Goal: Task Accomplishment & Management: Complete application form

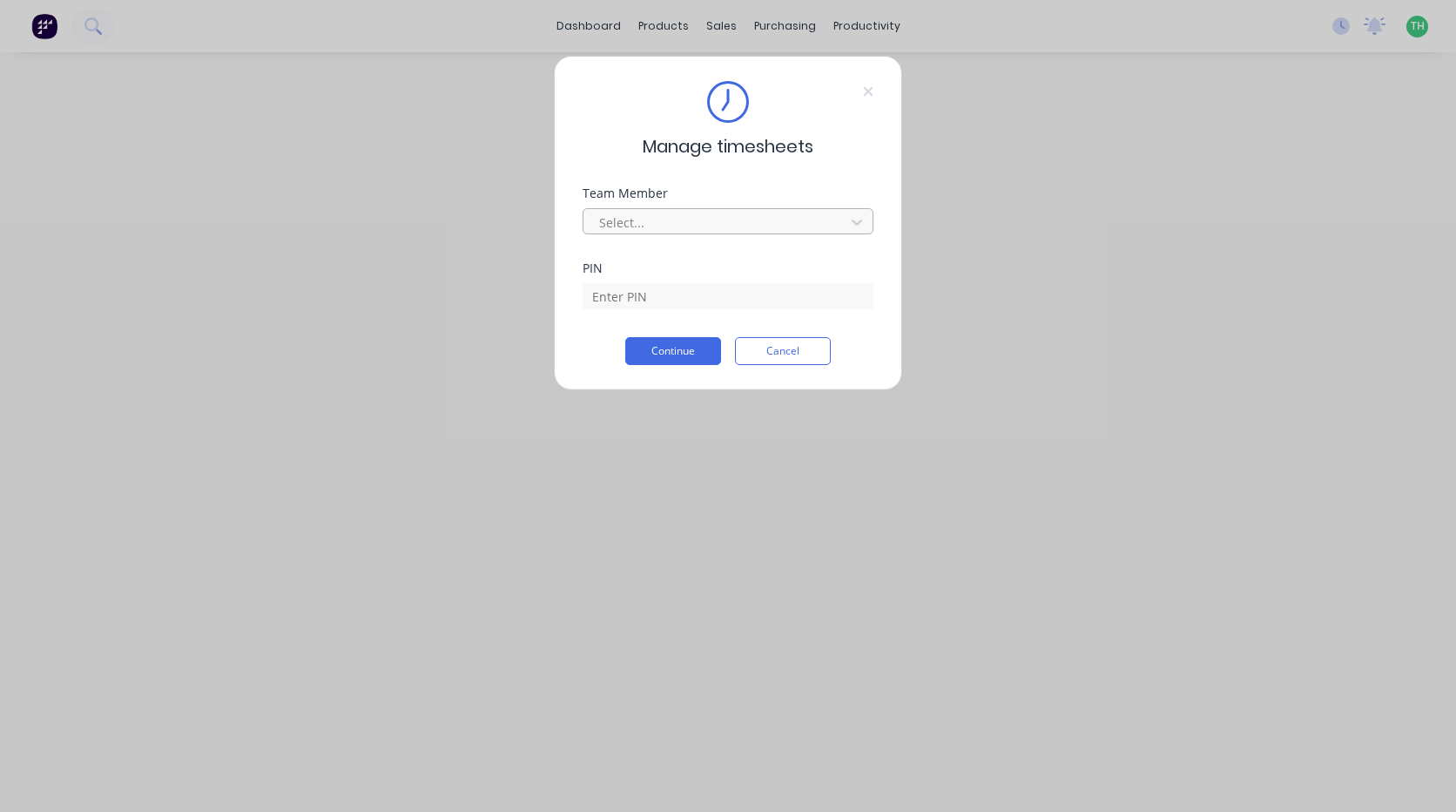
click at [736, 222] on div at bounding box center [717, 223] width 239 height 22
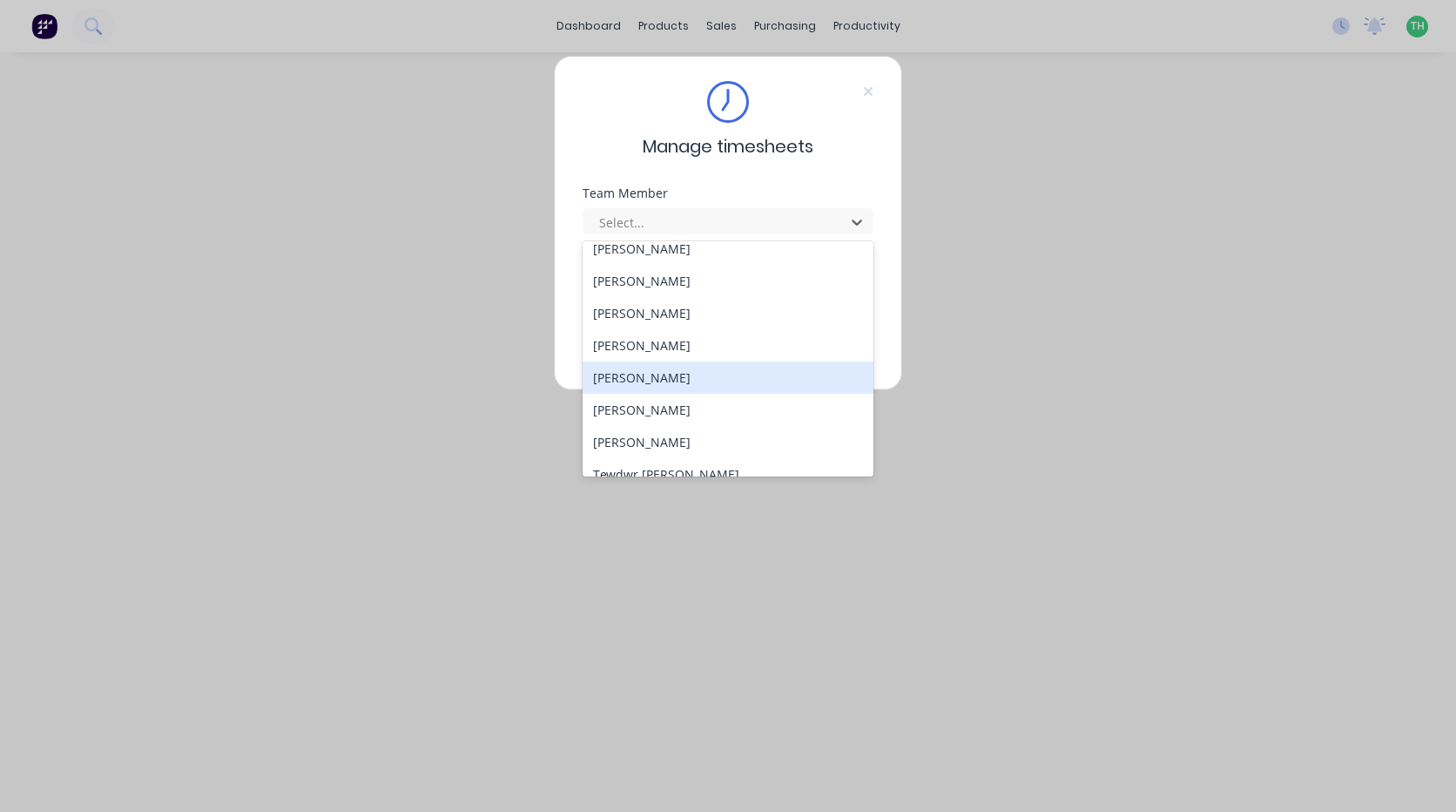
scroll to position [803, 0]
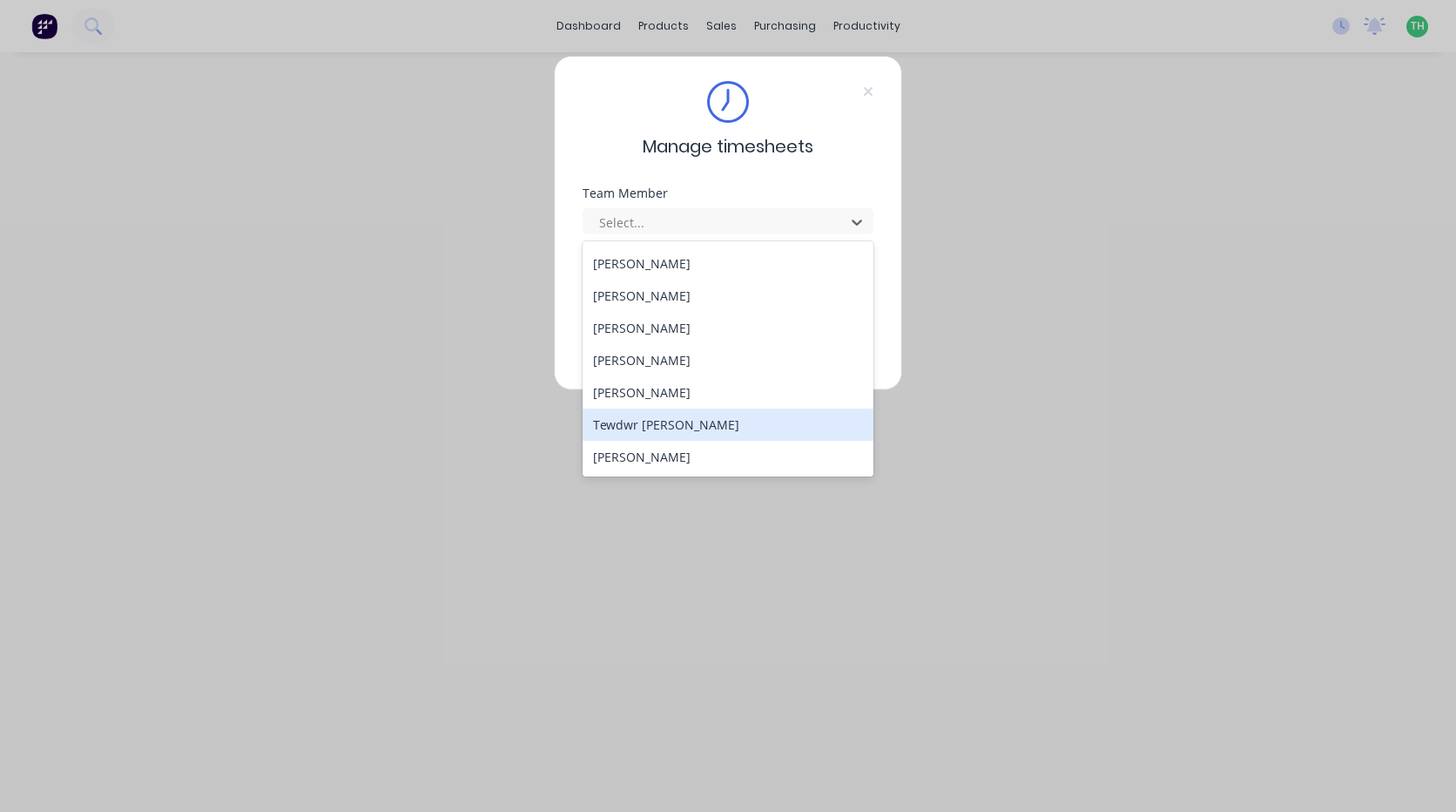
click at [702, 434] on div "Tewdwr [PERSON_NAME]" at bounding box center [728, 424] width 291 height 32
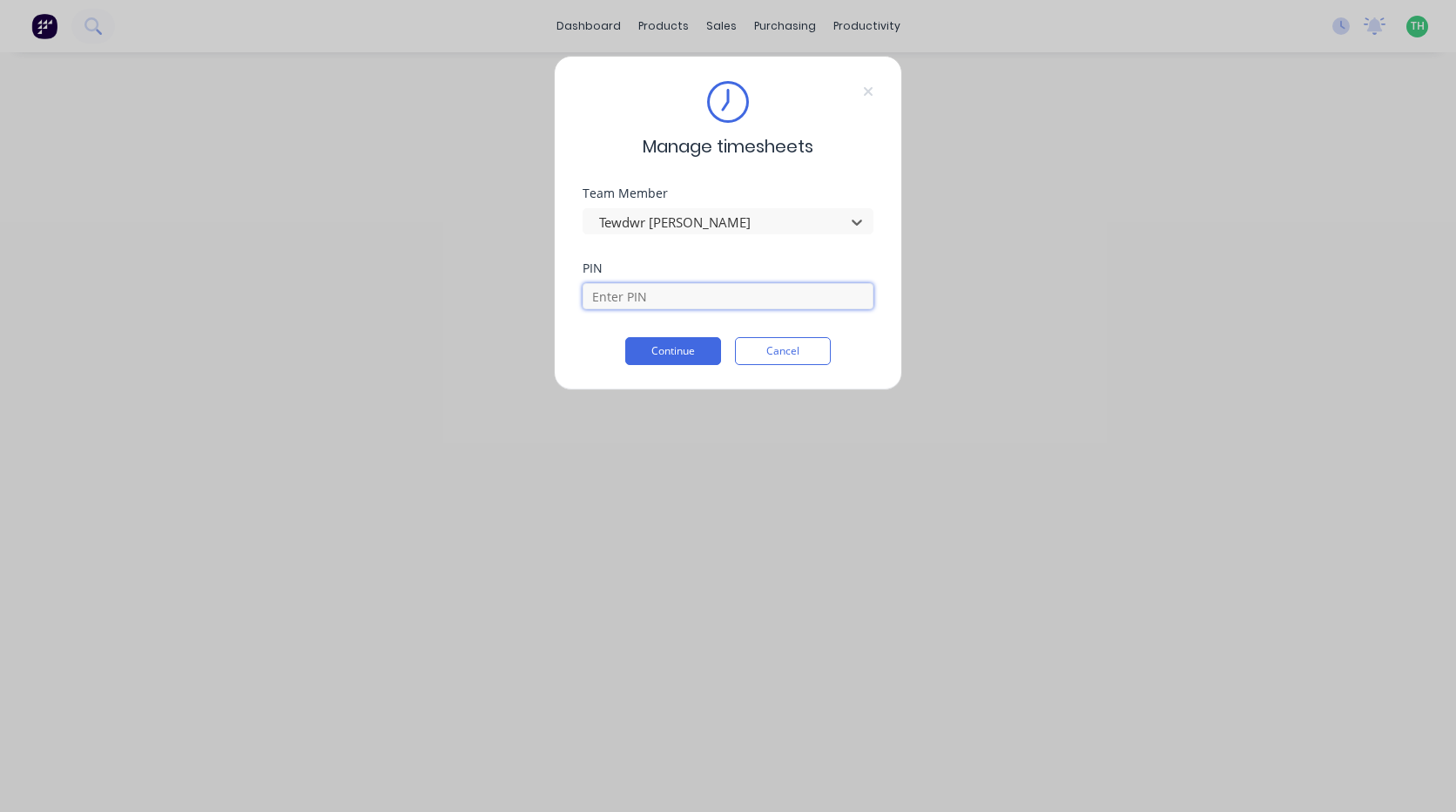
click at [682, 284] on input at bounding box center [728, 296] width 291 height 26
type input "2711"
click at [673, 350] on button "Continue" at bounding box center [672, 351] width 95 height 28
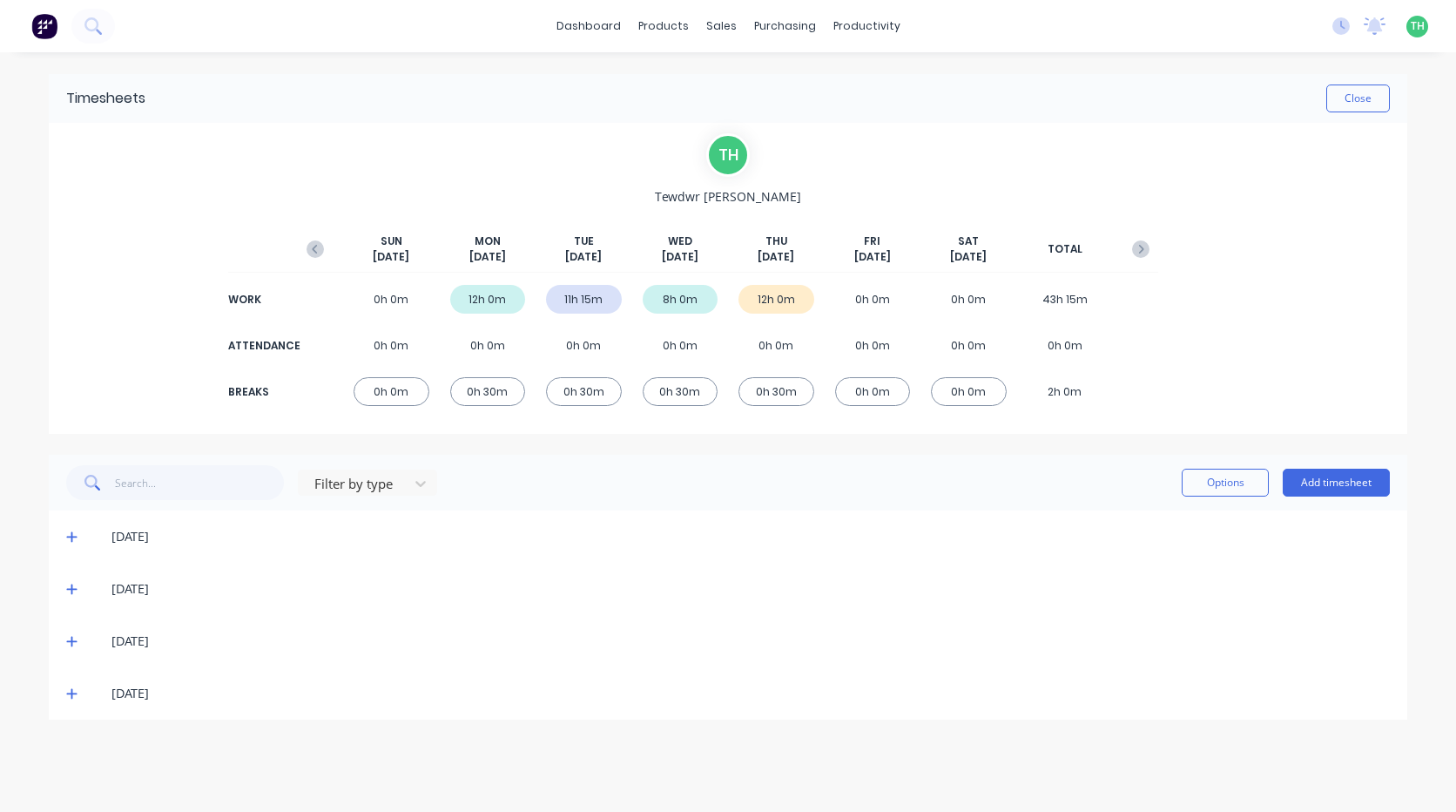
click at [65, 698] on div "[DATE]" at bounding box center [728, 693] width 1359 height 53
click at [74, 694] on icon at bounding box center [72, 694] width 11 height 11
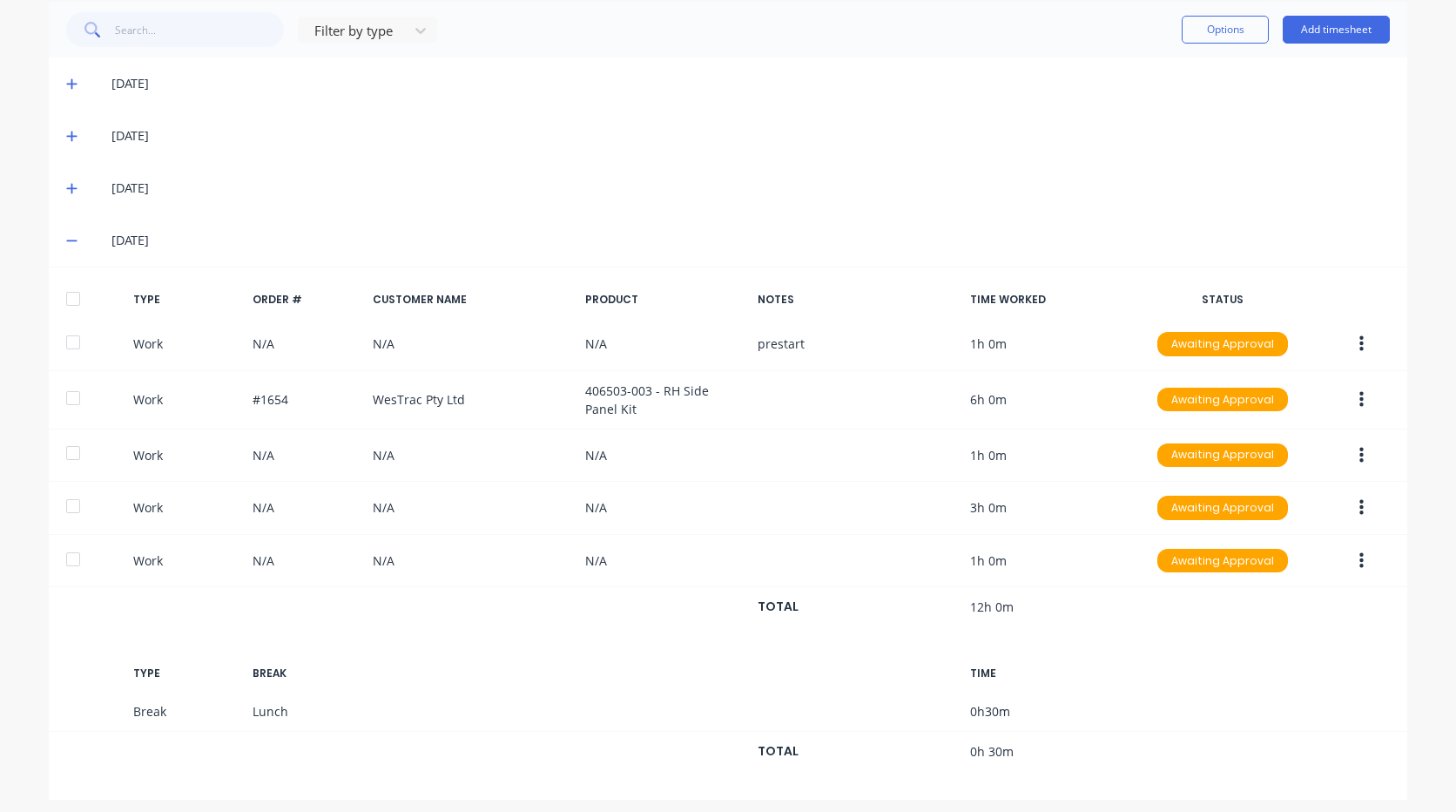
scroll to position [462, 0]
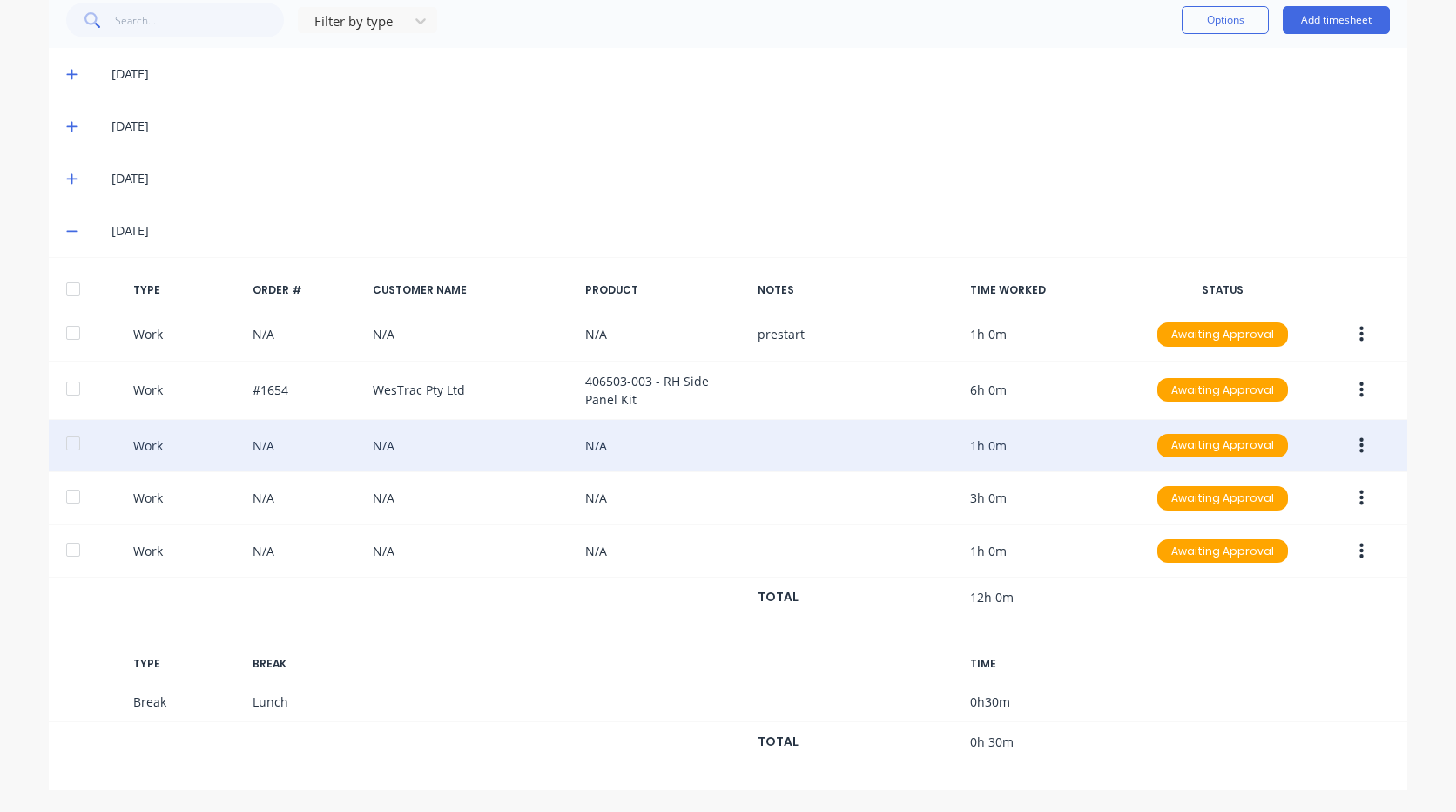
click at [1373, 450] on button "button" at bounding box center [1361, 446] width 41 height 32
click at [1253, 405] on div "Edit" at bounding box center [1300, 415] width 134 height 25
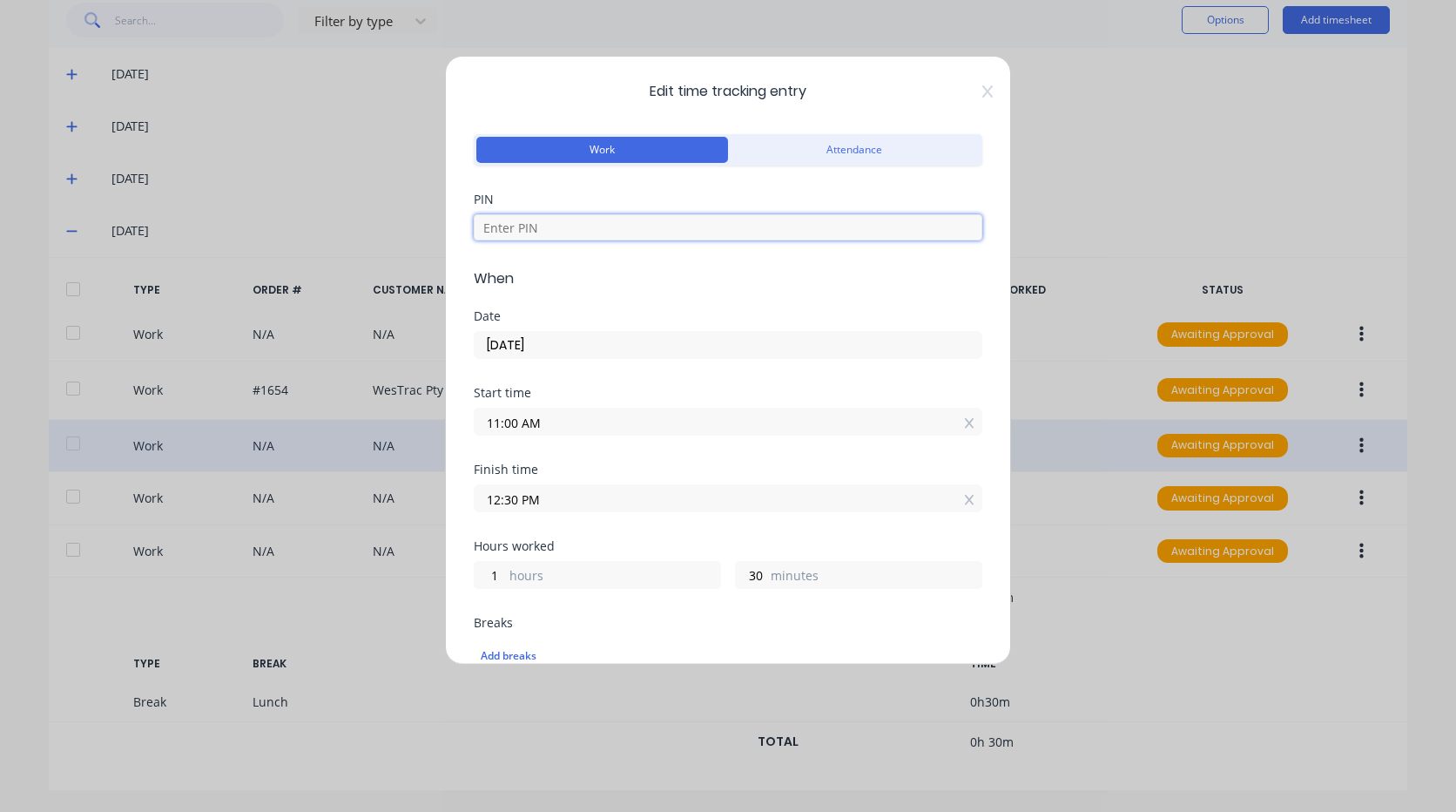
click at [738, 233] on input at bounding box center [728, 227] width 509 height 26
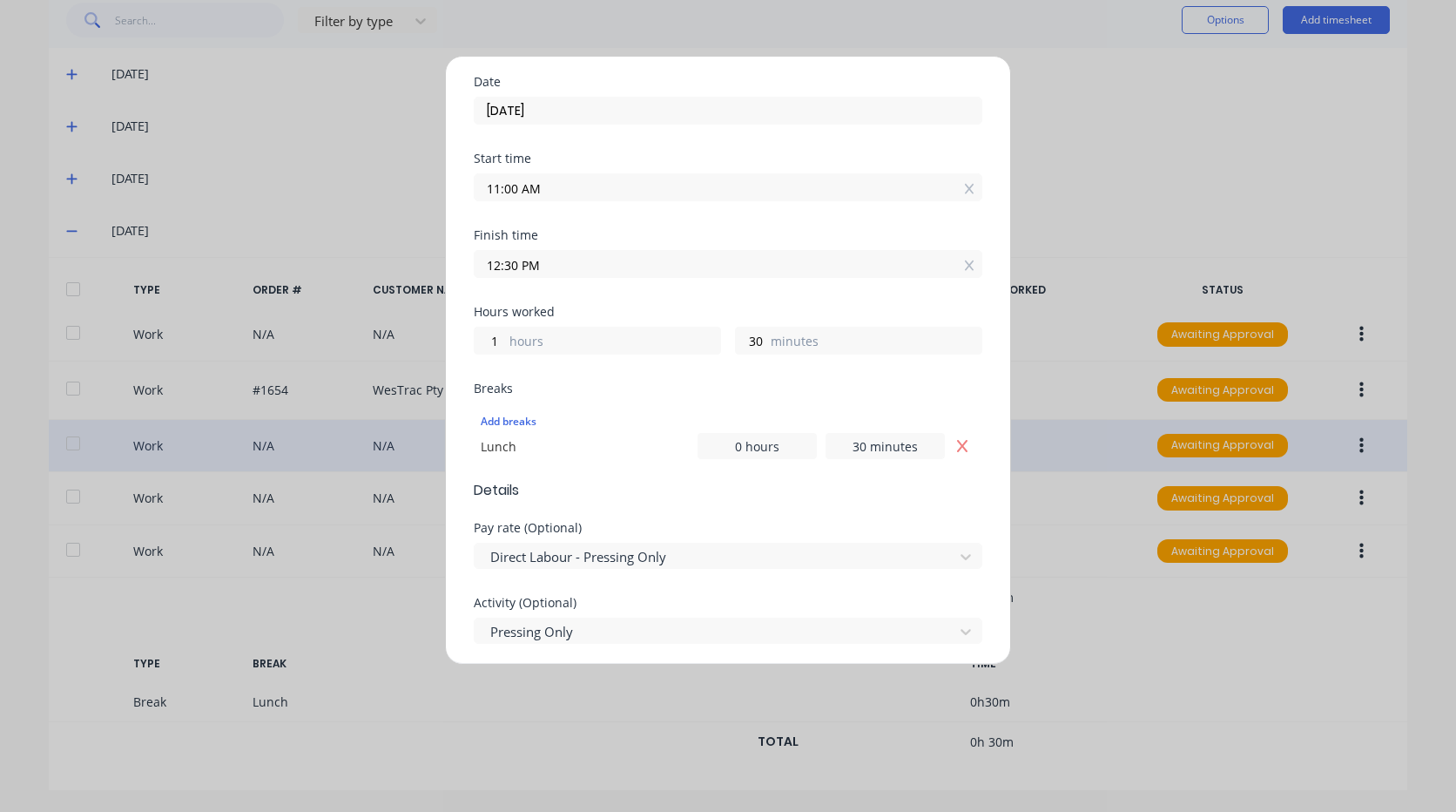
scroll to position [435, 0]
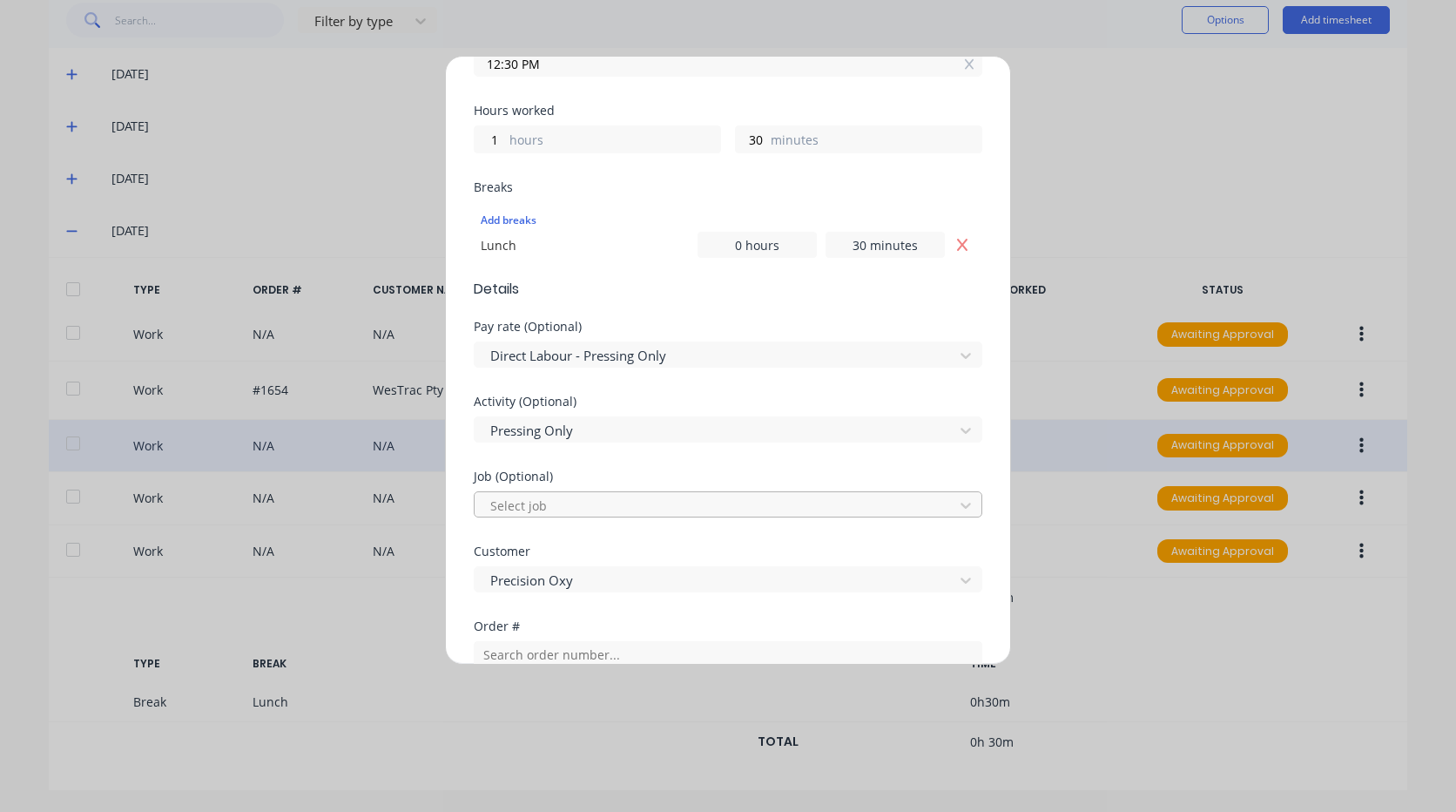
type input "2711"
click at [622, 502] on div at bounding box center [717, 506] width 456 height 22
type input "1869"
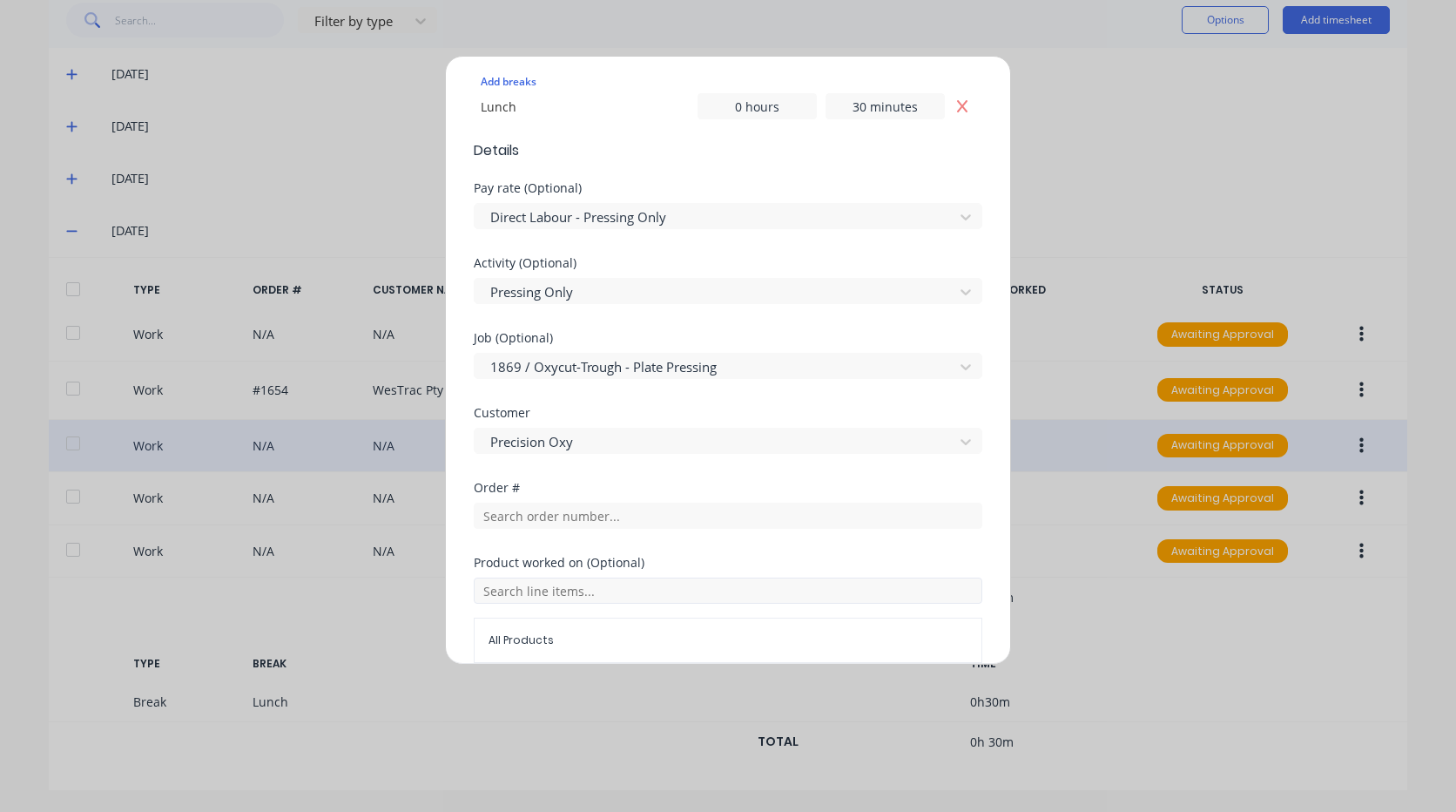
scroll to position [609, 0]
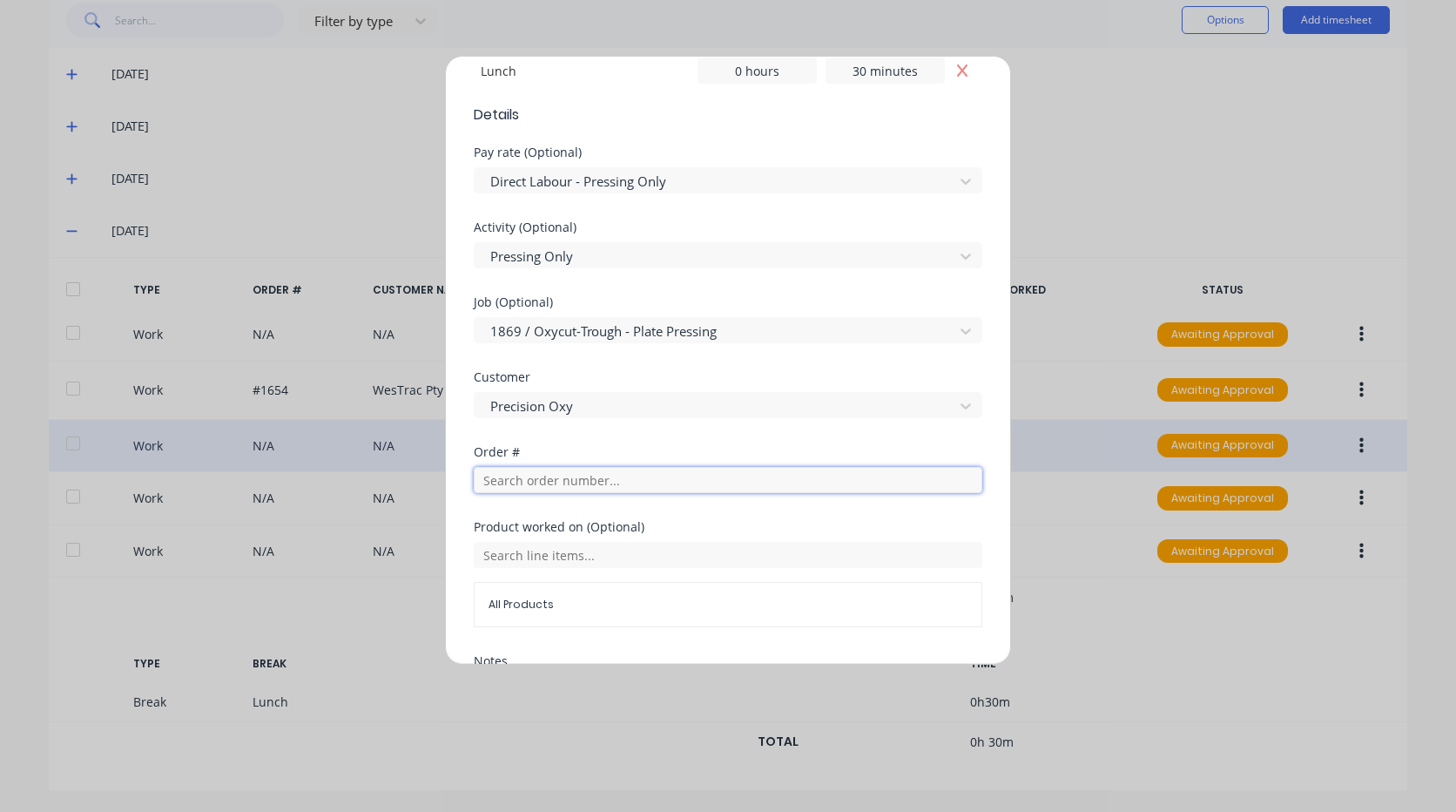
click at [605, 473] on input "text" at bounding box center [728, 480] width 509 height 26
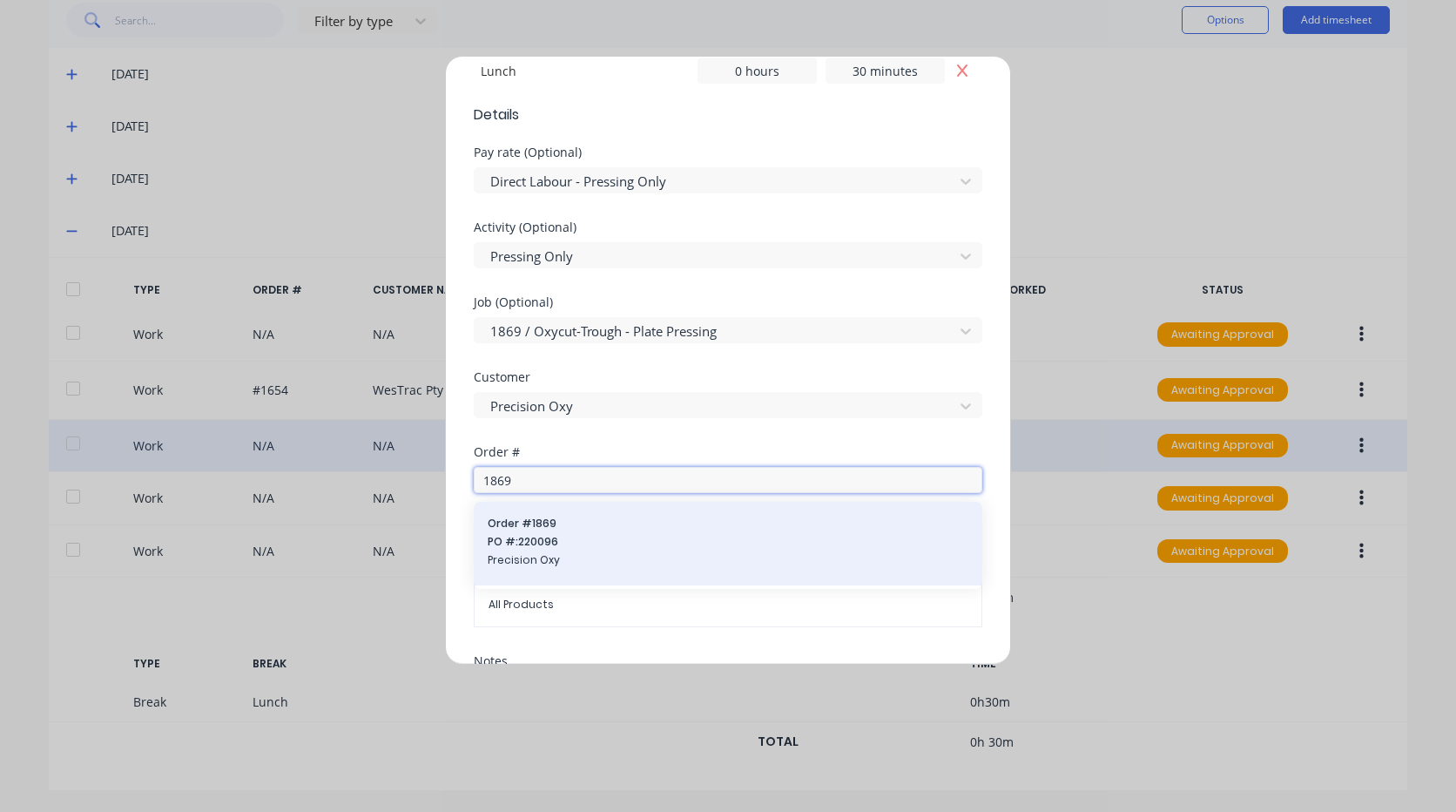
type input "1869"
click at [599, 517] on span "Order # 1869" at bounding box center [728, 523] width 480 height 15
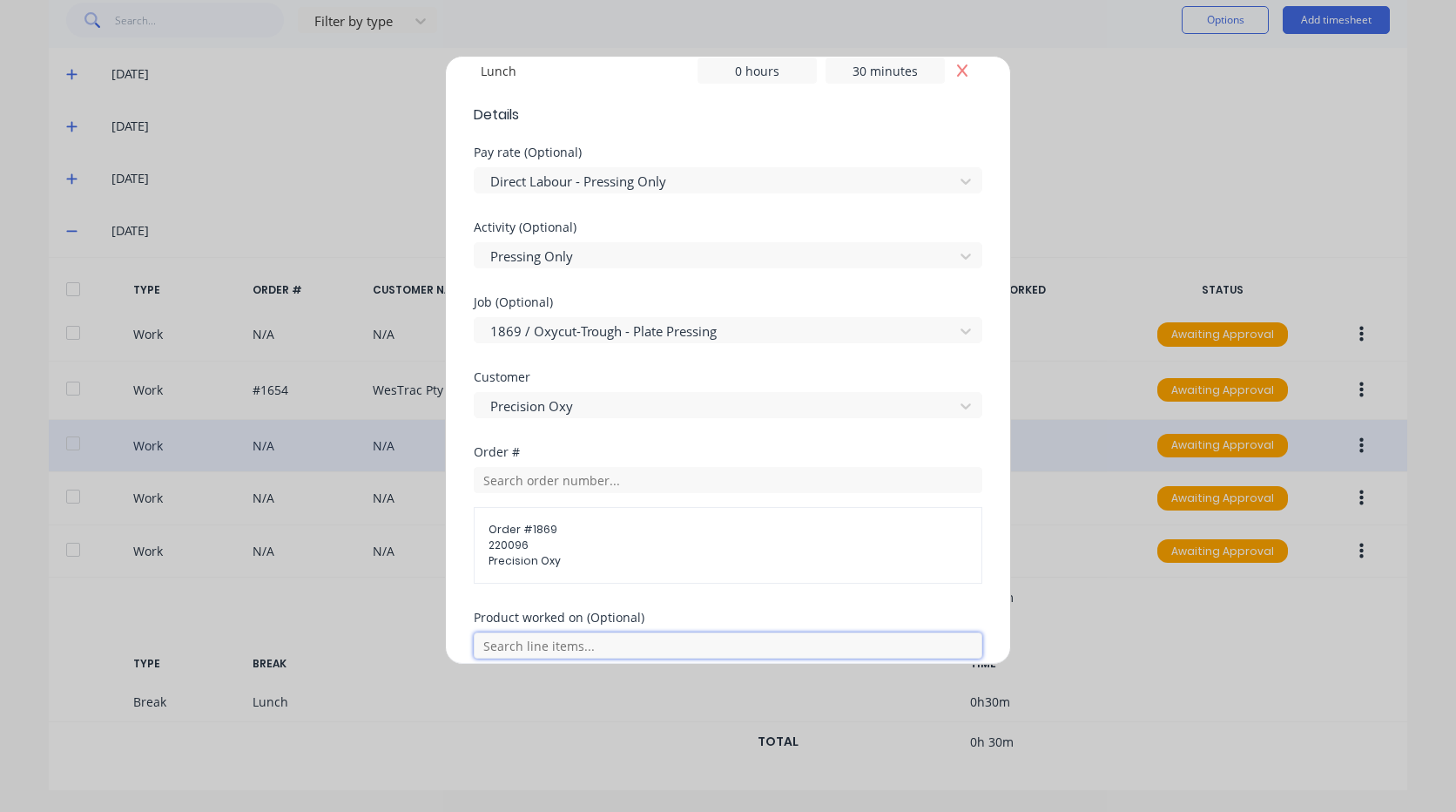
click at [568, 644] on input "text" at bounding box center [728, 645] width 509 height 26
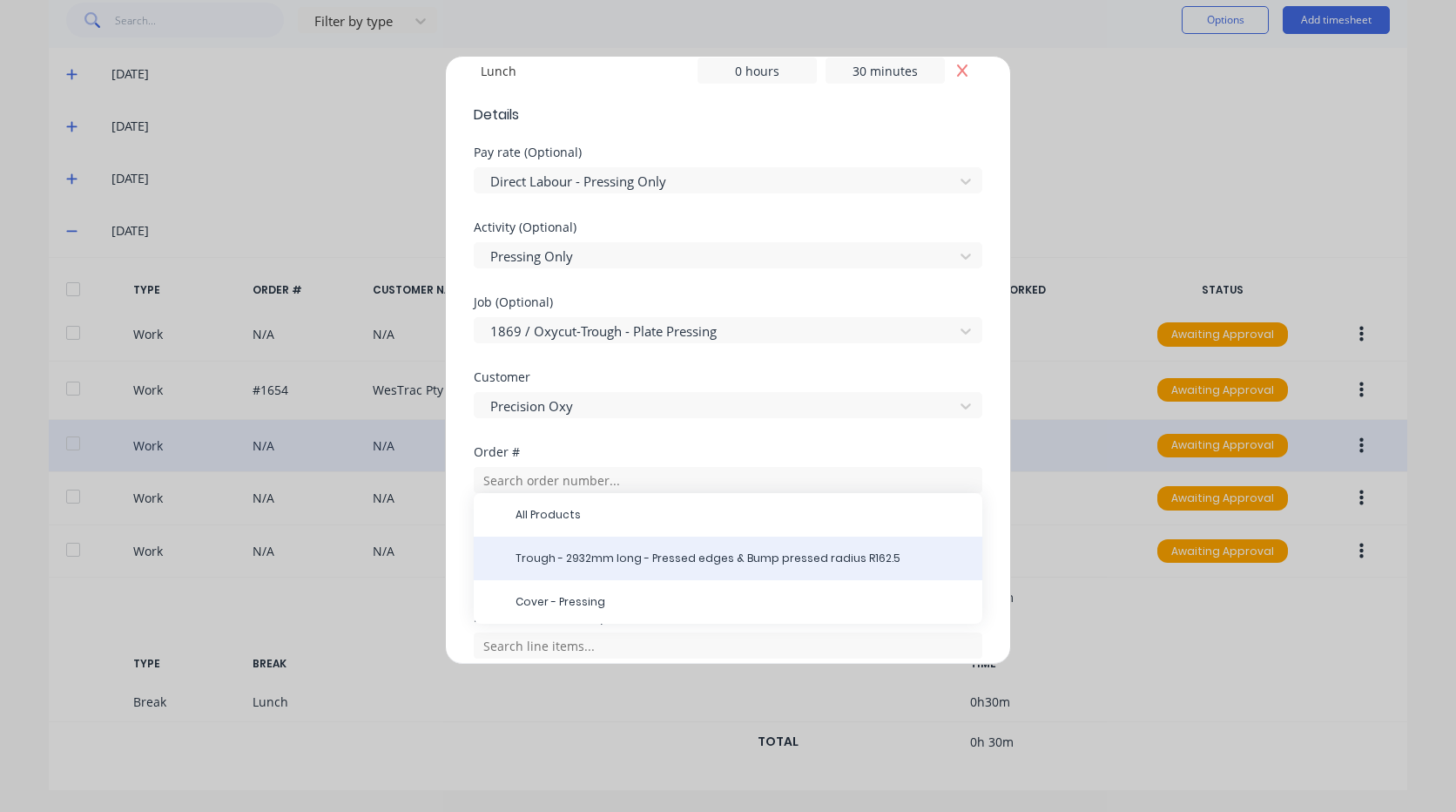
click at [611, 563] on span "Trough - 2932mm long - Pressed edges & Bump pressed radius R162.5" at bounding box center [742, 558] width 453 height 15
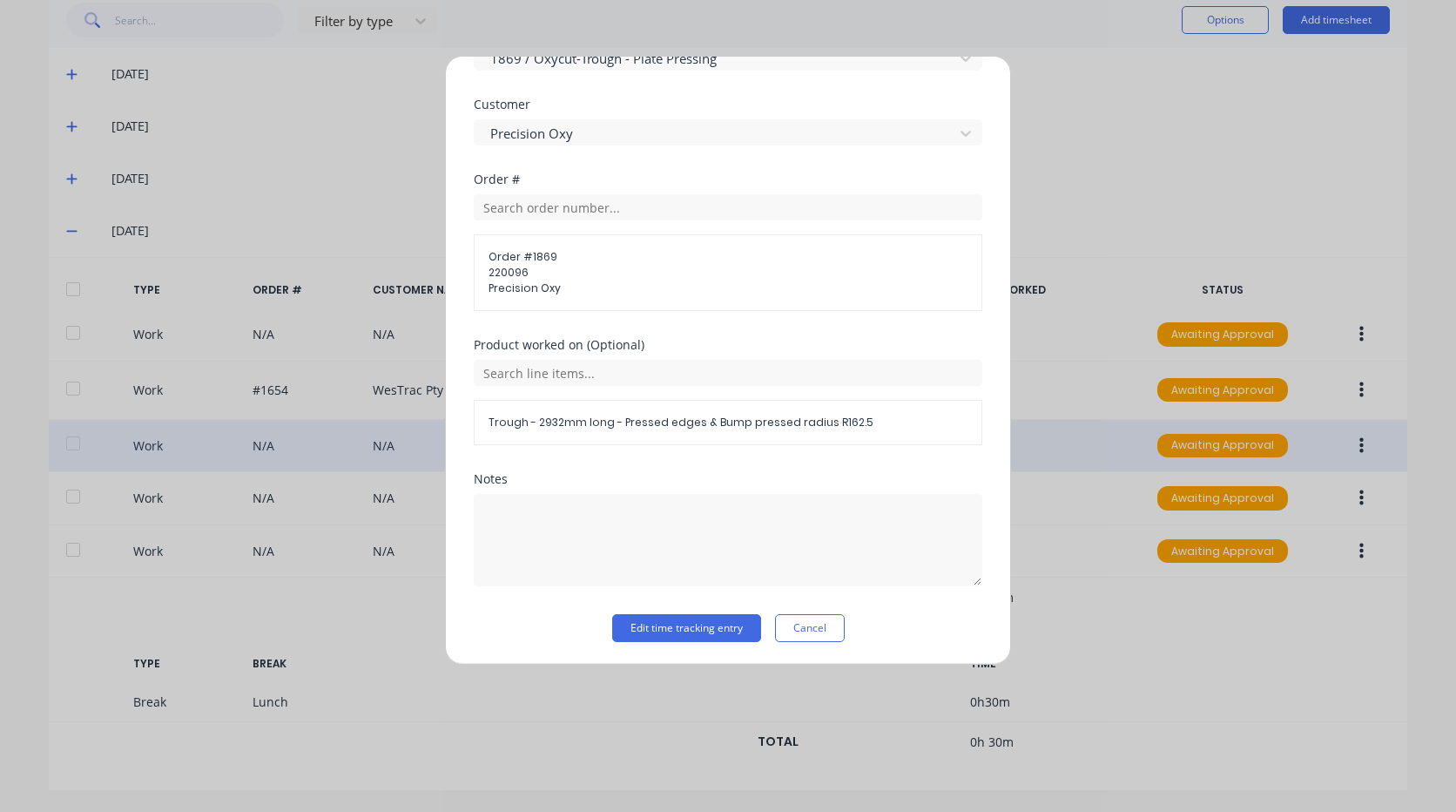
scroll to position [885, 0]
click at [671, 627] on button "Edit time tracking entry" at bounding box center [687, 625] width 149 height 28
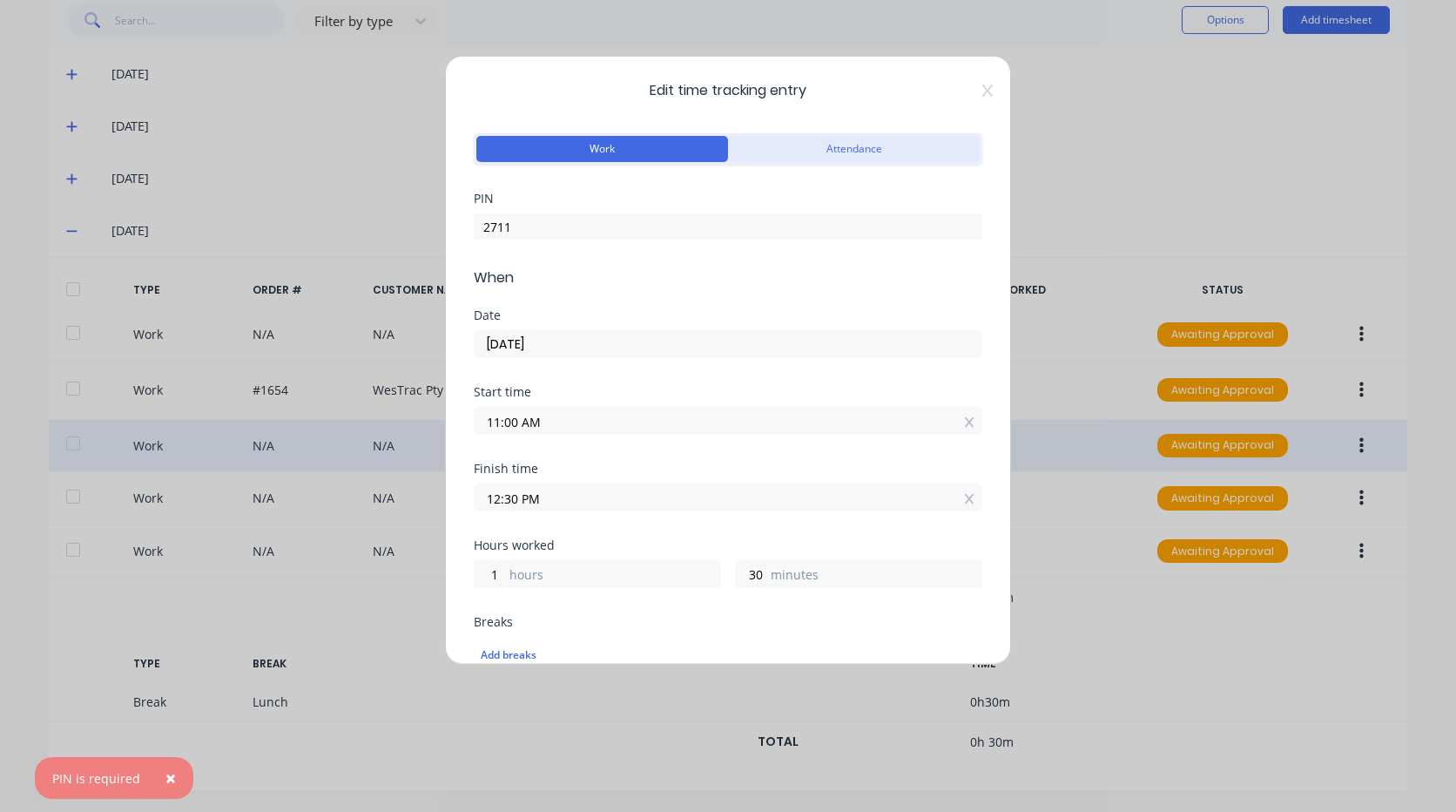
scroll to position [0, 0]
click at [982, 88] on icon at bounding box center [987, 91] width 11 height 14
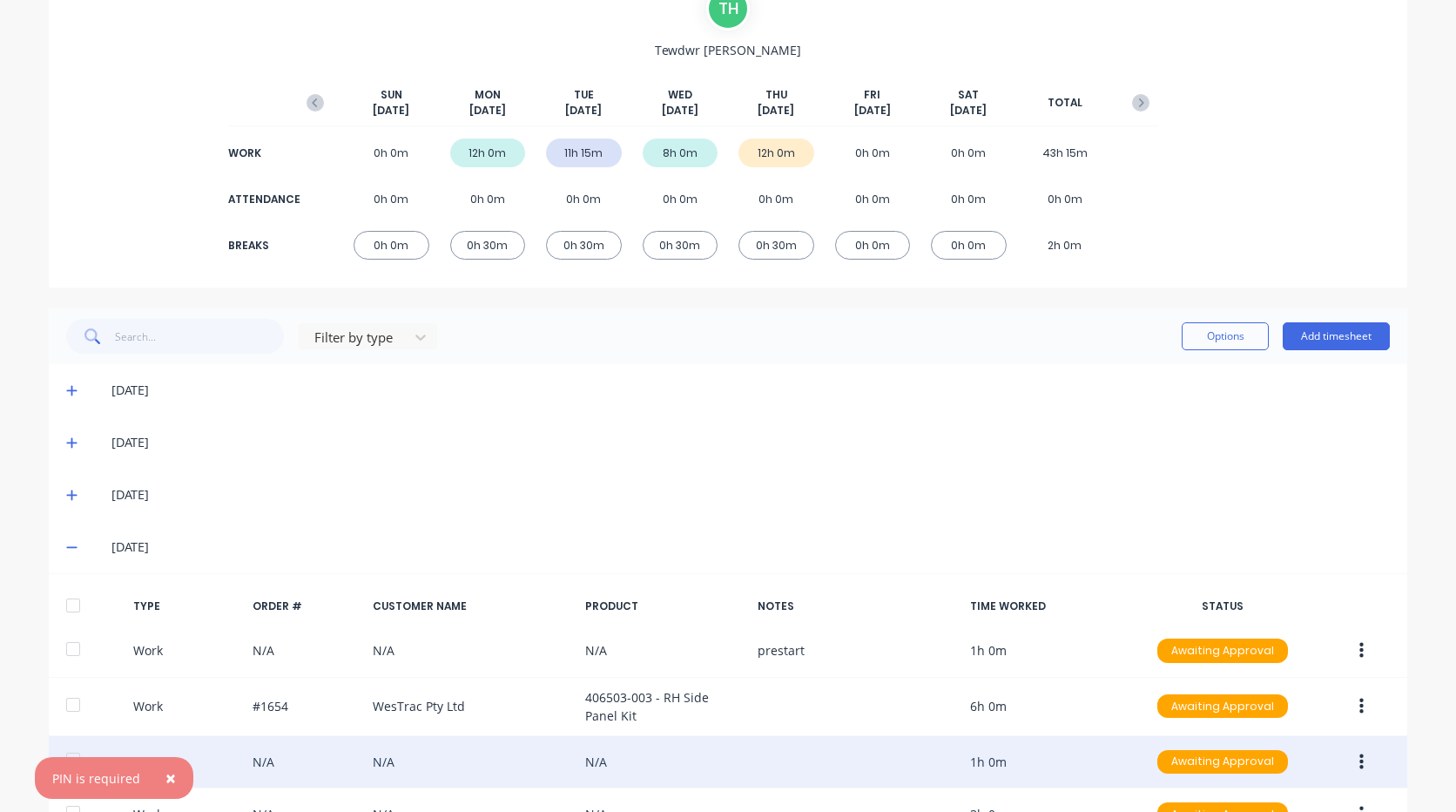
scroll to position [114, 0]
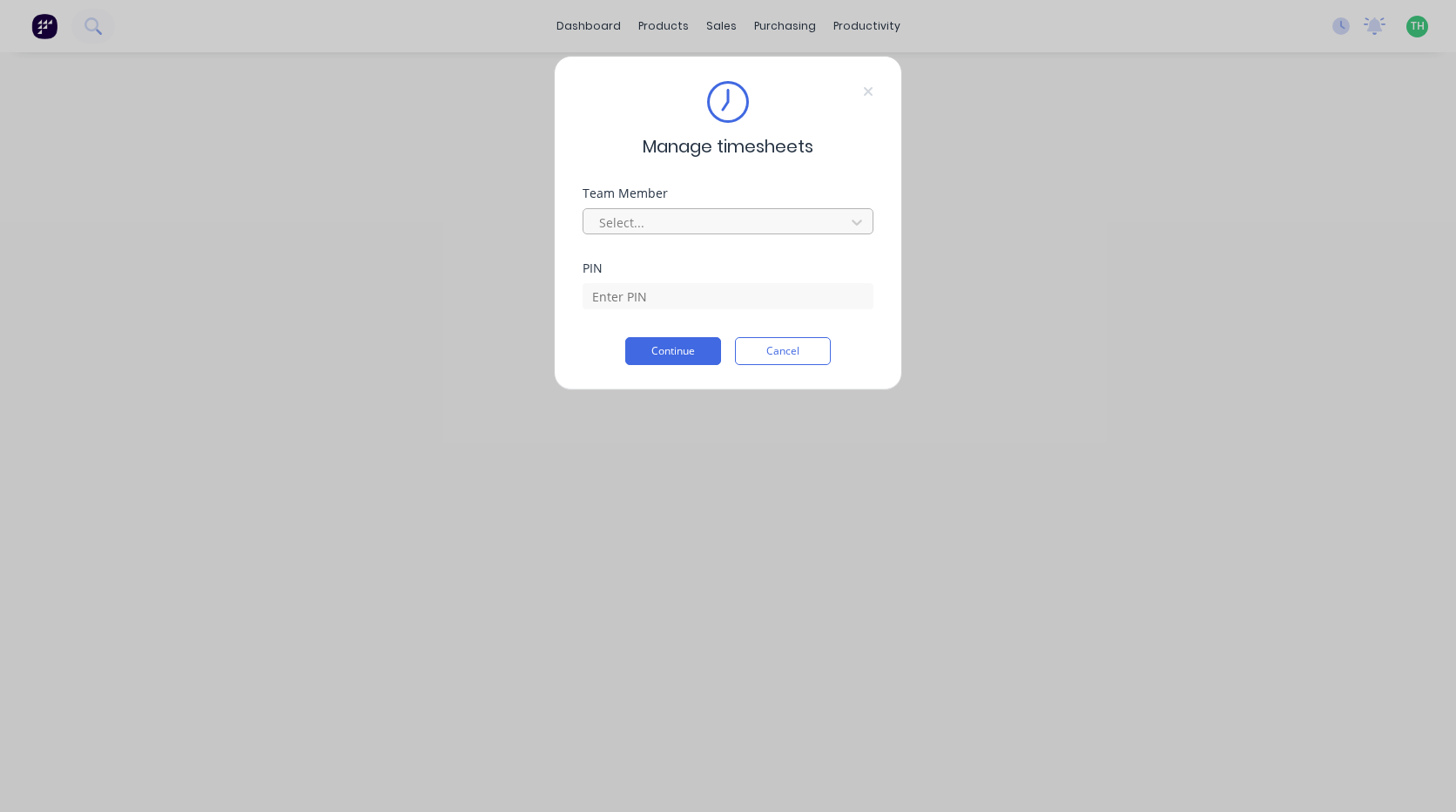
click at [708, 215] on div at bounding box center [717, 223] width 239 height 22
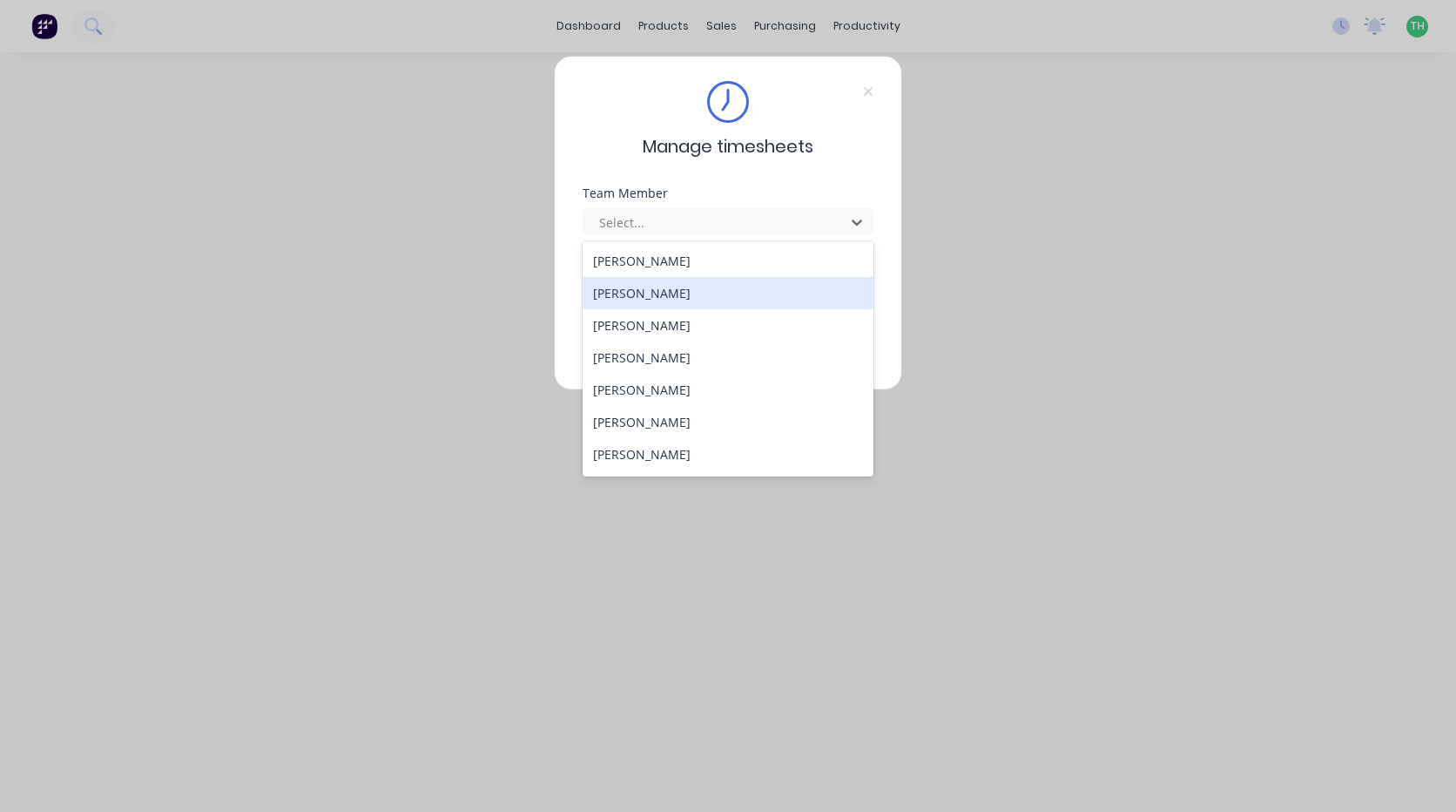
scroll to position [803, 0]
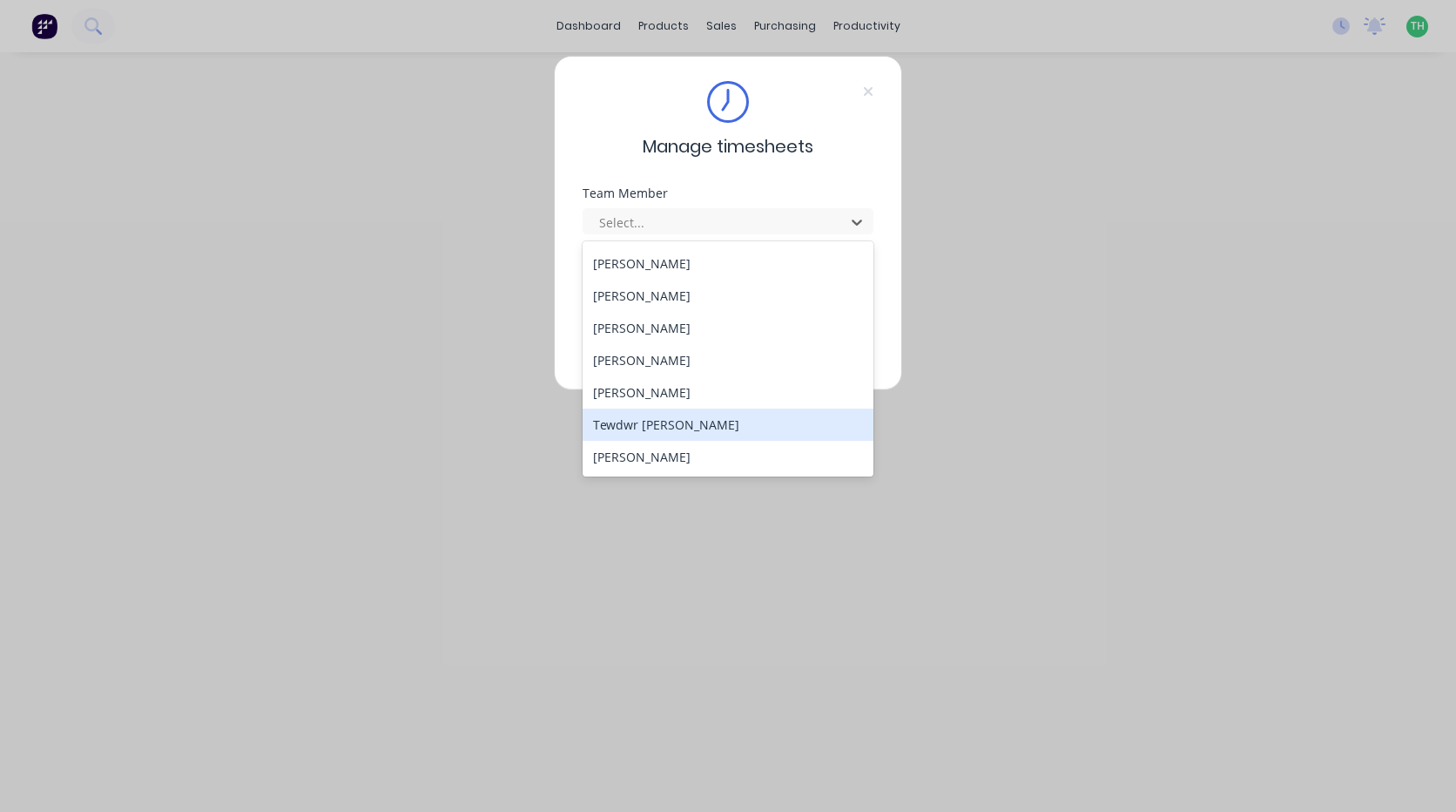
drag, startPoint x: 751, startPoint y: 433, endPoint x: 739, endPoint y: 415, distance: 21.6
click at [751, 432] on div "Tewdwr [PERSON_NAME]" at bounding box center [728, 424] width 291 height 32
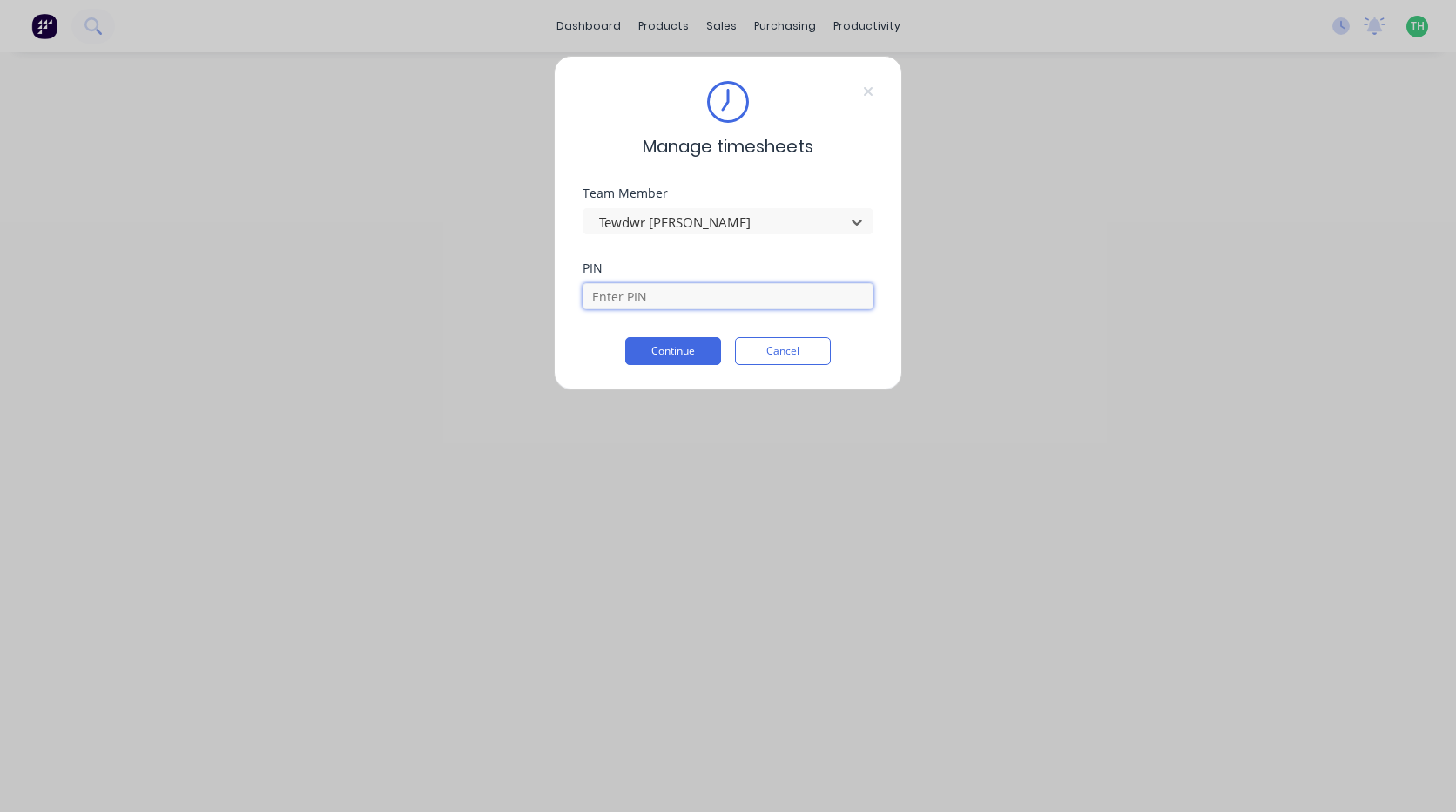
click at [682, 296] on input at bounding box center [728, 296] width 291 height 26
type input "2711"
click at [662, 348] on button "Continue" at bounding box center [672, 351] width 95 height 28
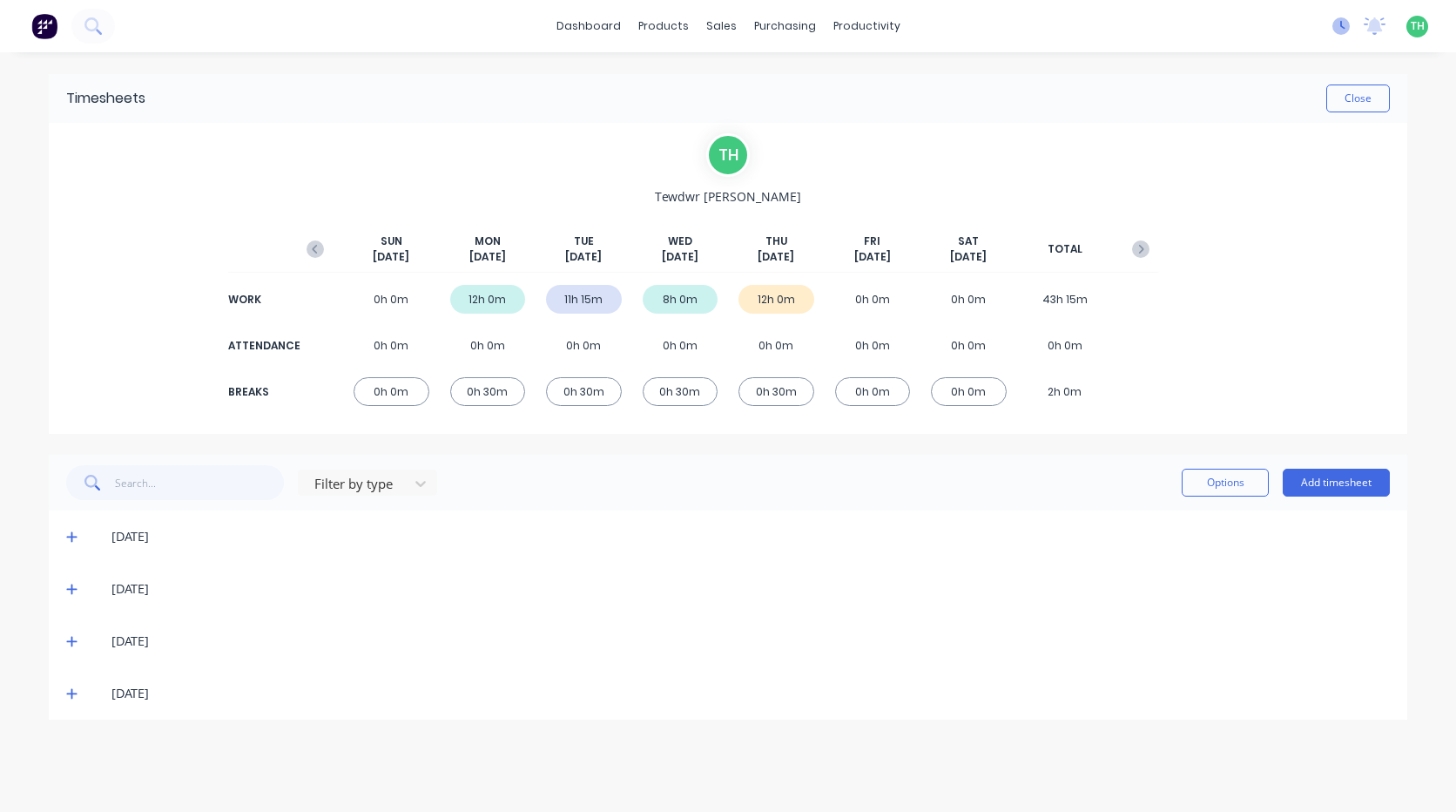
click at [1342, 32] on icon at bounding box center [1341, 25] width 17 height 17
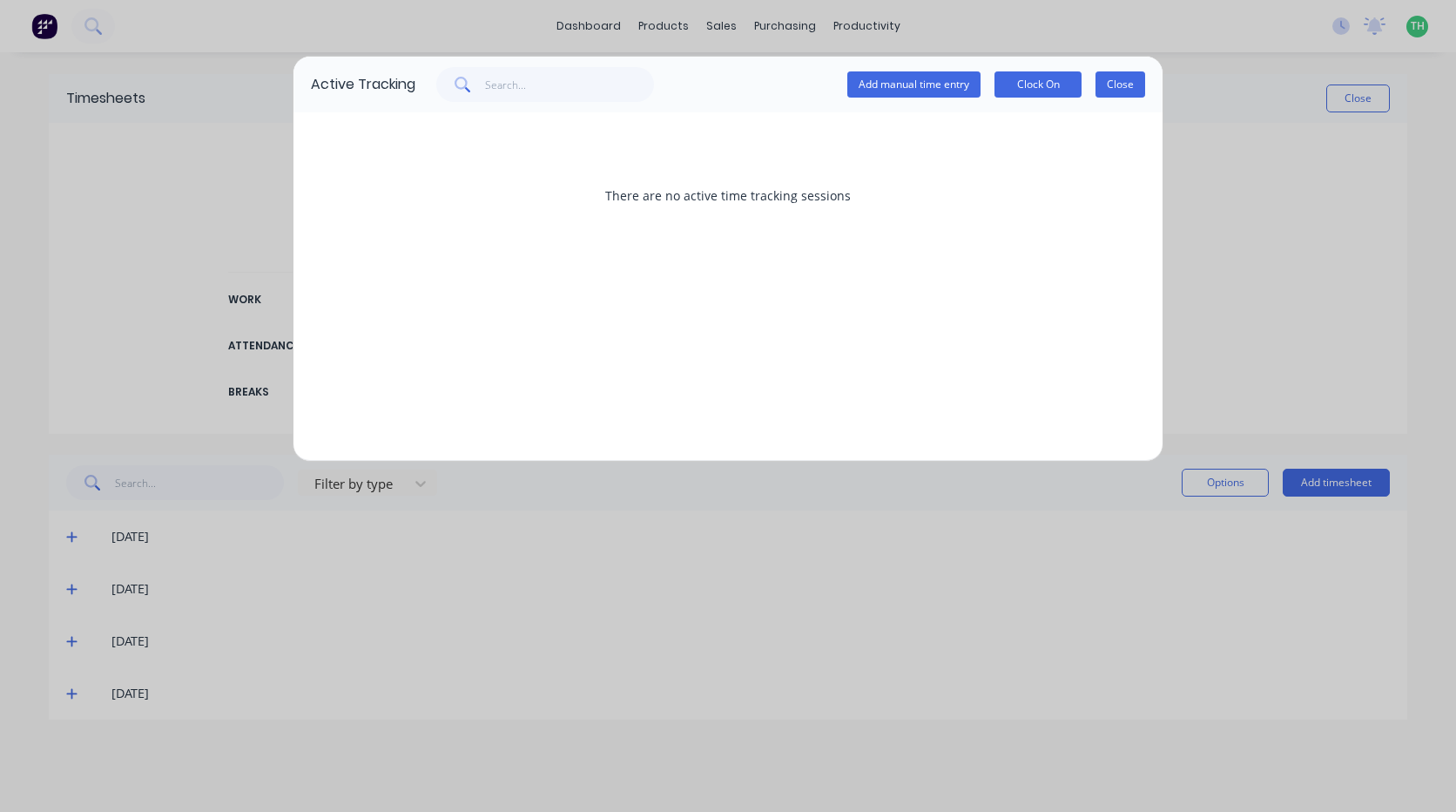
click at [1117, 80] on button "Close" at bounding box center [1120, 84] width 50 height 26
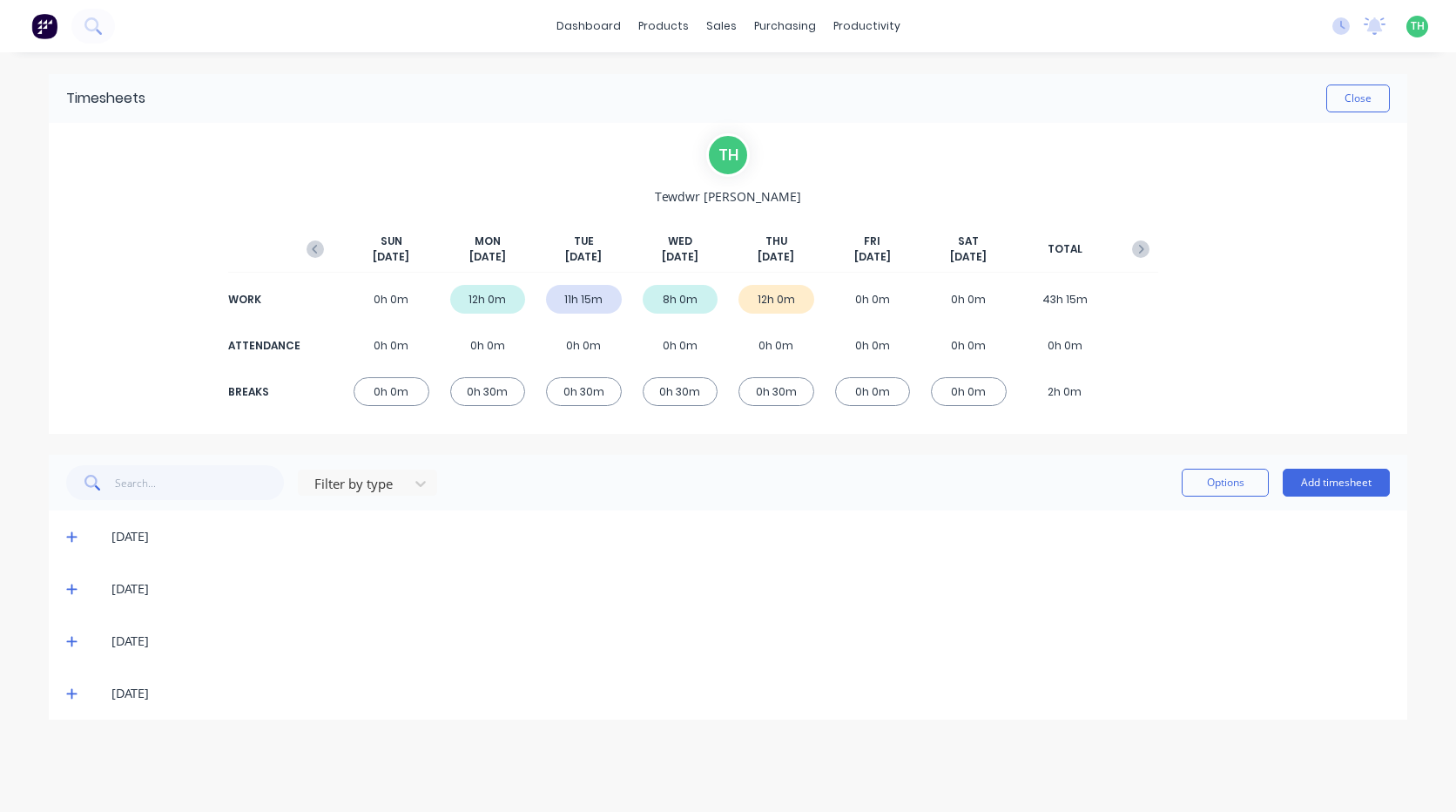
click at [74, 693] on icon at bounding box center [72, 694] width 11 height 11
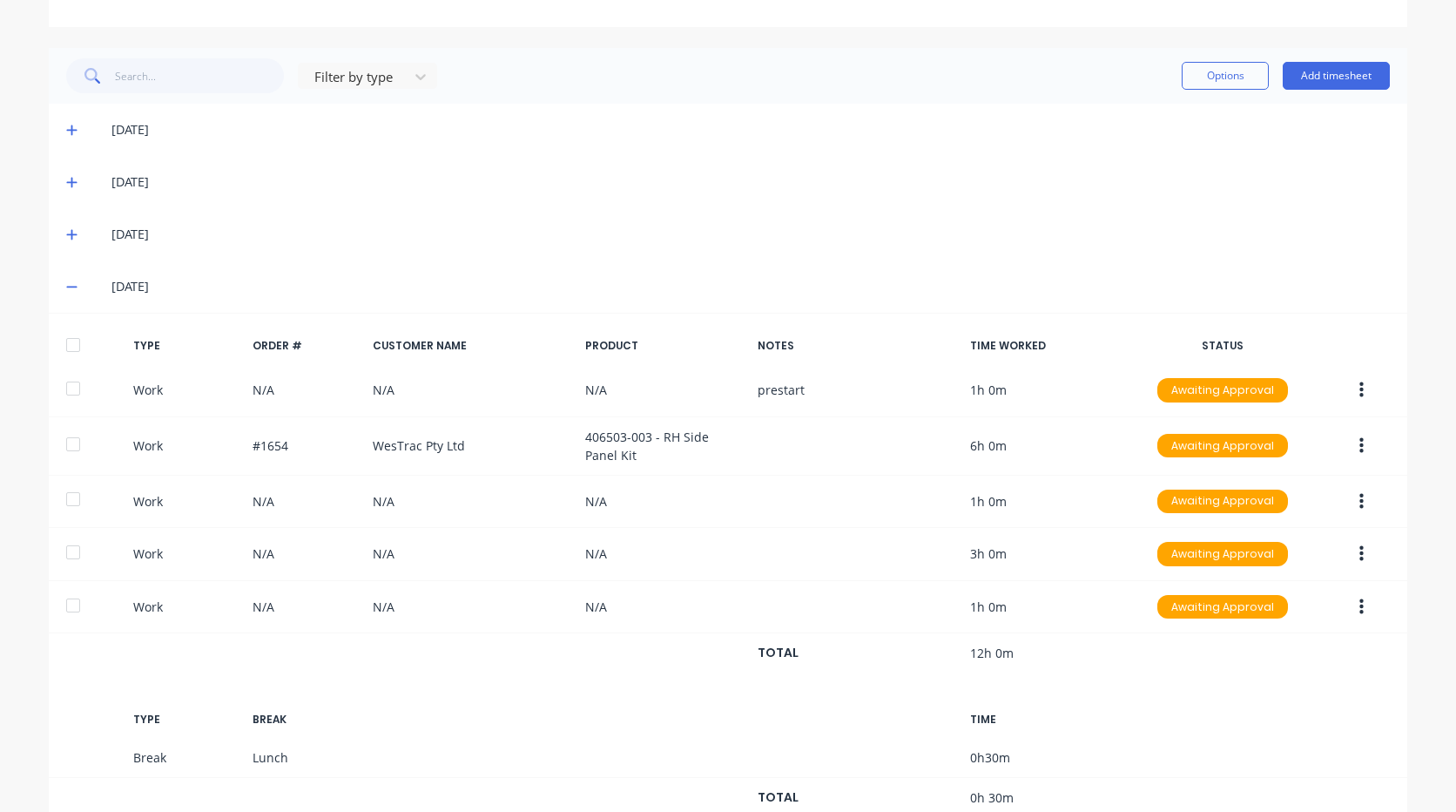
scroll to position [462, 0]
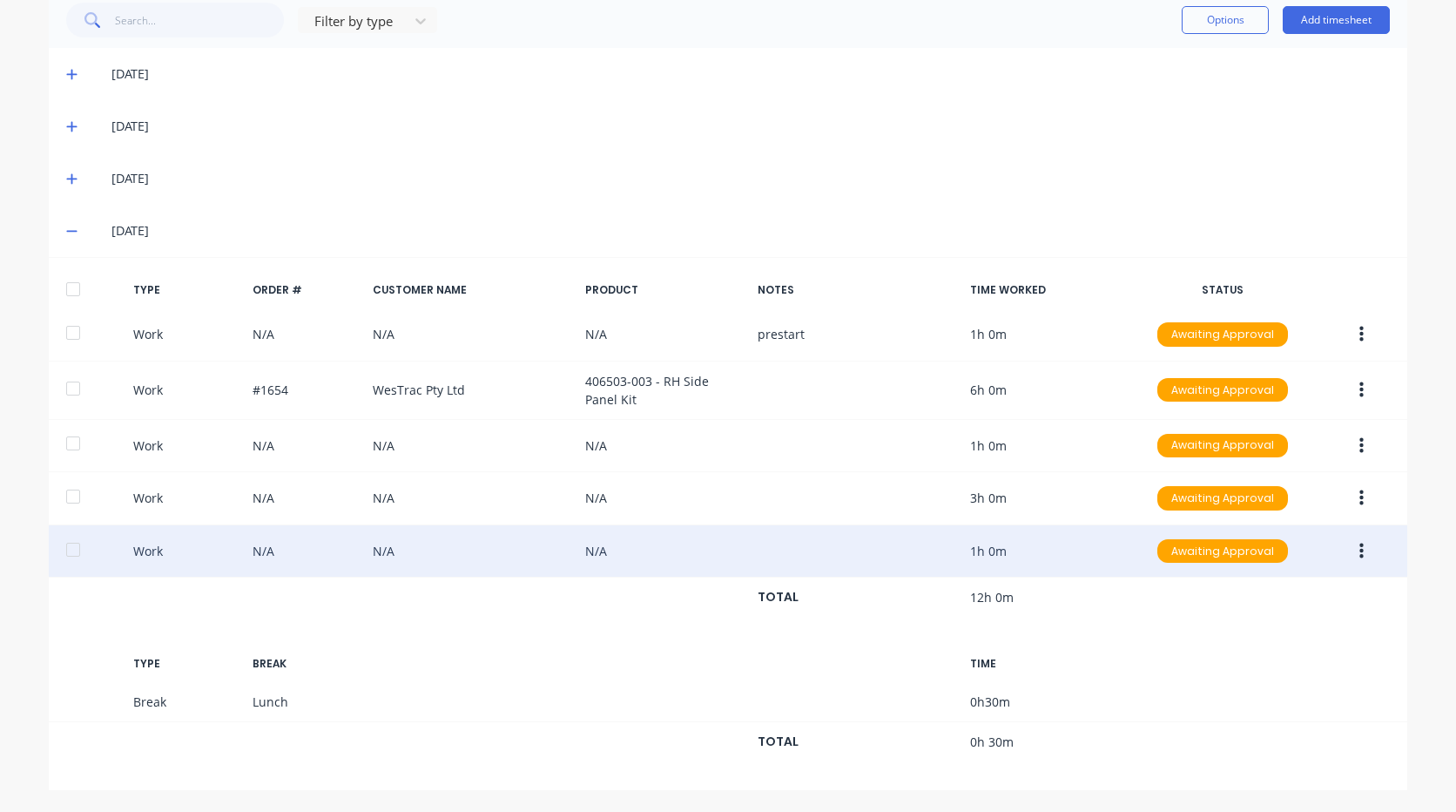
click at [1364, 552] on button "button" at bounding box center [1361, 551] width 41 height 32
click at [1264, 527] on div "Edit" at bounding box center [1300, 520] width 134 height 25
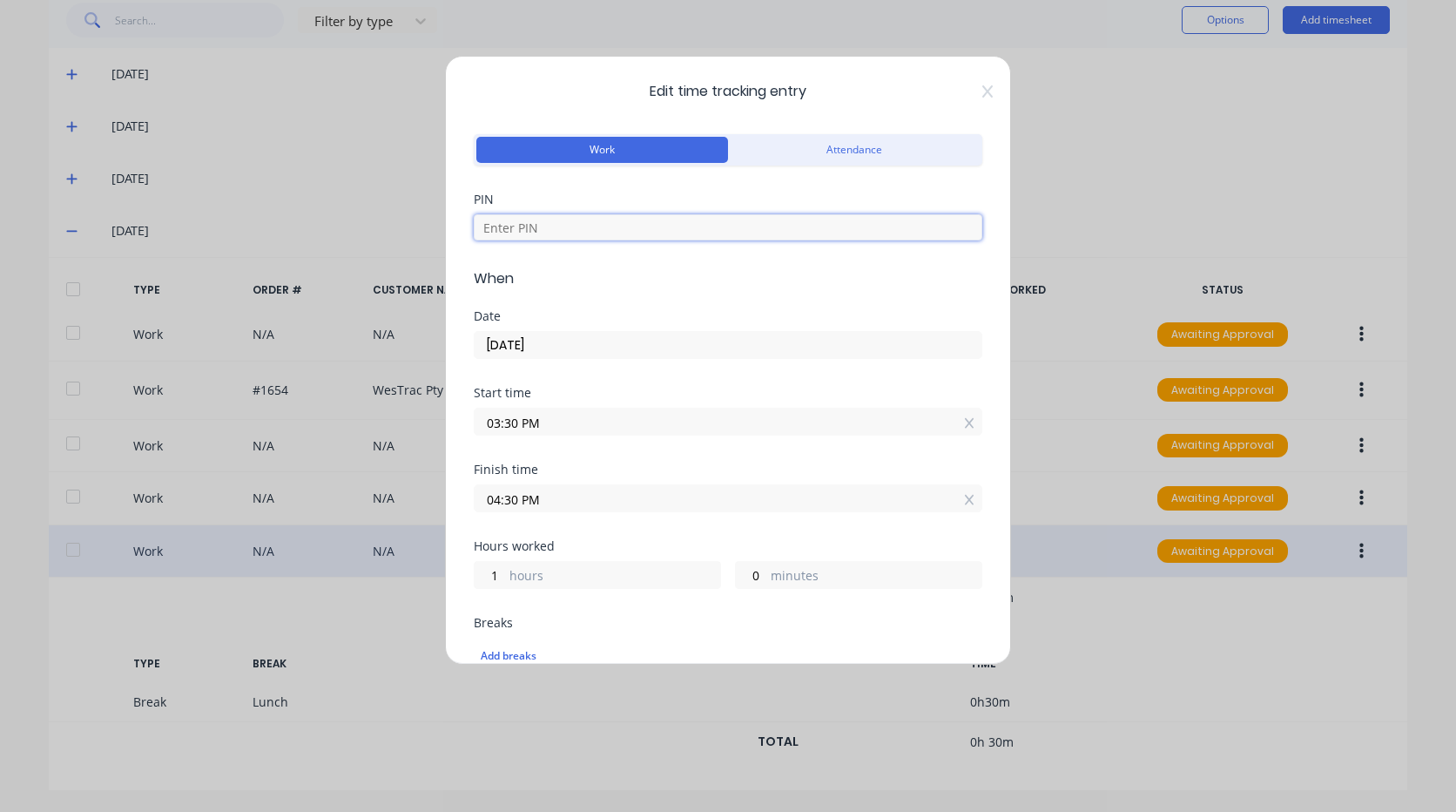
click at [564, 234] on input at bounding box center [728, 227] width 509 height 26
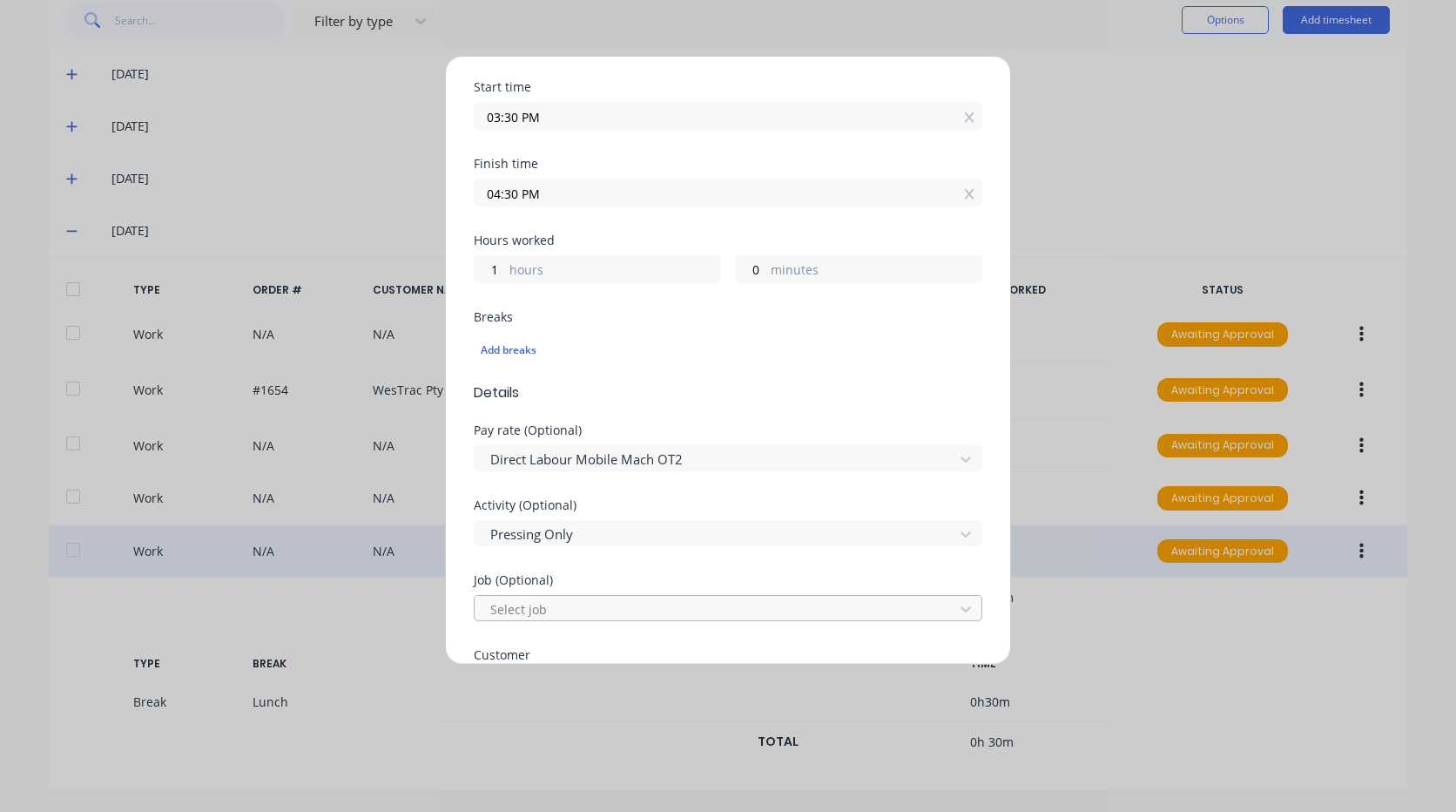
scroll to position [348, 0]
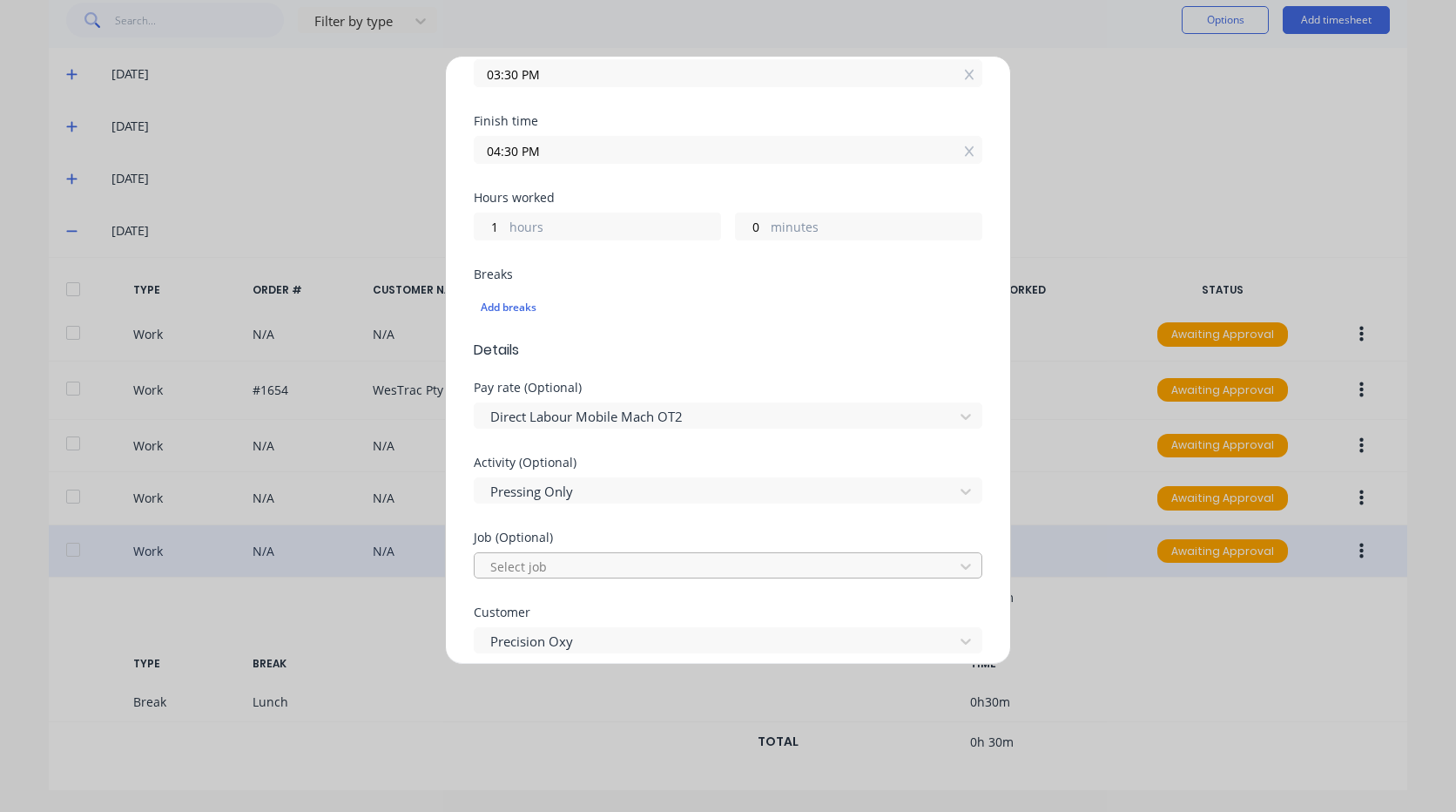
type input "2711"
drag, startPoint x: 609, startPoint y: 566, endPoint x: 604, endPoint y: 556, distance: 11.2
click at [610, 566] on div at bounding box center [717, 567] width 456 height 22
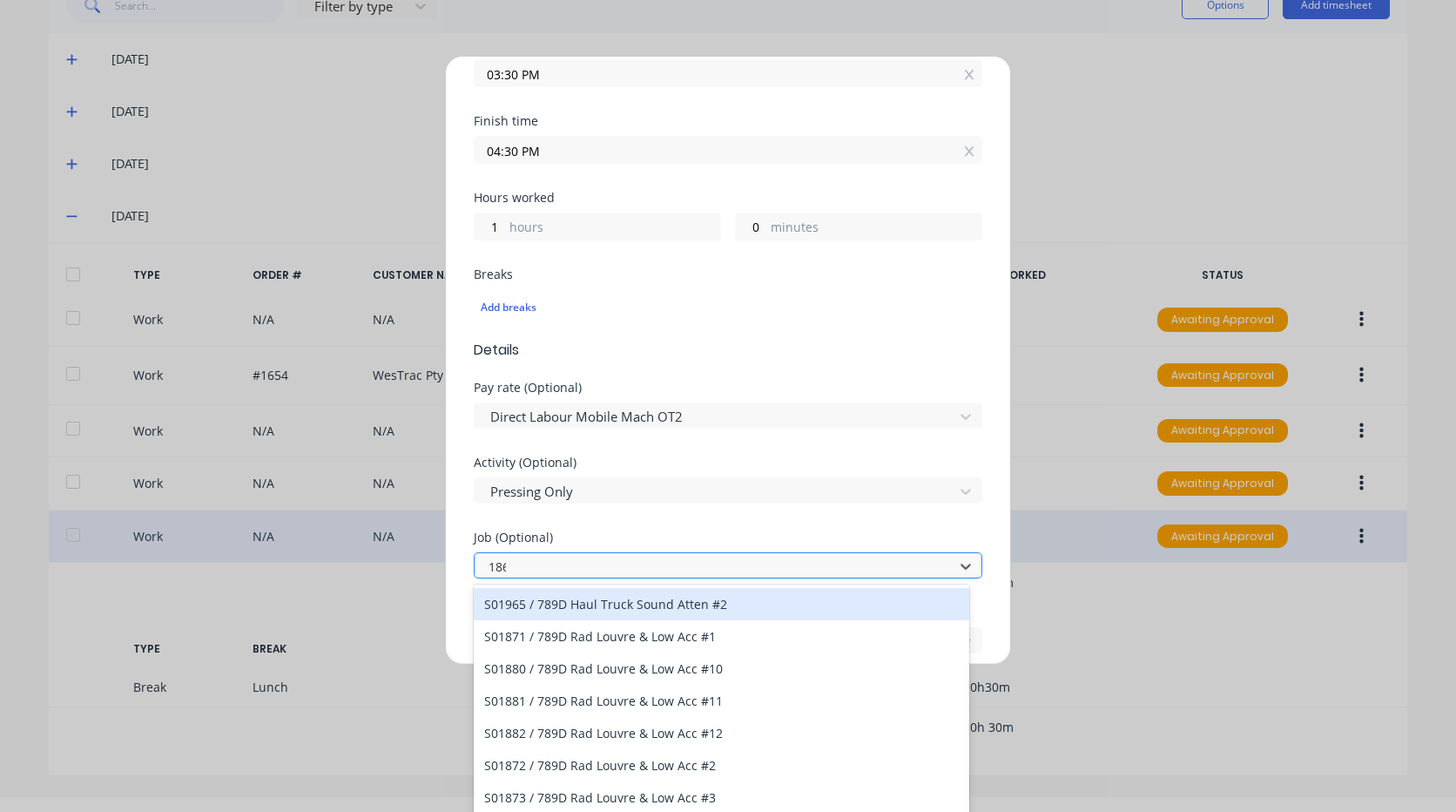
scroll to position [15, 0]
type input "1869"
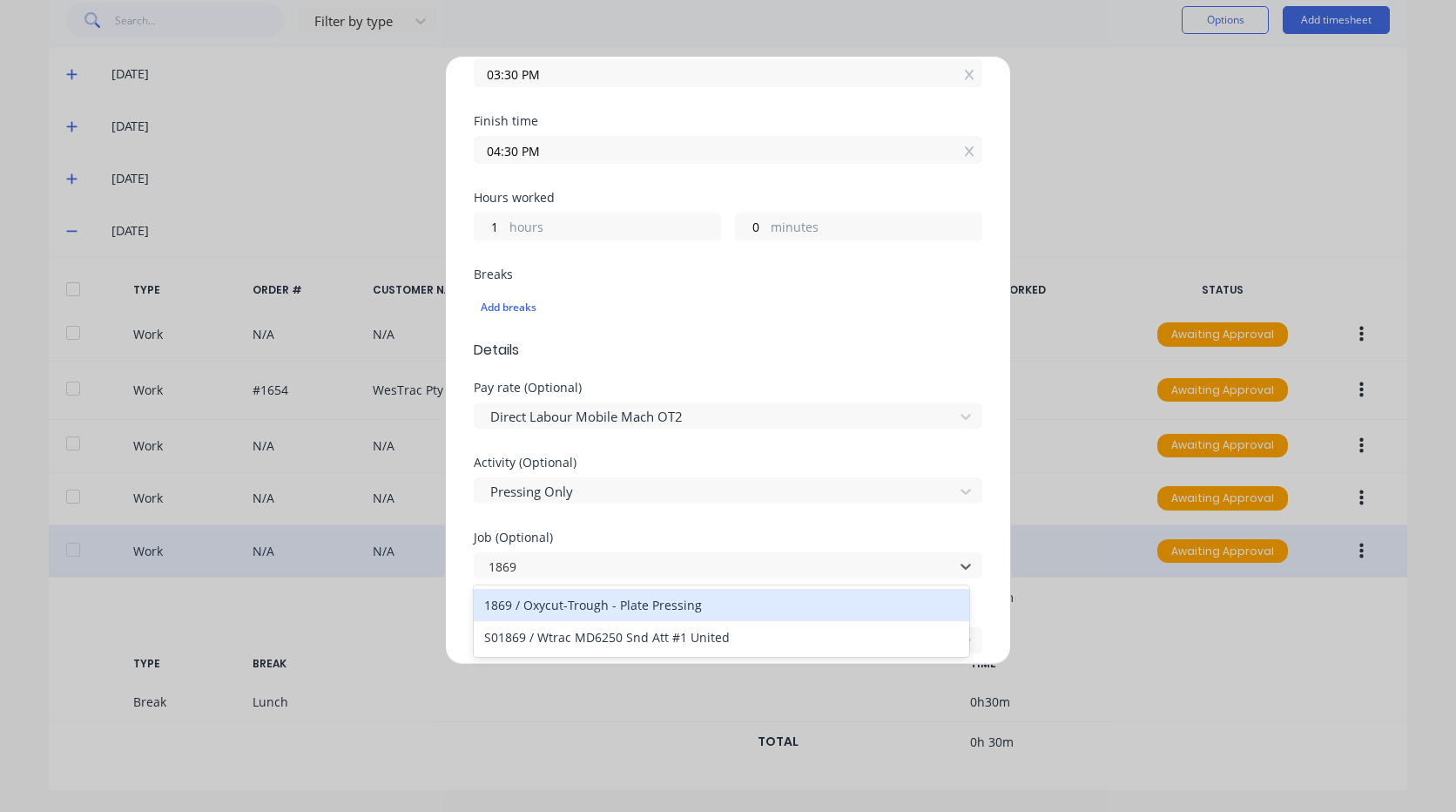
click at [637, 605] on div "1869 / Oxycut-Trough - Plate Pressing" at bounding box center [722, 604] width 496 height 32
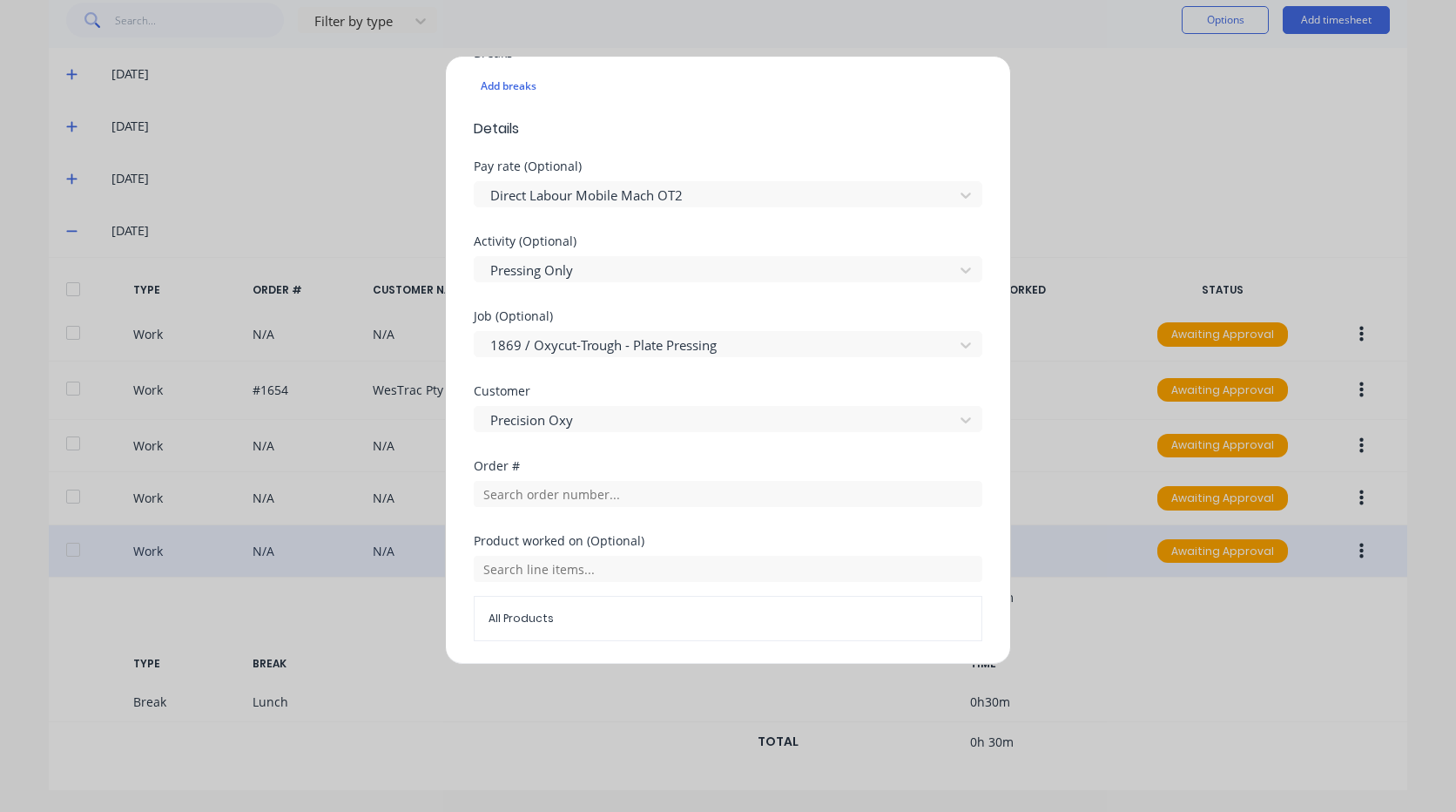
scroll to position [609, 0]
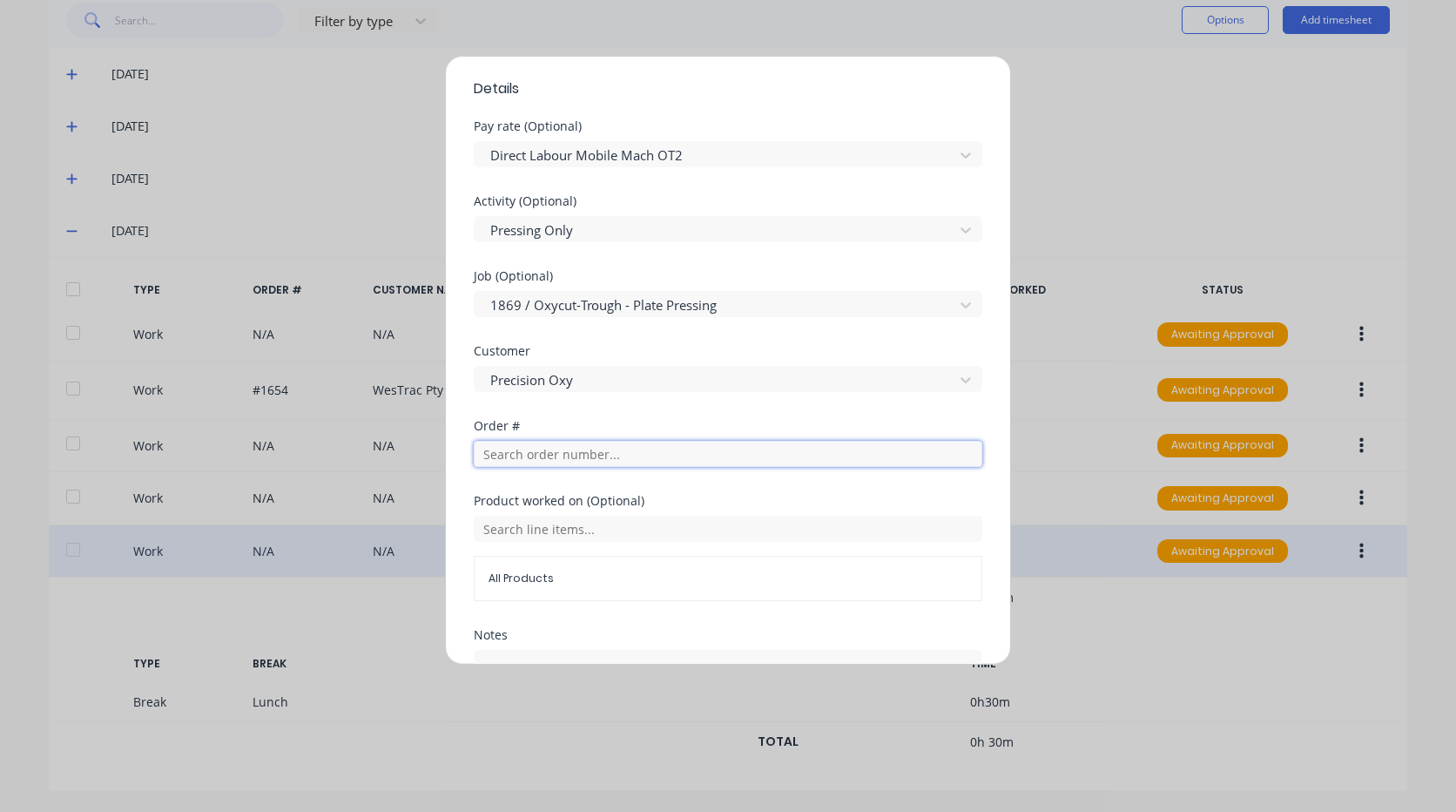
click at [617, 456] on input "text" at bounding box center [728, 453] width 509 height 26
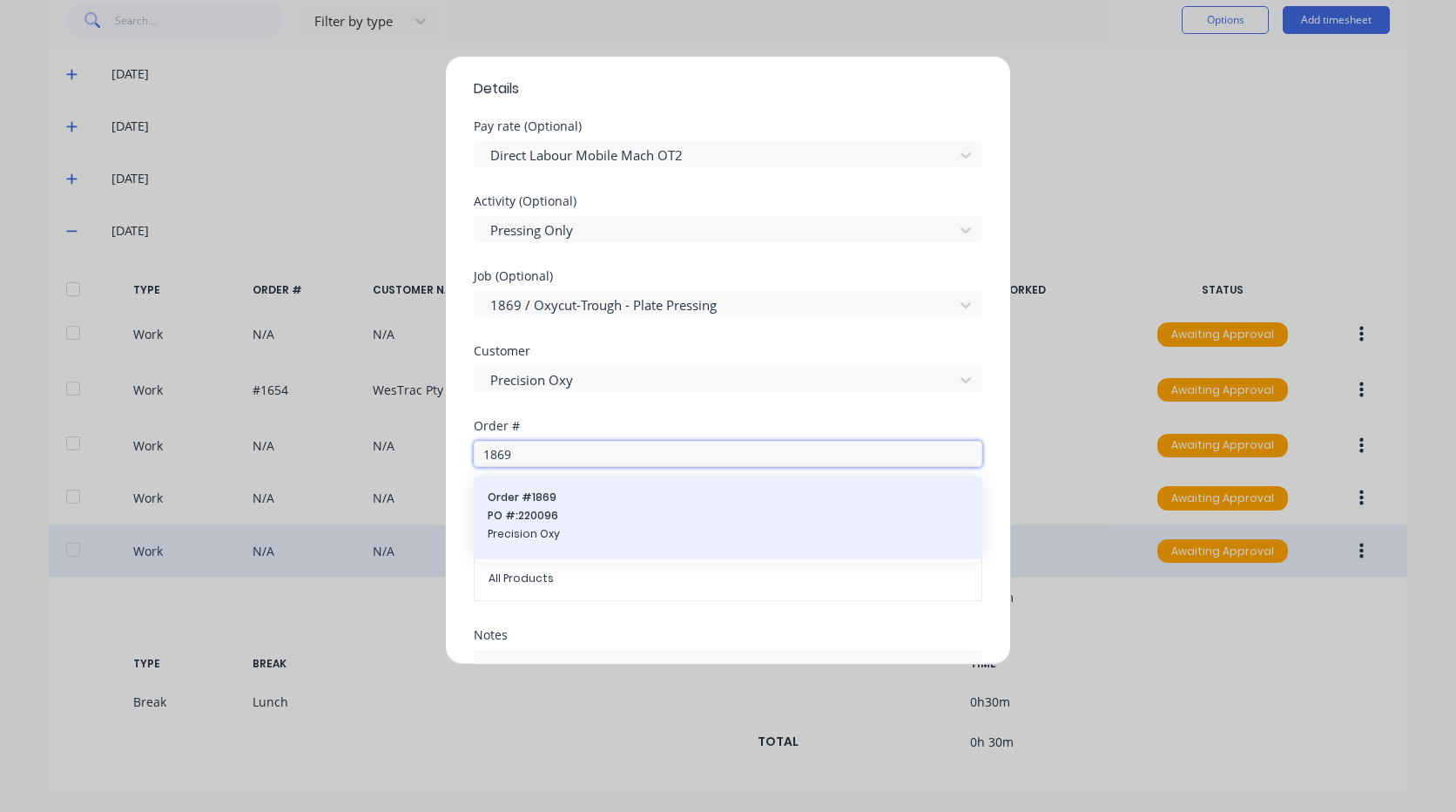
type input "1869"
click at [590, 520] on span "PO #: 220096" at bounding box center [728, 515] width 480 height 15
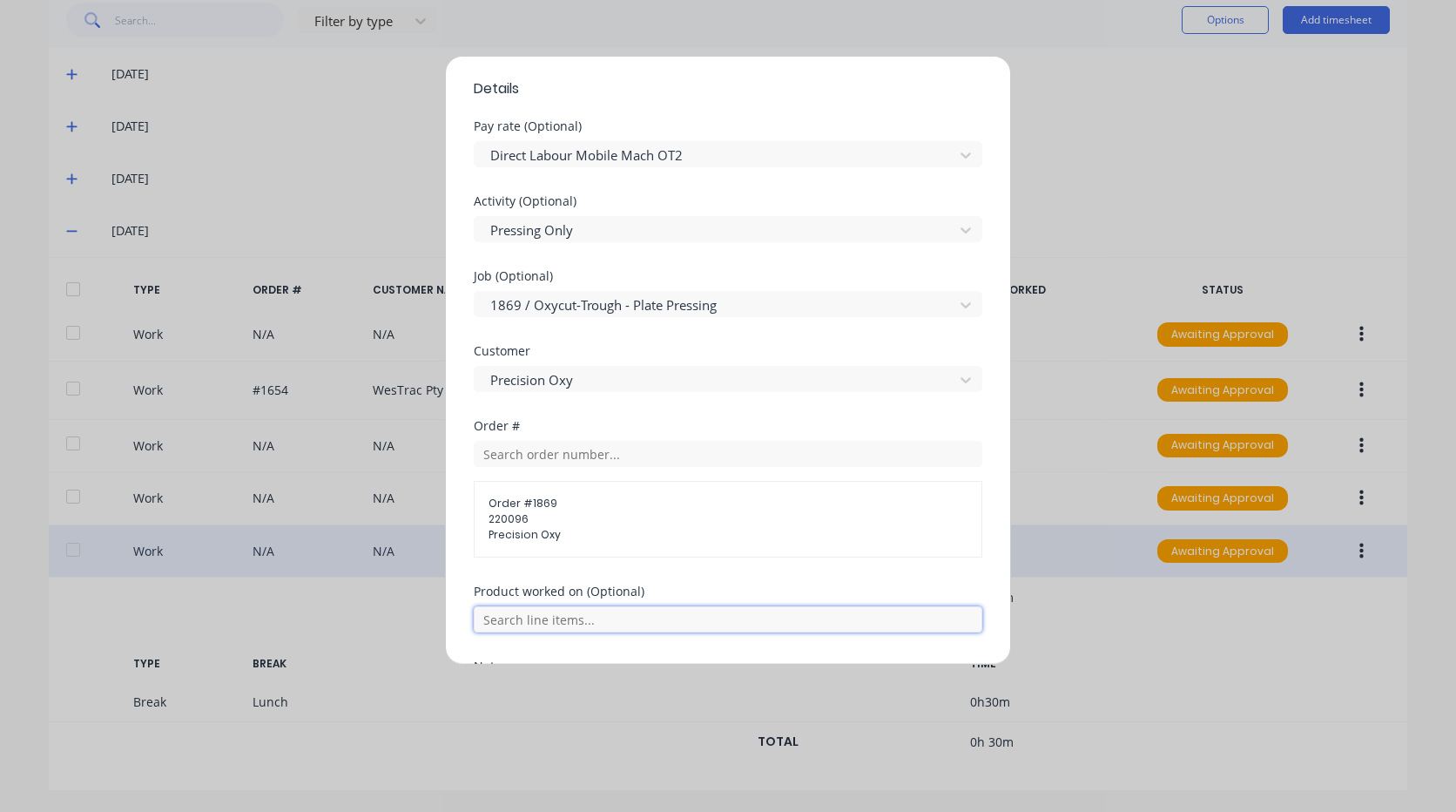
click at [559, 619] on input "text" at bounding box center [728, 619] width 509 height 26
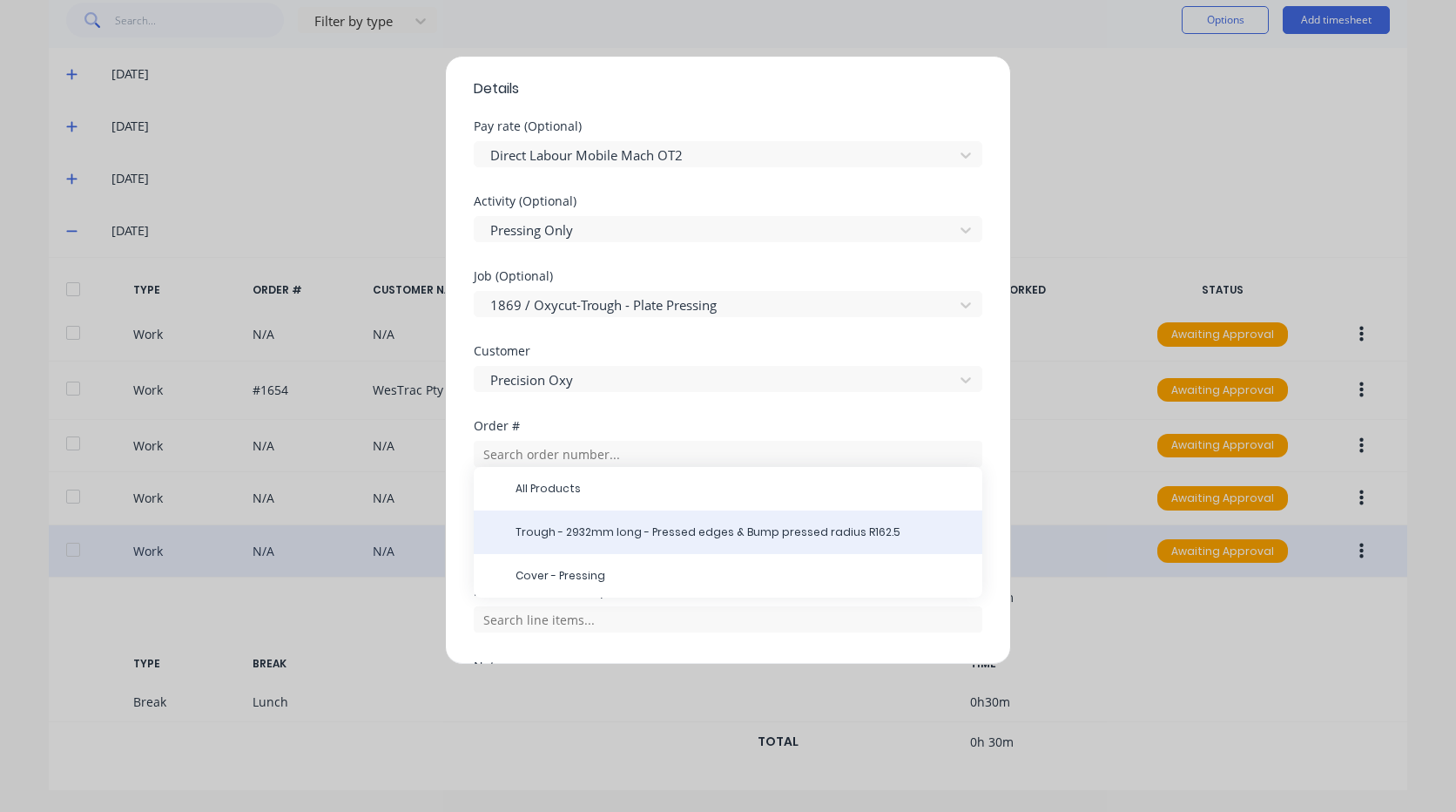
click at [633, 540] on div "Trough - 2932mm long - Pressed edges & Bump pressed radius R162.5" at bounding box center [728, 532] width 509 height 44
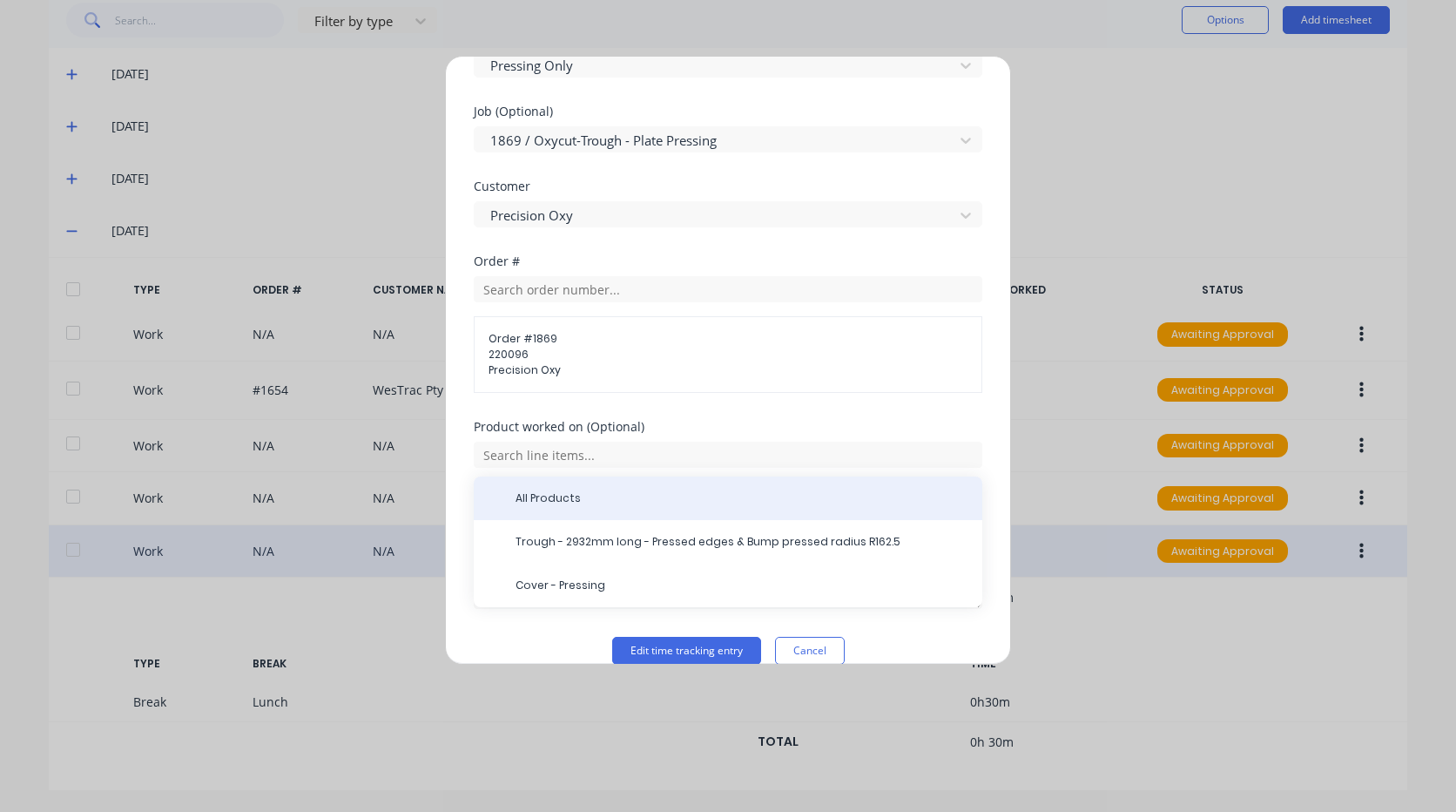
scroll to position [799, 0]
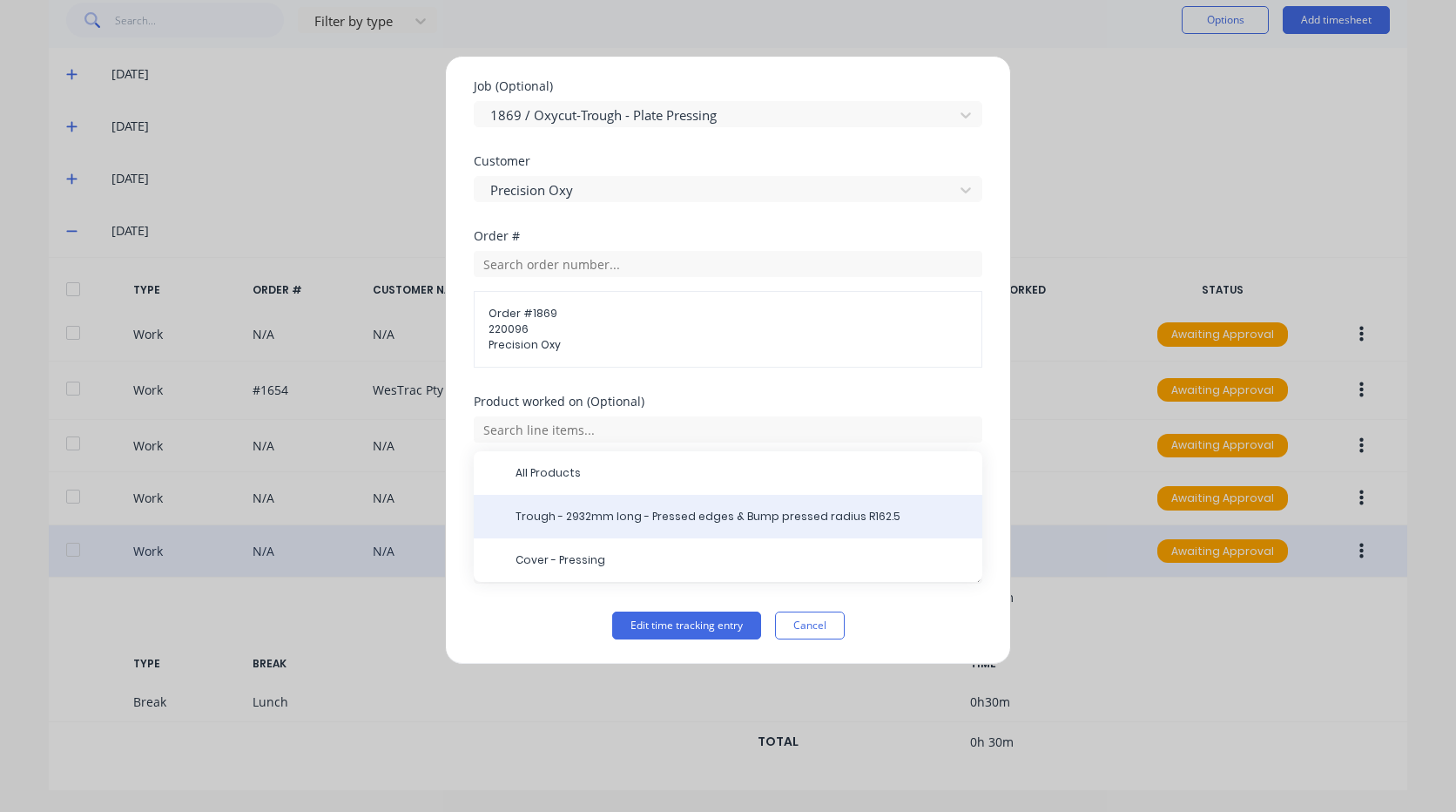
click at [664, 521] on span "Trough - 2932mm long - Pressed edges & Bump pressed radius R162.5" at bounding box center [742, 516] width 453 height 15
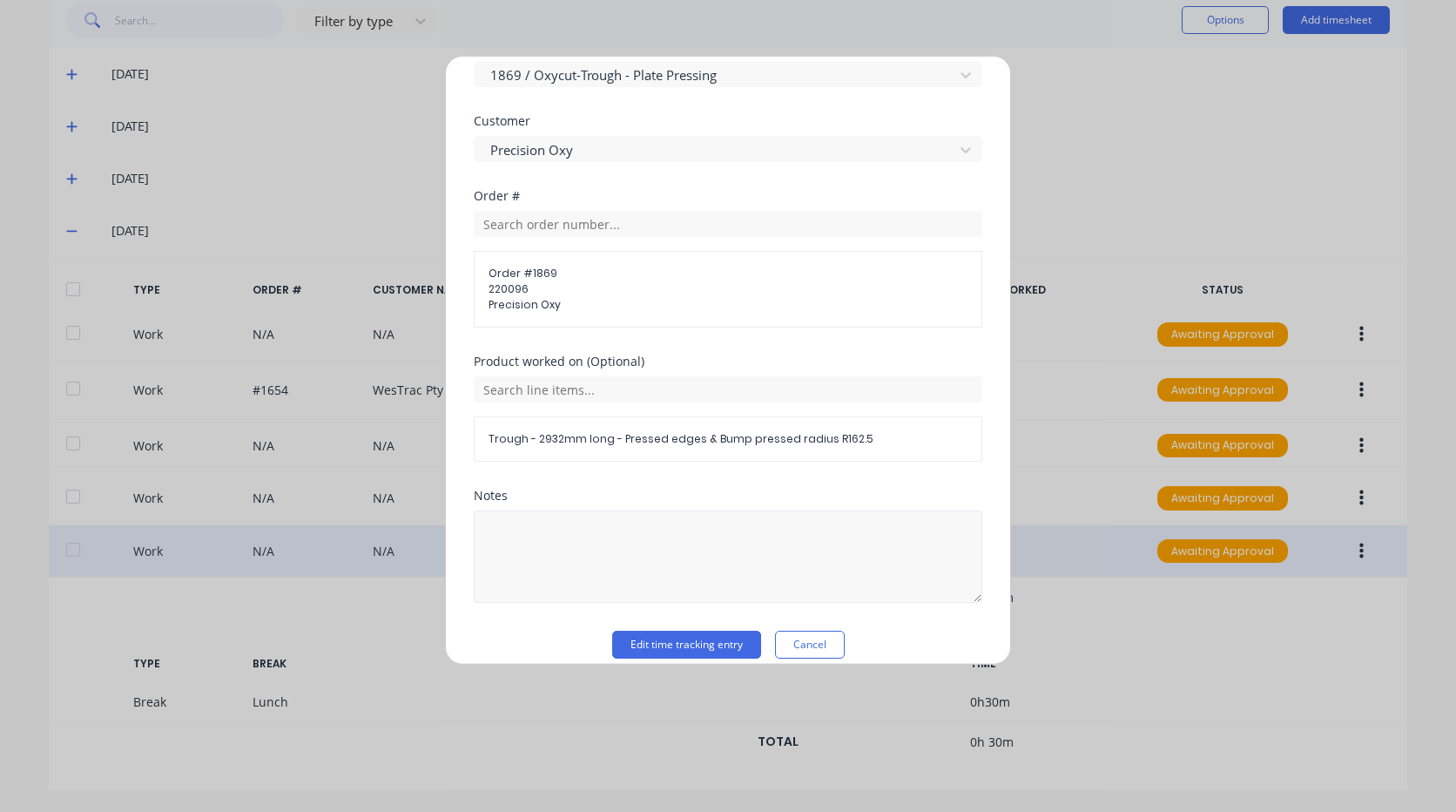
scroll to position [858, 0]
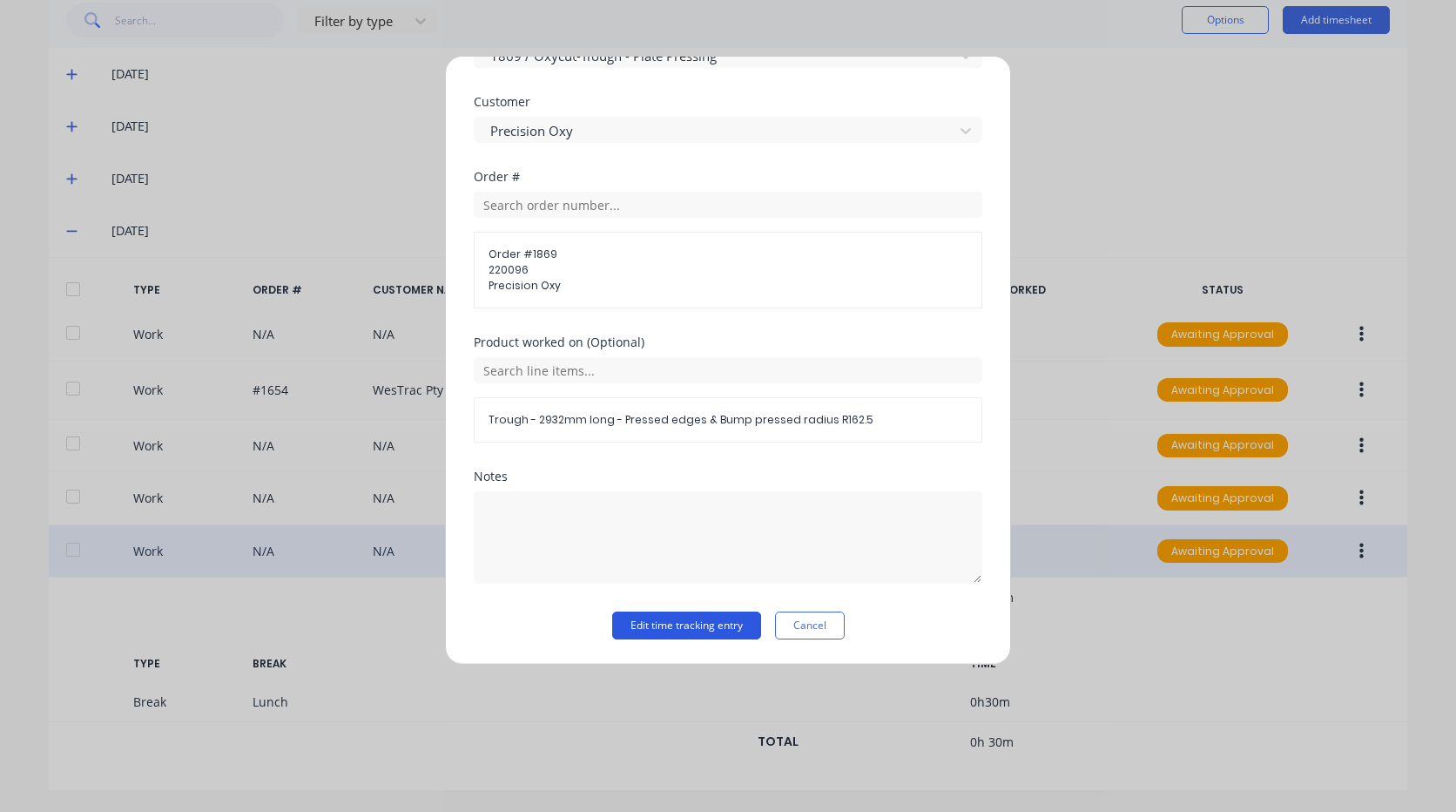
click at [701, 631] on button "Edit time tracking entry" at bounding box center [687, 625] width 149 height 28
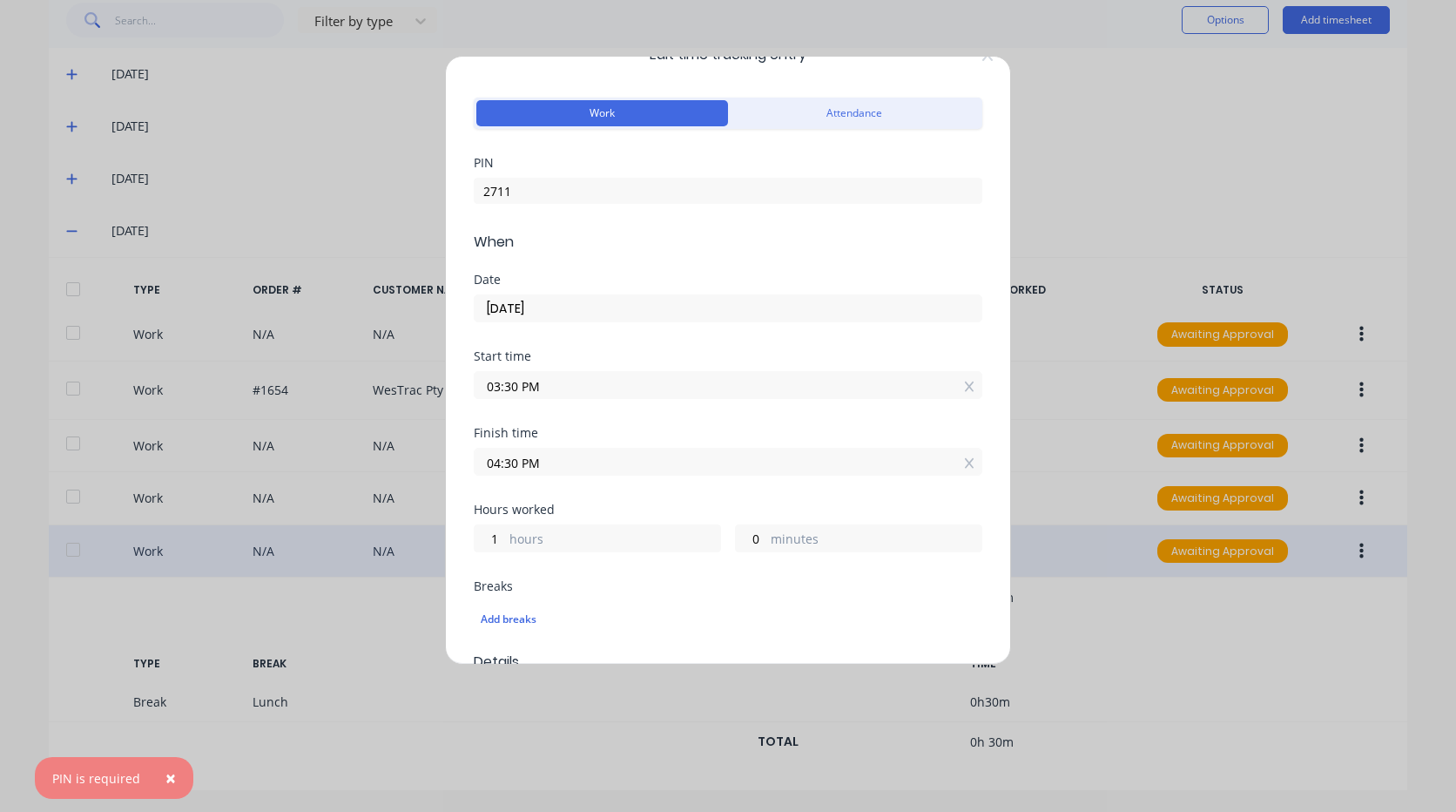
scroll to position [0, 0]
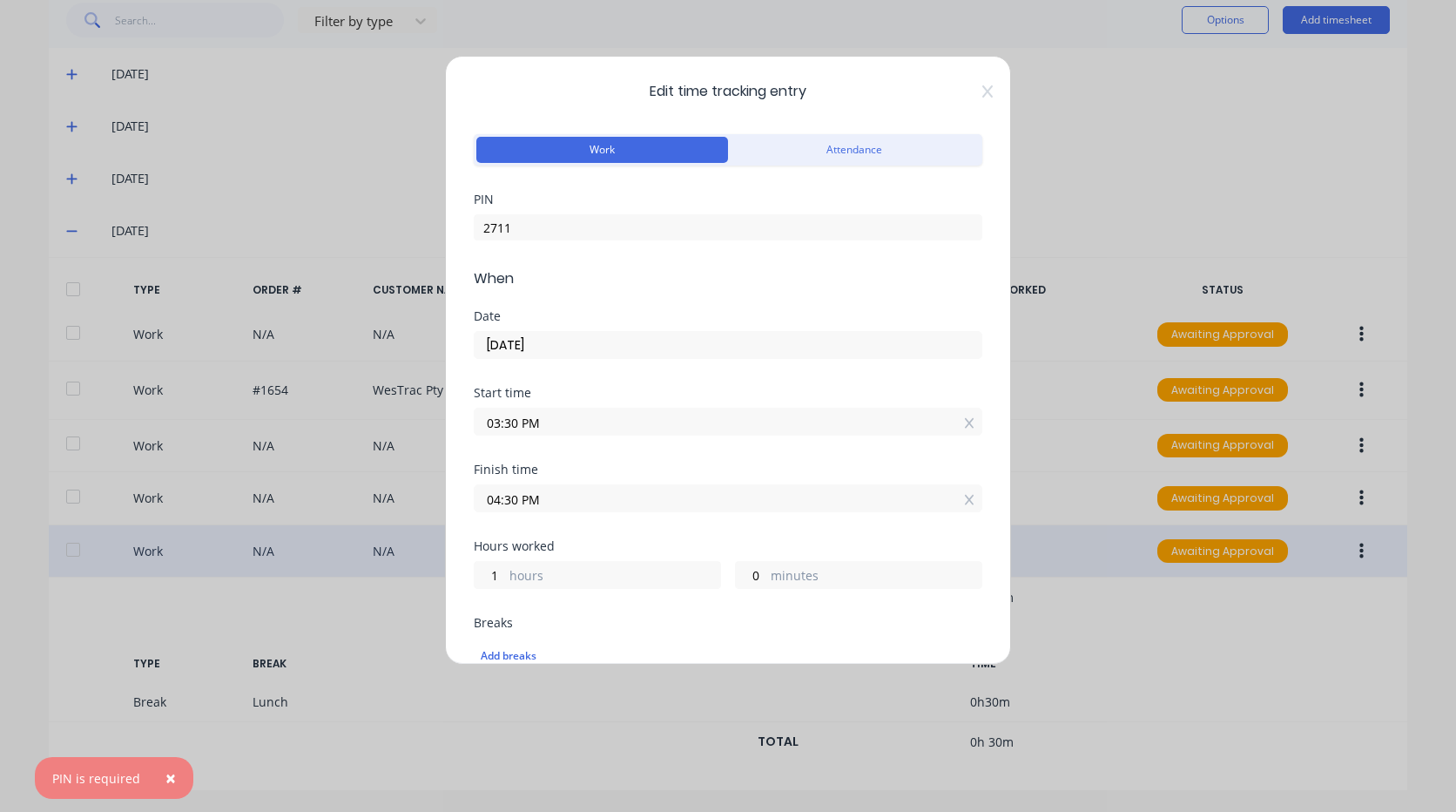
click at [982, 90] on icon at bounding box center [987, 91] width 11 height 14
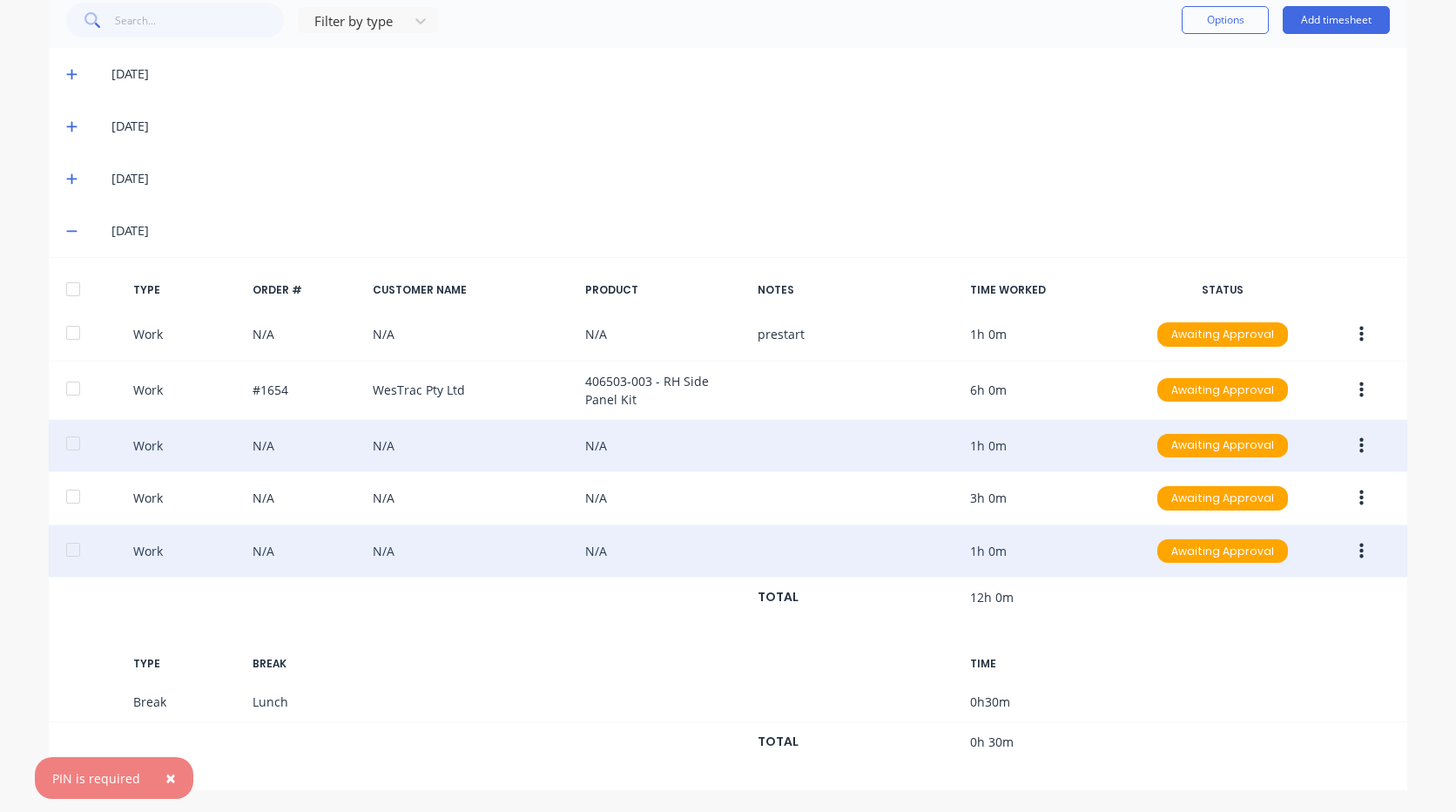
click at [1362, 451] on button "button" at bounding box center [1361, 446] width 41 height 32
click at [1288, 425] on div "Edit" at bounding box center [1300, 415] width 134 height 25
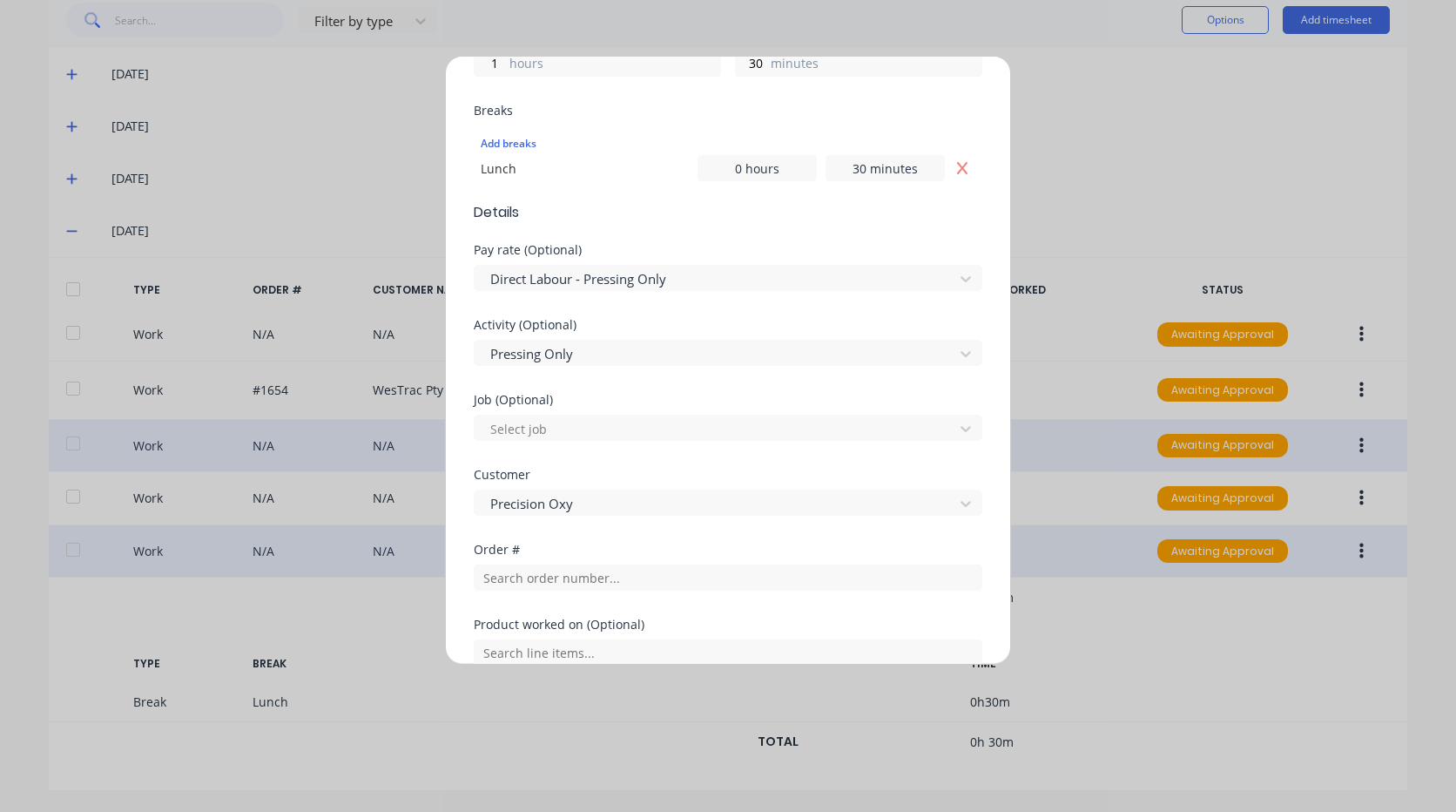
scroll to position [522, 0]
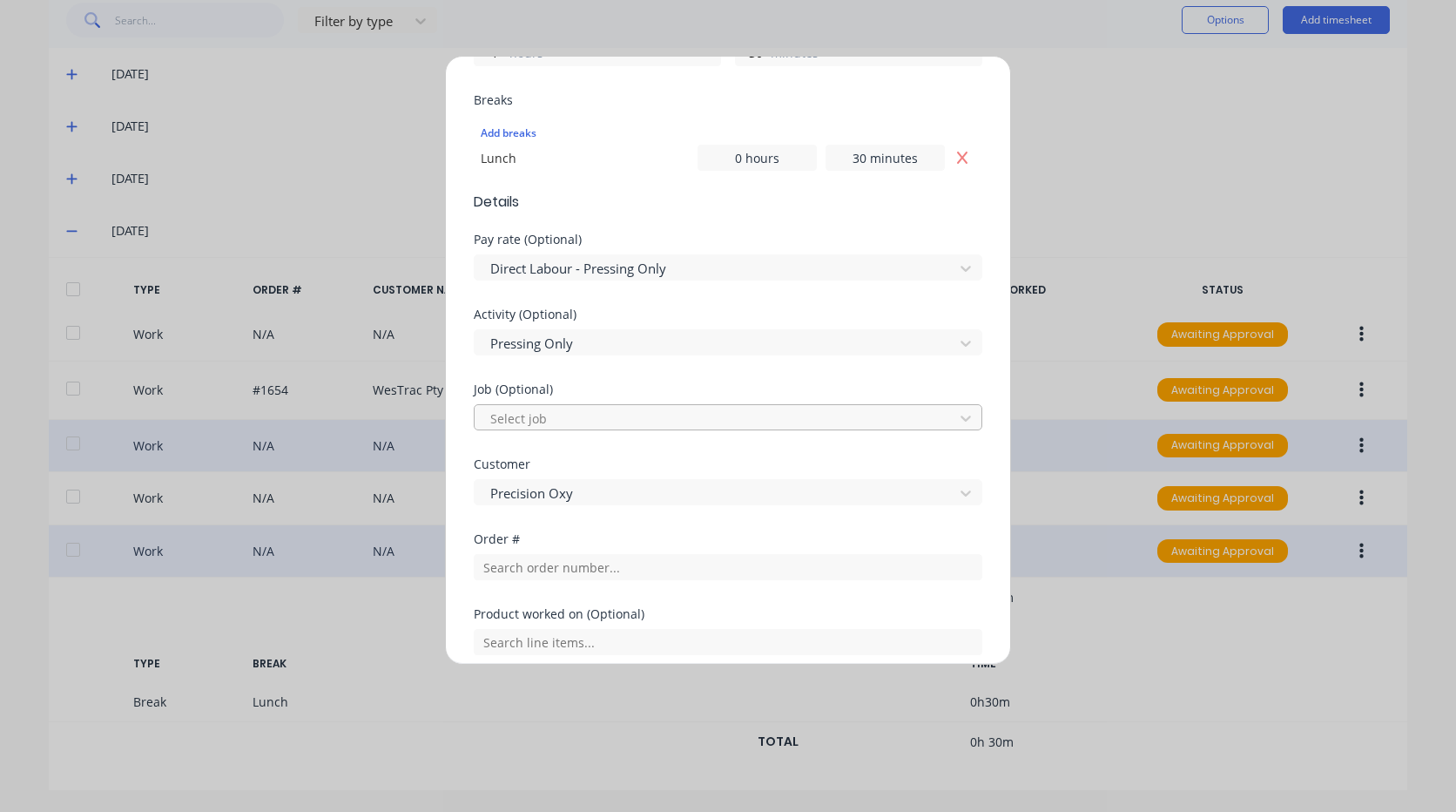
click at [608, 421] on div at bounding box center [717, 419] width 456 height 22
type input "1869"
click at [618, 500] on div at bounding box center [717, 493] width 456 height 22
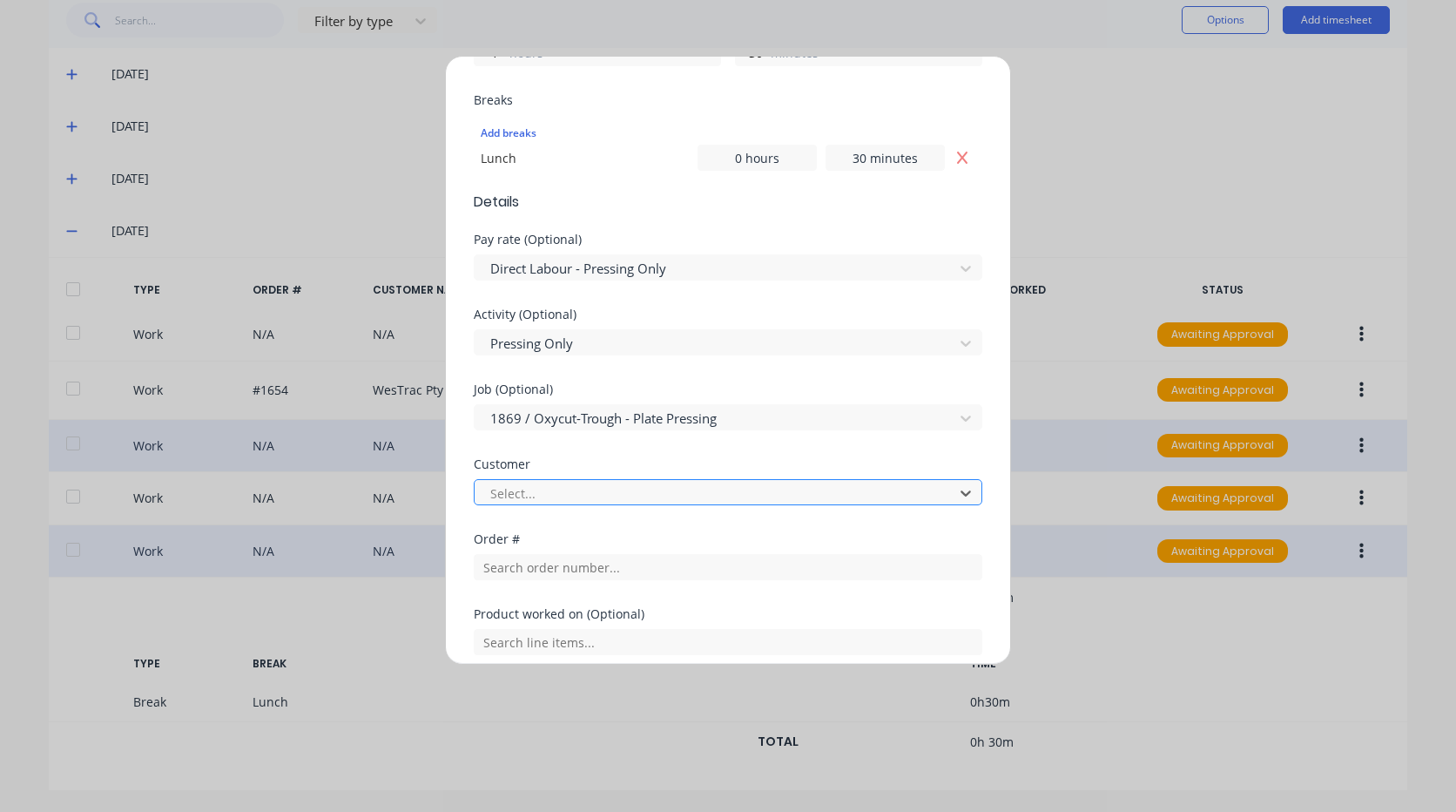
click at [592, 496] on div at bounding box center [717, 493] width 456 height 22
type input "pre"
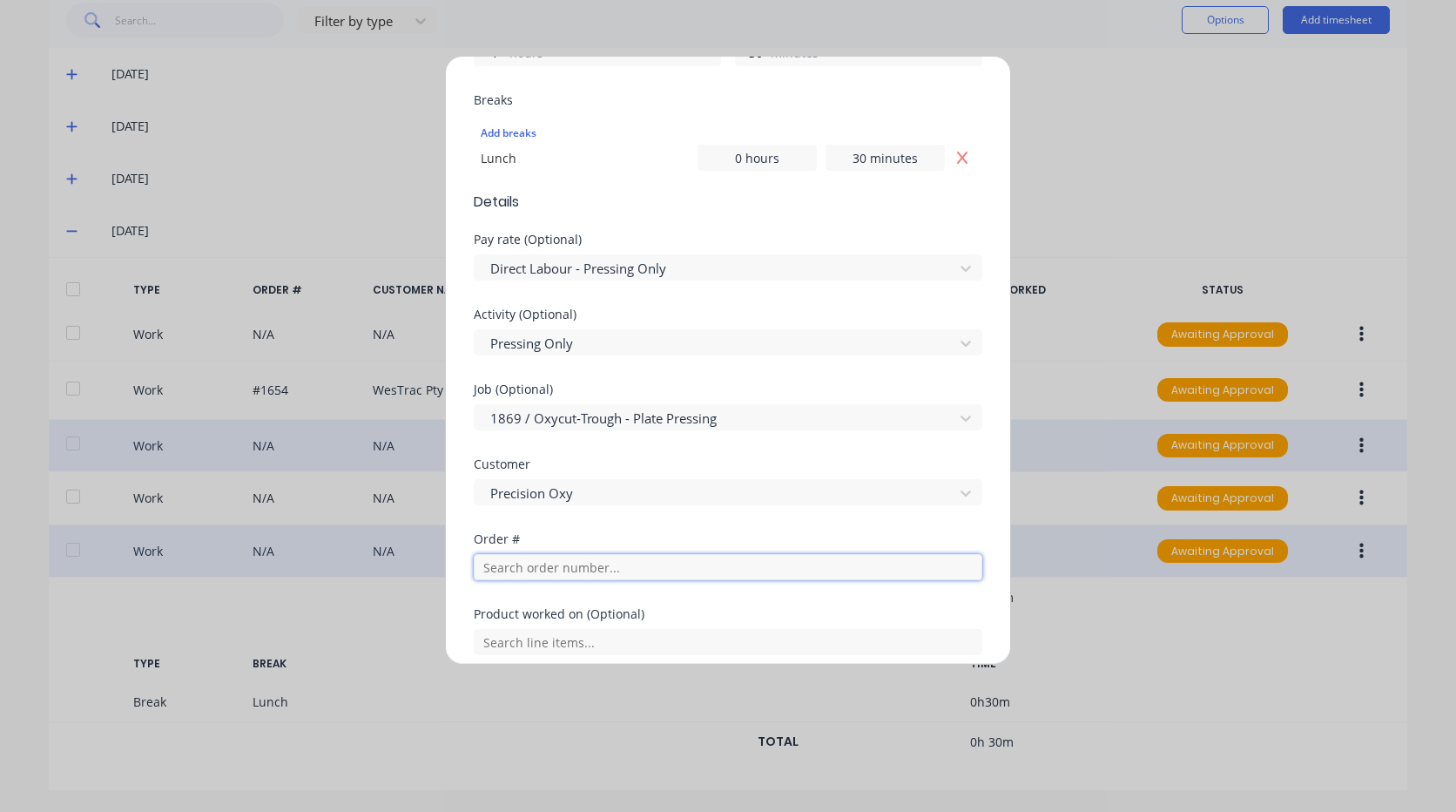
click at [582, 574] on input "text" at bounding box center [728, 567] width 509 height 26
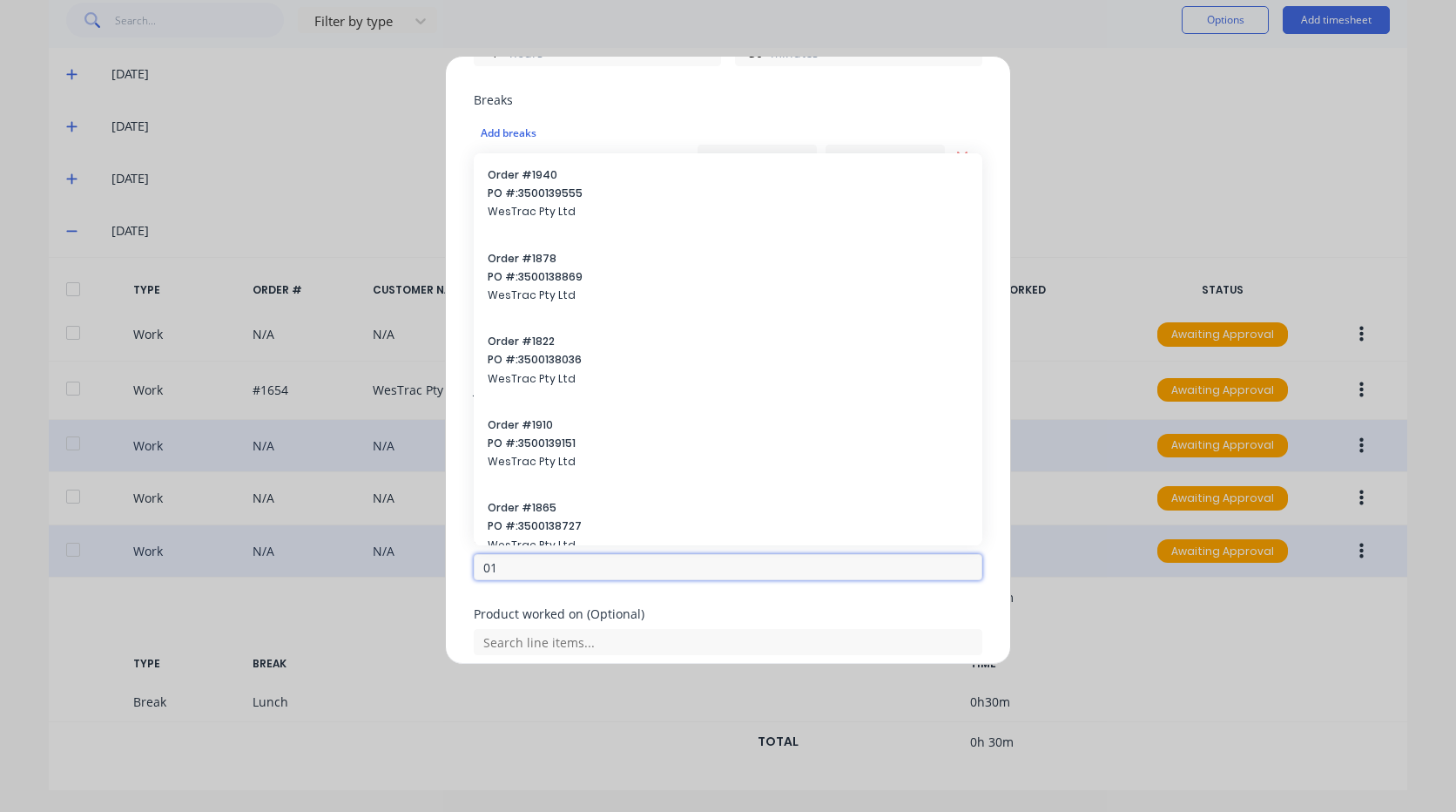
type input "0"
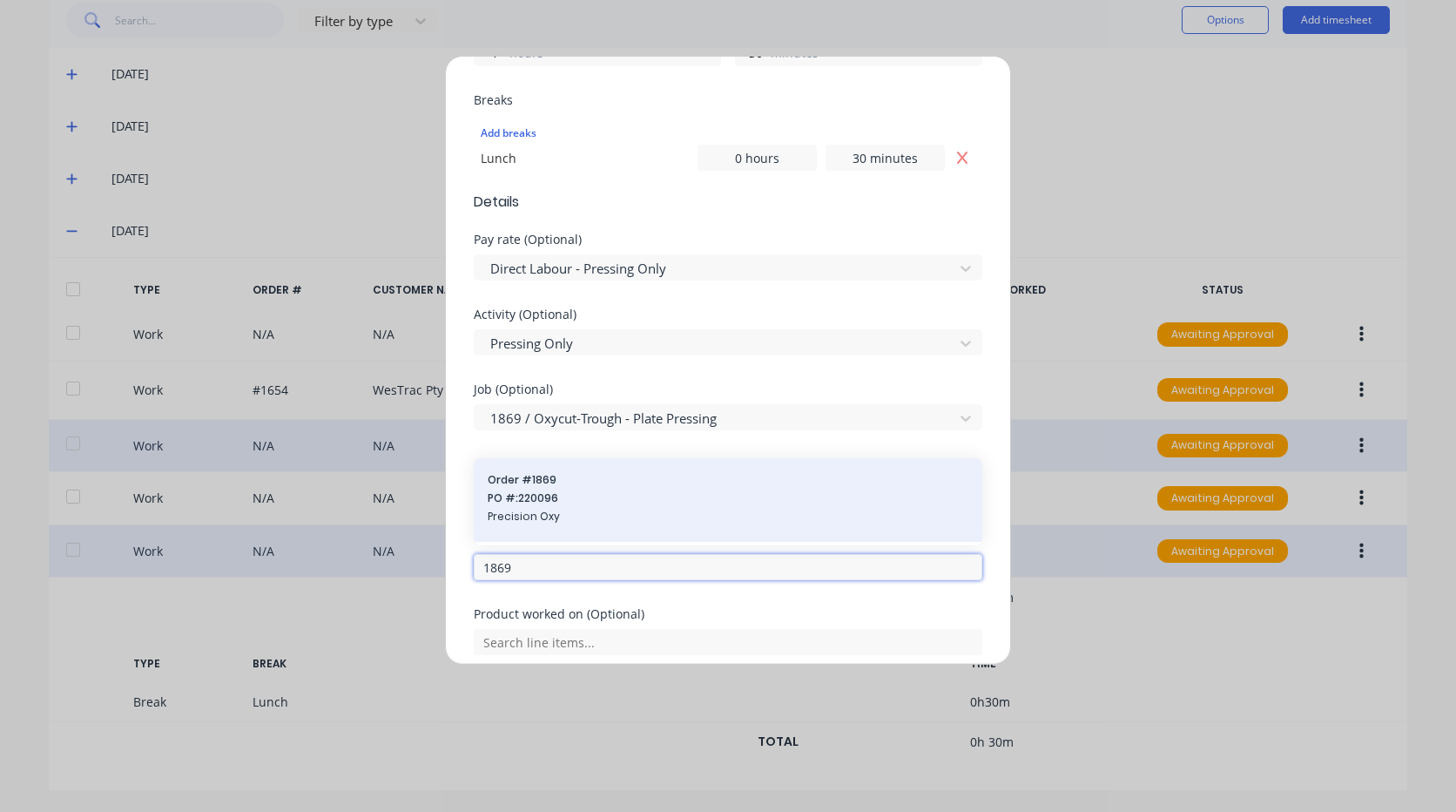
type input "1869"
click at [564, 477] on span "Order # 1869" at bounding box center [728, 480] width 480 height 15
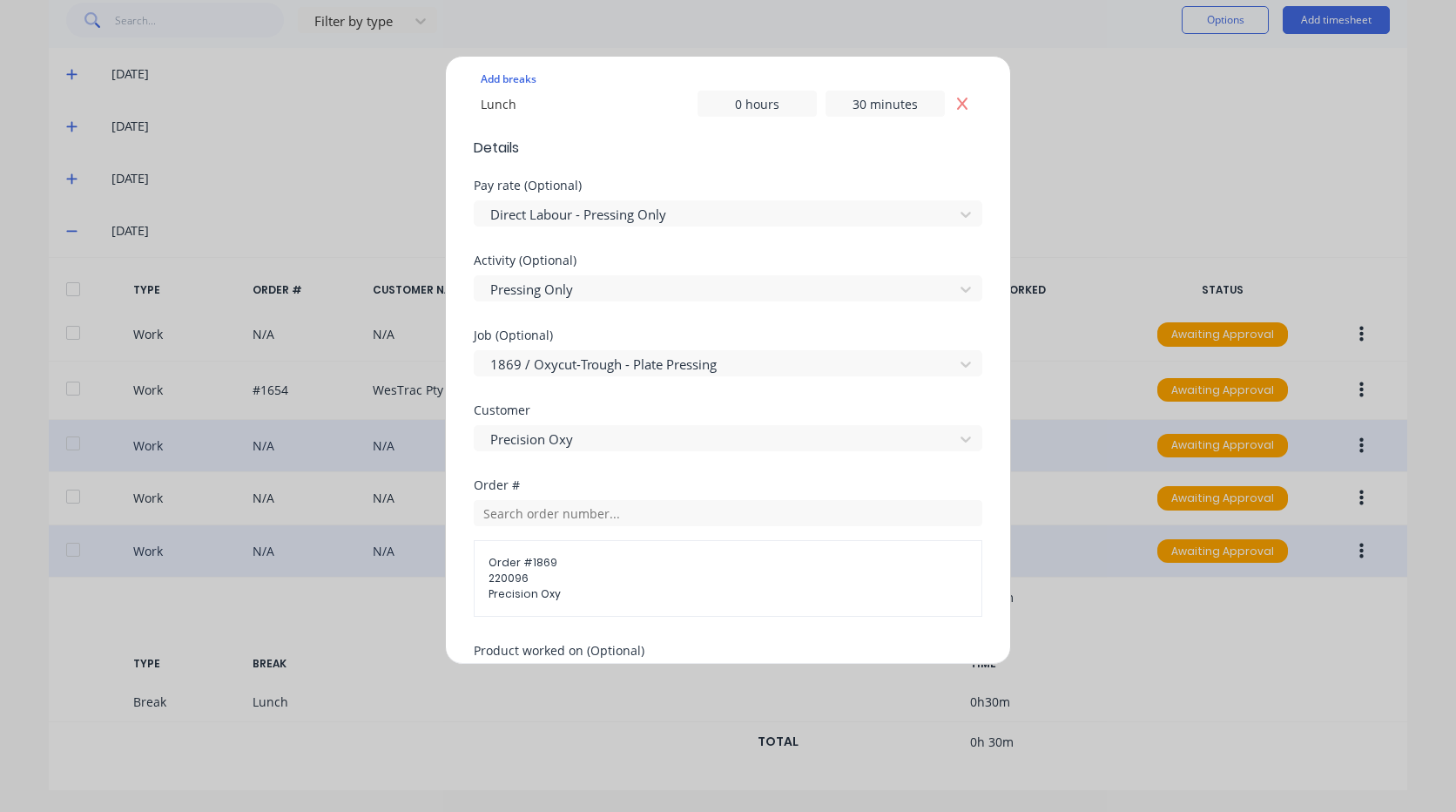
scroll to position [784, 0]
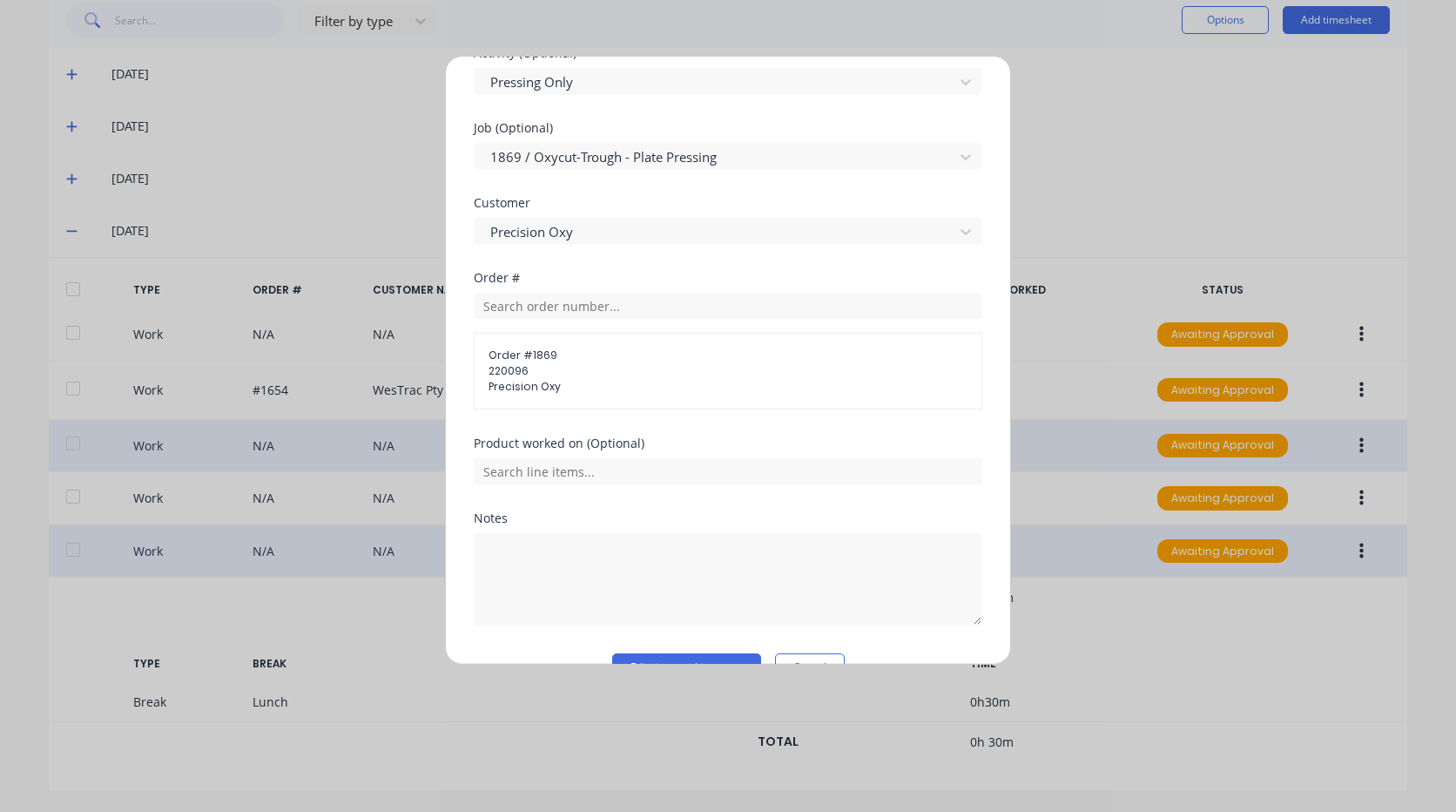
click at [559, 381] on span "Precision Oxy" at bounding box center [728, 386] width 479 height 15
click at [515, 365] on span "220096" at bounding box center [728, 371] width 479 height 15
click at [585, 470] on input "text" at bounding box center [728, 470] width 509 height 26
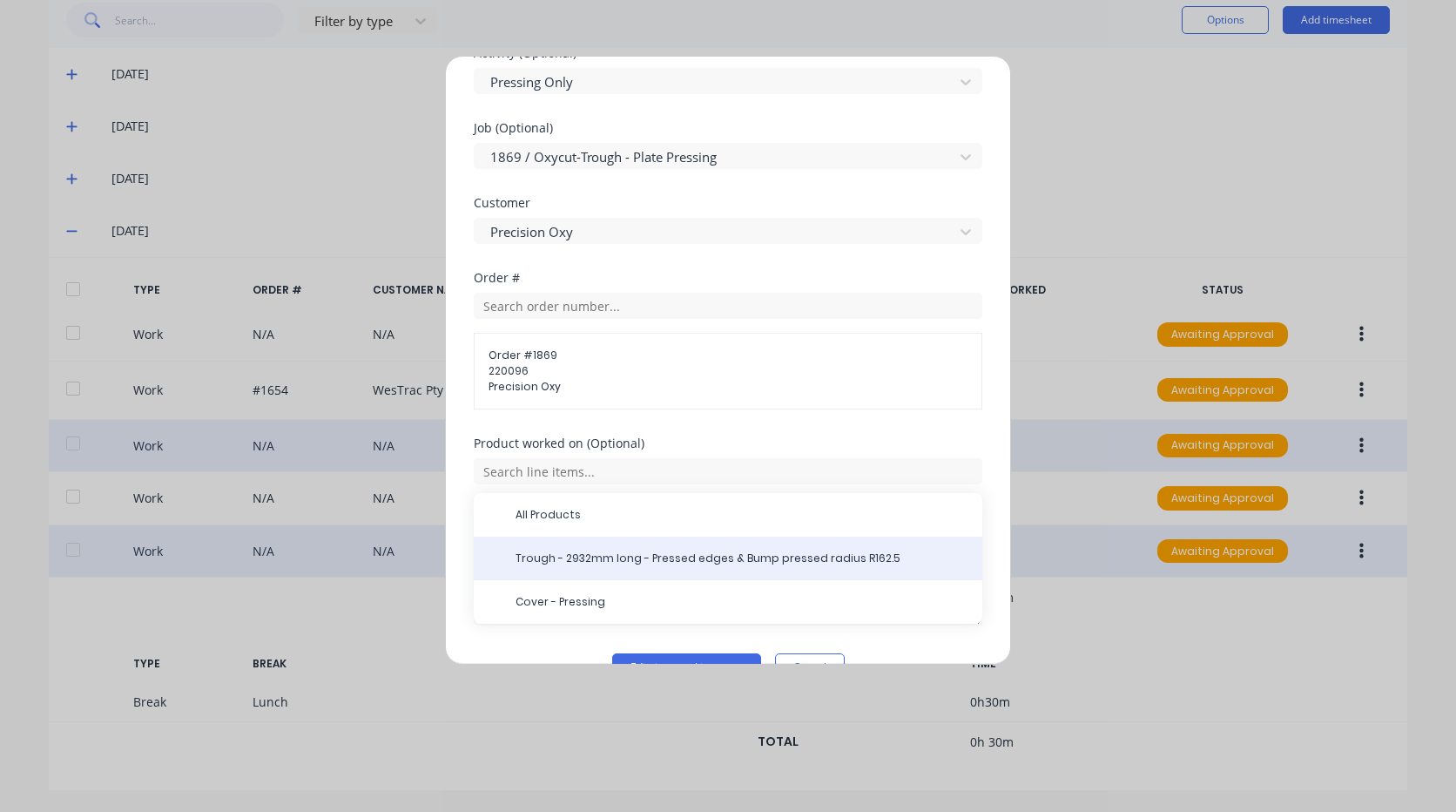
click at [589, 559] on span "Trough - 2932mm long - Pressed edges & Bump pressed radius R162.5" at bounding box center [742, 558] width 453 height 15
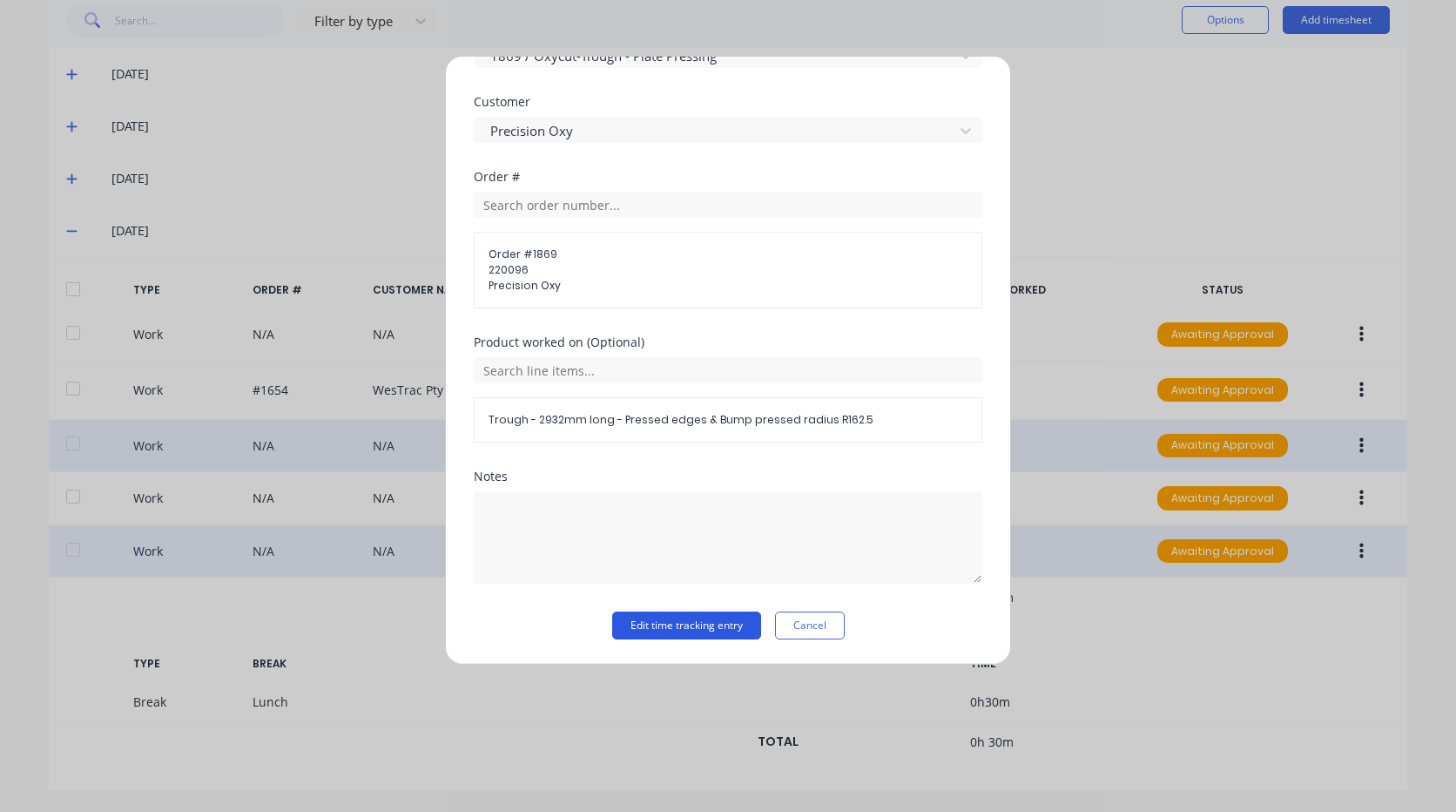
click at [652, 623] on button "Edit time tracking entry" at bounding box center [687, 625] width 149 height 28
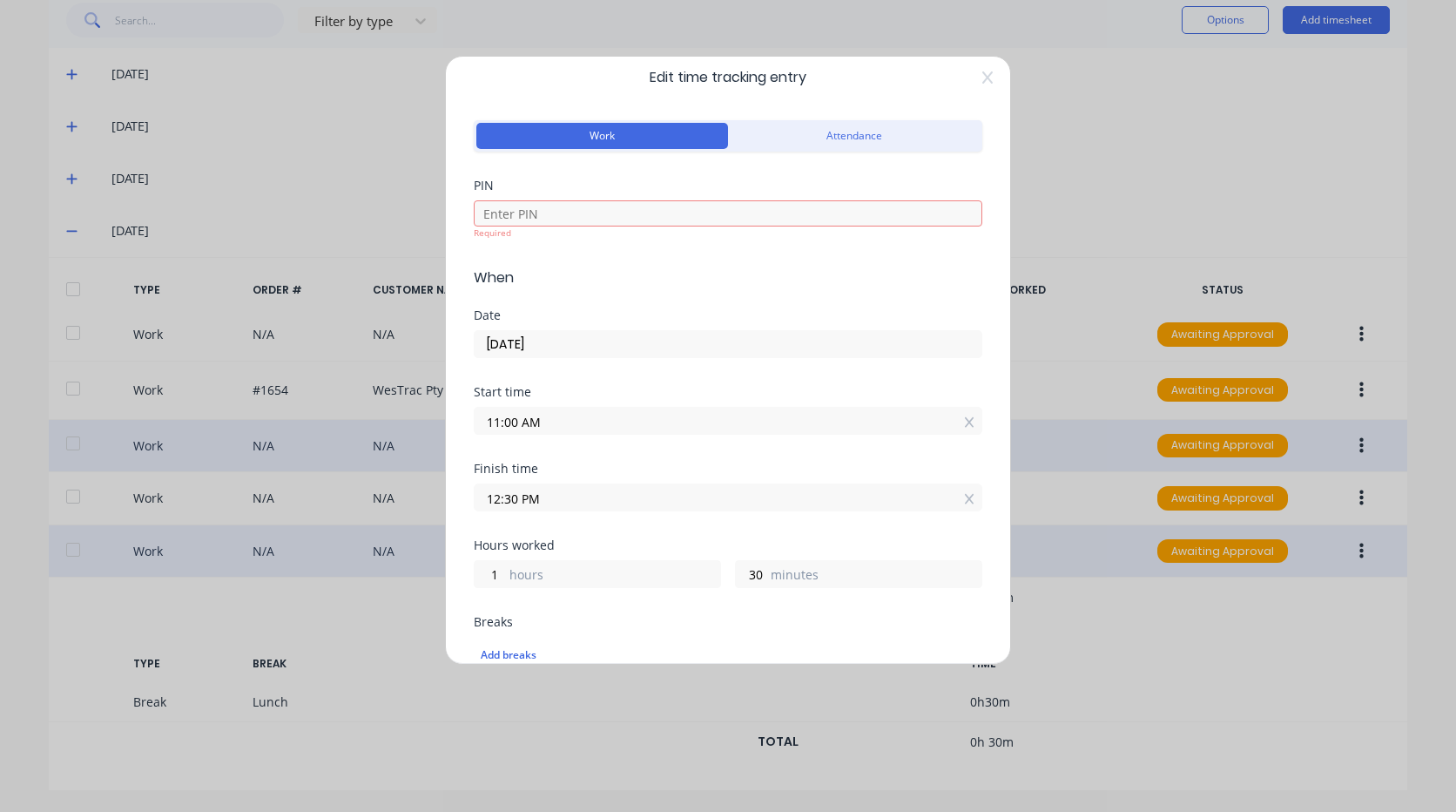
scroll to position [0, 0]
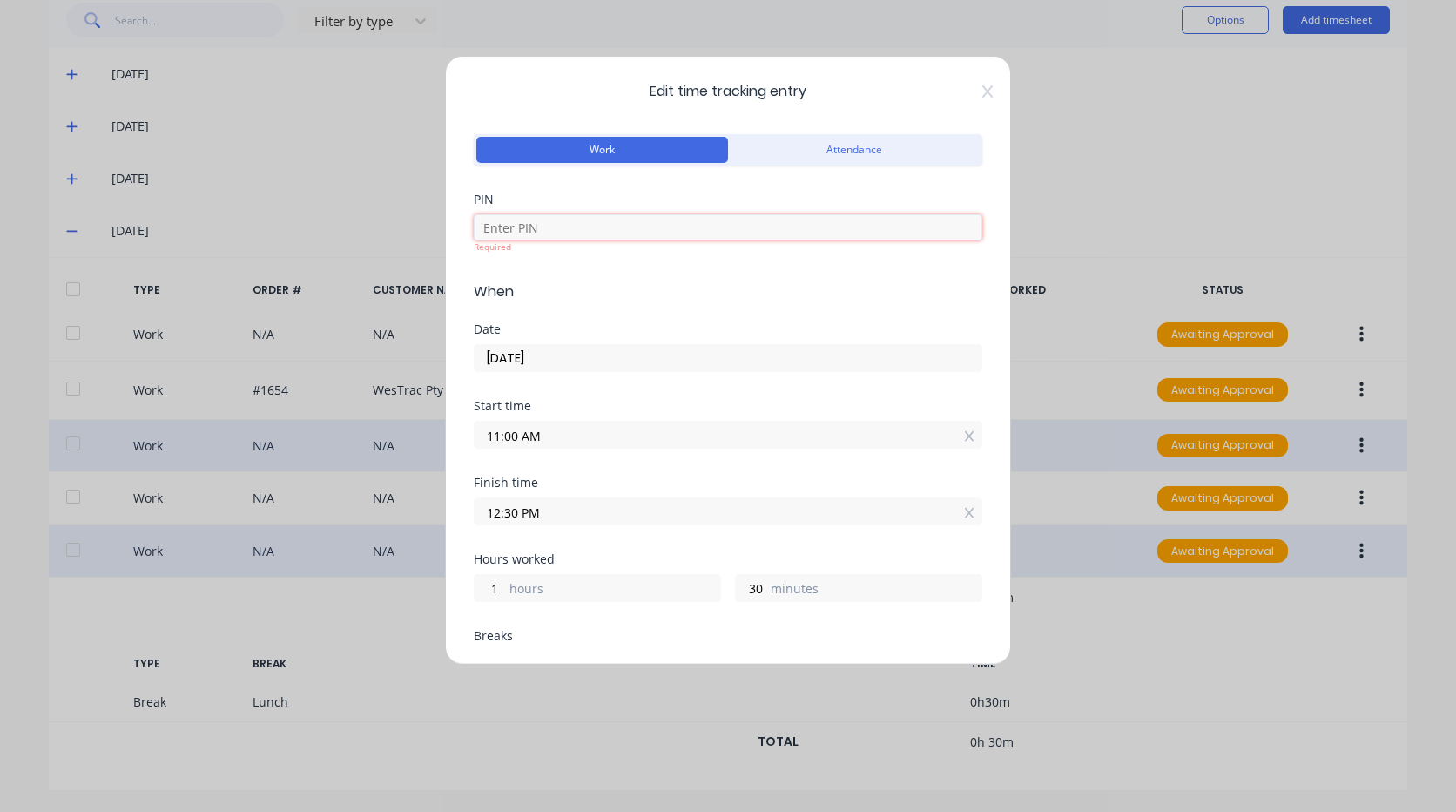
click at [637, 222] on input at bounding box center [728, 227] width 509 height 26
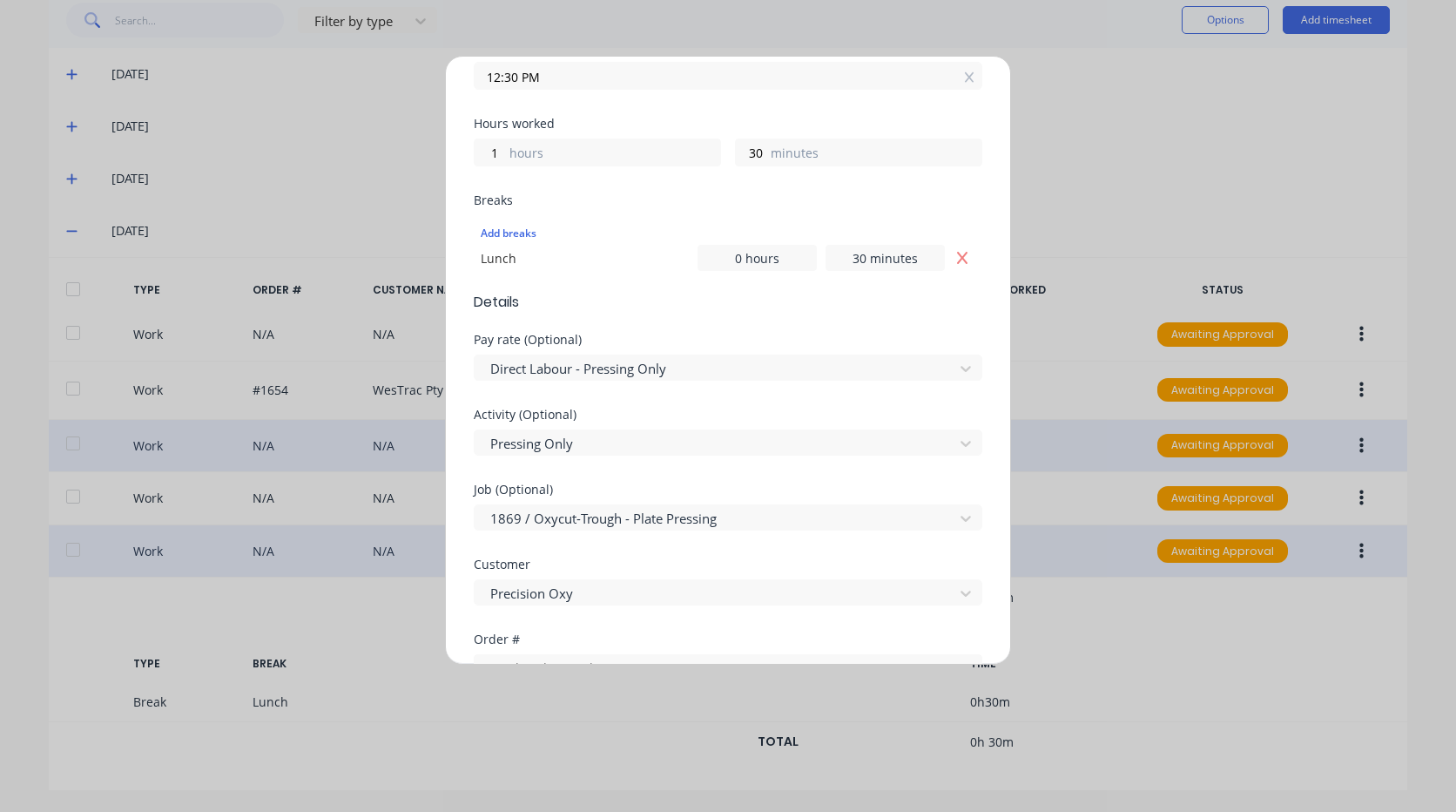
scroll to position [897, 0]
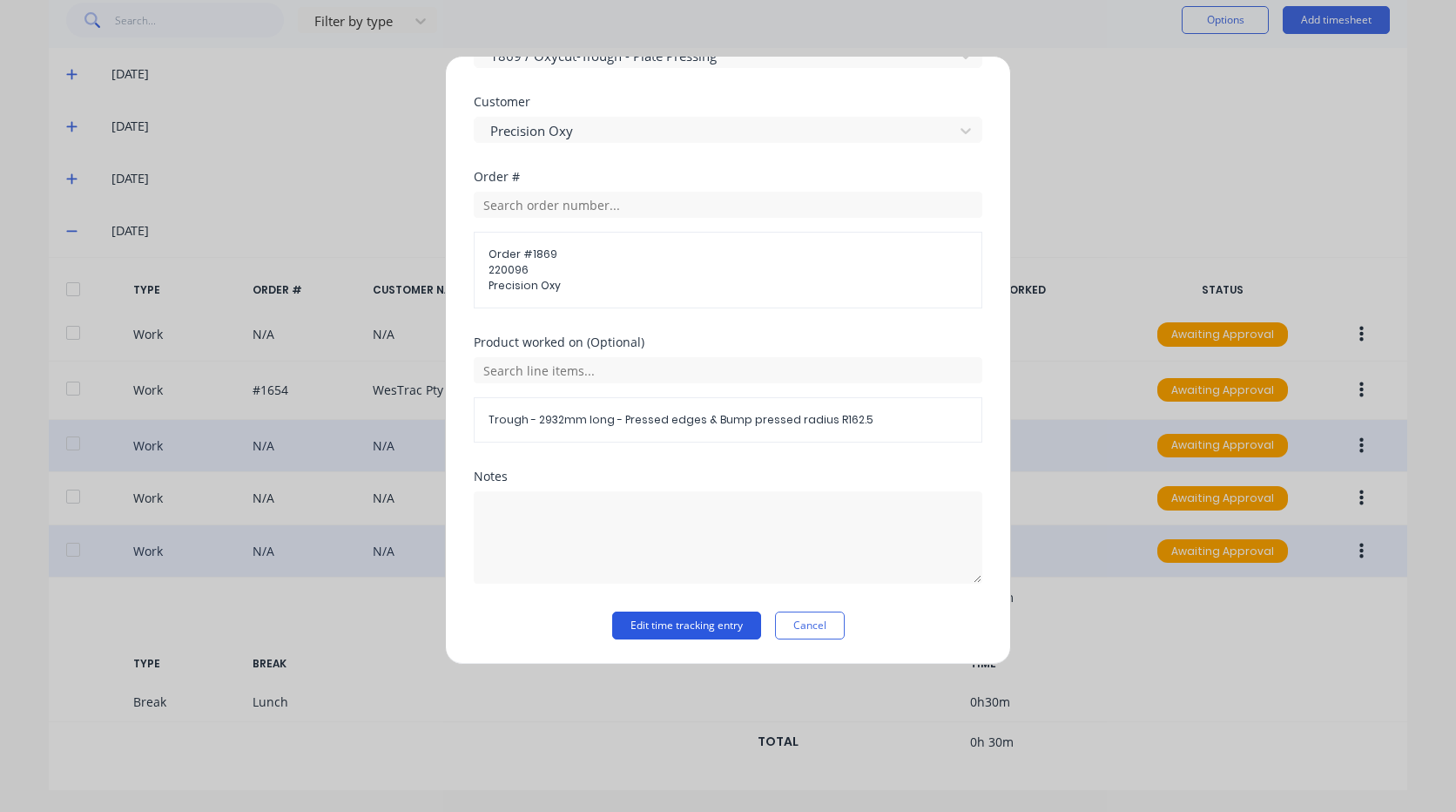
type input "2711"
click at [679, 620] on button "Edit time tracking entry" at bounding box center [687, 625] width 149 height 28
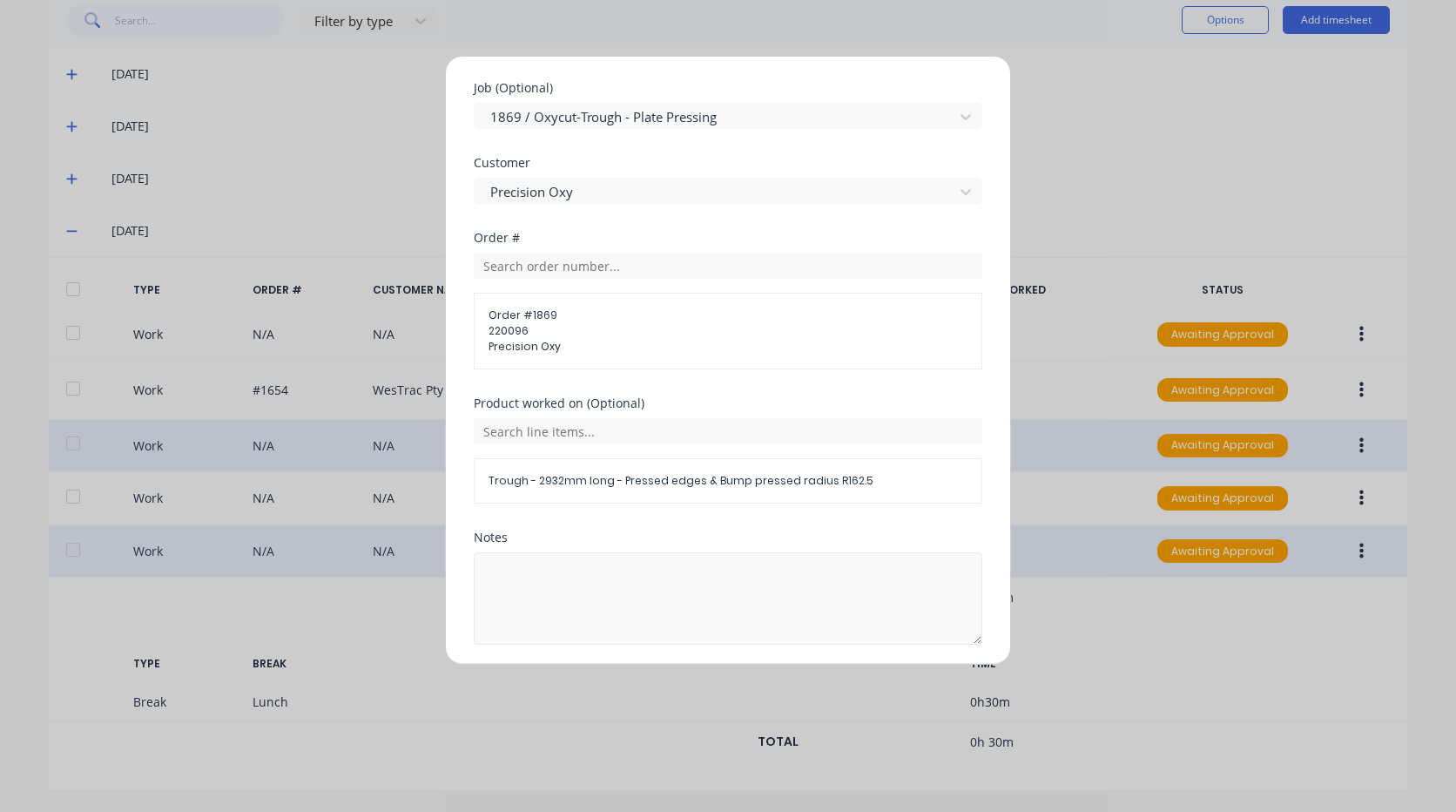
scroll to position [885, 0]
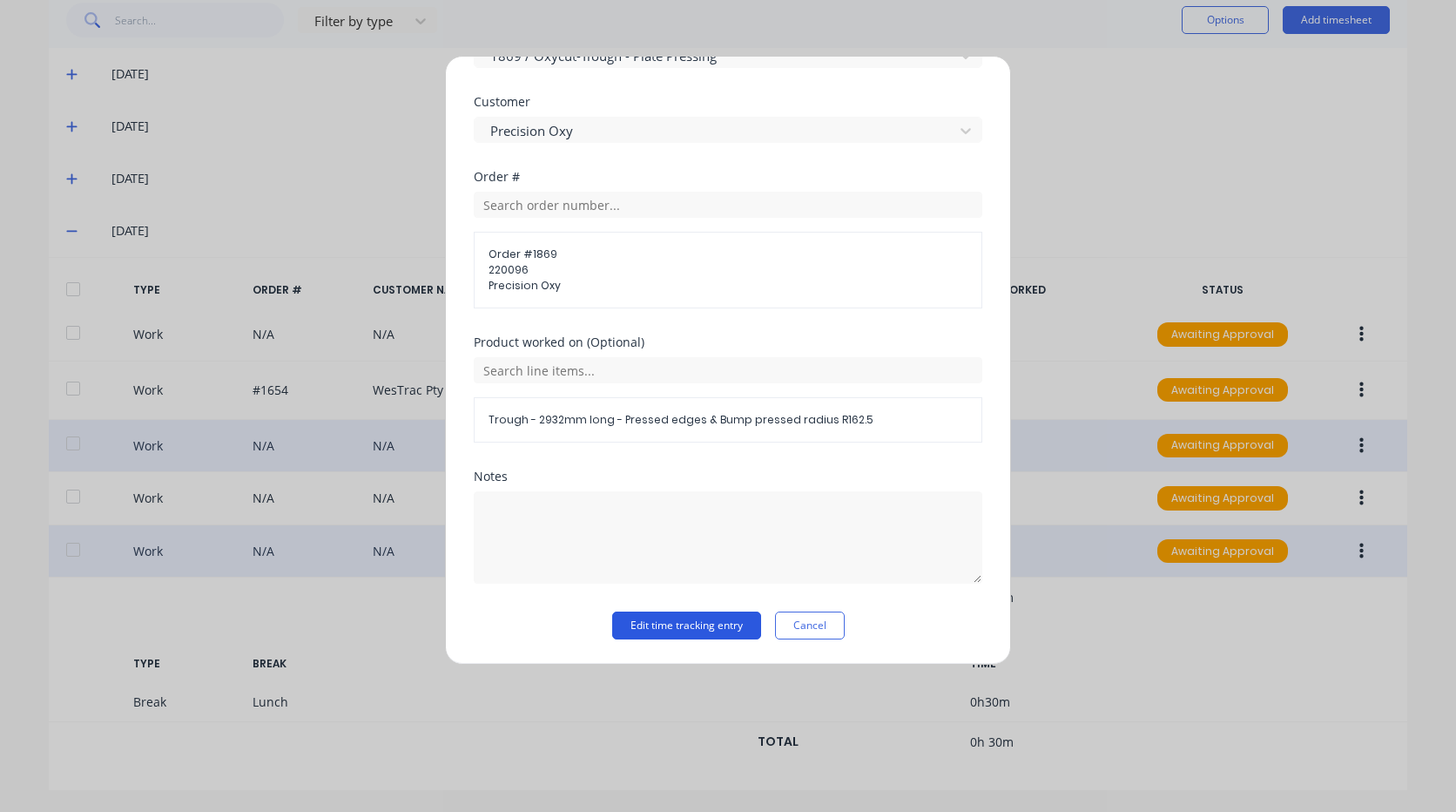
click at [655, 620] on button "Edit time tracking entry" at bounding box center [687, 625] width 149 height 28
click at [165, 782] on span "×" at bounding box center [171, 777] width 11 height 25
click at [634, 636] on button "Edit time tracking entry" at bounding box center [687, 625] width 149 height 28
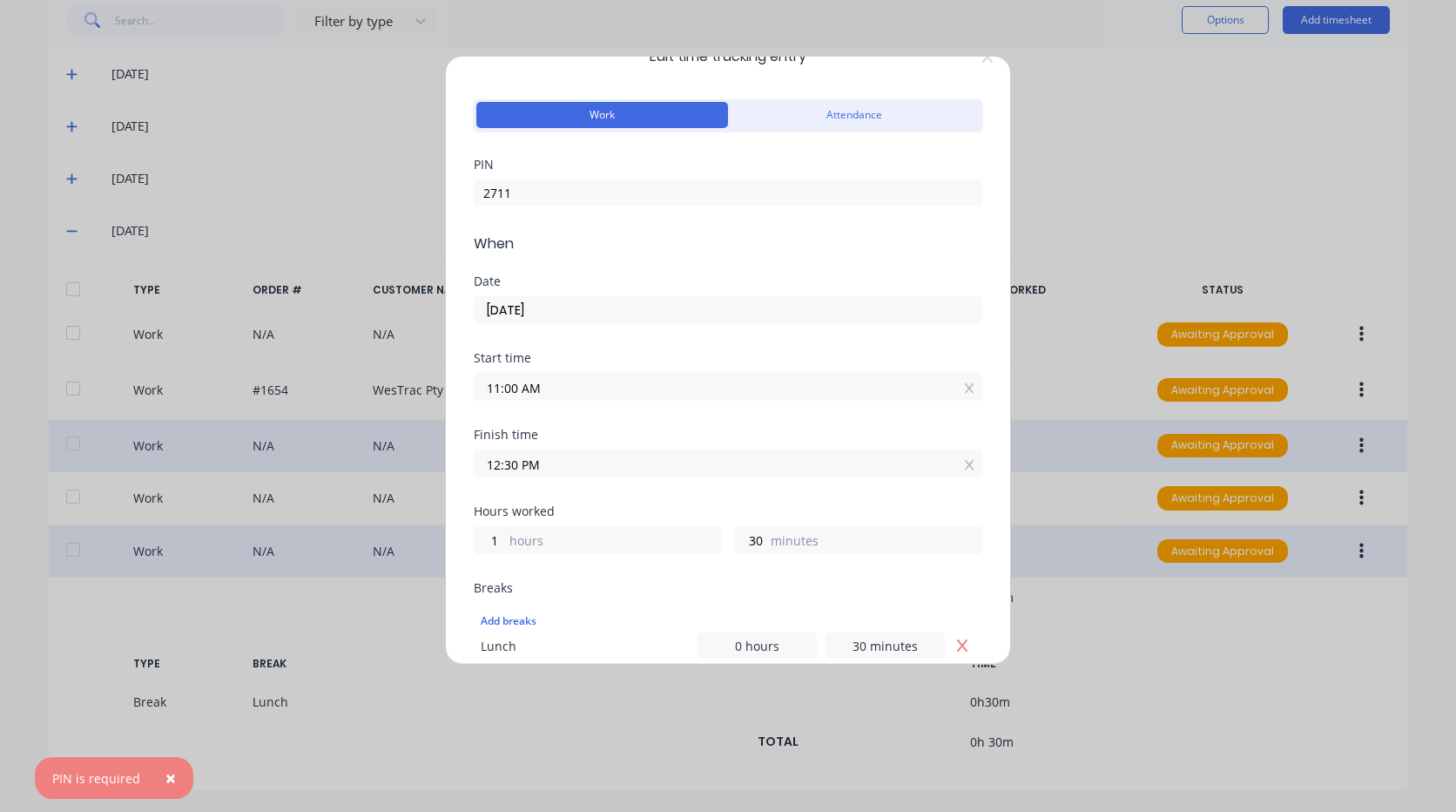
scroll to position [0, 0]
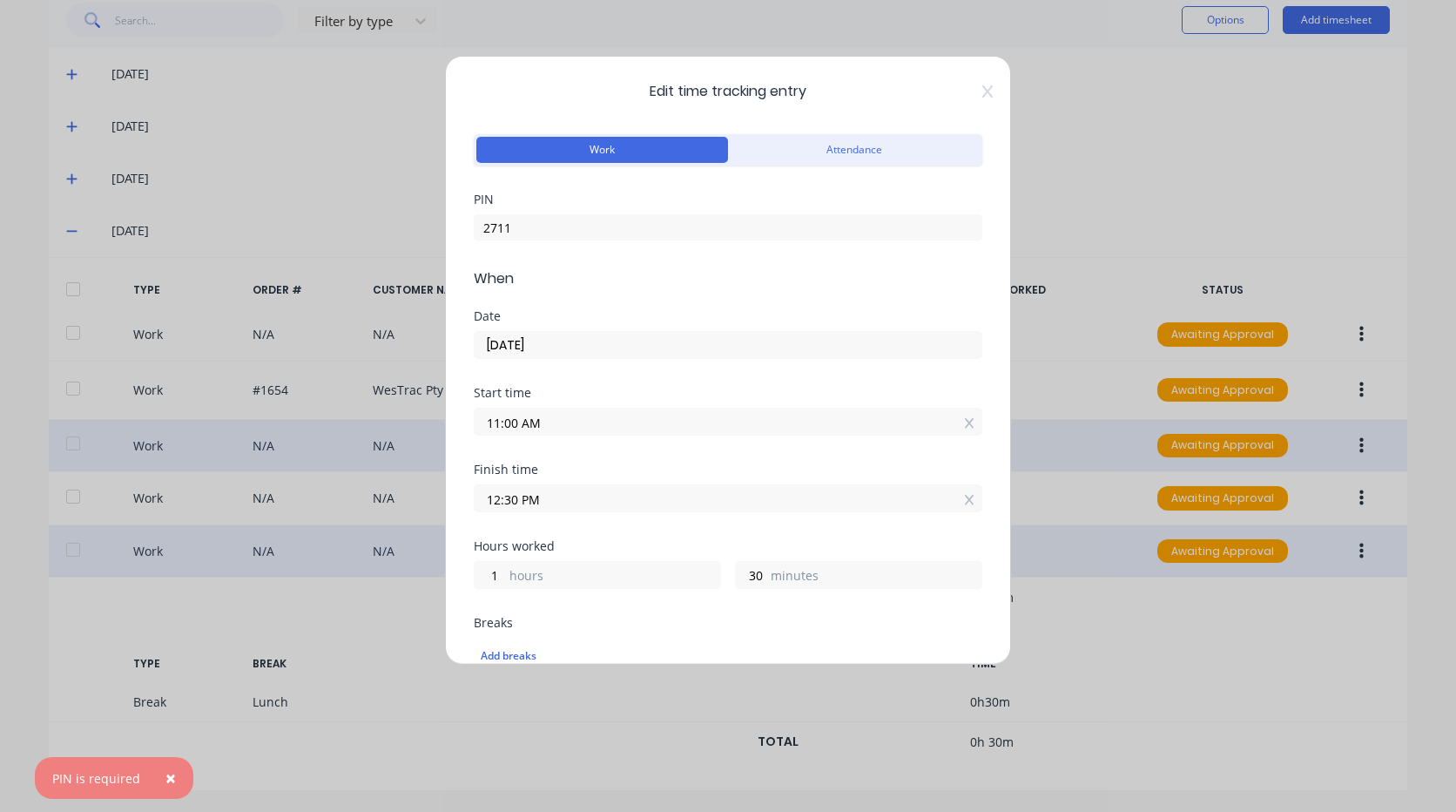
click at [974, 84] on div "Edit time tracking entry Work Attendance PIN 2711 When Date [DATE] Start time 1…" at bounding box center [728, 360] width 566 height 609
click at [982, 90] on icon at bounding box center [987, 91] width 11 height 12
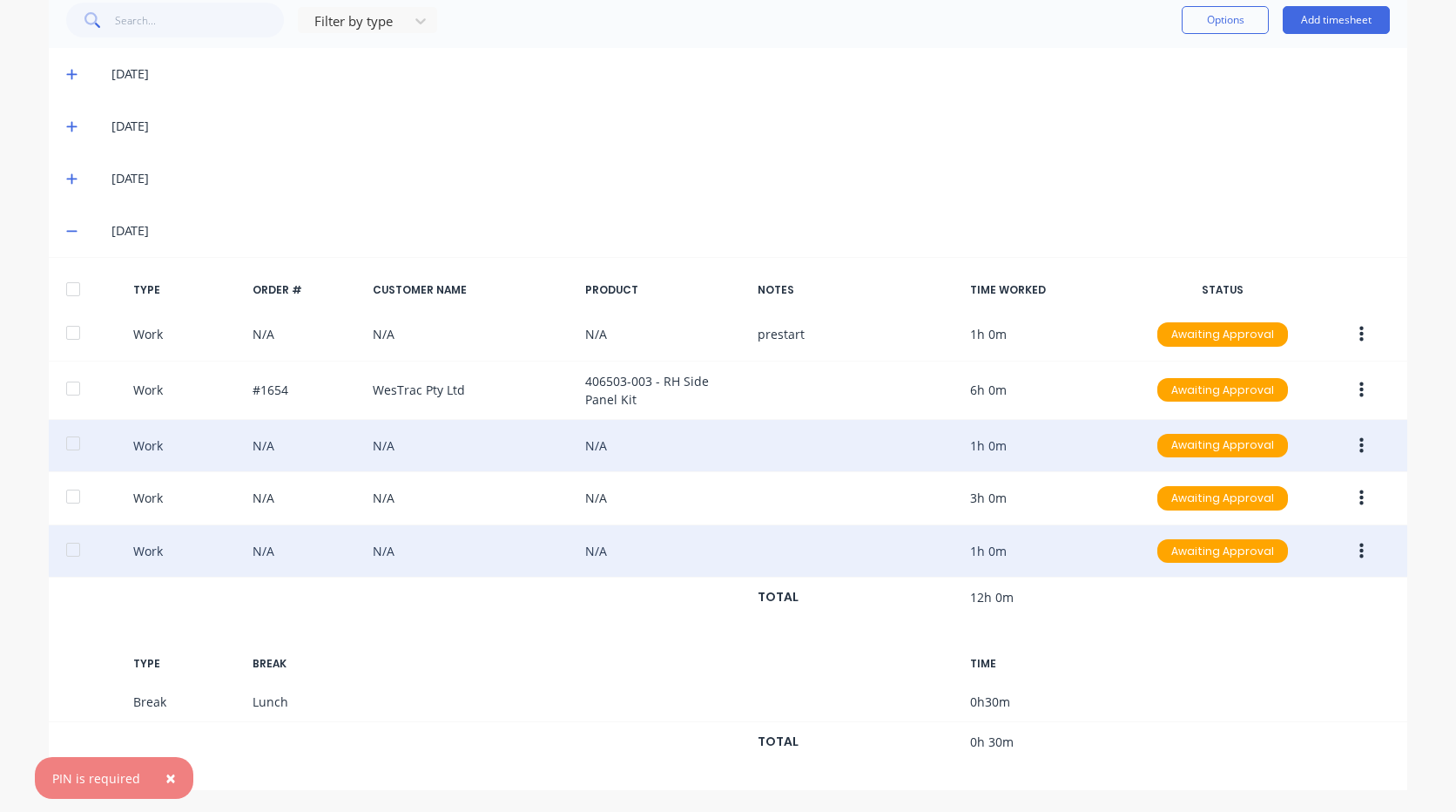
click at [1372, 445] on button "button" at bounding box center [1361, 446] width 41 height 32
click at [1025, 446] on div "Work N/A N/A N/A 1h 0m Awaiting Approval" at bounding box center [728, 446] width 1359 height 53
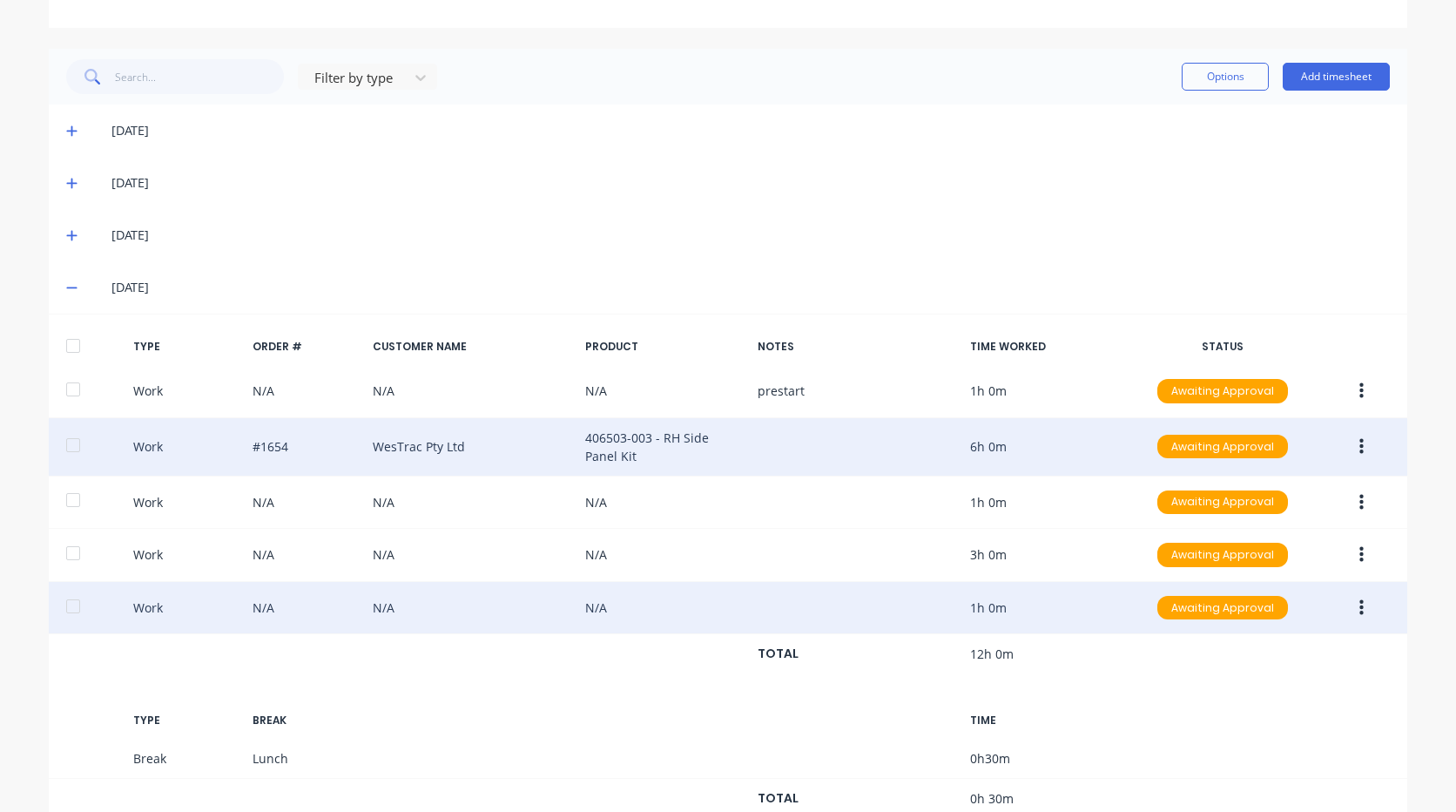
scroll to position [375, 0]
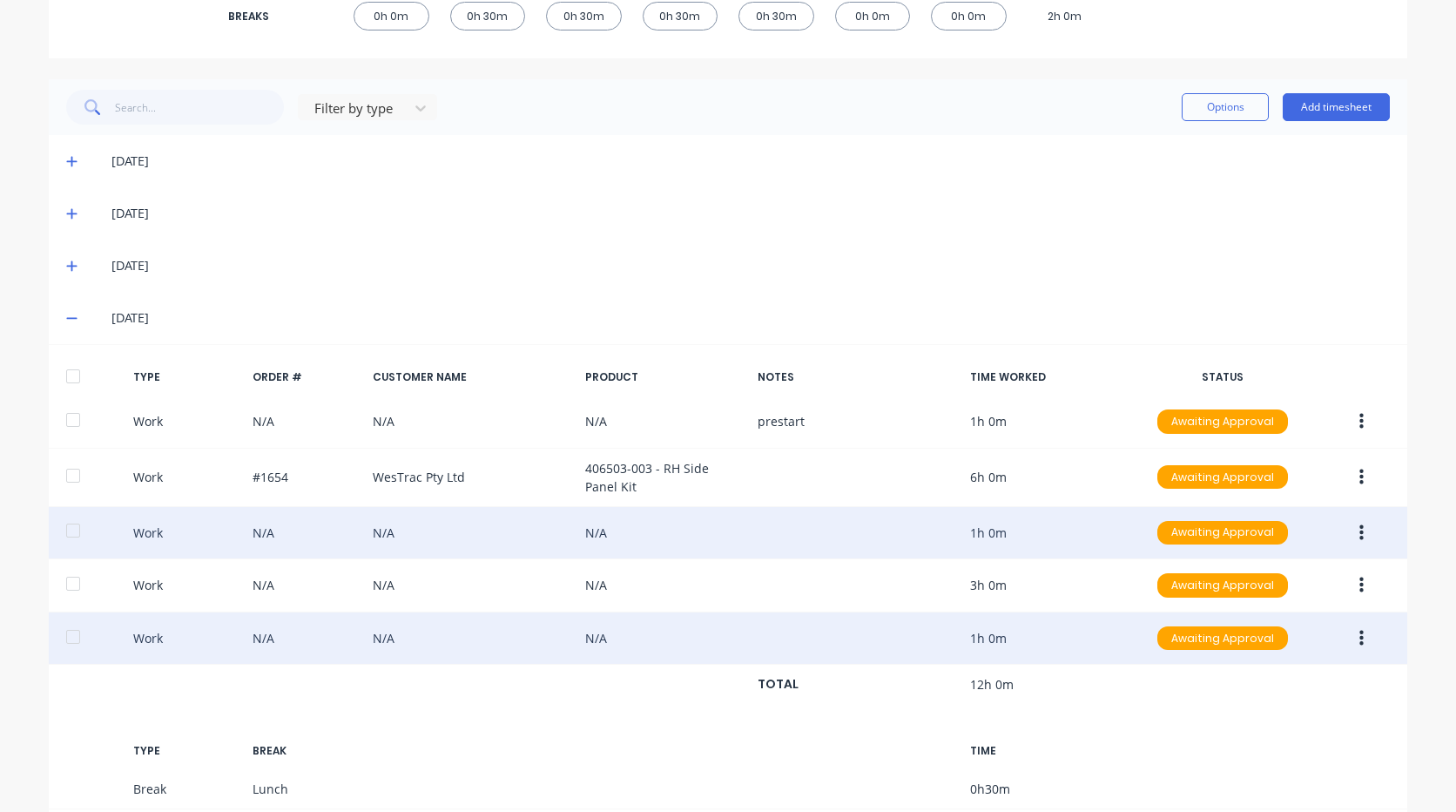
click at [1351, 535] on button "button" at bounding box center [1361, 532] width 41 height 32
click at [1238, 491] on div "Edit" at bounding box center [1300, 502] width 134 height 25
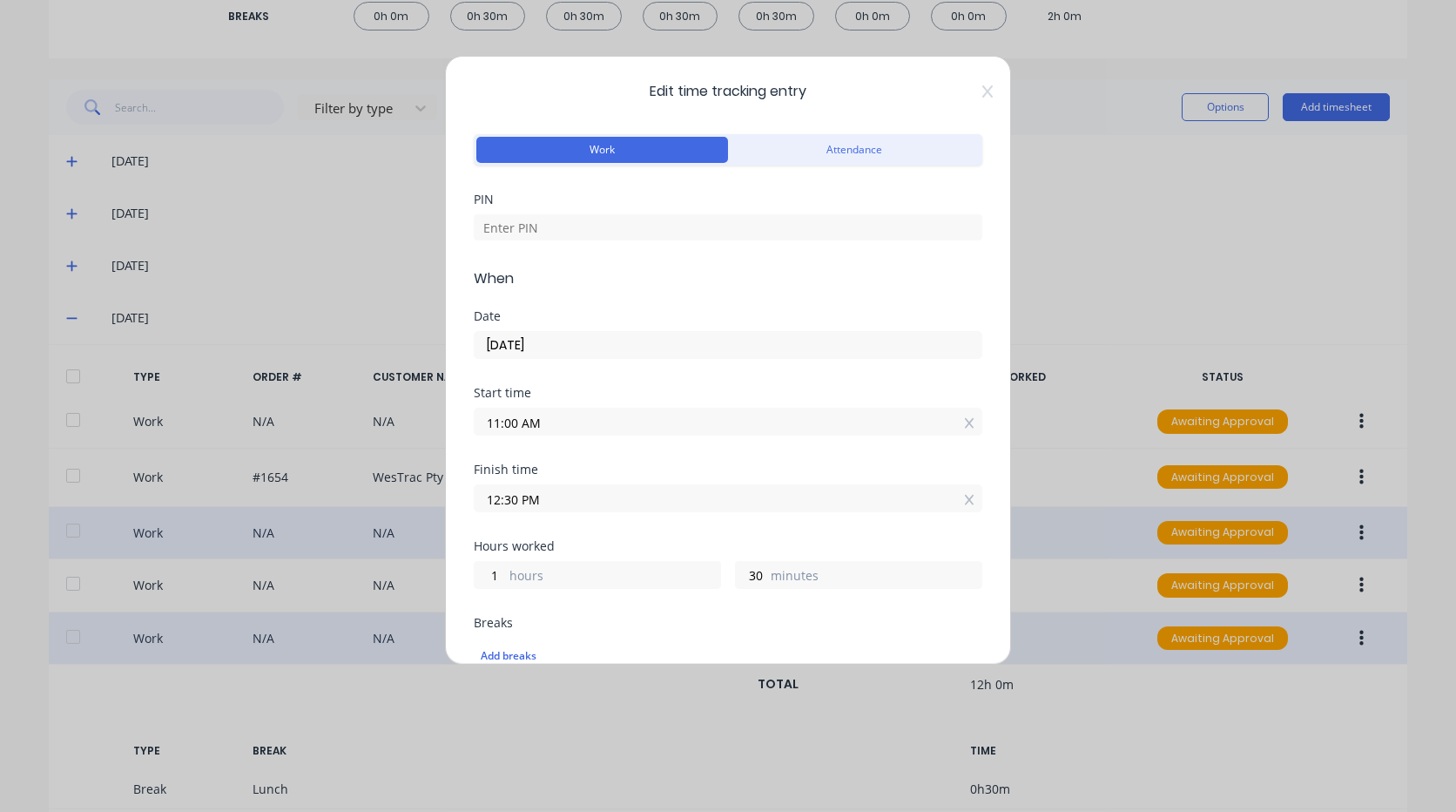
click at [964, 84] on span "Edit time tracking entry" at bounding box center [728, 91] width 509 height 21
click at [981, 98] on div "Edit time tracking entry Work Attendance PIN When Date [DATE] Start time 11:00 …" at bounding box center [728, 360] width 566 height 609
click at [982, 94] on icon at bounding box center [987, 91] width 11 height 14
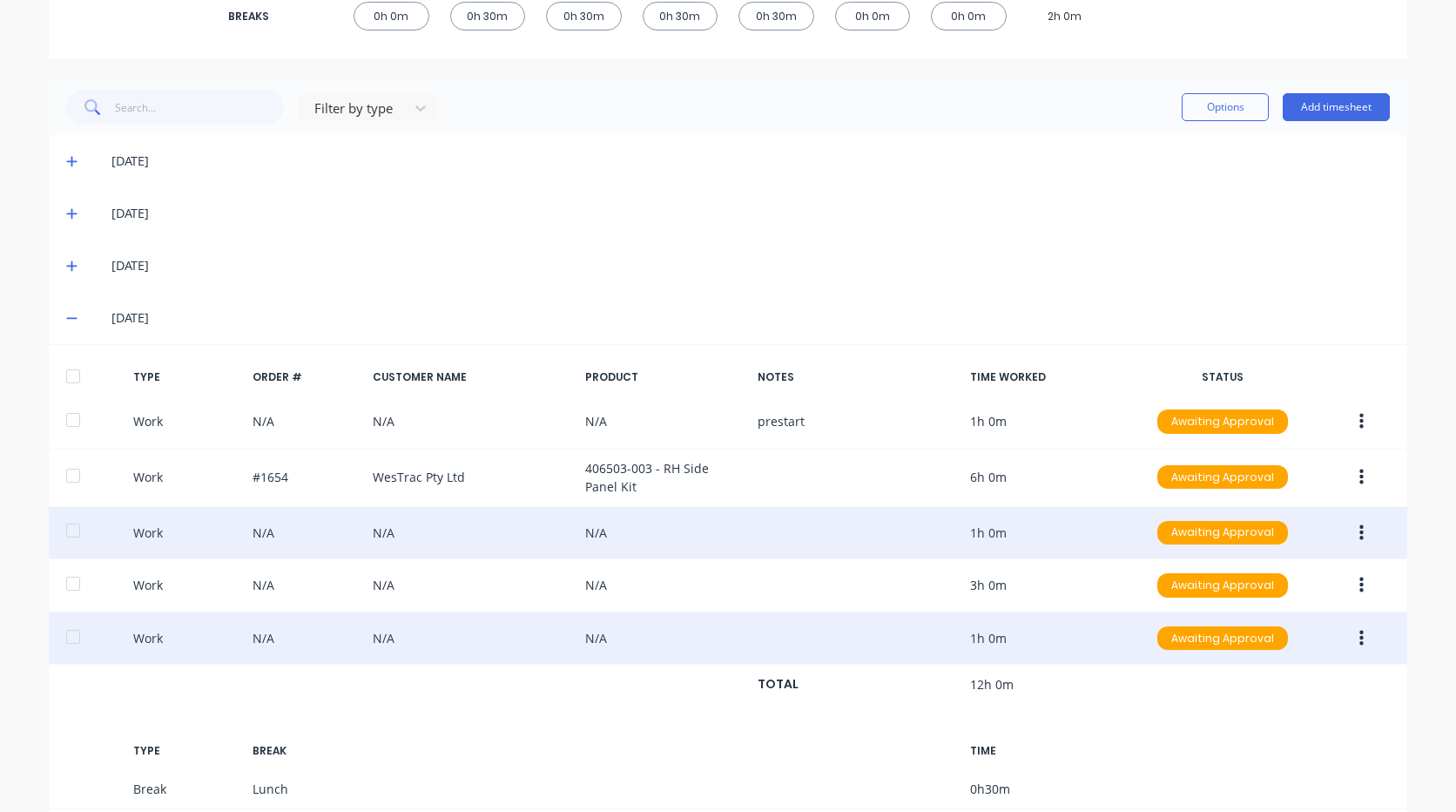
click at [1352, 629] on button "button" at bounding box center [1361, 638] width 41 height 32
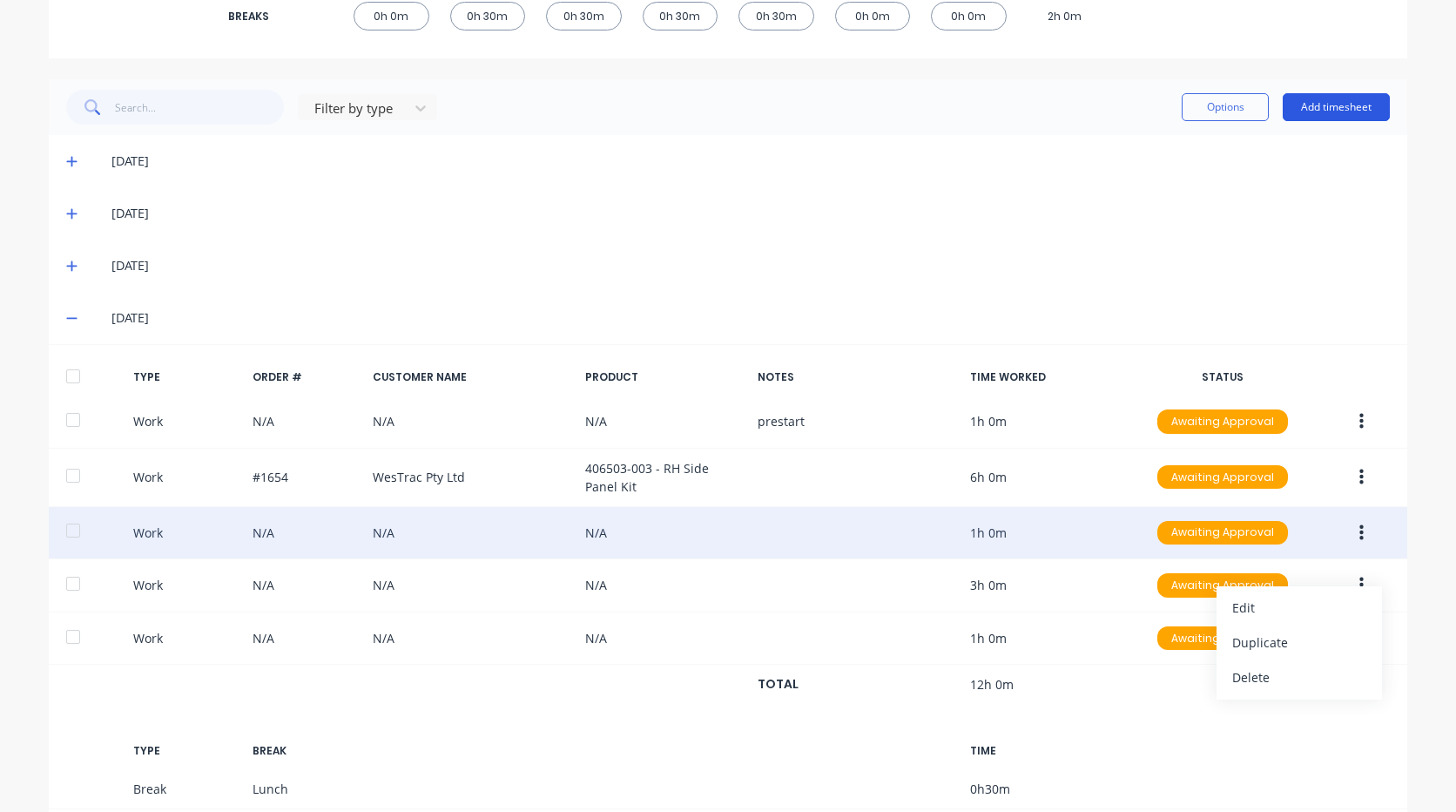
click at [1324, 110] on button "Add timesheet" at bounding box center [1336, 107] width 107 height 28
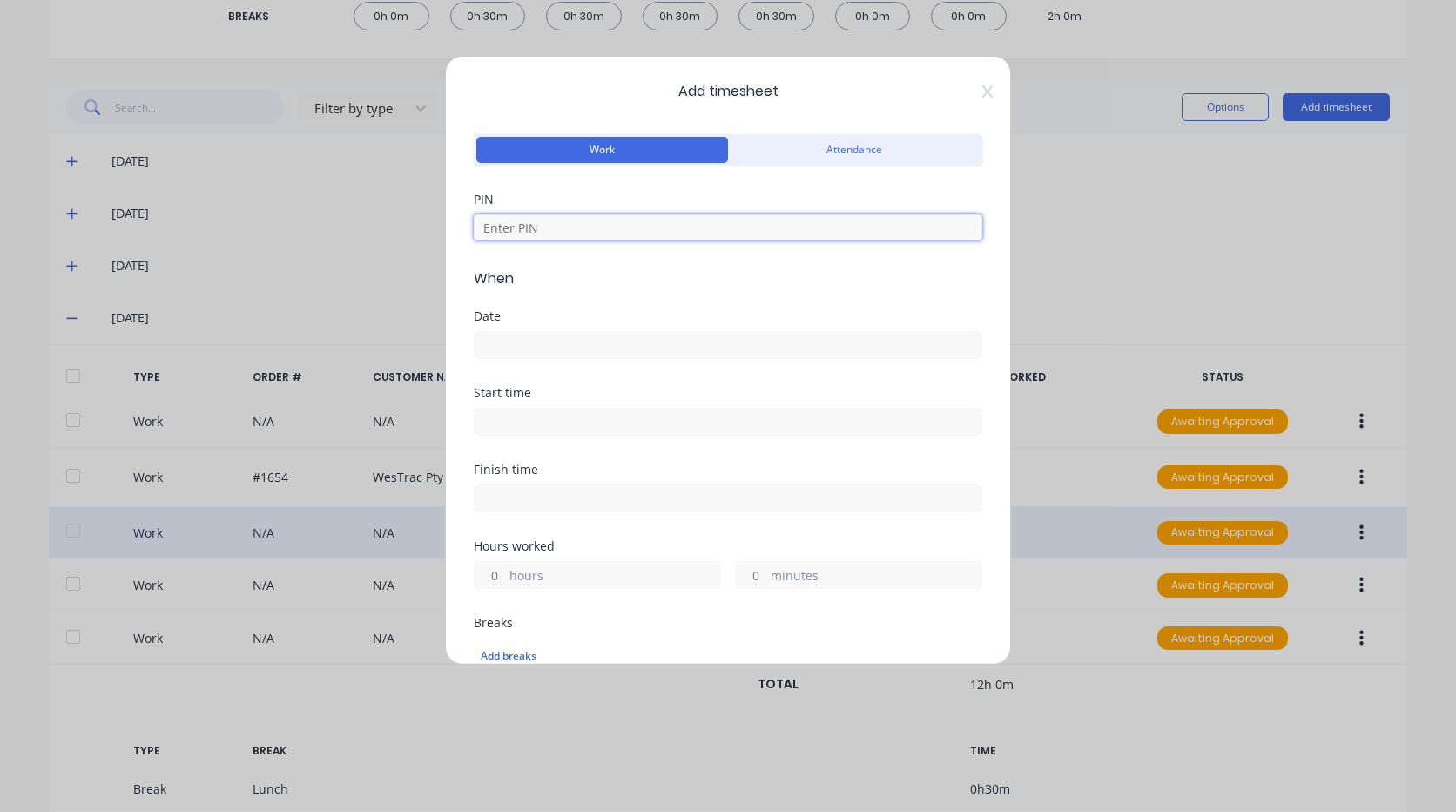
click at [561, 235] on input at bounding box center [728, 227] width 509 height 26
type input "2711"
click at [558, 349] on input at bounding box center [728, 344] width 507 height 26
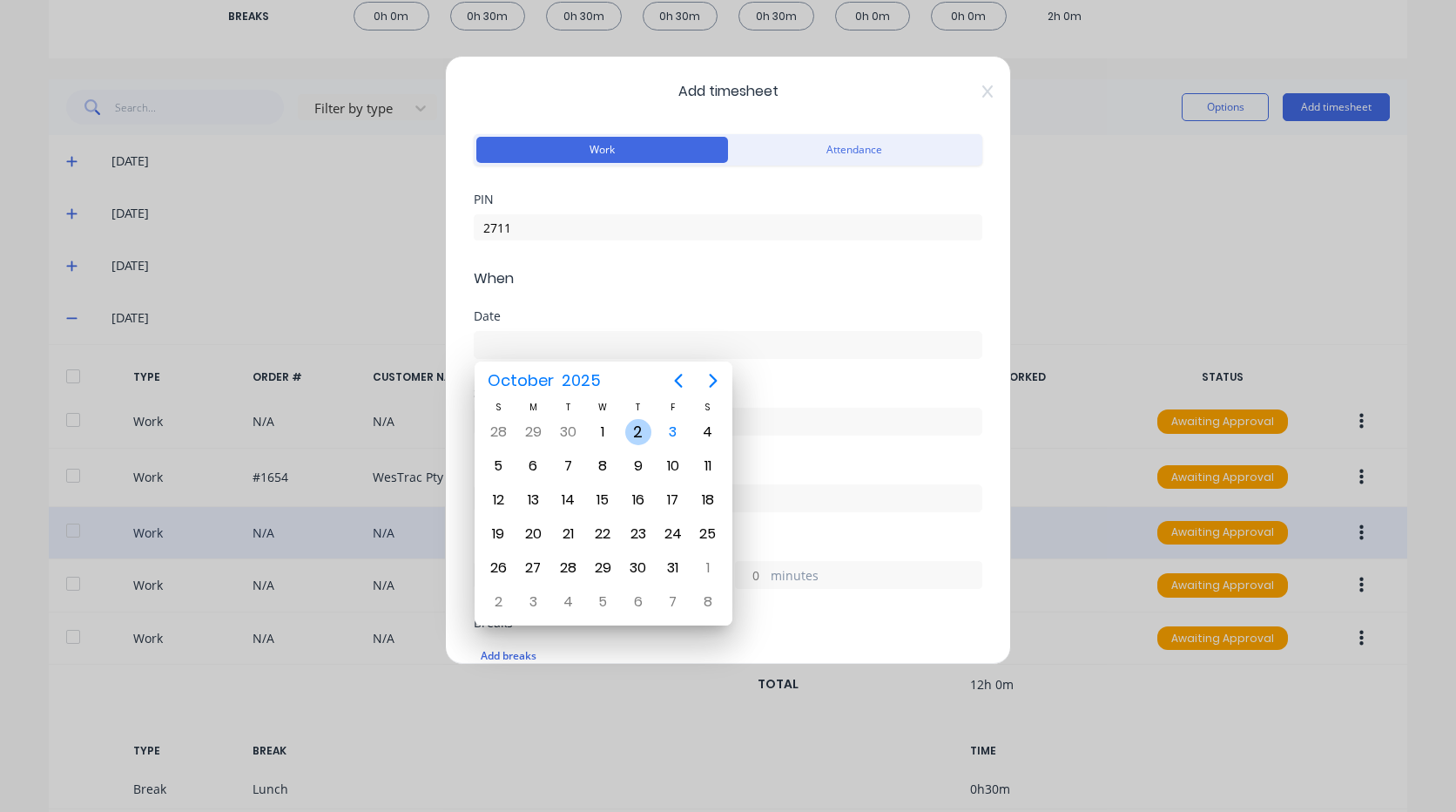
click at [646, 432] on div "2" at bounding box center [638, 431] width 26 height 26
type input "[DATE]"
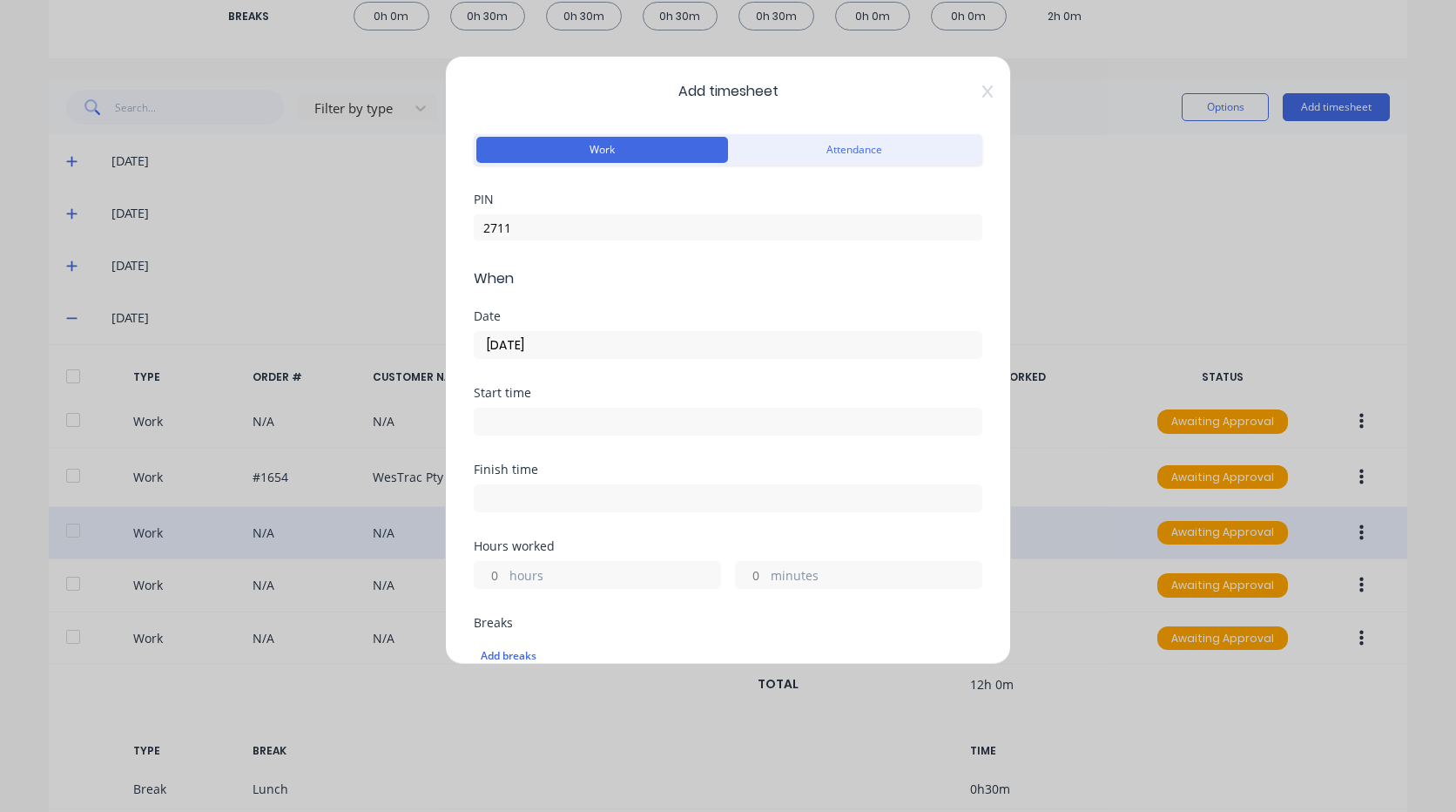
click at [568, 421] on input at bounding box center [728, 421] width 507 height 26
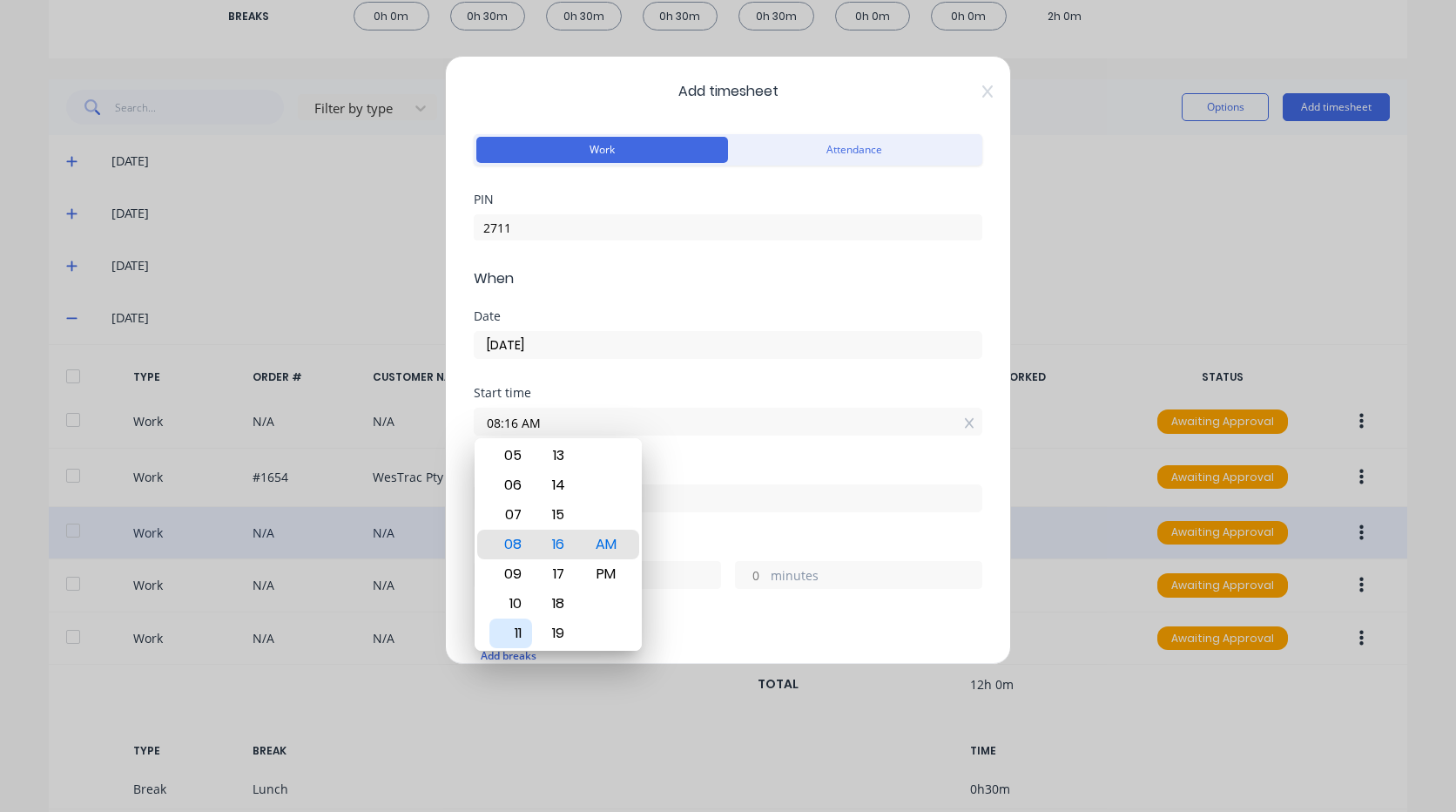
click at [519, 638] on div "11" at bounding box center [510, 633] width 43 height 30
type input "11:00 AM"
click at [751, 534] on div "Finish time" at bounding box center [728, 501] width 509 height 76
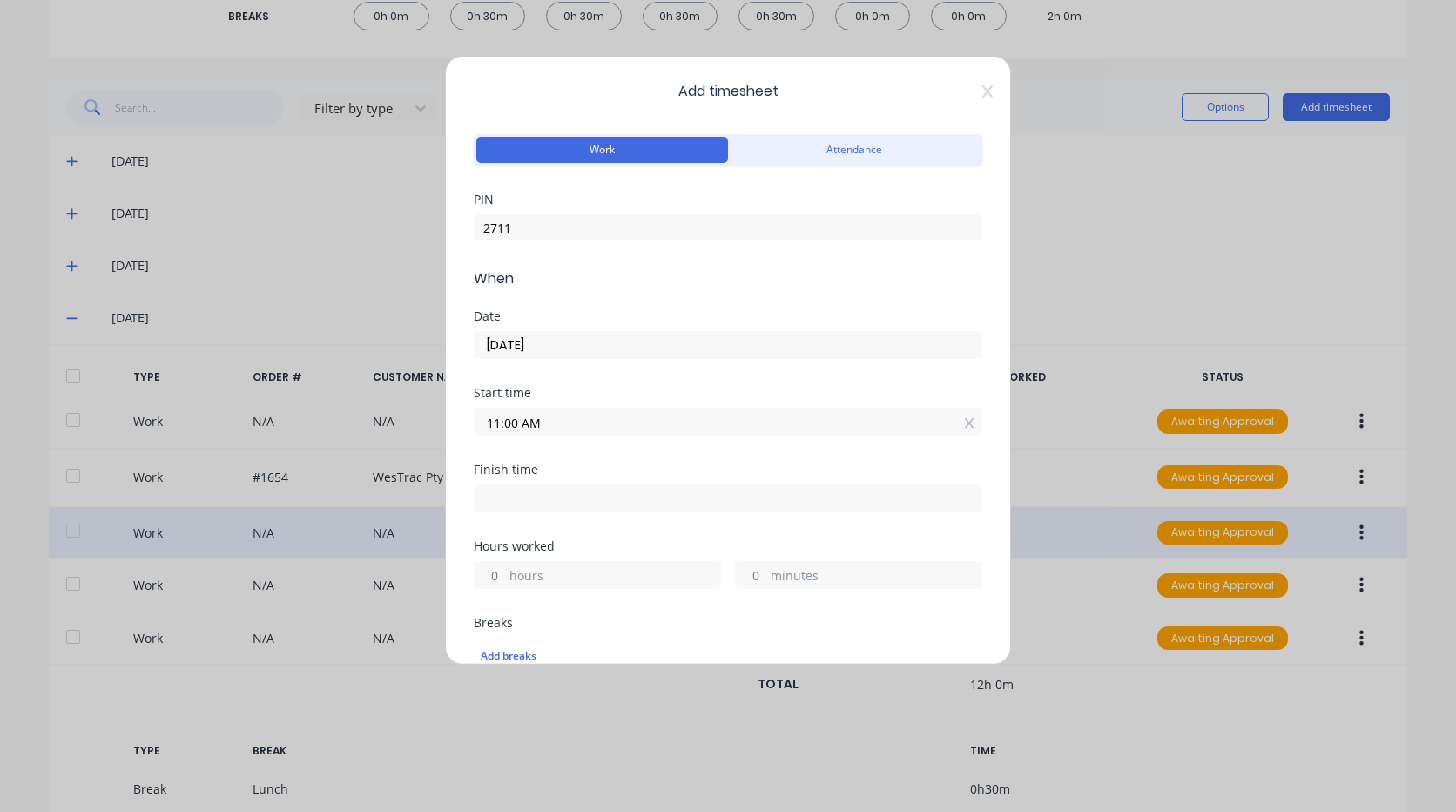
click at [572, 506] on input at bounding box center [728, 498] width 507 height 26
type input "08:16 AM"
type input "21"
type input "16"
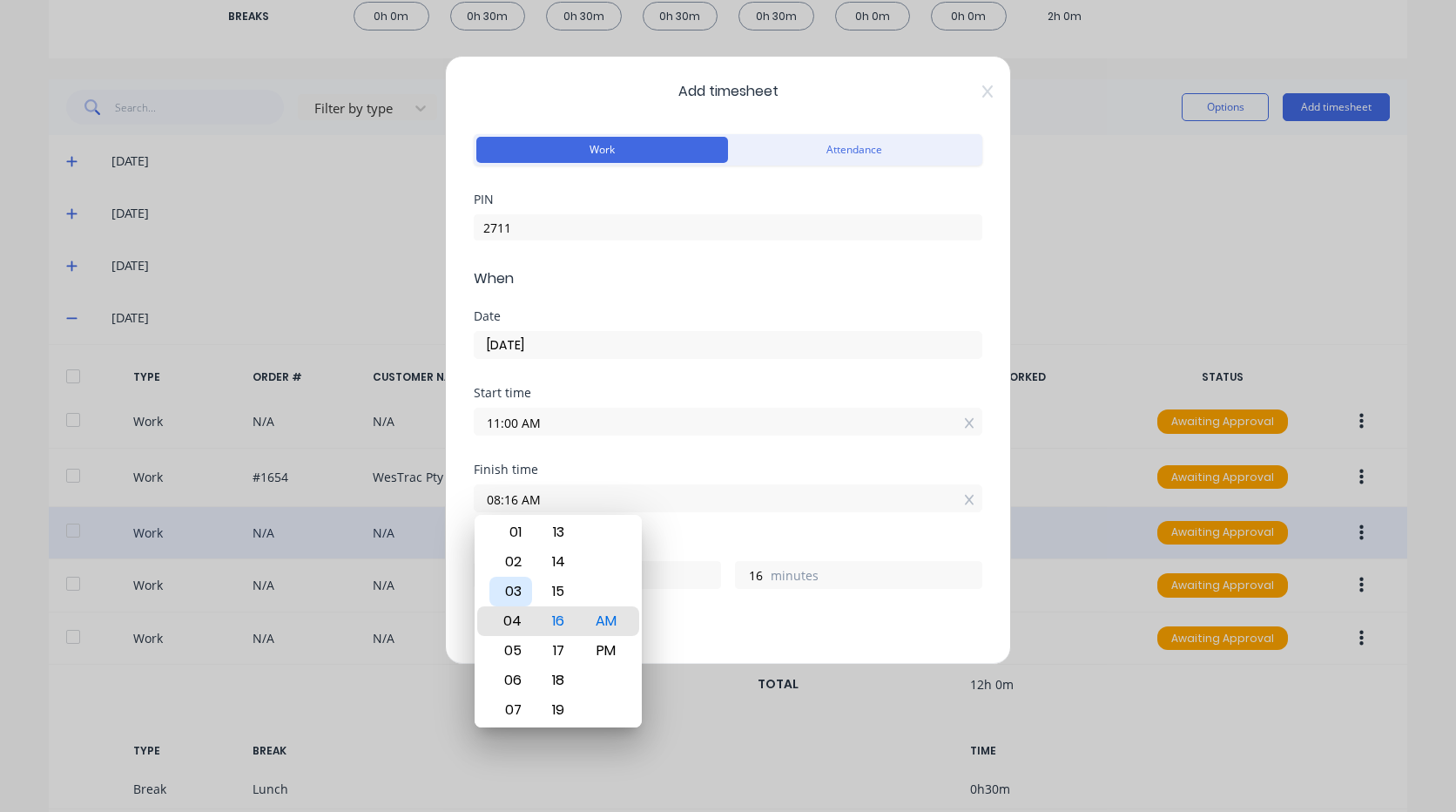
type input "04:16 AM"
type input "17"
type input "12:16 AM"
type input "13"
type input "12:19 AM"
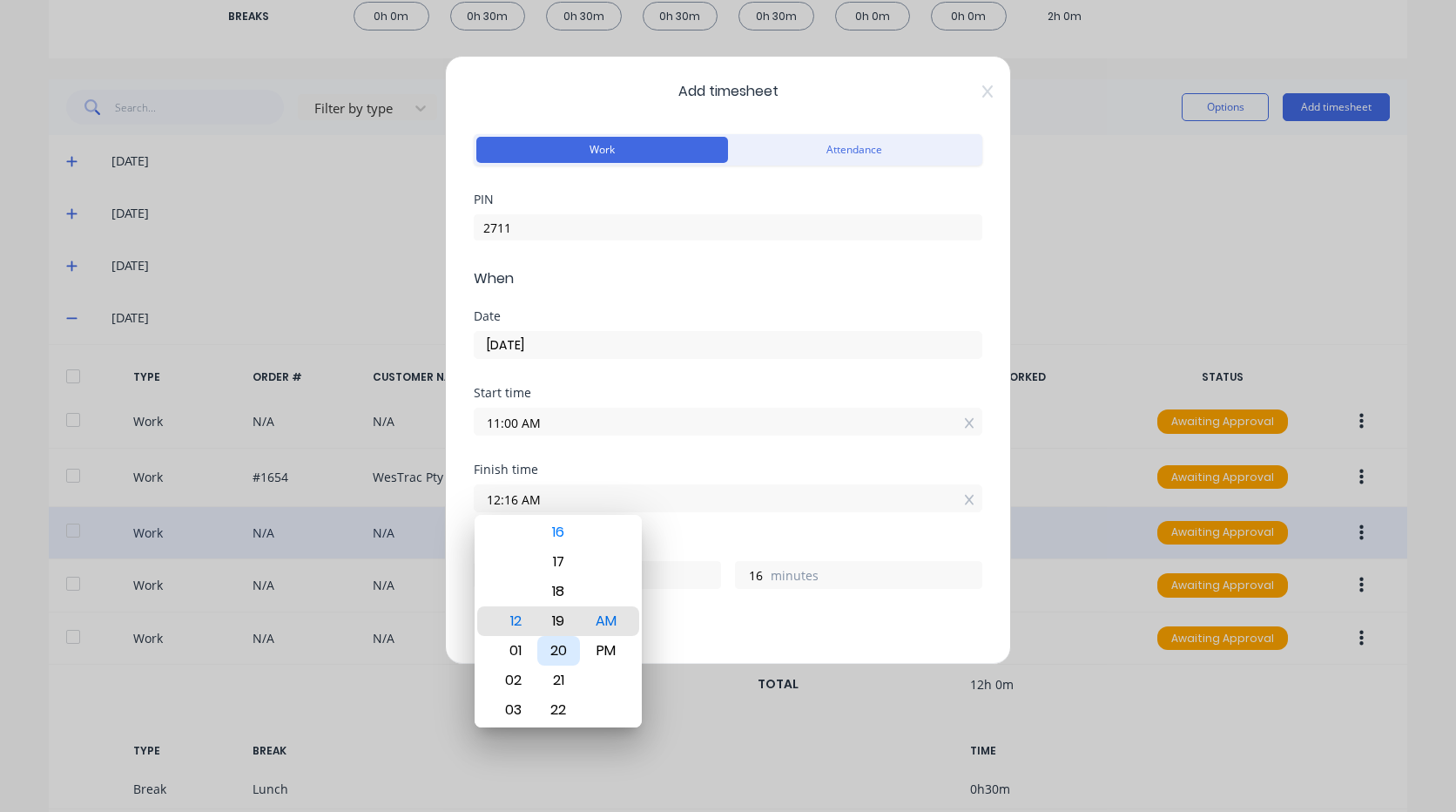
type input "19"
type input "12:23 AM"
type input "23"
type input "12:27 AM"
type input "27"
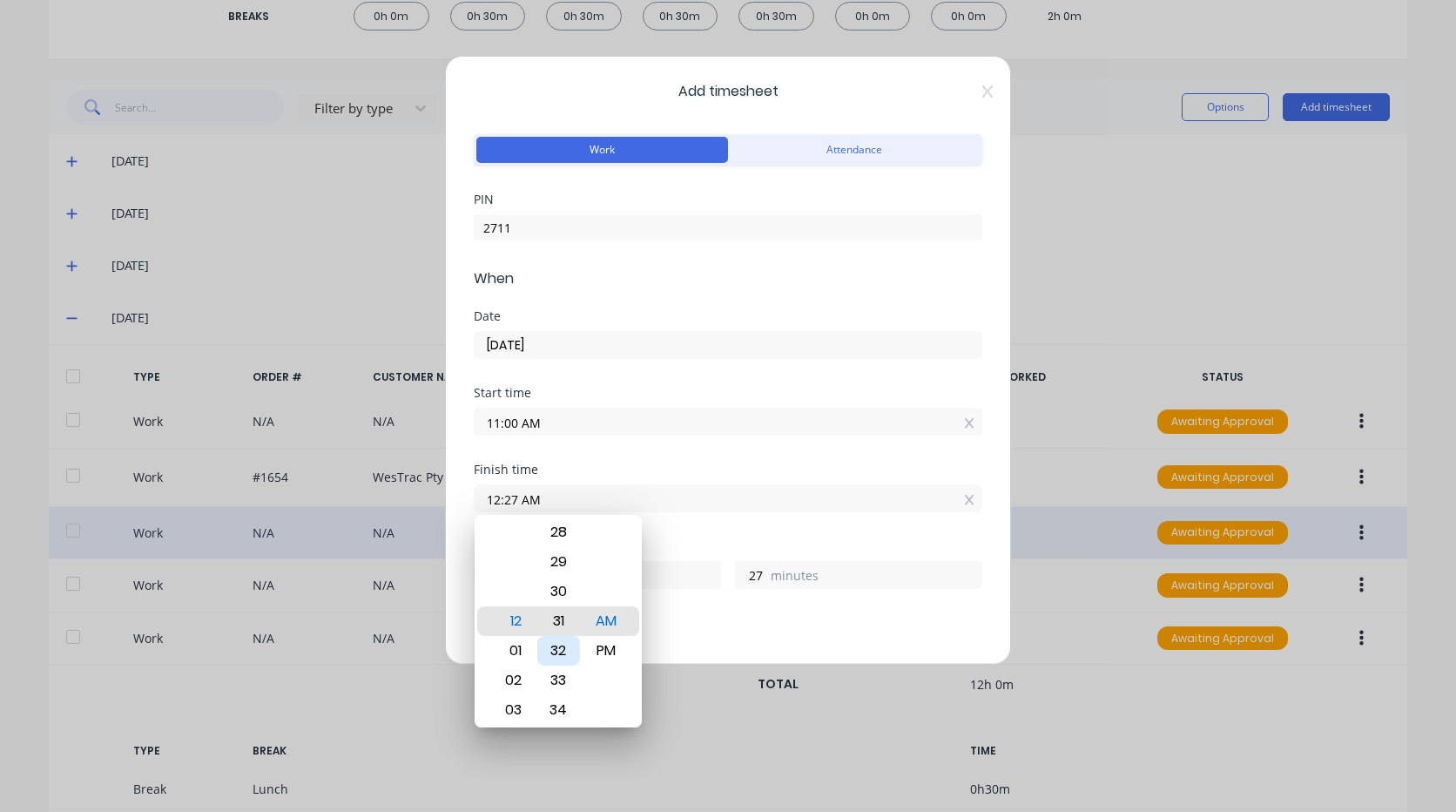
type input "12:31 AM"
type input "31"
type input "12:30 AM"
type input "30"
click at [619, 643] on div "PM" at bounding box center [606, 650] width 43 height 30
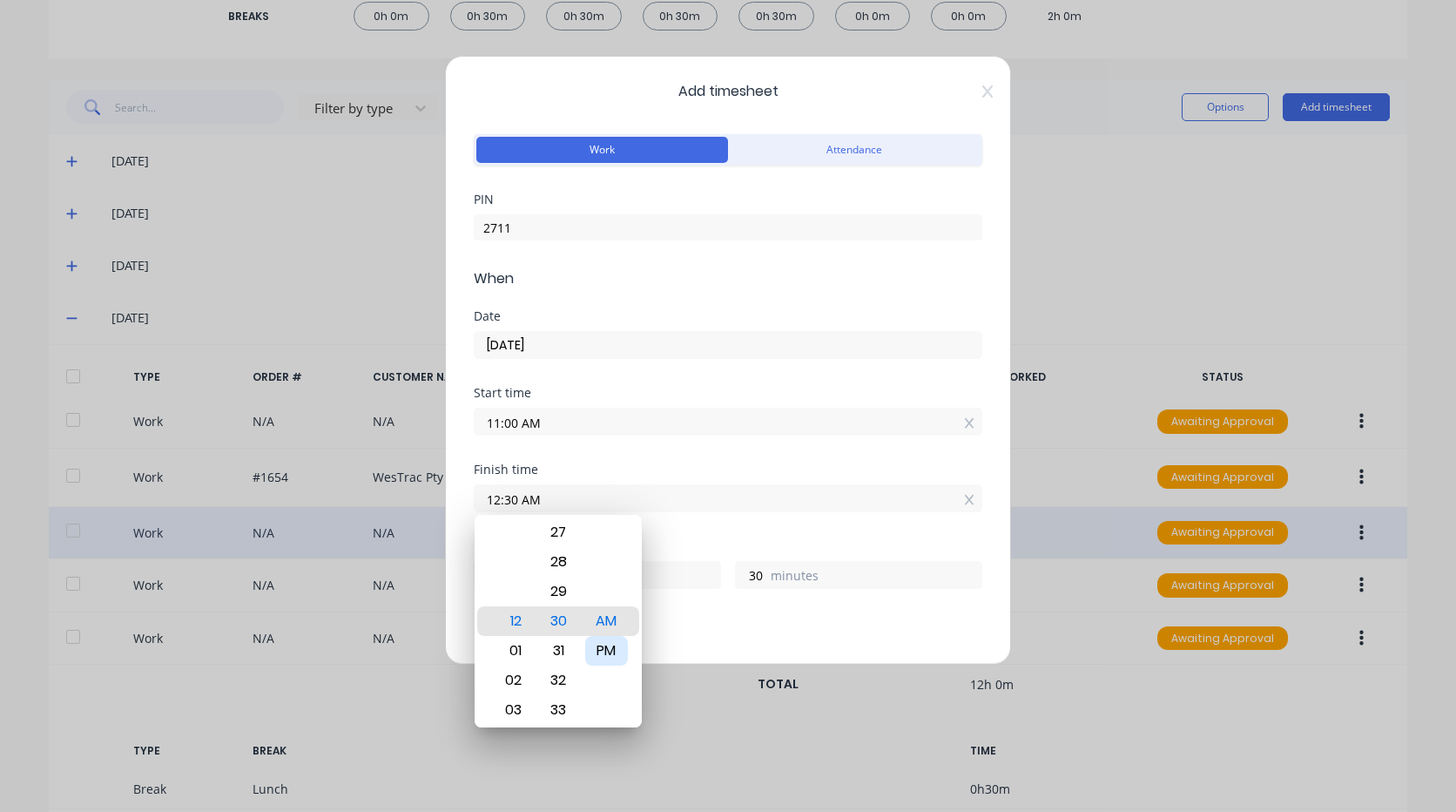
type input "12:30 PM"
type input "1"
click at [690, 530] on div "Finish time 12:30 PM" at bounding box center [728, 501] width 509 height 76
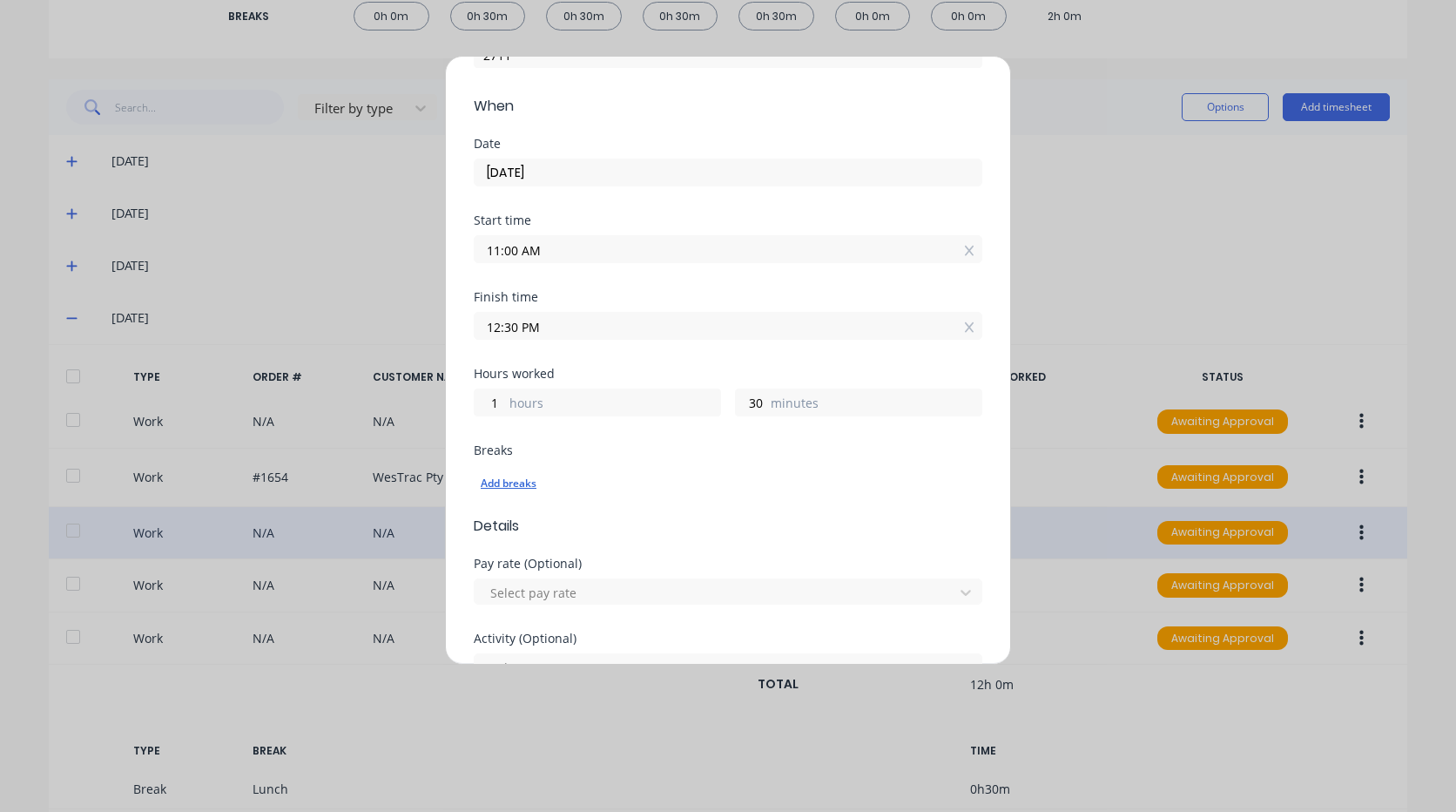
scroll to position [174, 0]
click at [517, 487] on div "Add breaks" at bounding box center [728, 481] width 495 height 23
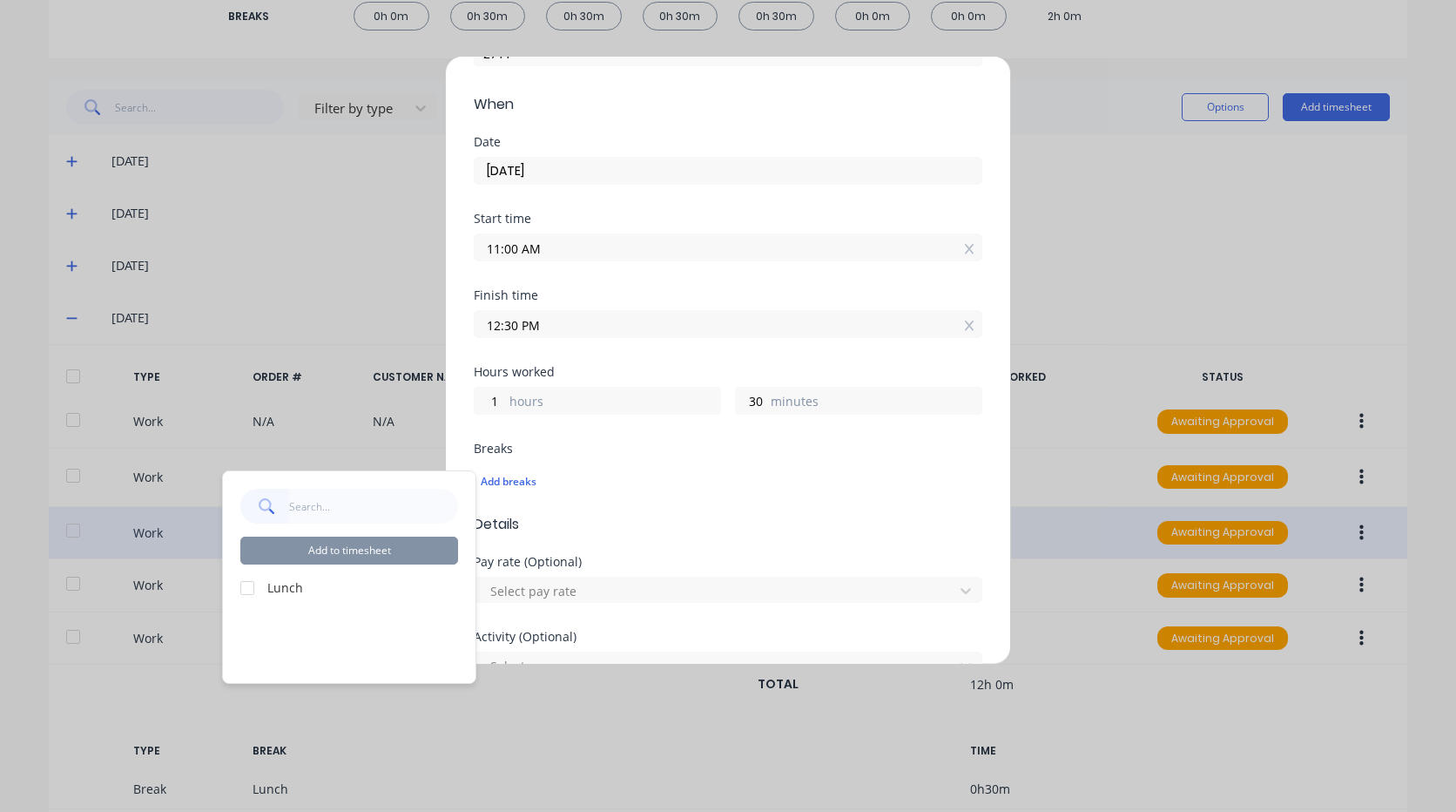
click at [240, 589] on div "Add to timesheet Lunch" at bounding box center [349, 577] width 253 height 212
click at [245, 589] on div at bounding box center [247, 588] width 35 height 35
click at [330, 549] on button "Add to timesheet" at bounding box center [350, 550] width 218 height 28
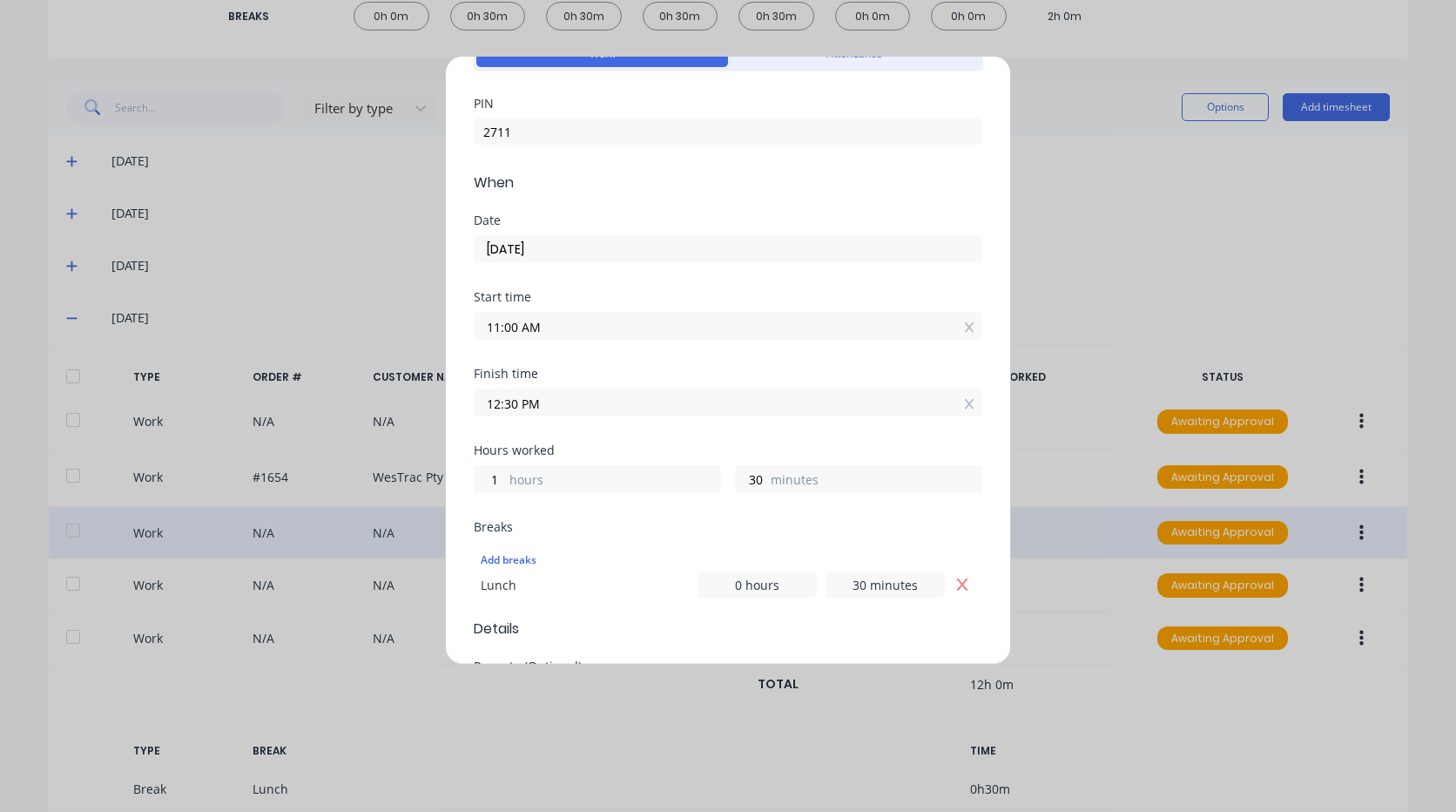
scroll to position [348, 0]
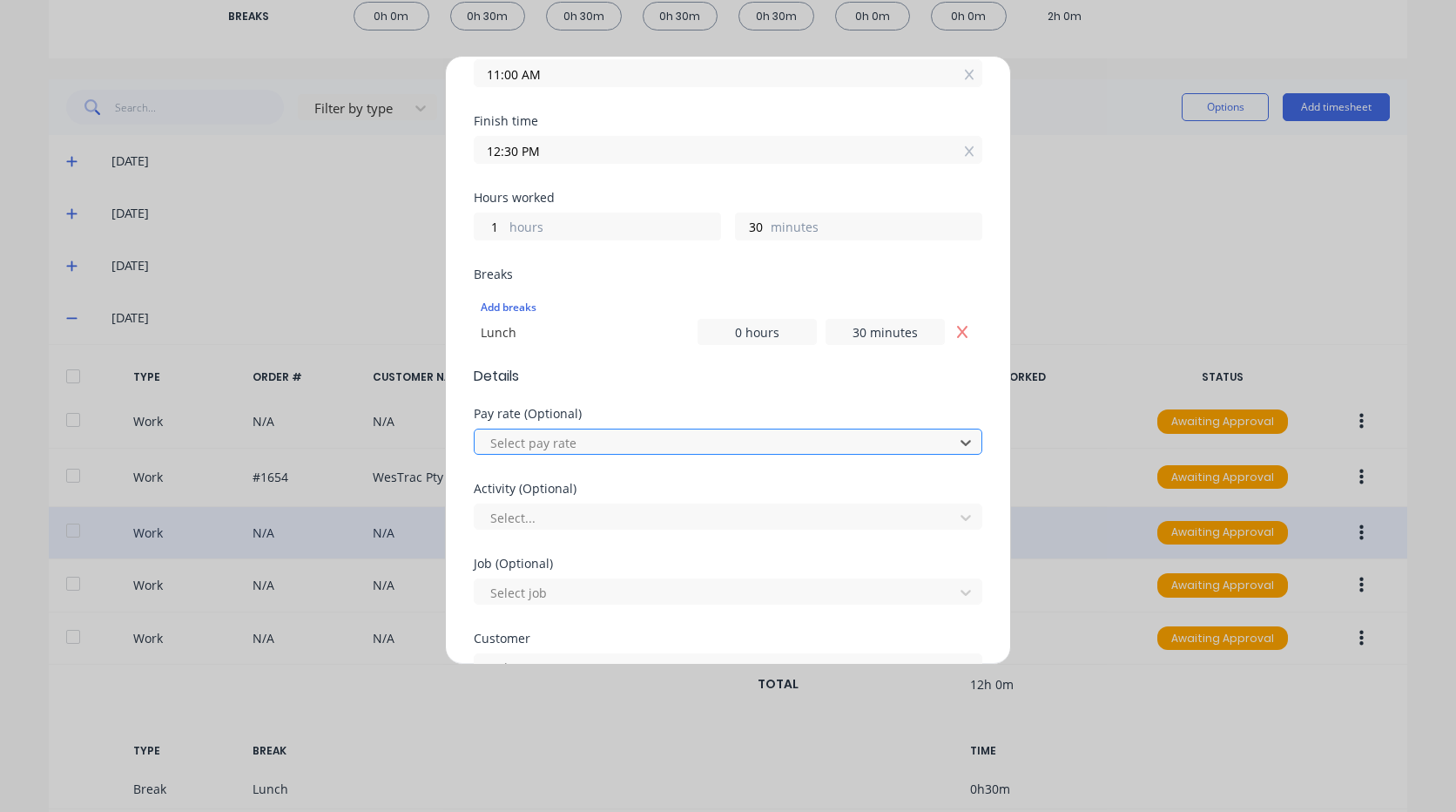
click at [579, 446] on div at bounding box center [717, 443] width 456 height 22
type input "pr"
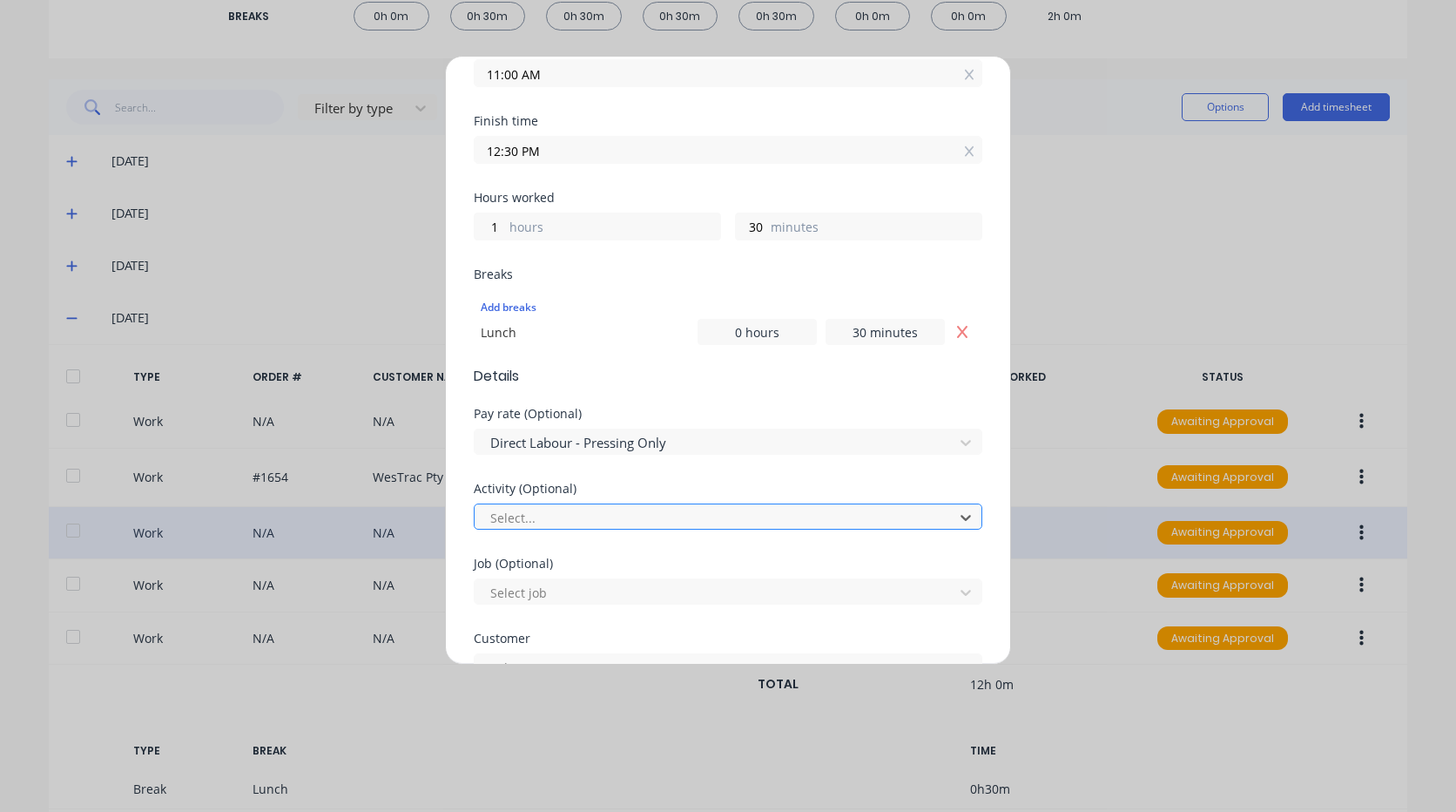
click at [702, 518] on div at bounding box center [717, 518] width 456 height 22
type input "pr"
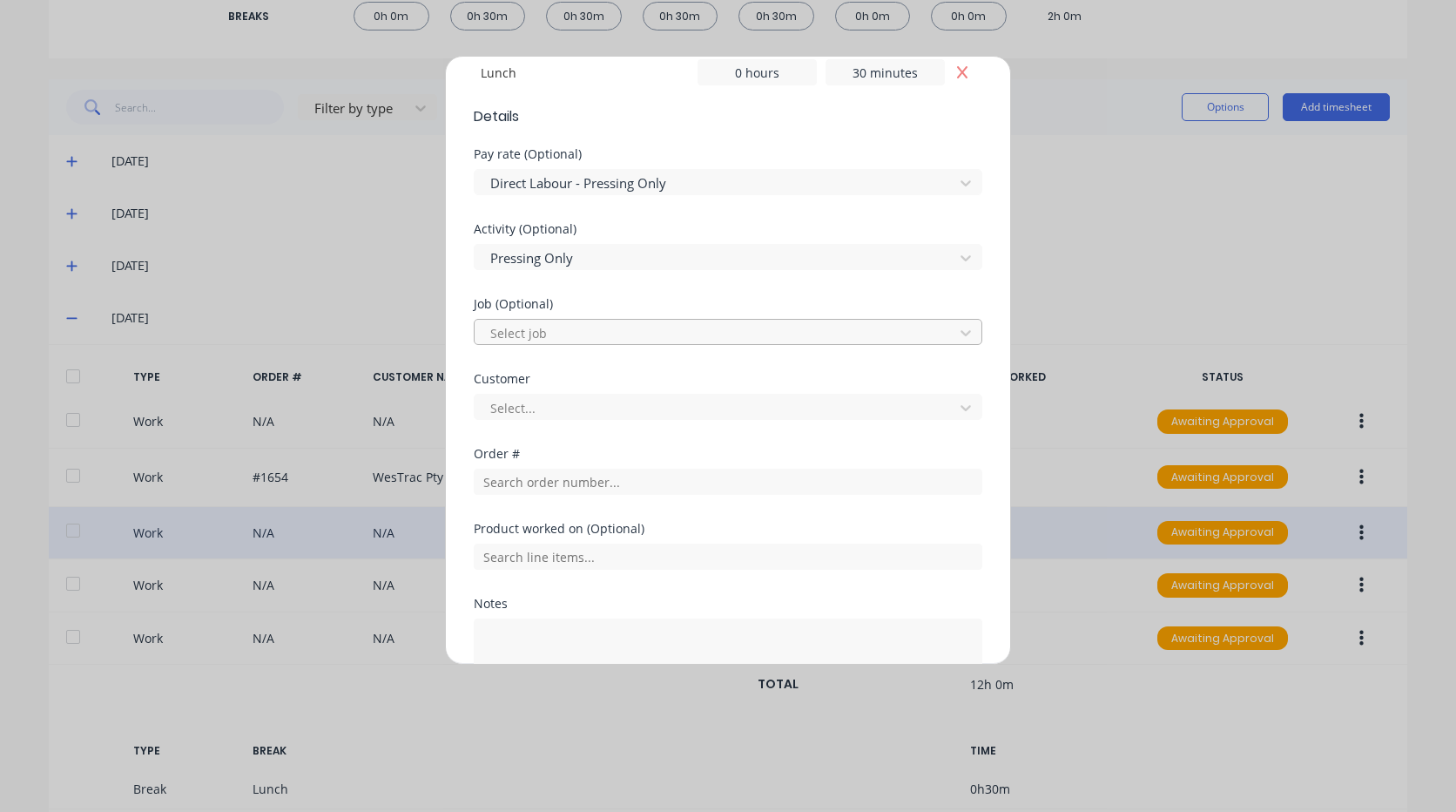
scroll to position [609, 0]
click at [559, 330] on div at bounding box center [717, 332] width 456 height 22
type input "p"
type input "1869"
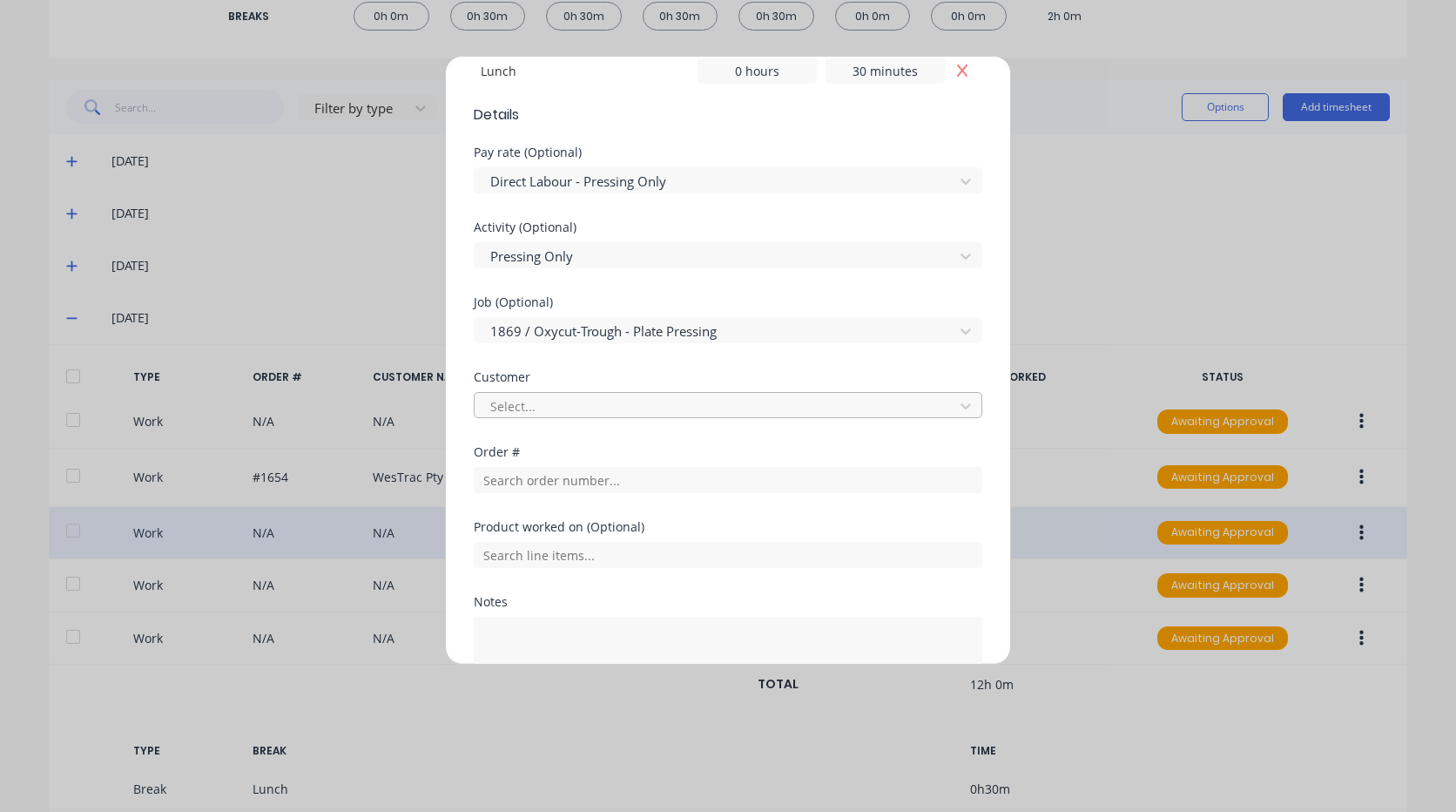
click at [602, 406] on div at bounding box center [717, 406] width 456 height 22
type input "pre"
click at [577, 485] on input "text" at bounding box center [728, 480] width 509 height 26
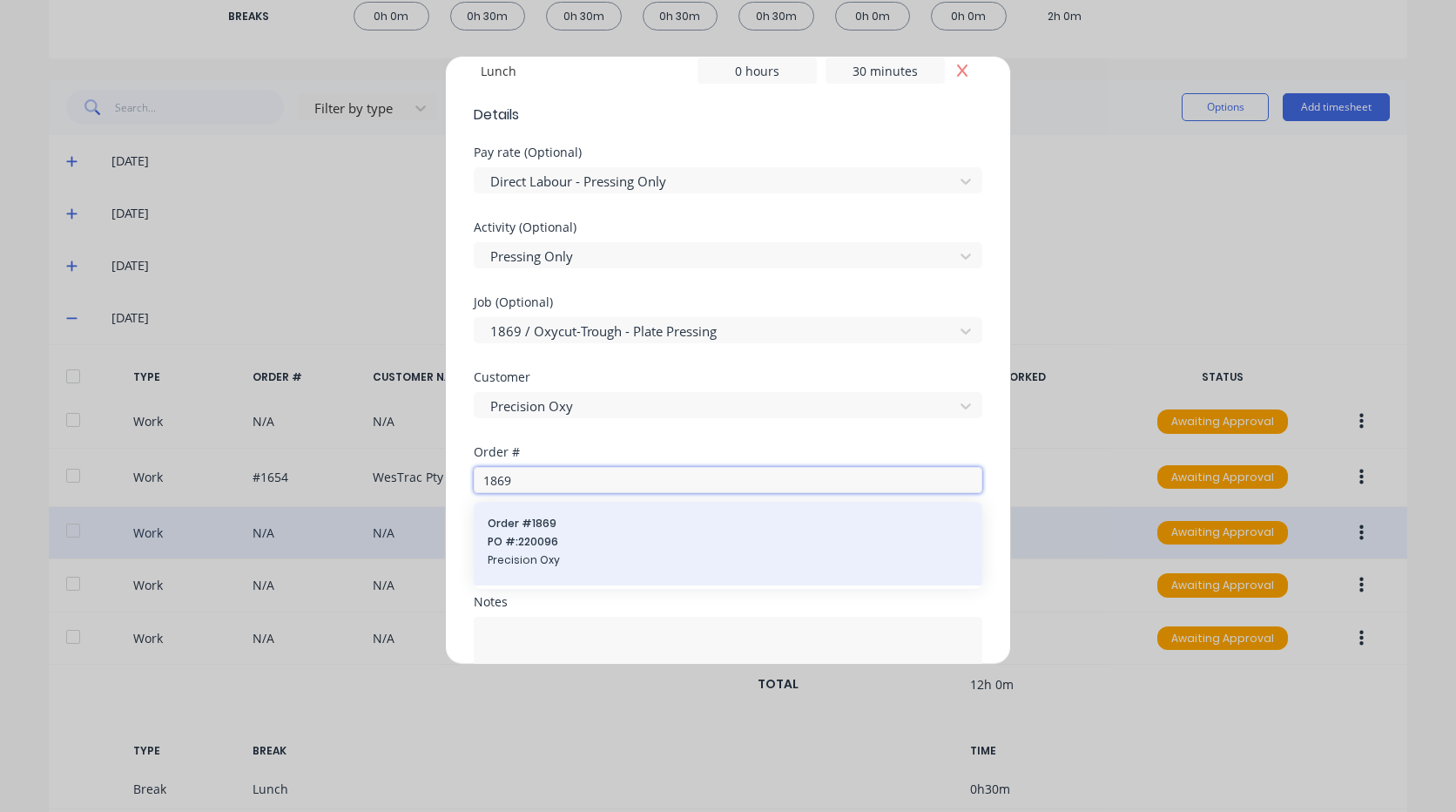
type input "1869"
click at [538, 540] on span "PO #: 220096" at bounding box center [728, 541] width 480 height 15
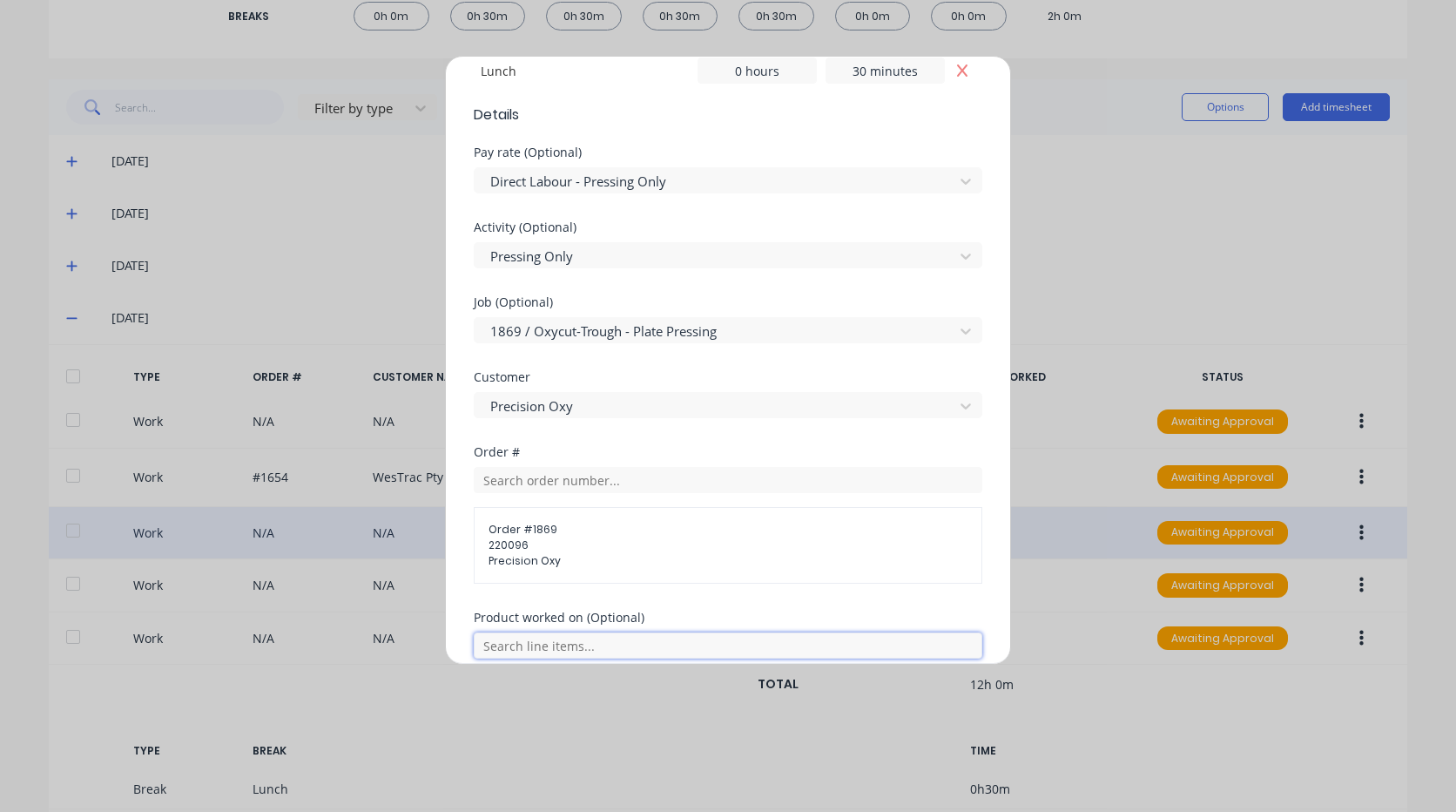
click at [561, 644] on input "text" at bounding box center [728, 645] width 509 height 26
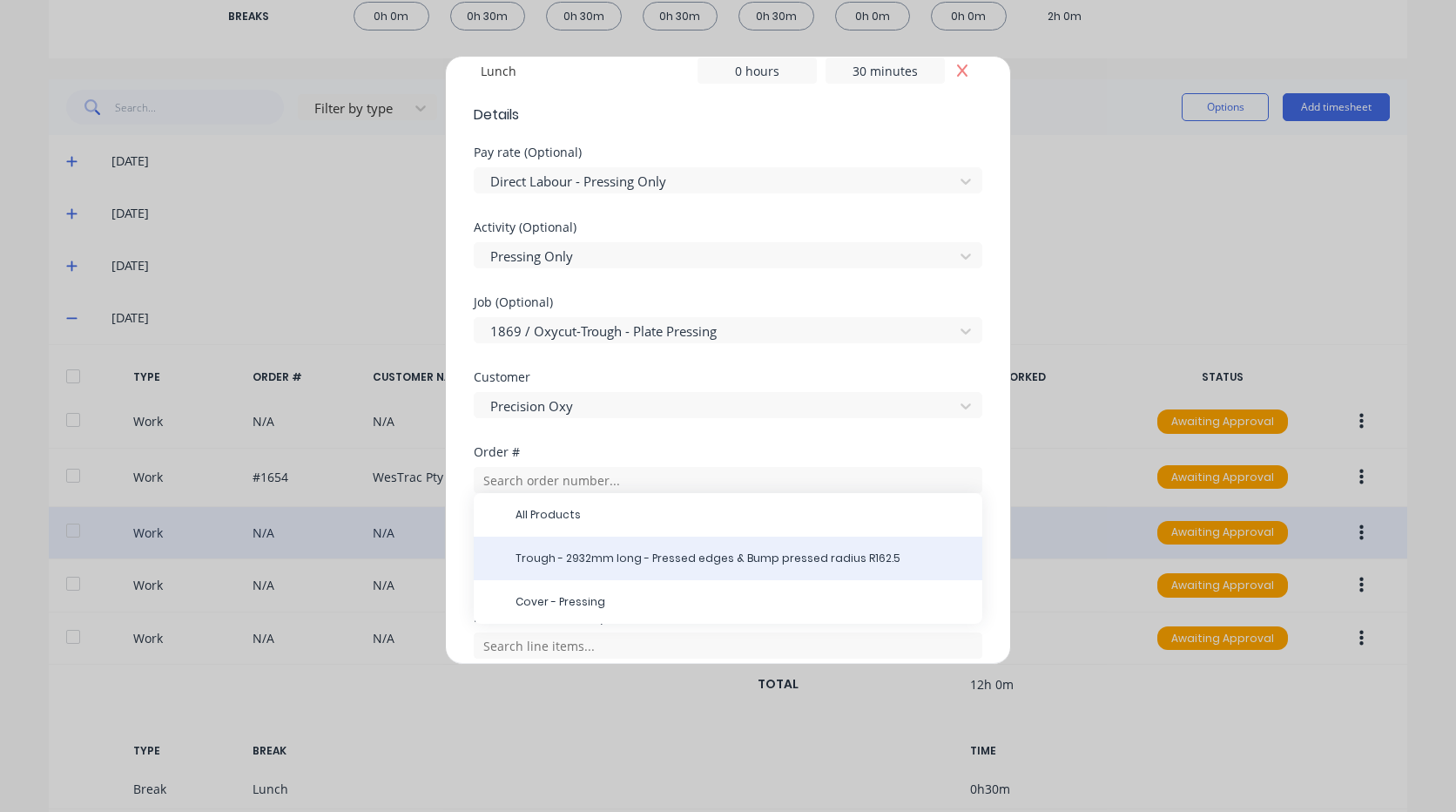
click at [579, 559] on span "Trough - 2932mm long - Pressed edges & Bump pressed radius R162.5" at bounding box center [742, 558] width 453 height 15
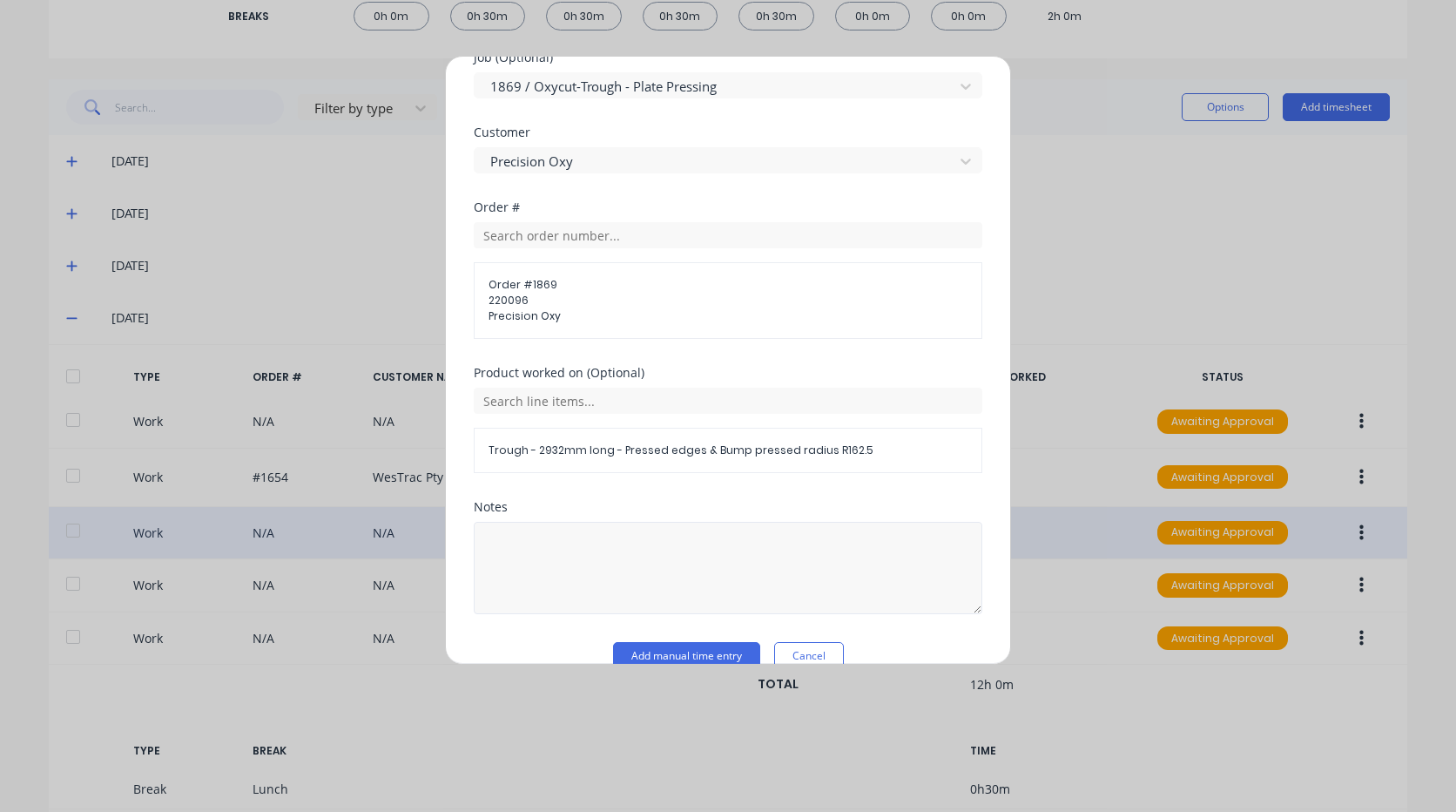
scroll to position [885, 0]
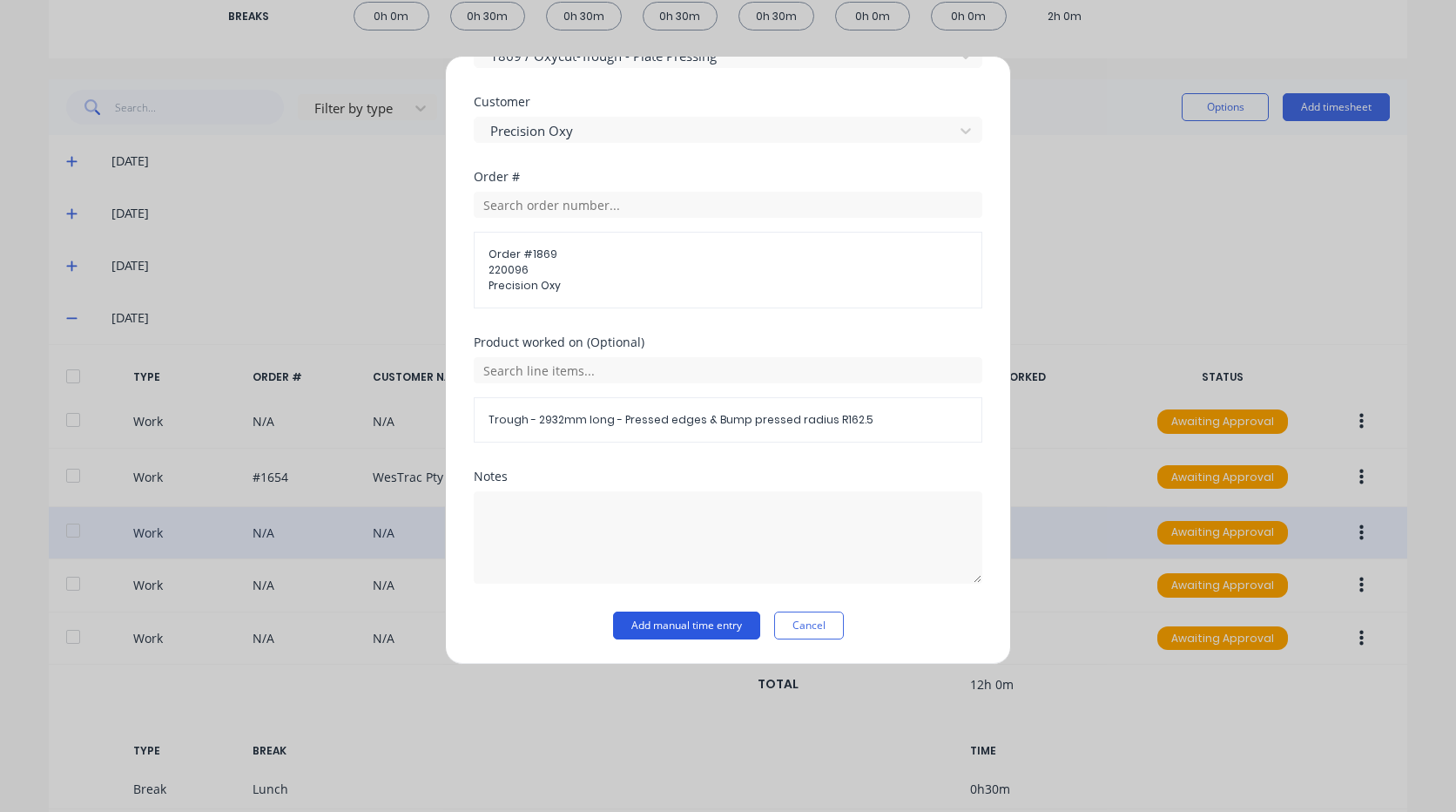
click at [683, 624] on button "Add manual time entry" at bounding box center [687, 625] width 147 height 28
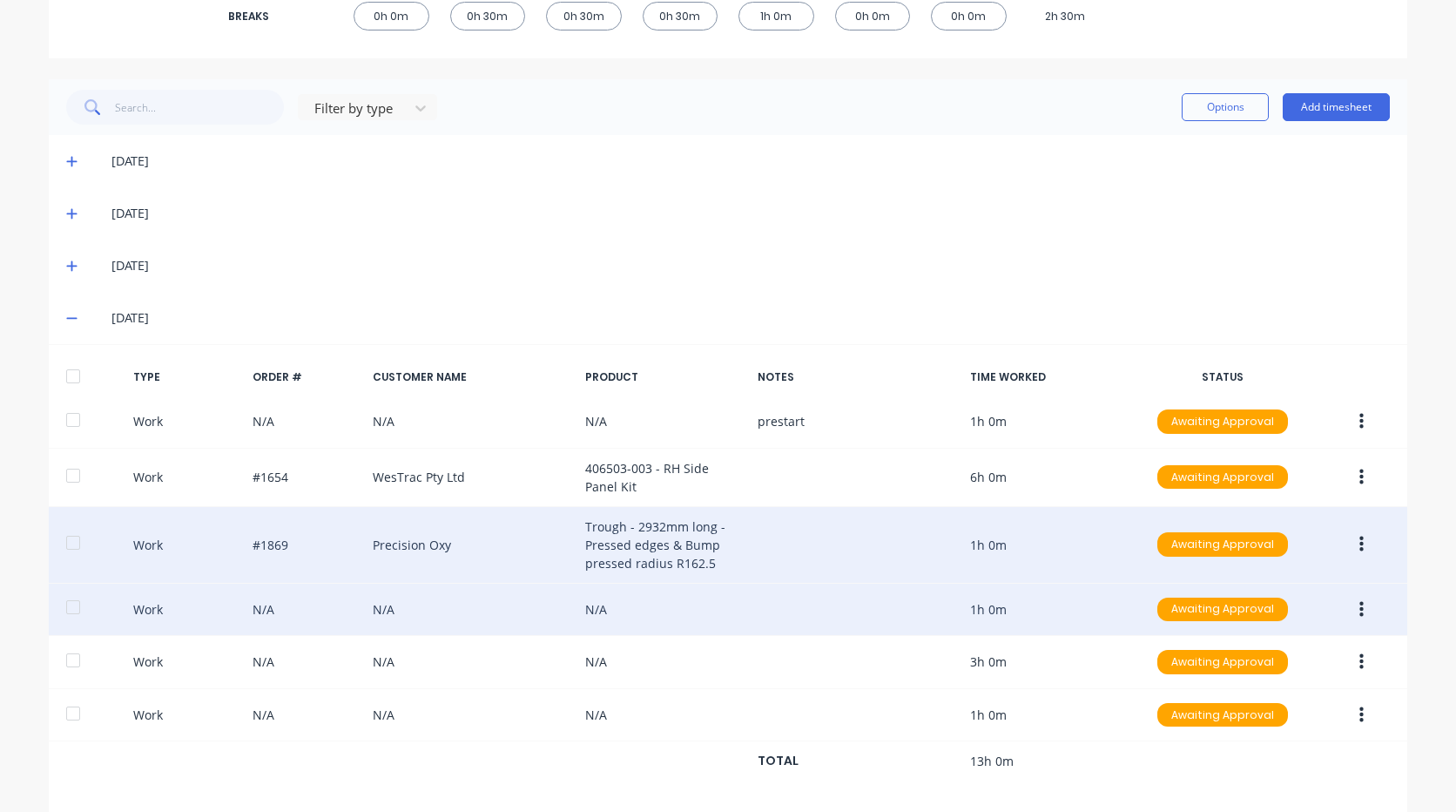
click at [1360, 547] on icon "button" at bounding box center [1362, 544] width 5 height 19
click at [1295, 548] on div "Duplicate" at bounding box center [1300, 550] width 134 height 25
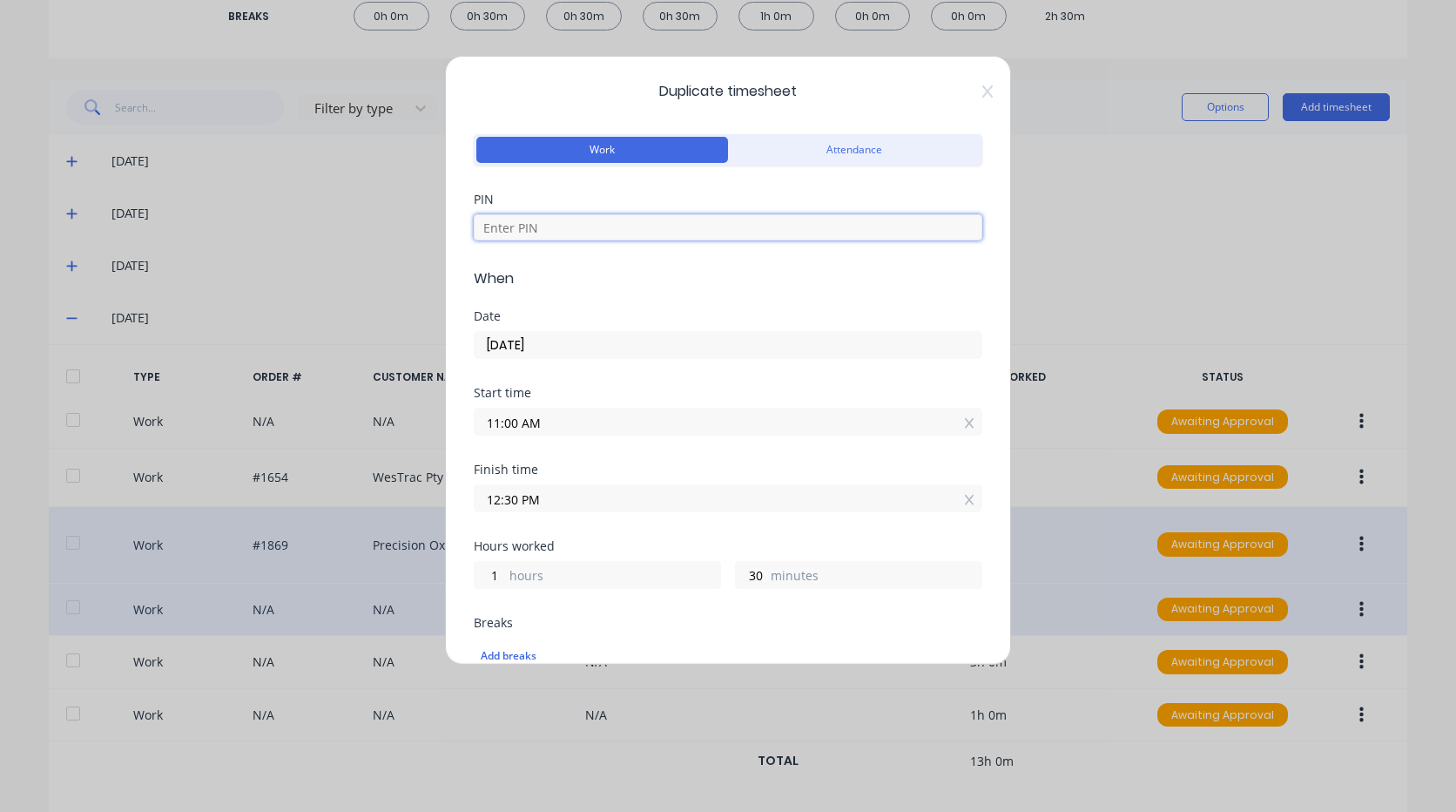
click at [639, 225] on input at bounding box center [728, 227] width 509 height 26
type input "2711"
click at [553, 416] on input "11:00 AM" at bounding box center [728, 421] width 507 height 26
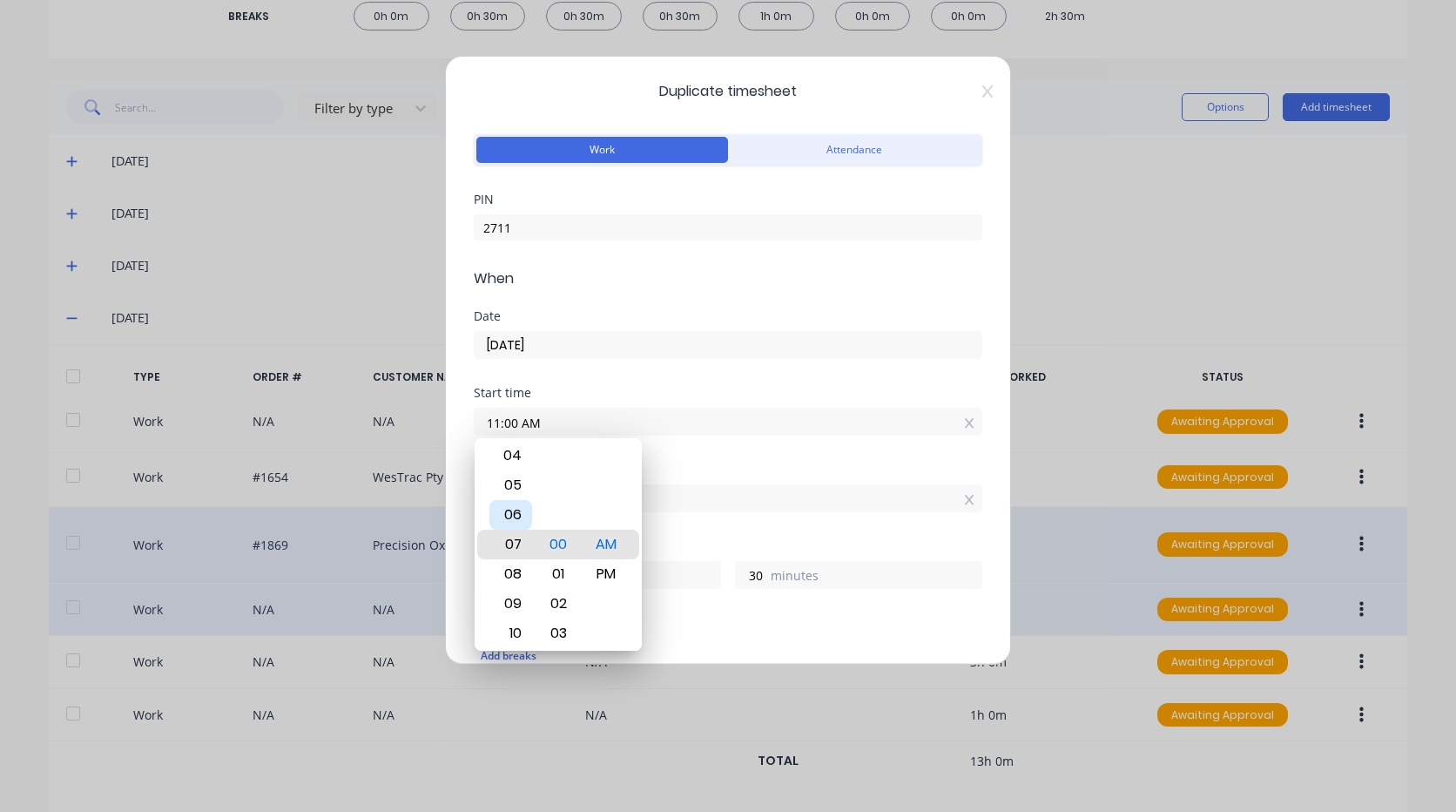
type input "07:00 AM"
type input "5"
type input "03:00 AM"
type input "9"
type input "12:00 AM"
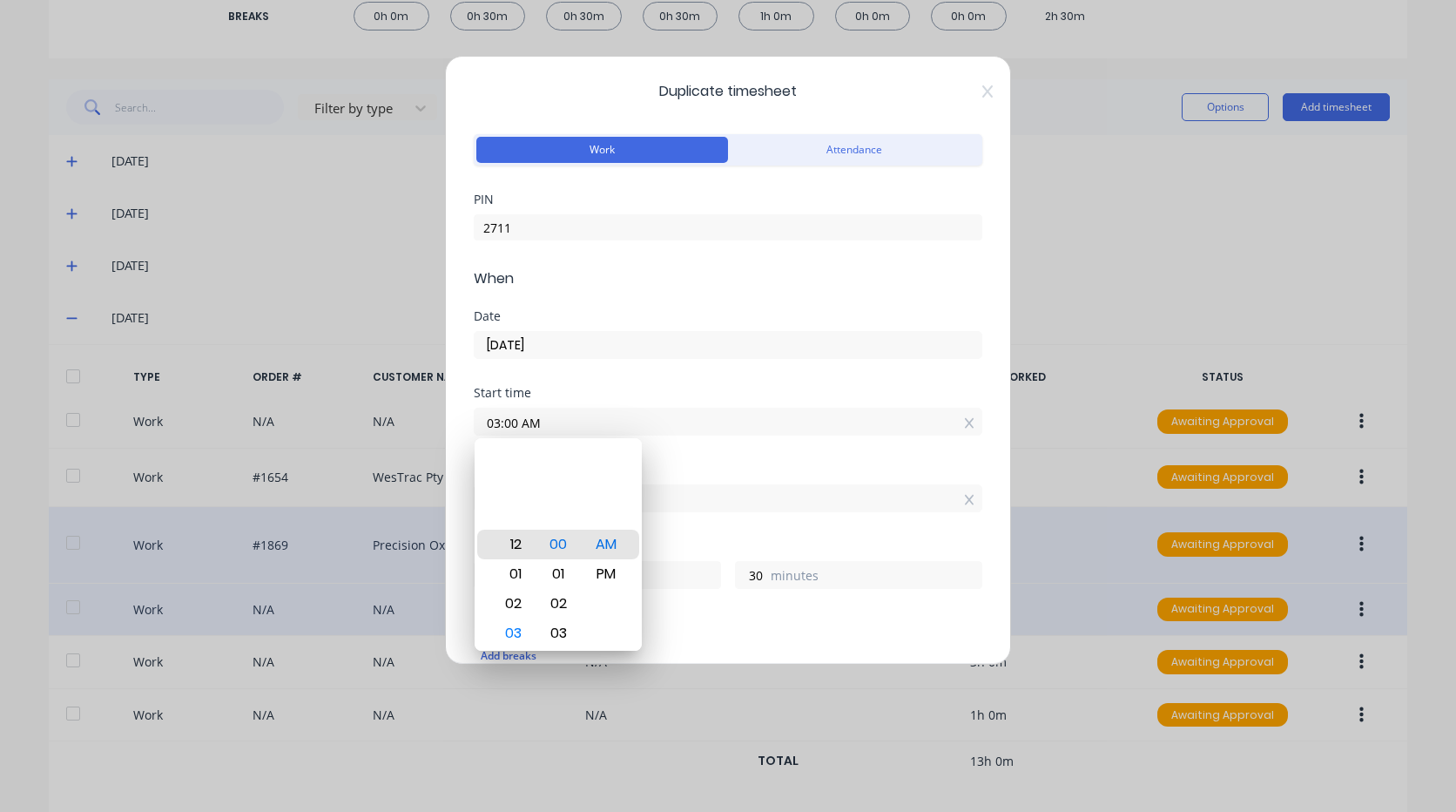
type input "12"
type input "12:04 AM"
type input "26"
type input "12:08 AM"
type input "22"
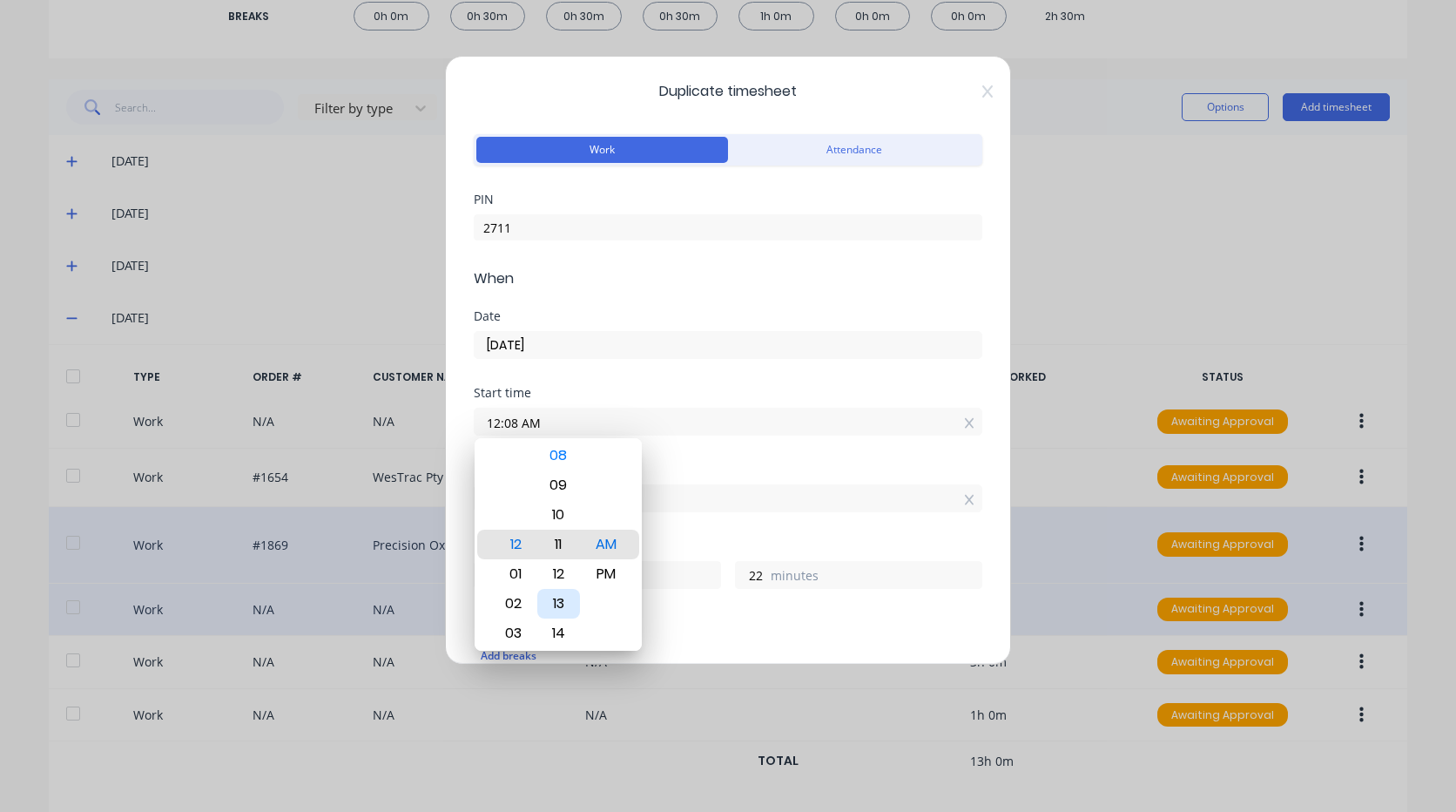
type input "12:11 AM"
type input "19"
type input "12:14 AM"
type input "16"
type input "12:17 AM"
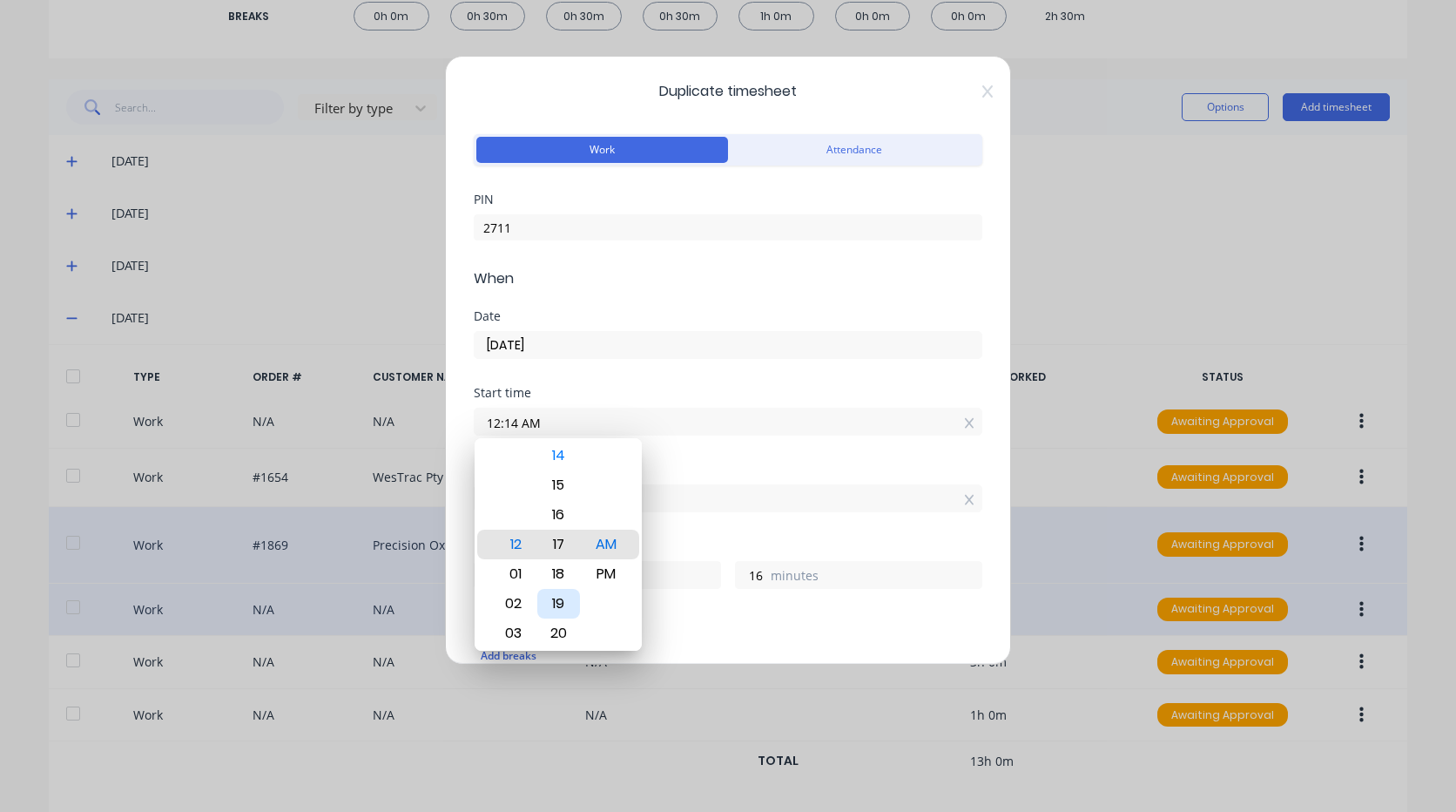
type input "13"
type input "12:20 AM"
type input "10"
type input "12:23 AM"
type input "7"
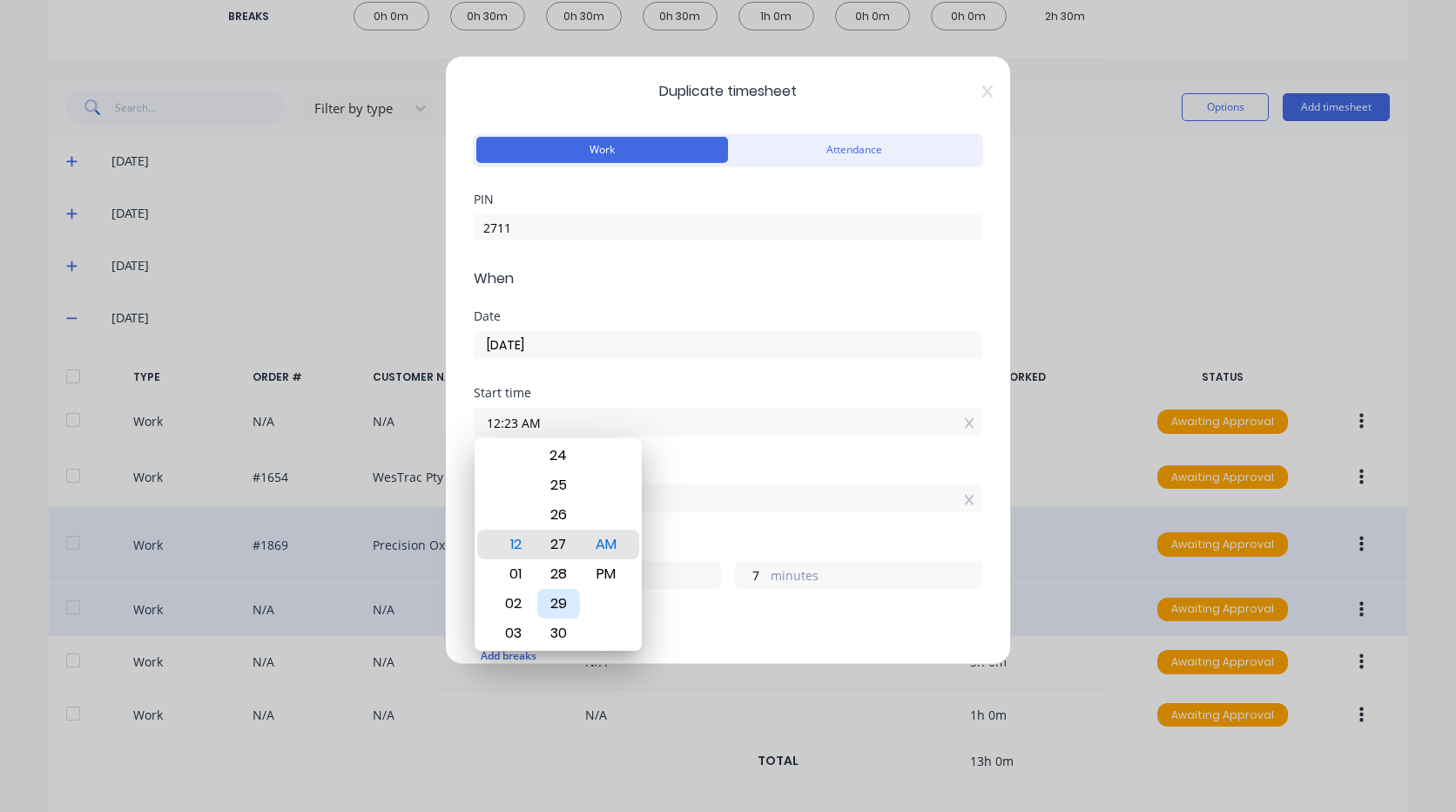
type input "12:27 AM"
type input "3"
type input "12:29 AM"
type input "1"
type input "12:30 AM"
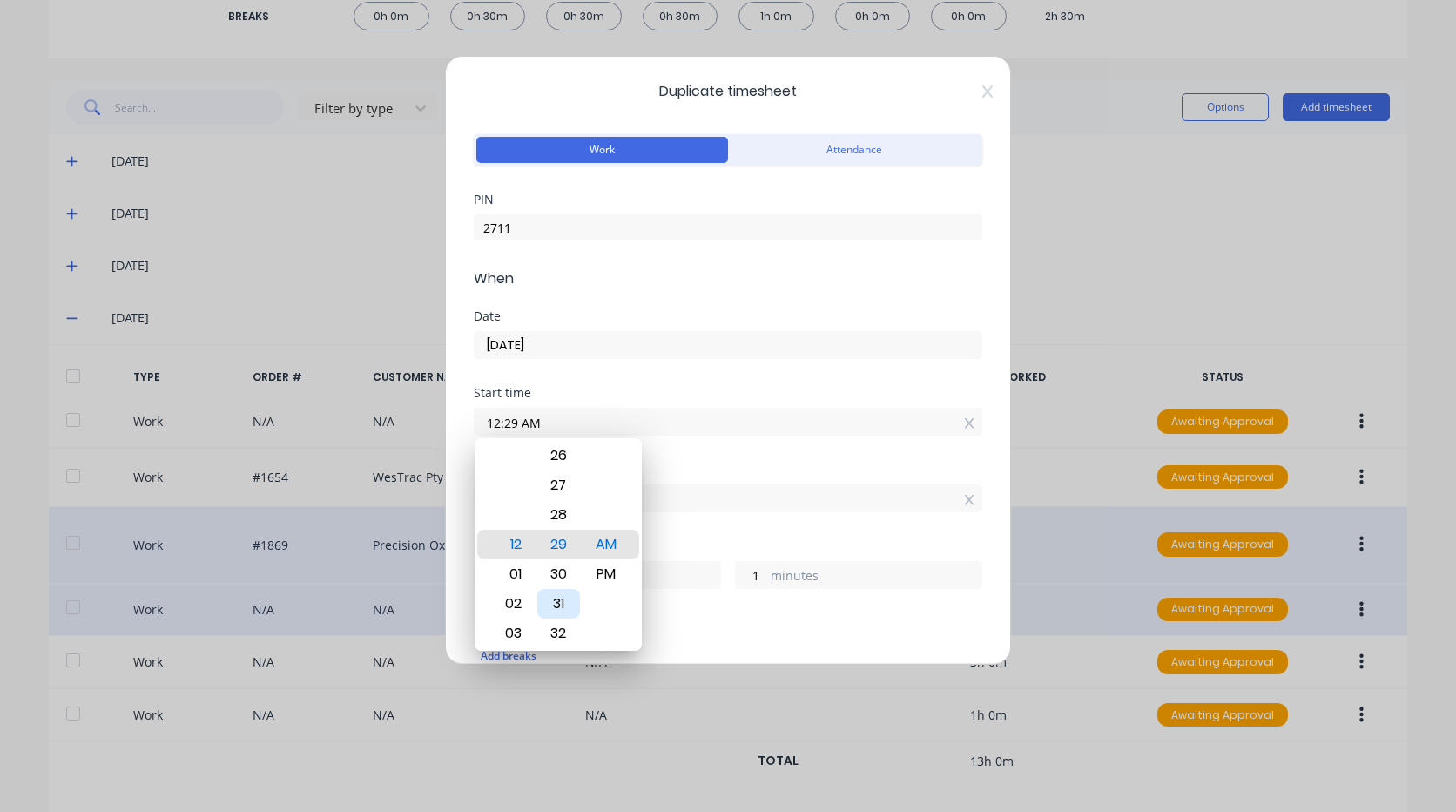
type input "0"
click at [617, 574] on div "PM" at bounding box center [606, 573] width 43 height 30
type input "12:30 PM"
type input "0"
click at [754, 505] on input "12:30 PM" at bounding box center [728, 498] width 507 height 26
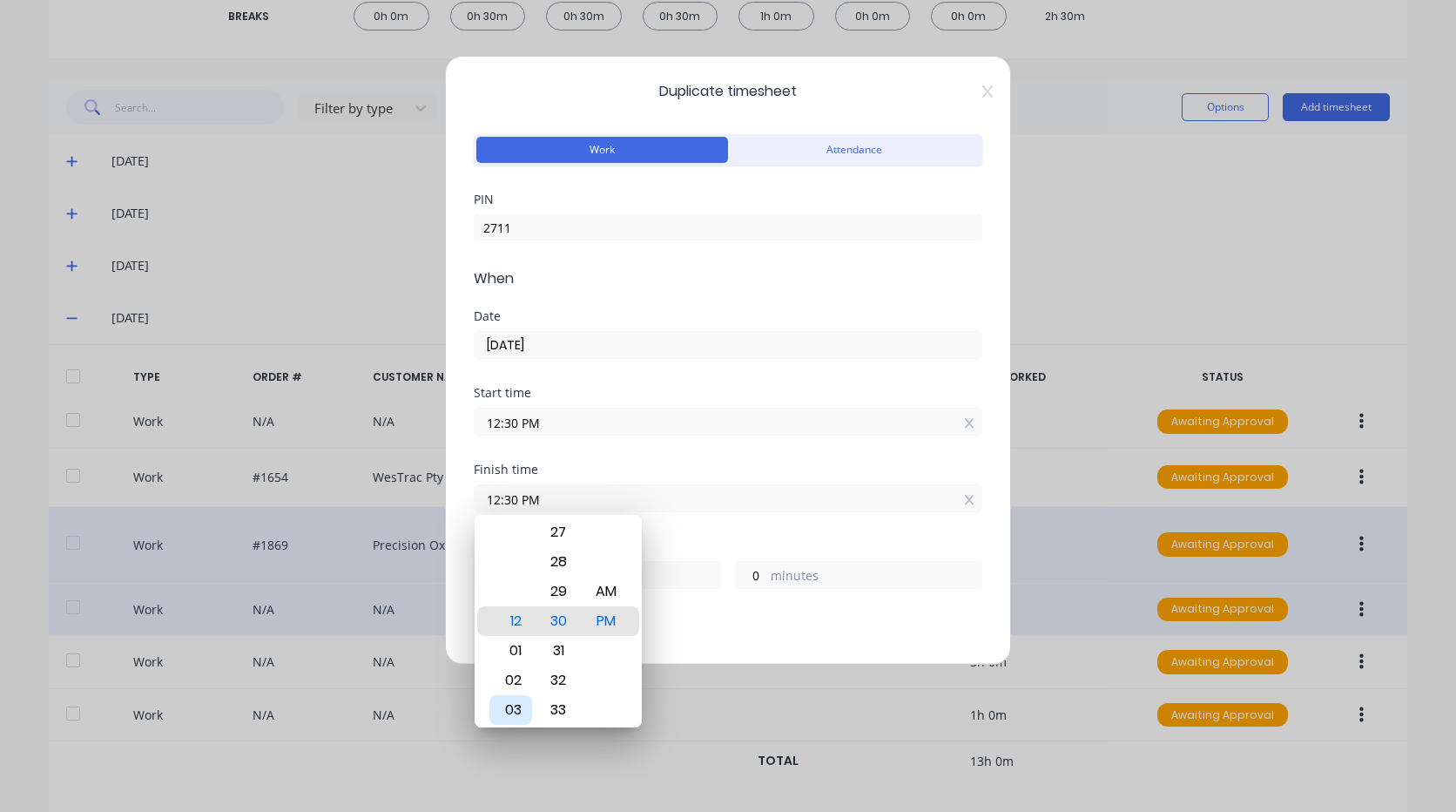
click at [514, 699] on div "03" at bounding box center [510, 709] width 43 height 30
type input "03:30 PM"
type input "3"
click at [673, 550] on div "Hours worked" at bounding box center [728, 545] width 509 height 12
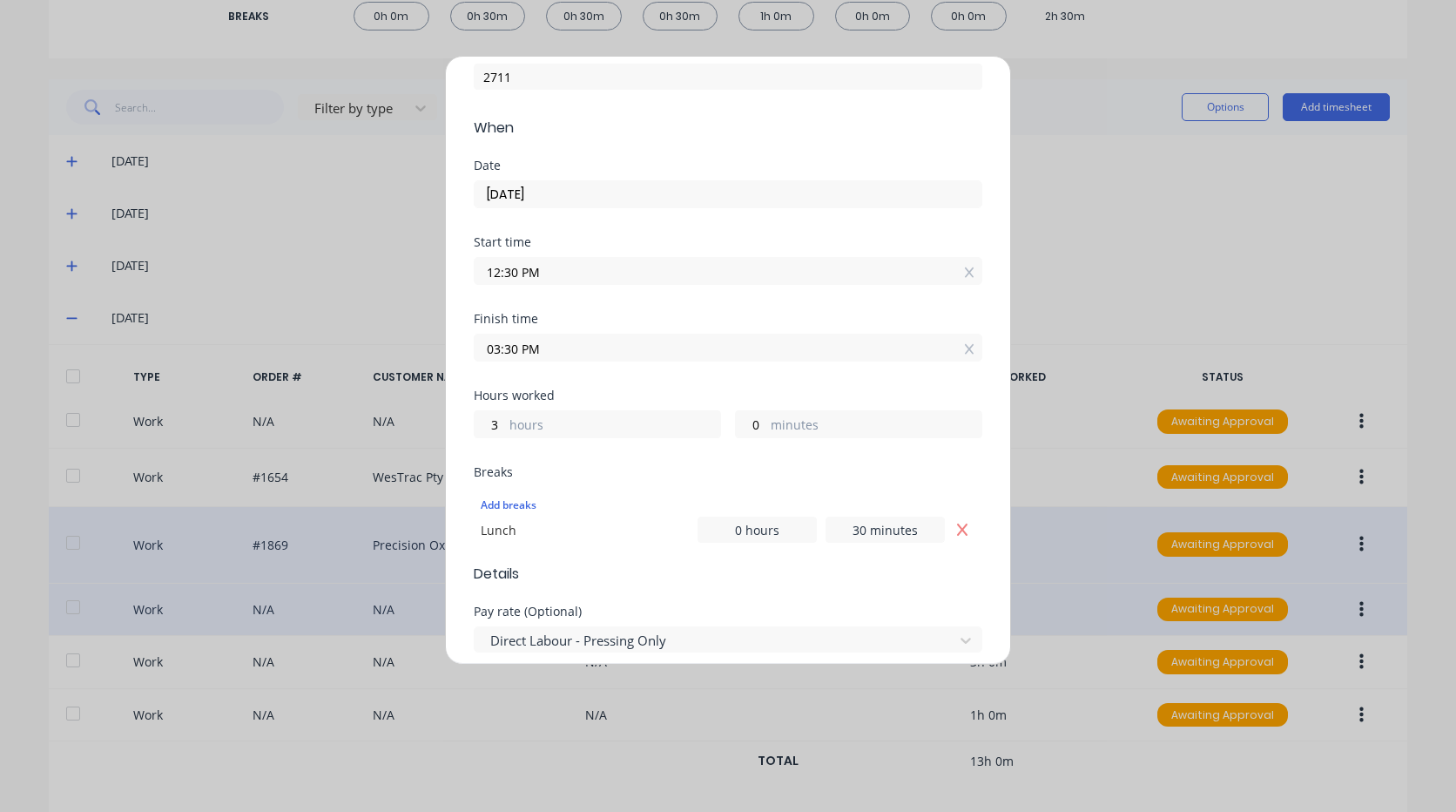
scroll to position [174, 0]
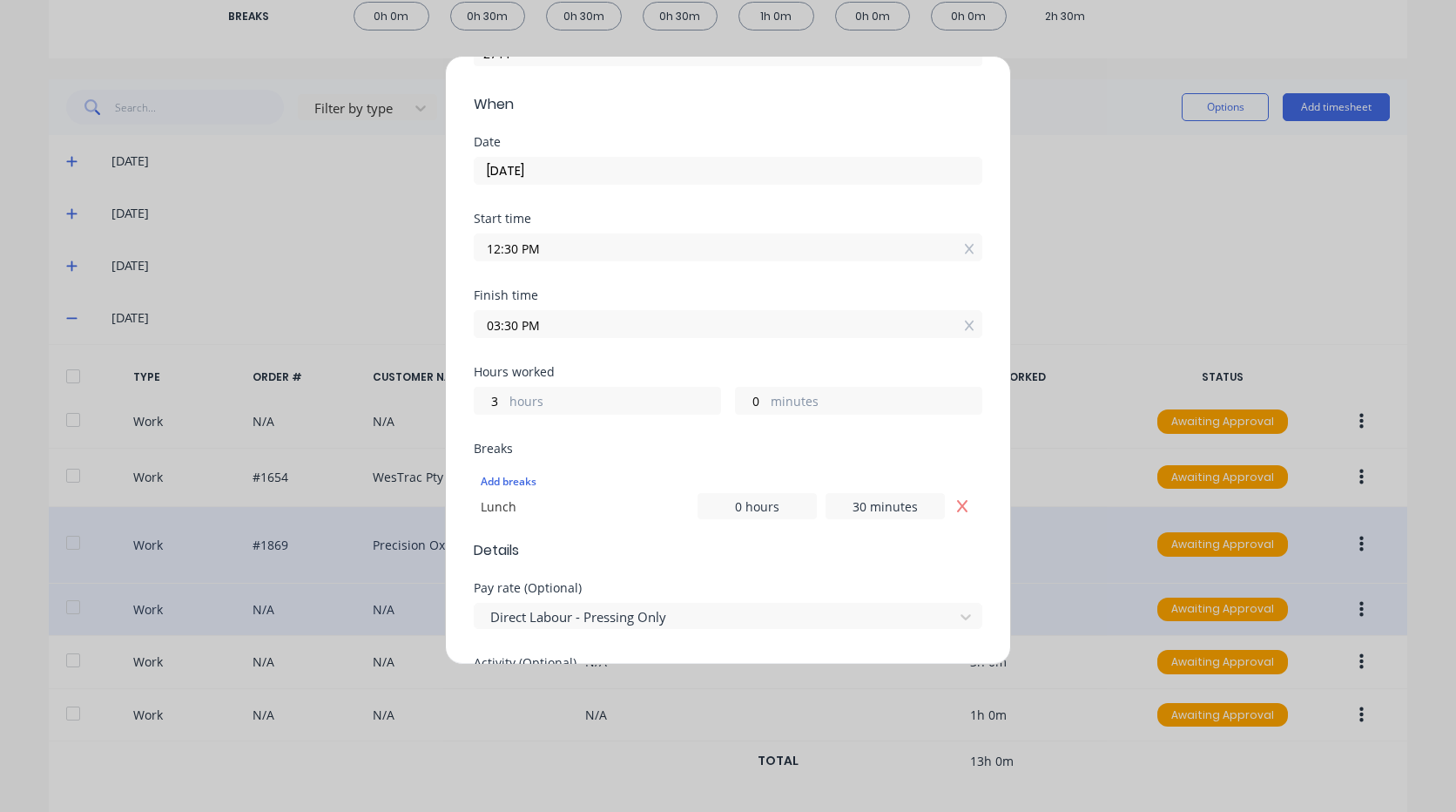
click at [956, 508] on icon "Remove Lunch" at bounding box center [962, 505] width 14 height 14
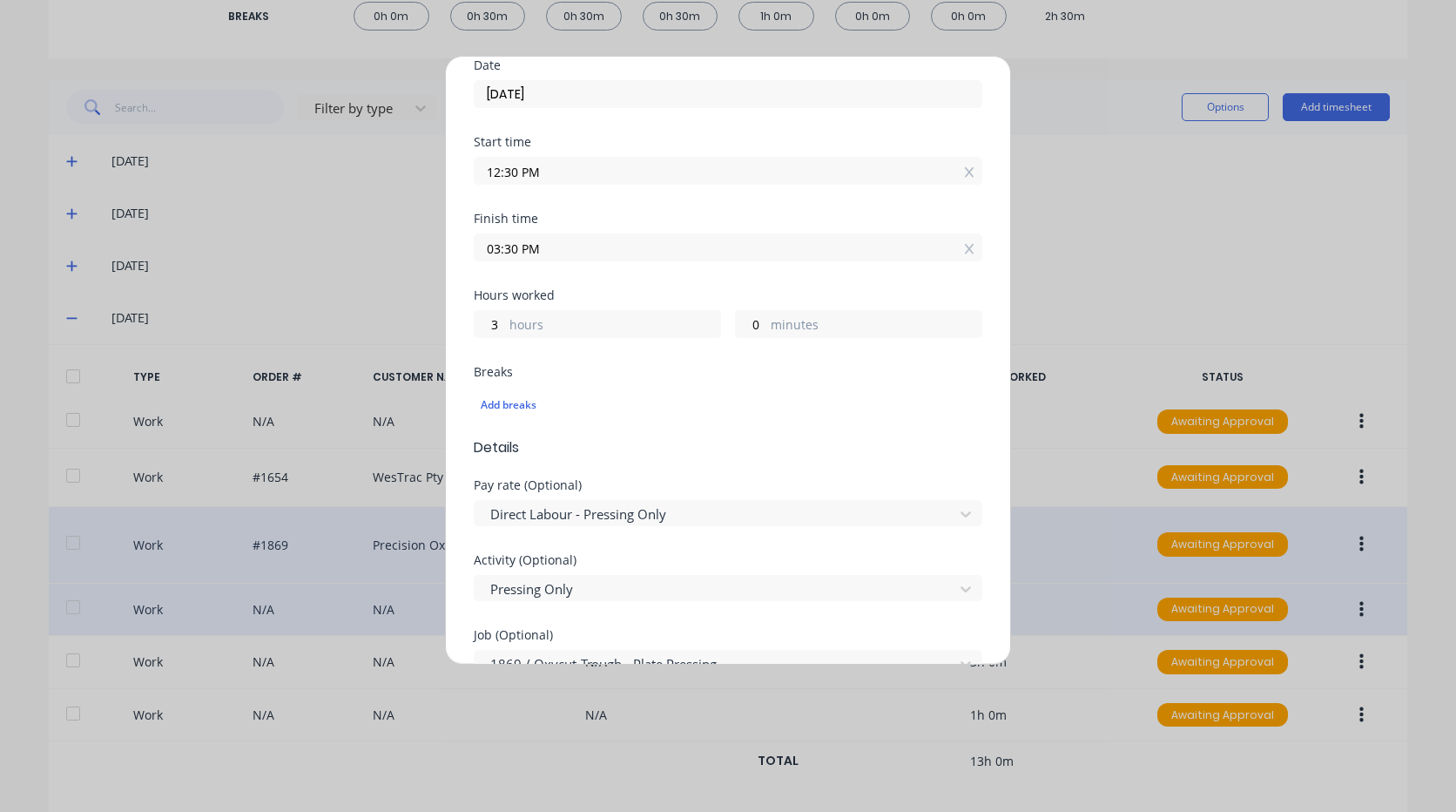
scroll to position [435, 0]
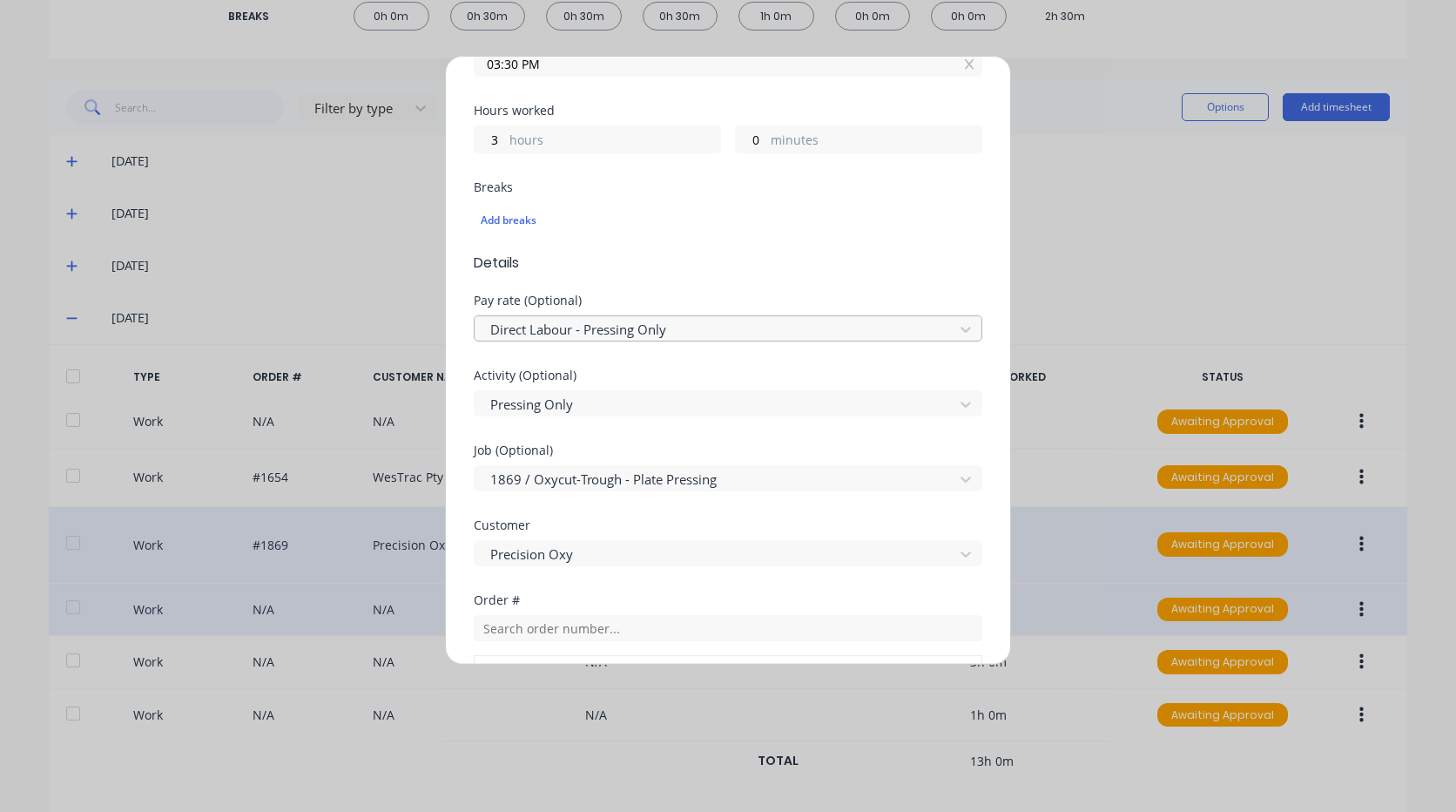
click at [729, 332] on div at bounding box center [717, 330] width 456 height 22
type input "pre"
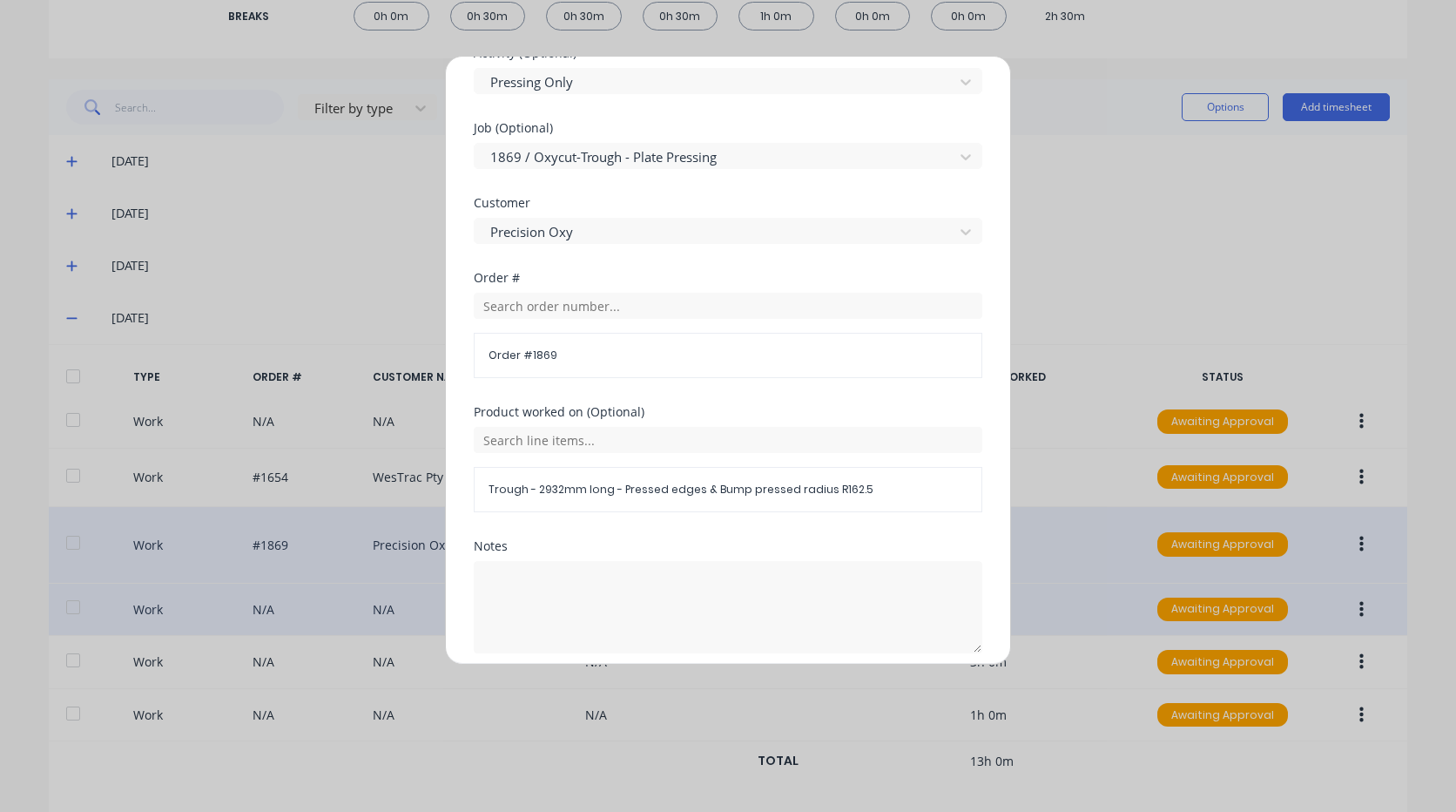
scroll to position [827, 0]
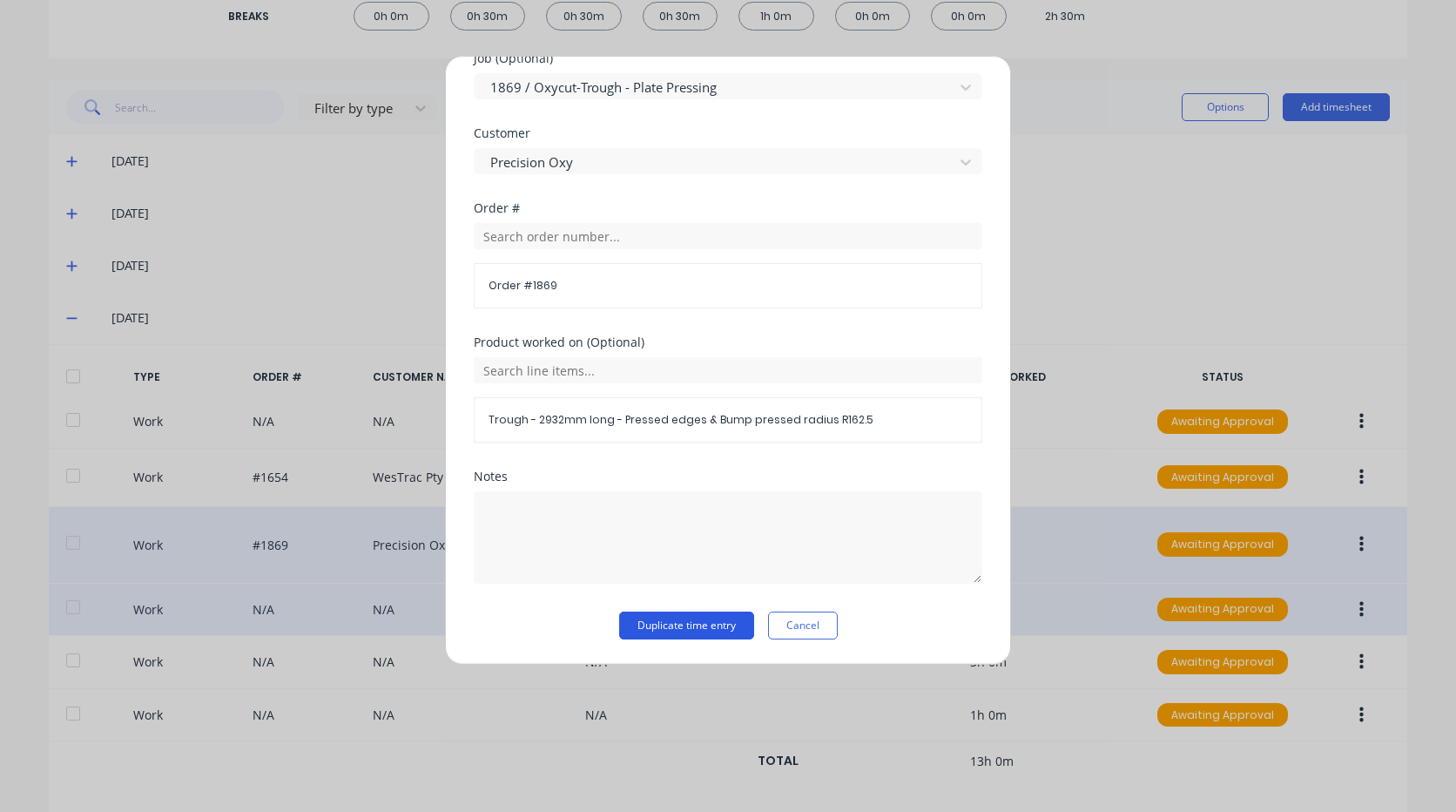
click at [686, 622] on button "Duplicate time entry" at bounding box center [687, 625] width 135 height 28
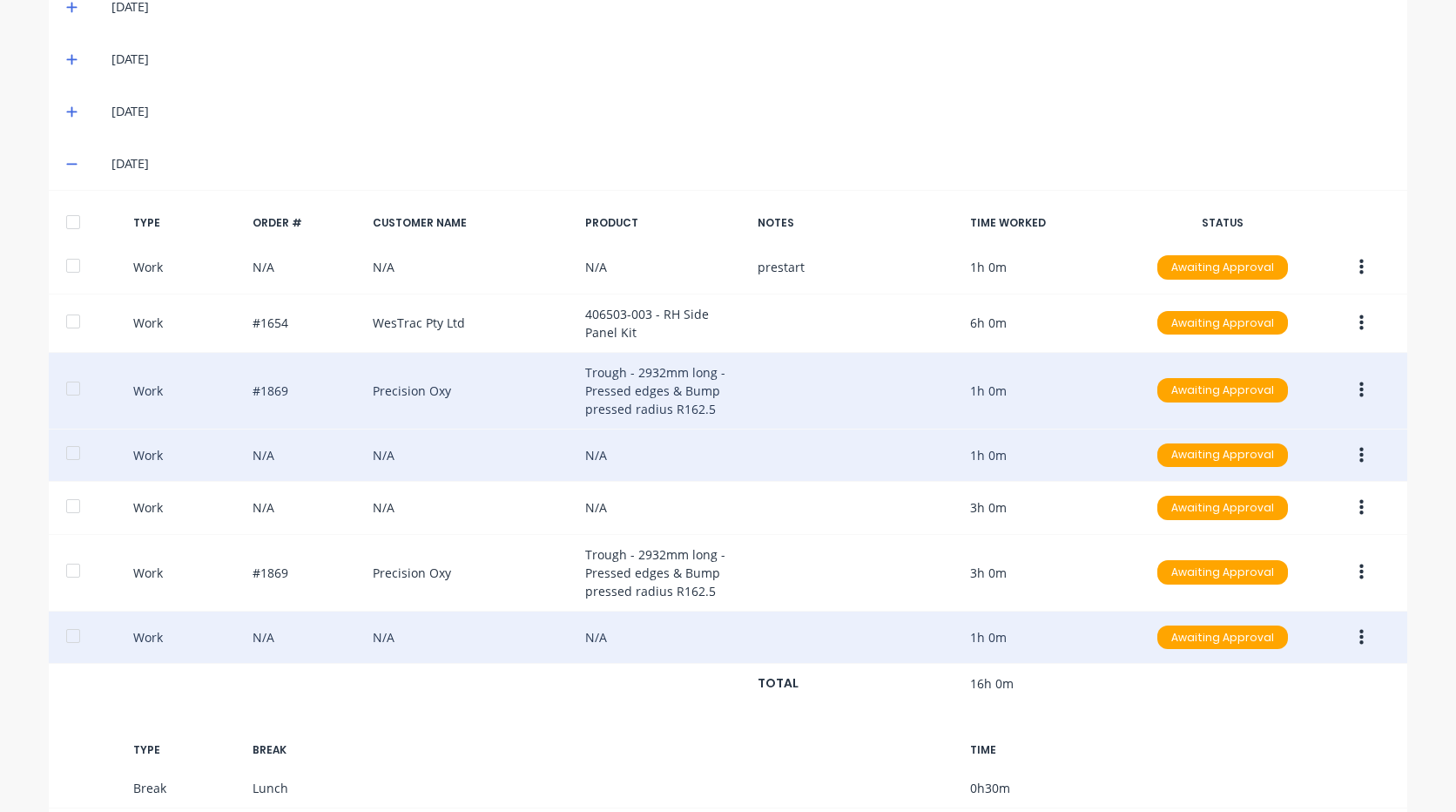
scroll to position [550, 0]
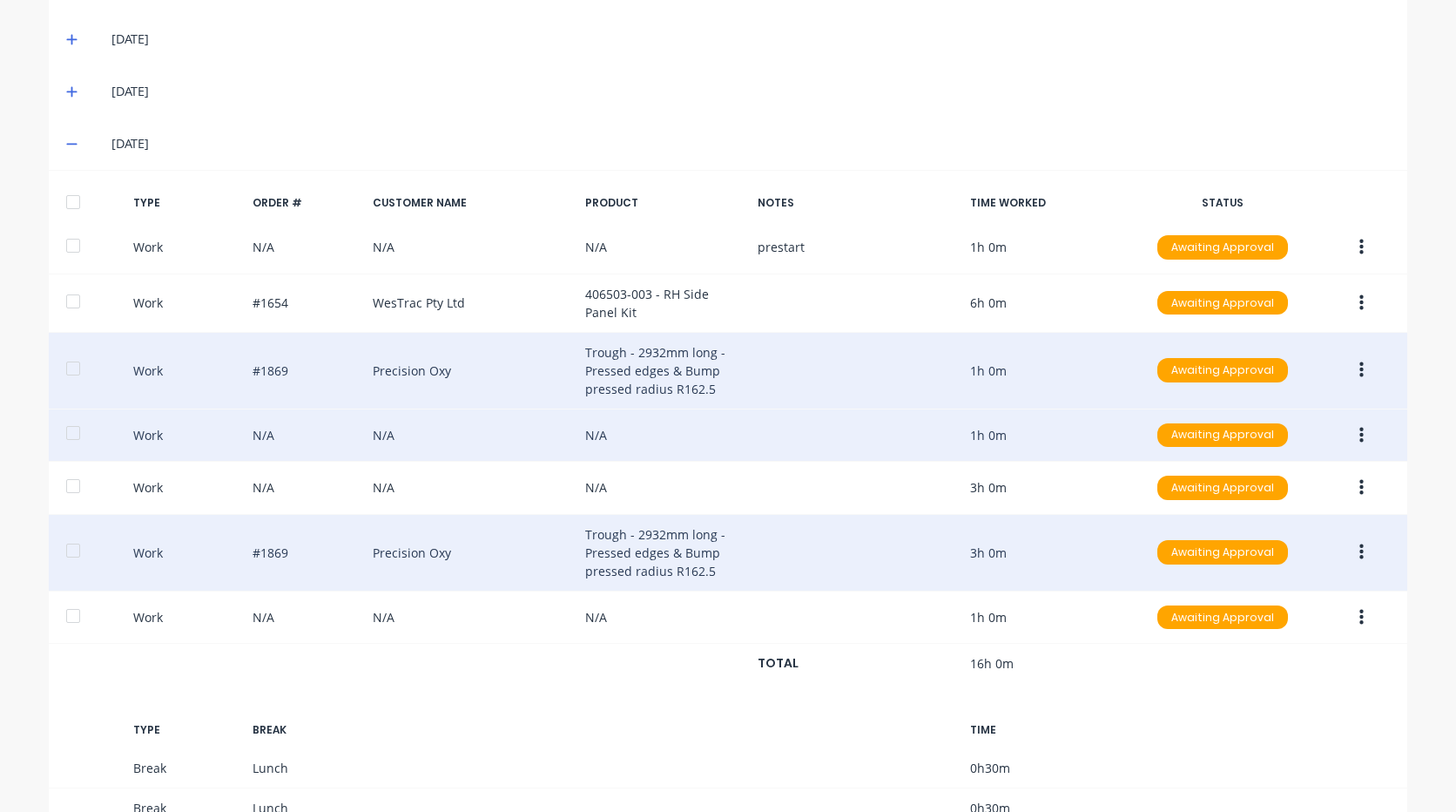
click at [1360, 551] on icon "button" at bounding box center [1362, 551] width 5 height 19
click at [1322, 556] on div "Duplicate" at bounding box center [1300, 557] width 134 height 25
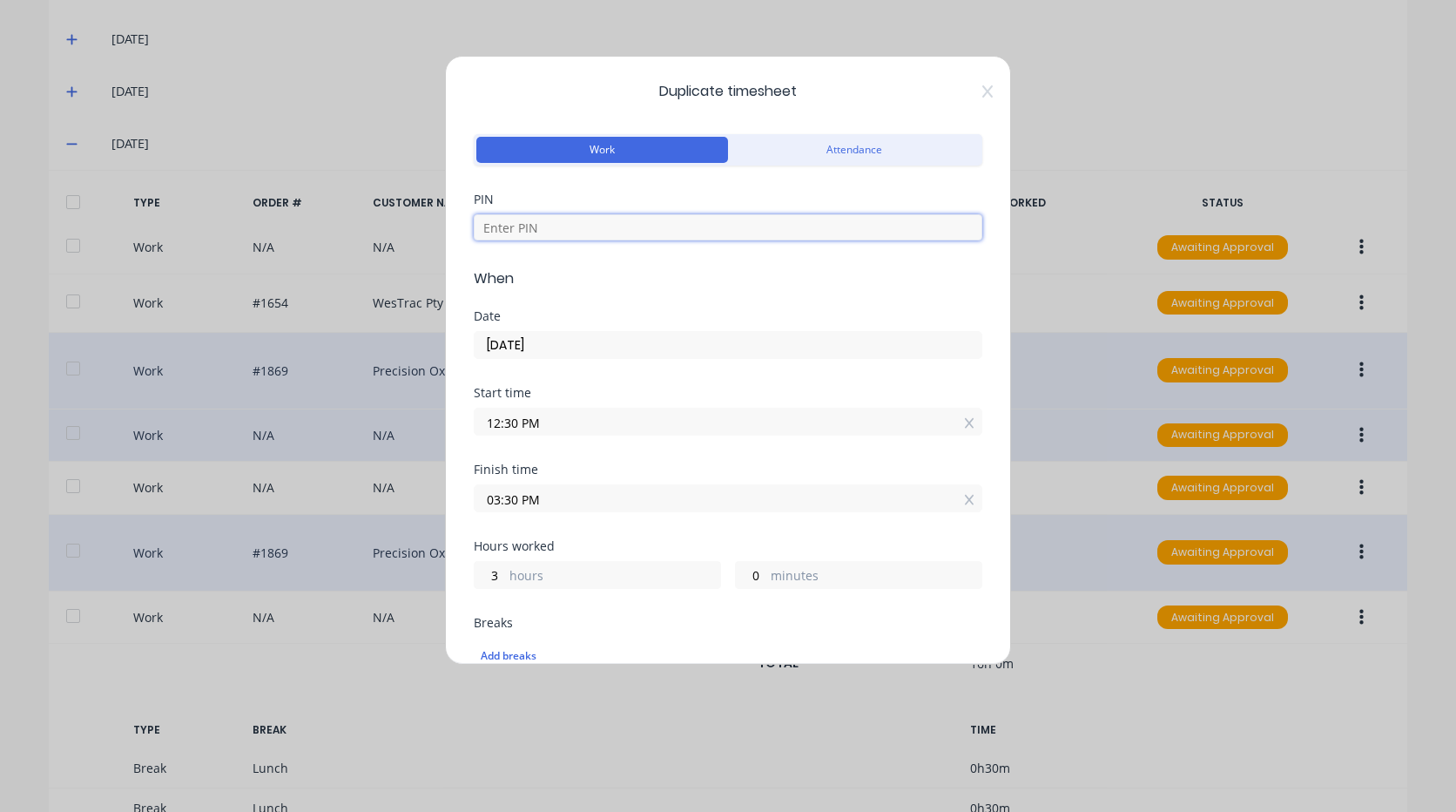
click at [660, 228] on input at bounding box center [728, 227] width 509 height 26
type input "2711"
click at [540, 420] on input "12:30 PM" at bounding box center [728, 421] width 507 height 26
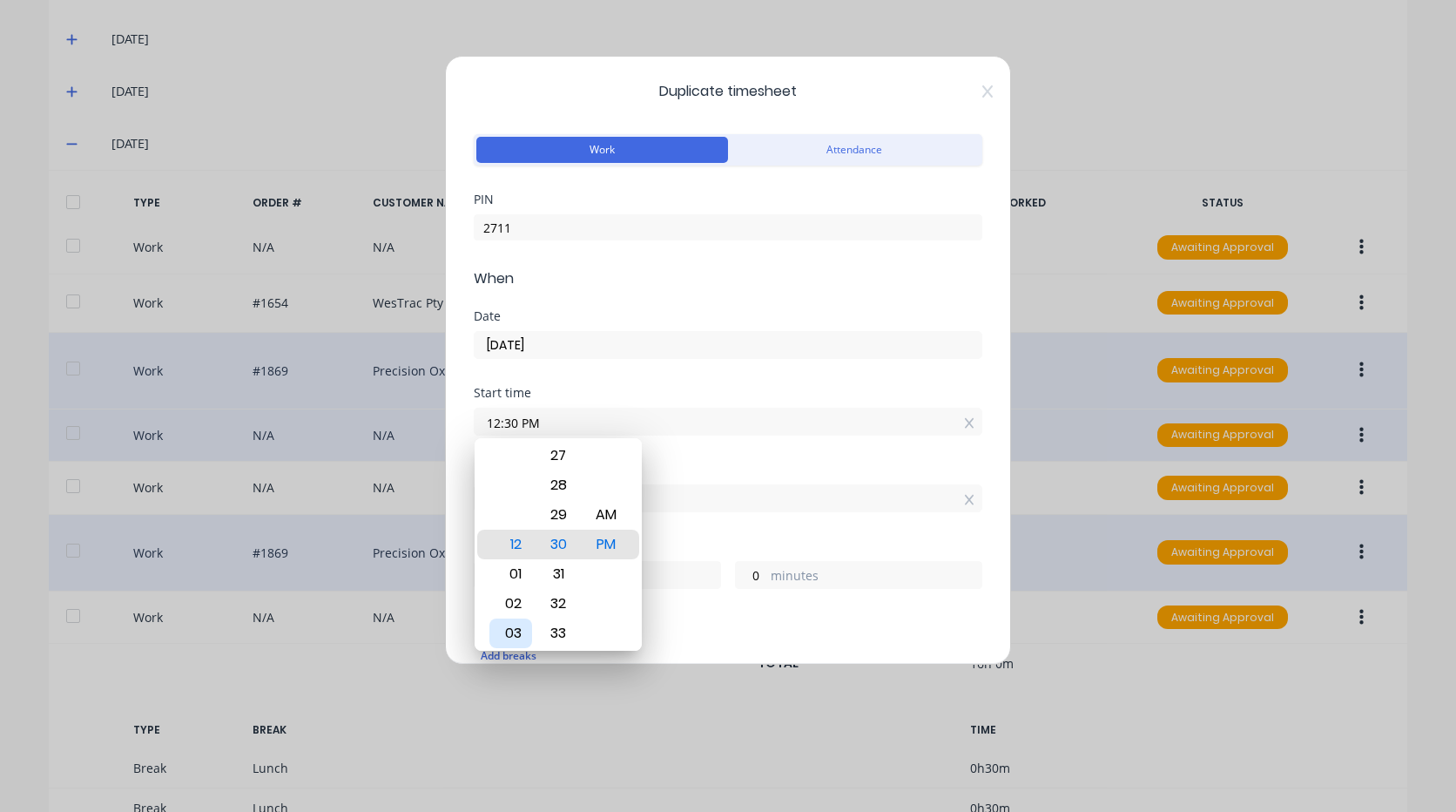
click at [523, 626] on div "03" at bounding box center [510, 633] width 43 height 30
type input "03:30 PM"
type input "0"
click at [683, 500] on input "03:30 PM" at bounding box center [728, 498] width 507 height 26
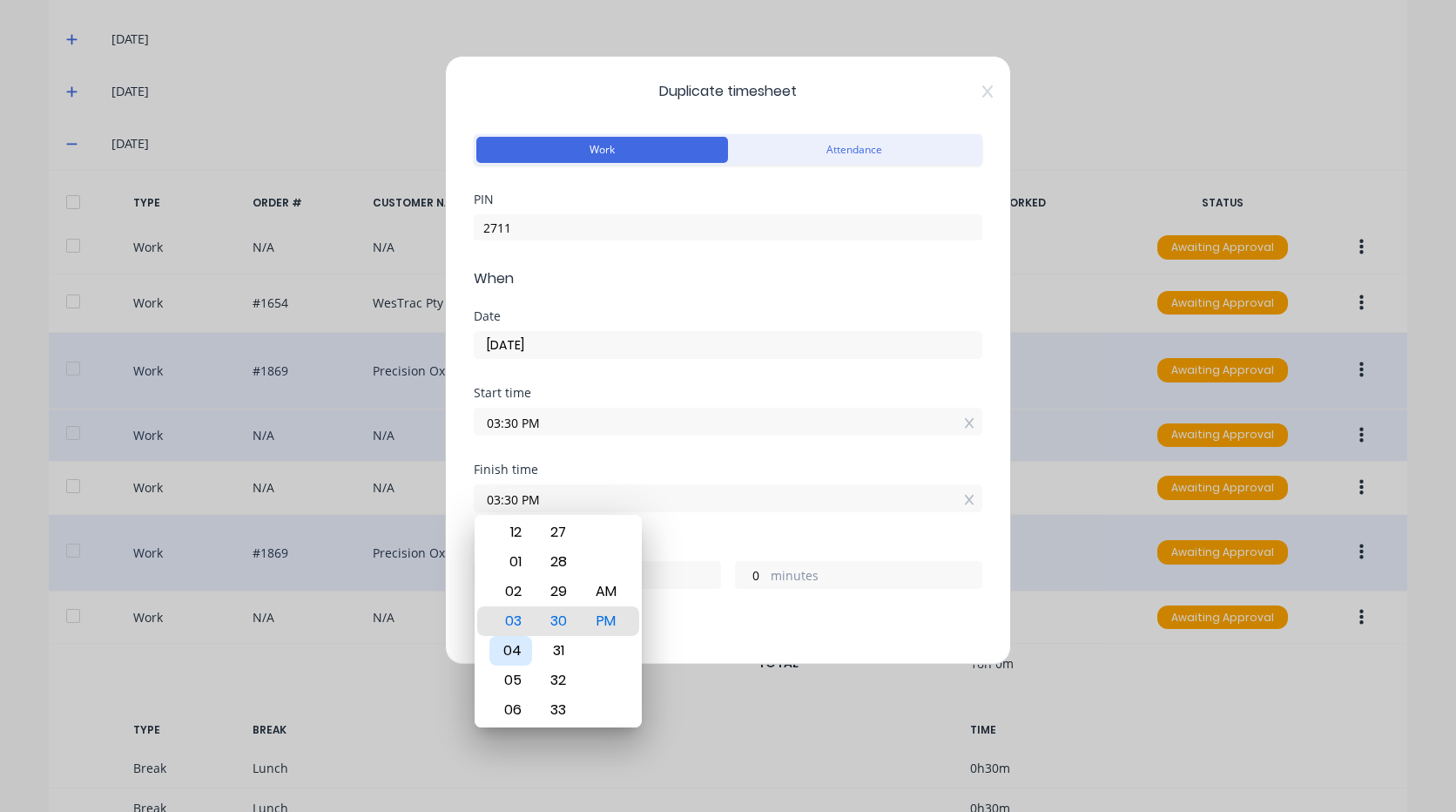
click at [516, 645] on div "04" at bounding box center [510, 650] width 43 height 30
type input "04:30 PM"
type input "1"
click at [685, 557] on div "1 hours 0 minutes" at bounding box center [728, 572] width 509 height 32
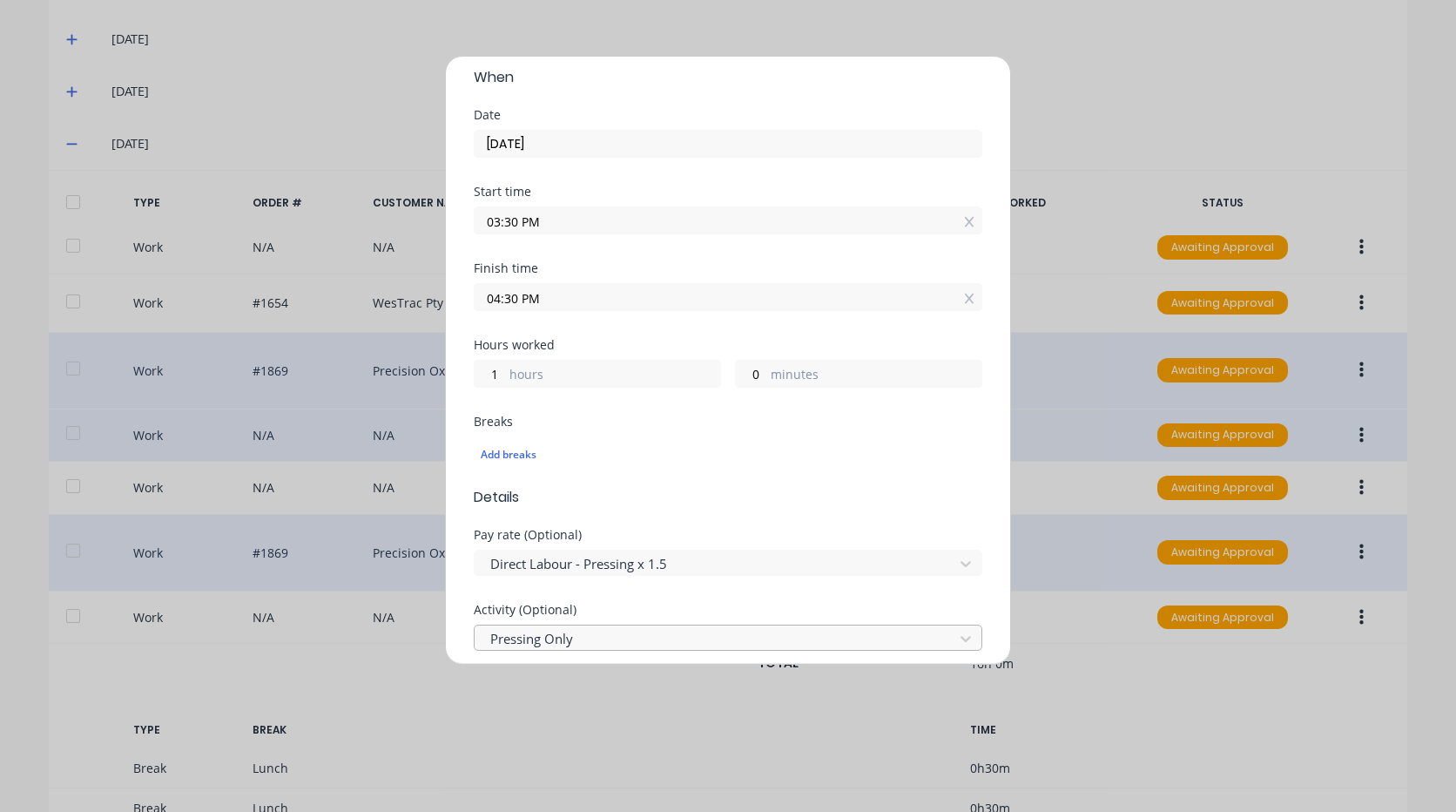
scroll to position [262, 0]
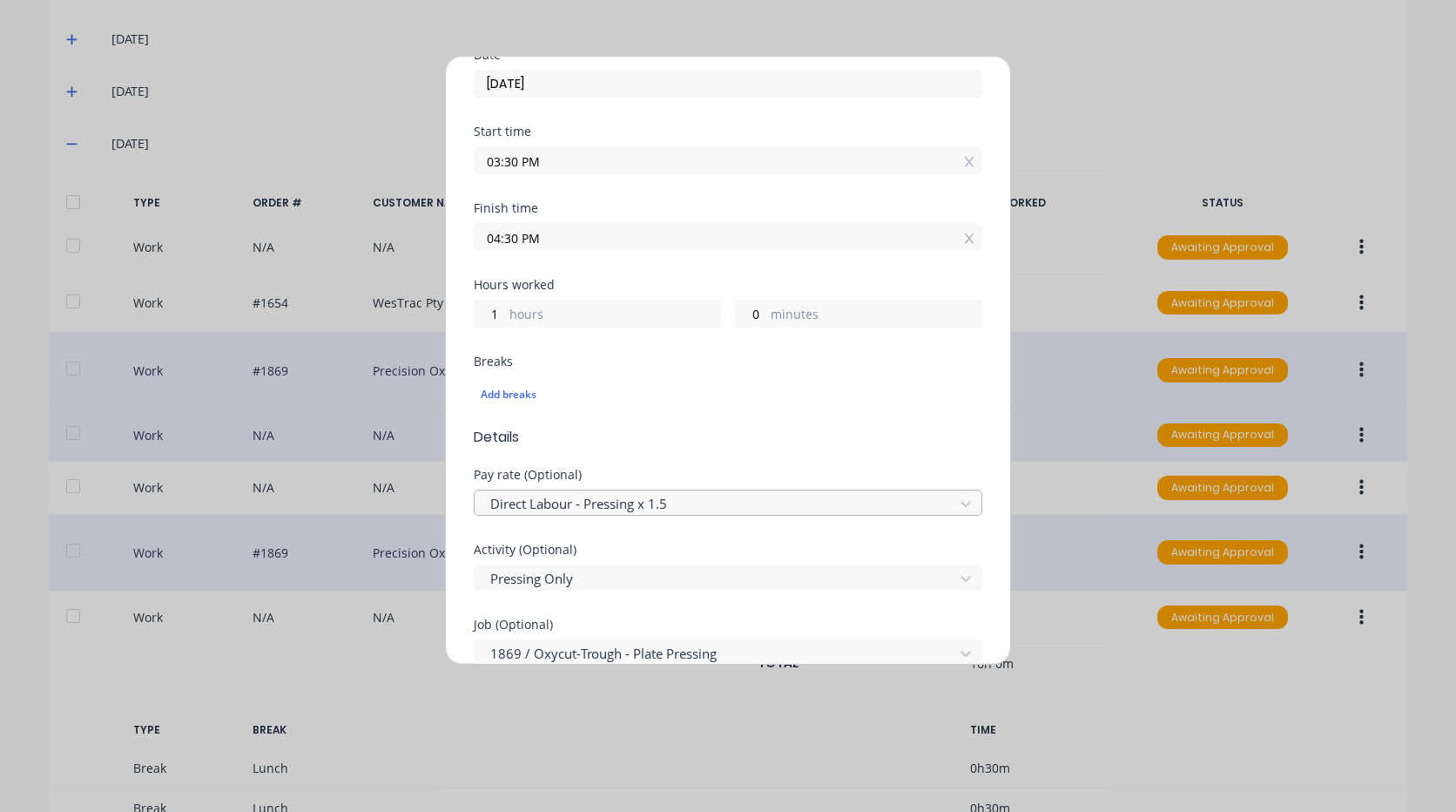
click at [678, 505] on div at bounding box center [717, 504] width 456 height 22
type input "m"
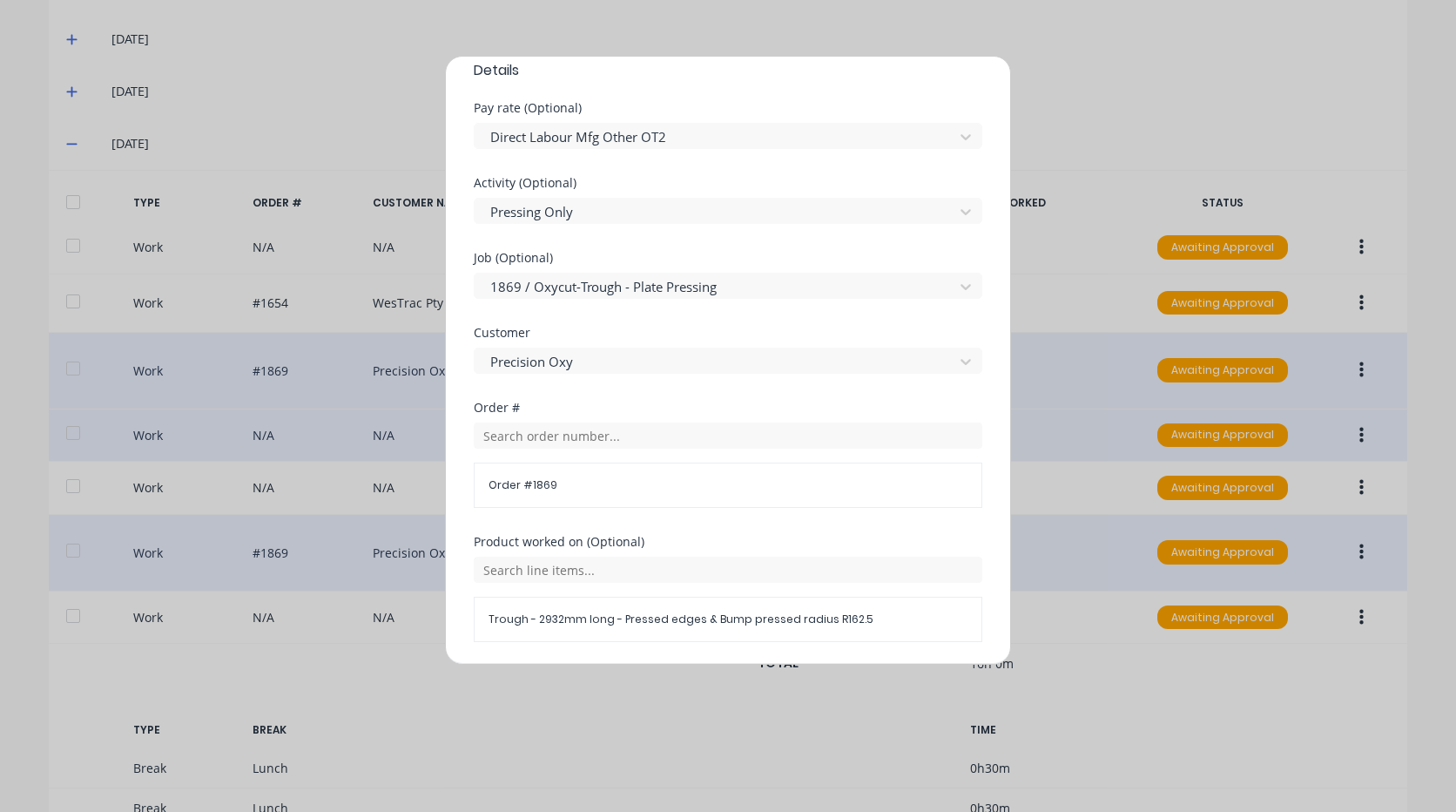
scroll to position [827, 0]
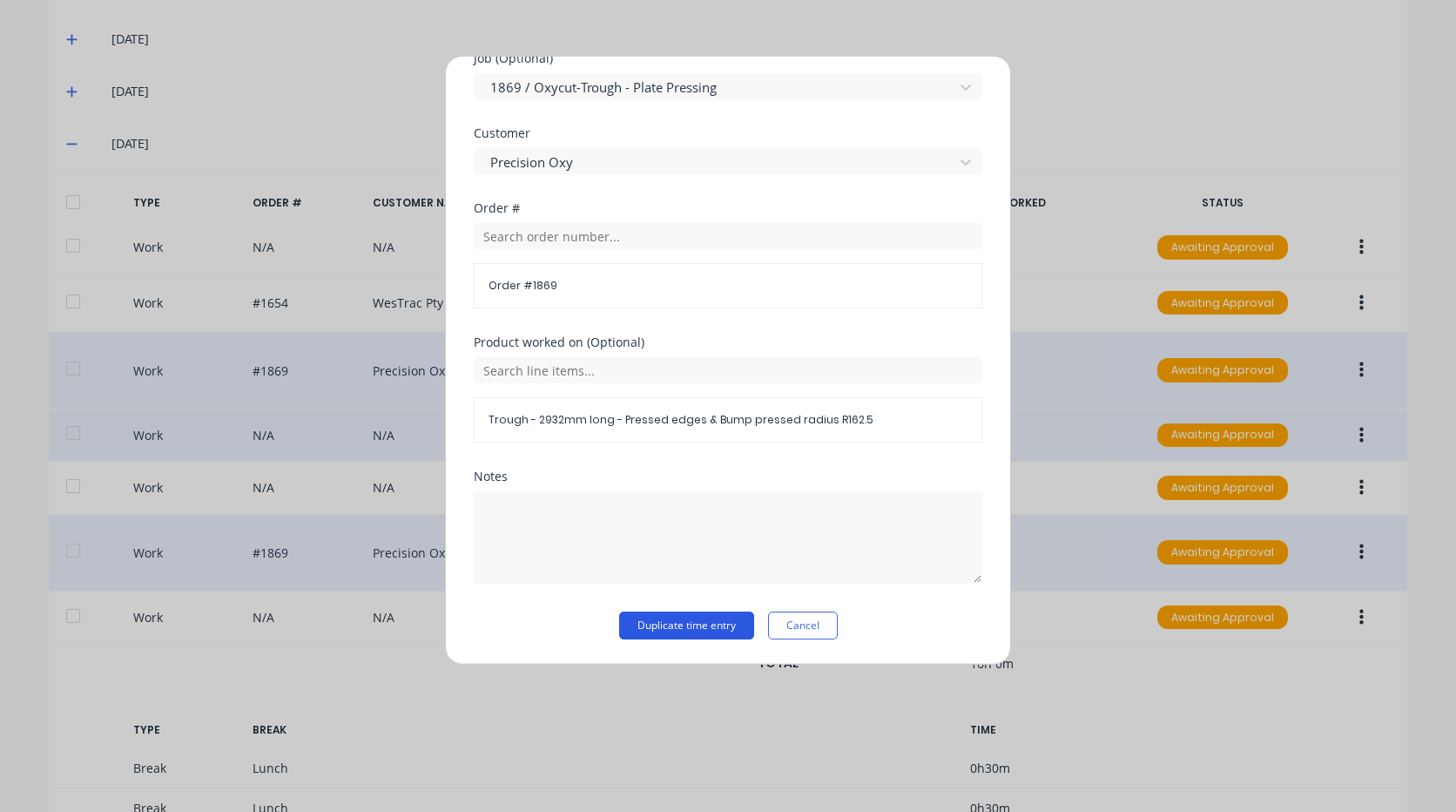
click at [688, 616] on button "Duplicate time entry" at bounding box center [687, 625] width 135 height 28
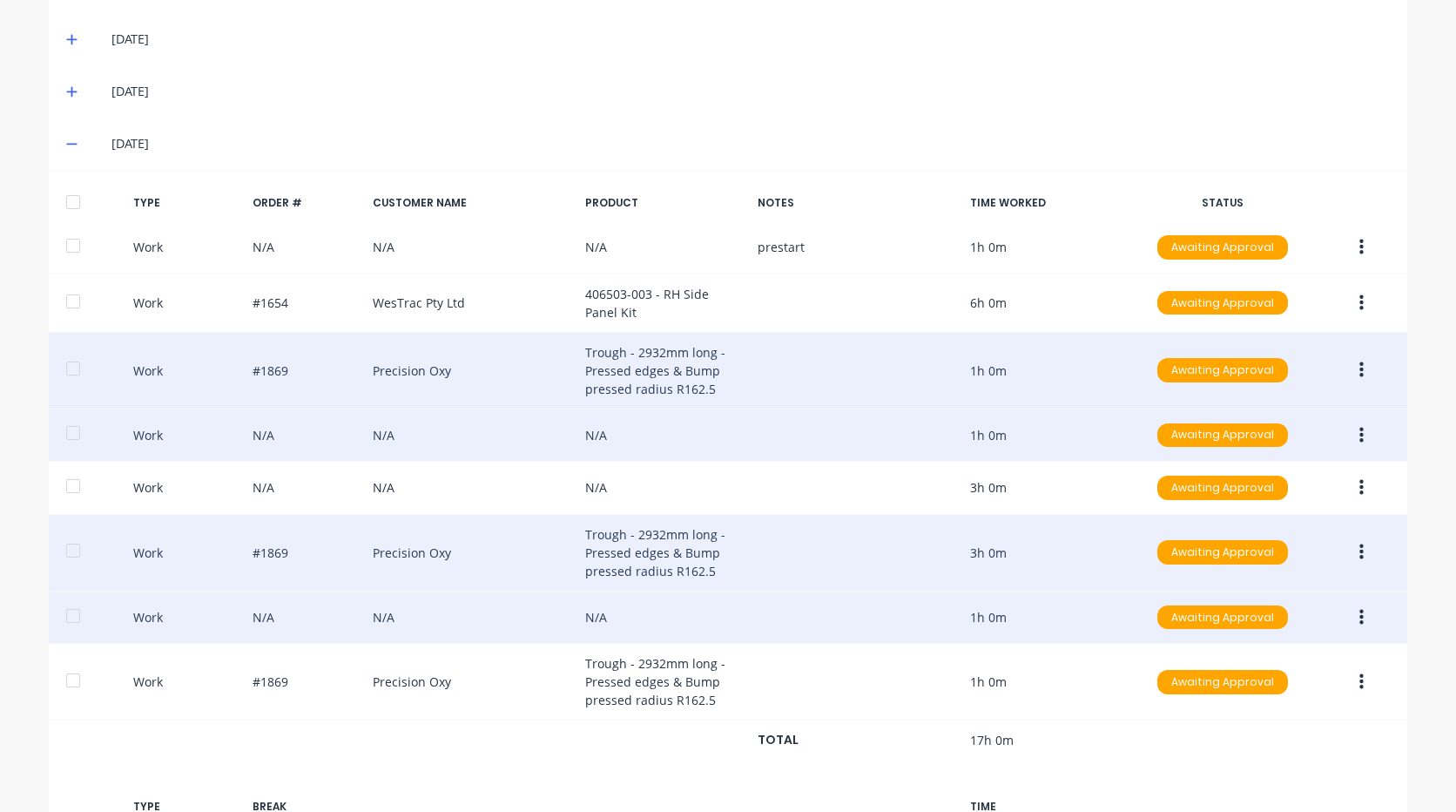
click at [1365, 619] on button "button" at bounding box center [1361, 617] width 41 height 32
click at [1279, 650] on div "Delete" at bounding box center [1300, 656] width 134 height 25
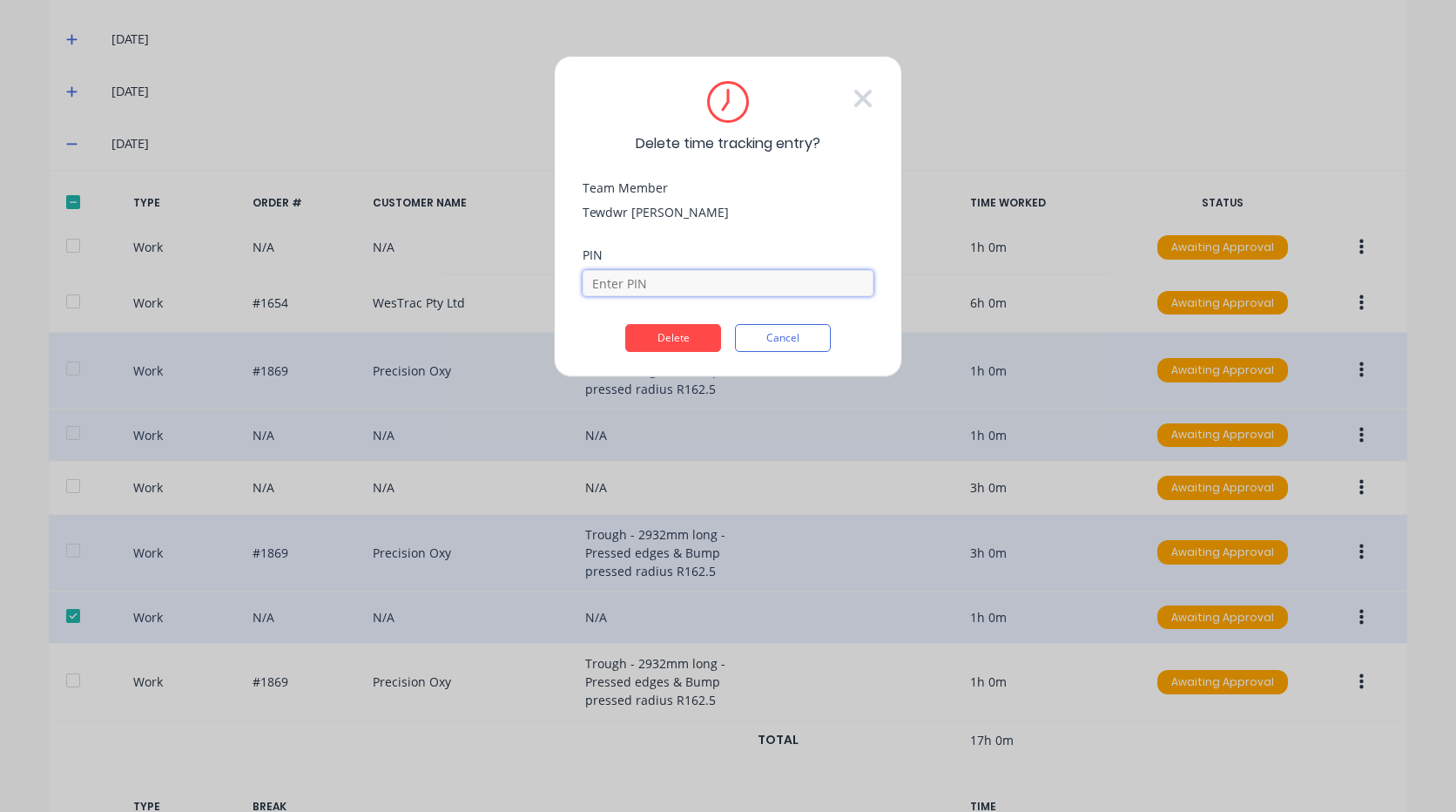
click at [717, 292] on input at bounding box center [728, 282] width 291 height 26
type input "2711"
click at [696, 348] on button "Delete" at bounding box center [672, 338] width 95 height 28
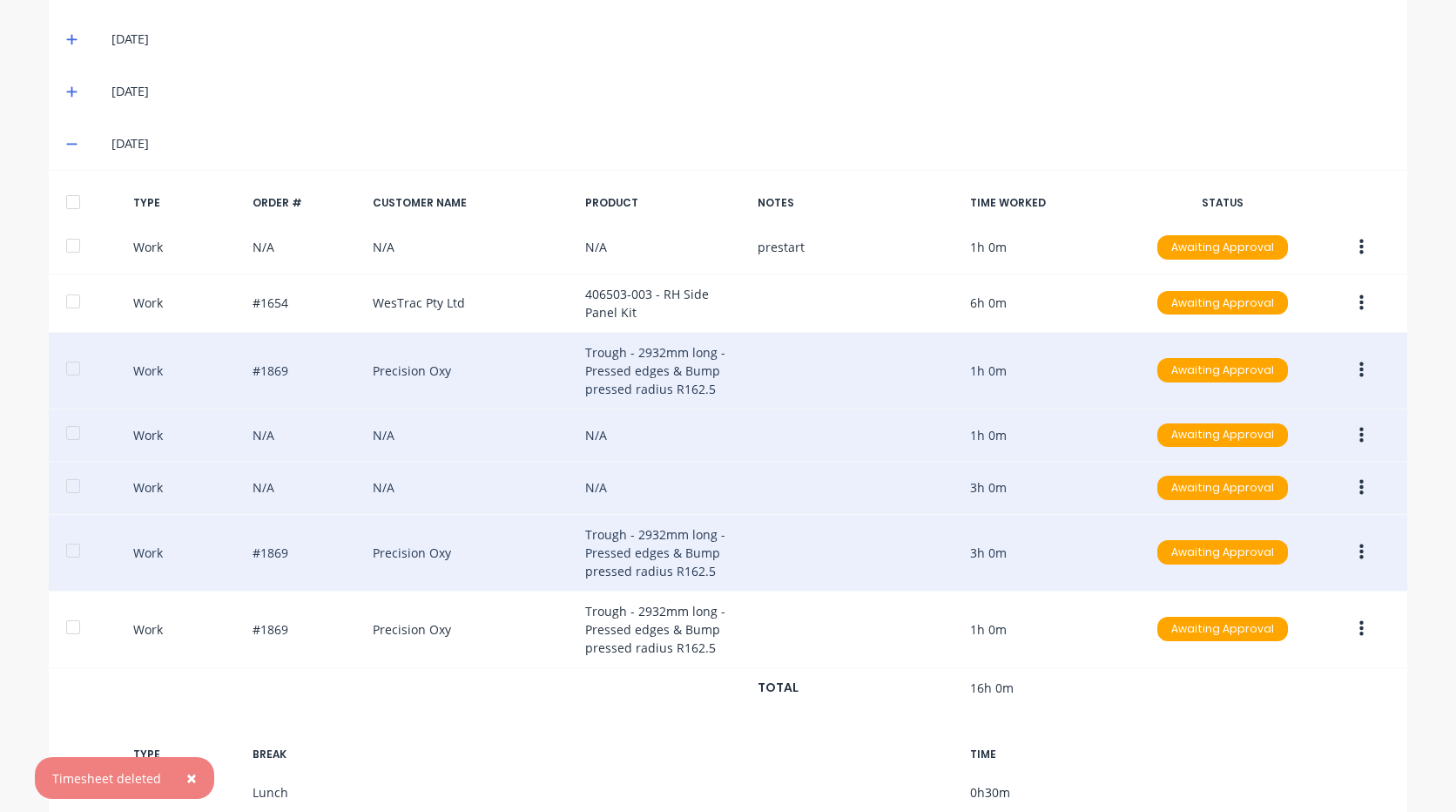
click at [1360, 482] on icon "button" at bounding box center [1362, 487] width 5 height 15
click at [1260, 530] on div "Delete" at bounding box center [1300, 527] width 134 height 25
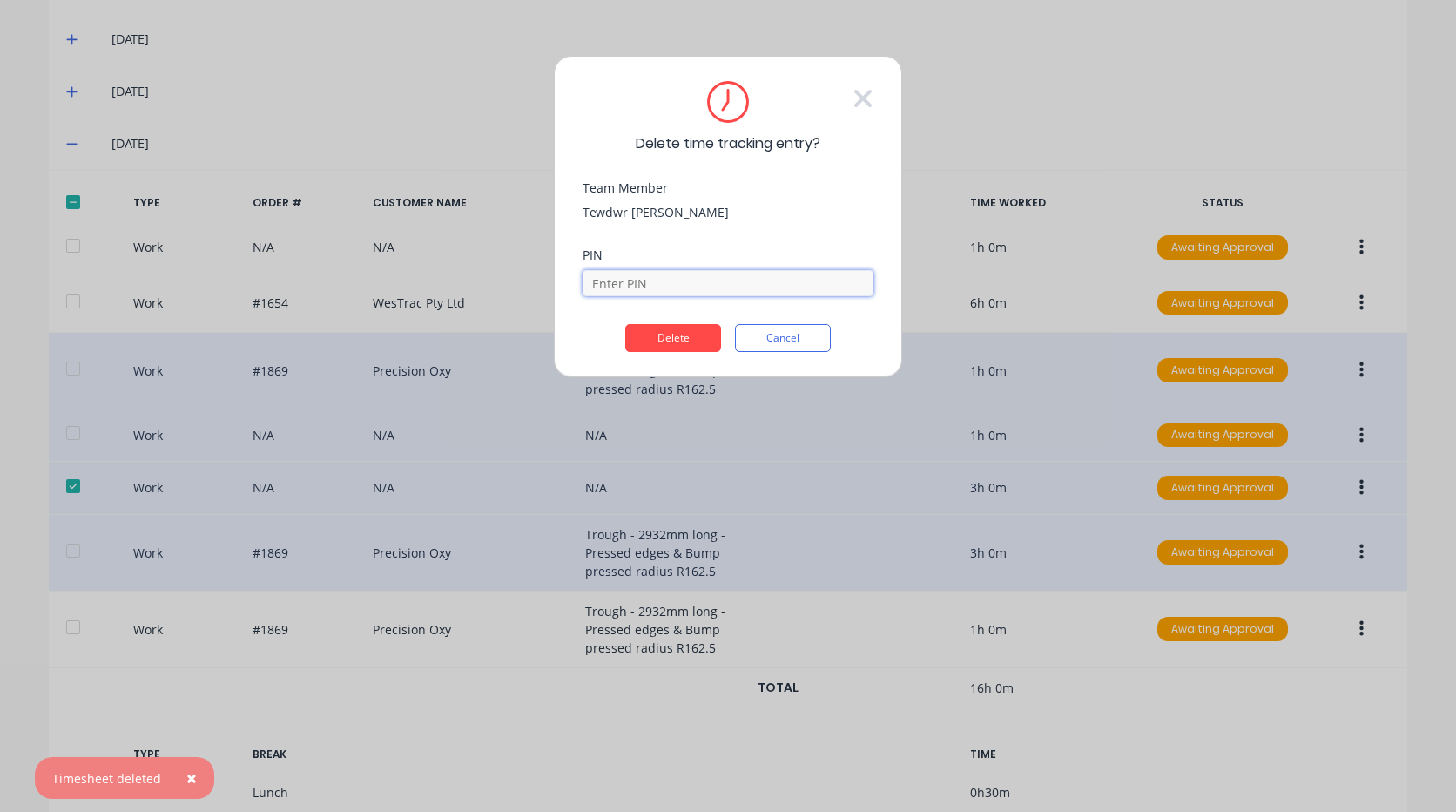
click at [839, 288] on input at bounding box center [728, 282] width 291 height 26
type input "2711"
click at [685, 332] on button "Delete" at bounding box center [672, 338] width 95 height 28
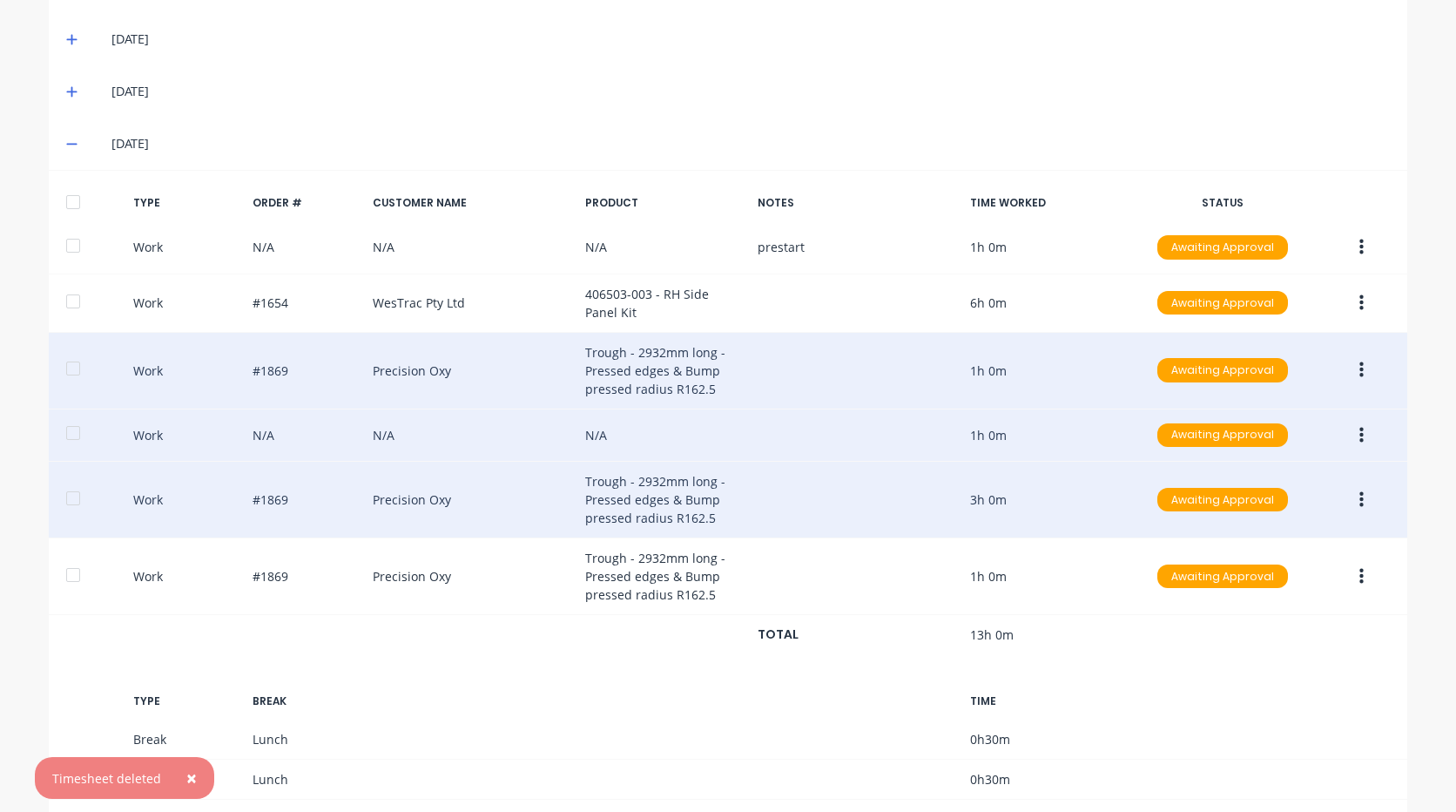
click at [1362, 433] on button "button" at bounding box center [1361, 435] width 41 height 32
click at [1261, 469] on div "Delete" at bounding box center [1300, 474] width 134 height 25
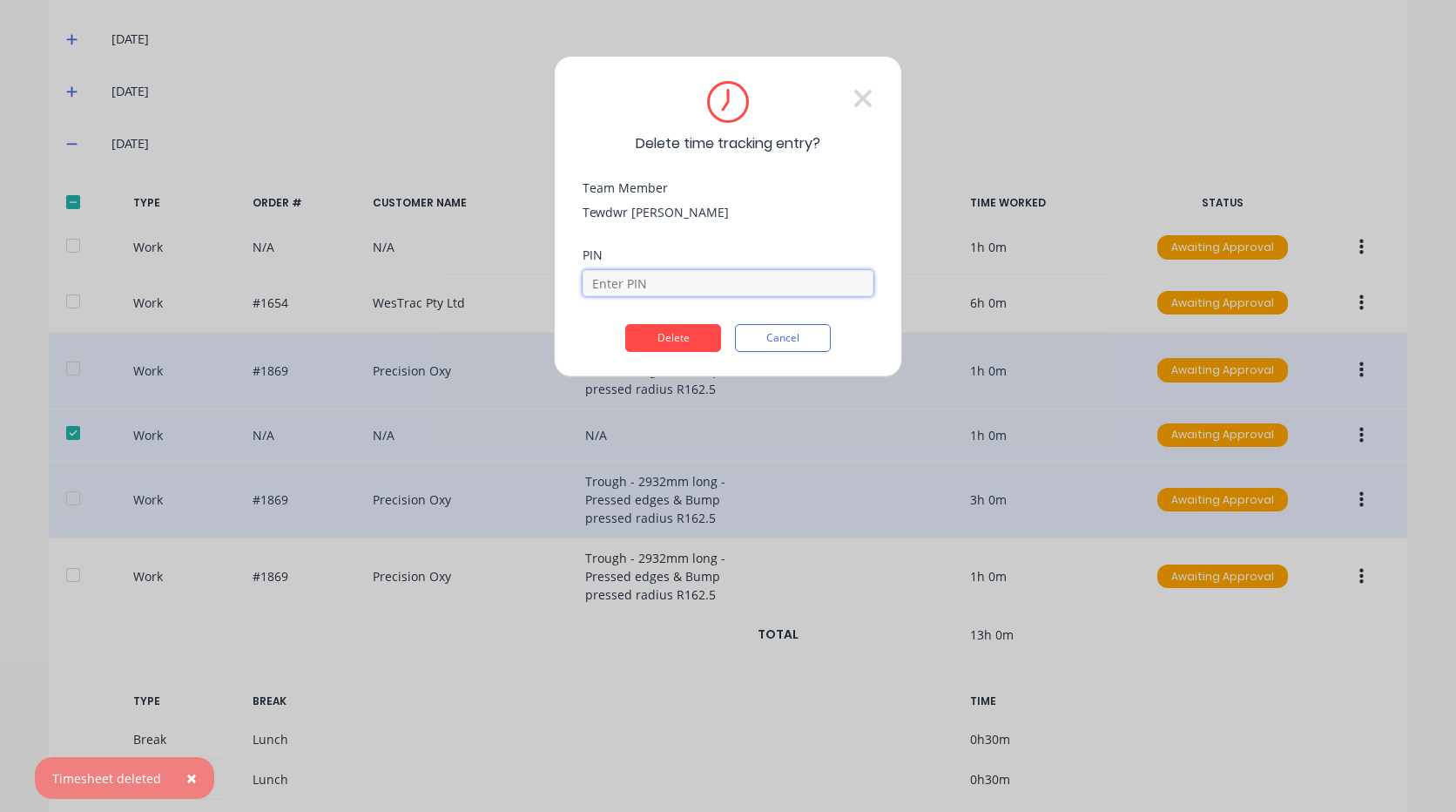
click at [758, 283] on input at bounding box center [728, 282] width 291 height 26
type input "2711"
click at [680, 334] on button "Delete" at bounding box center [672, 338] width 95 height 28
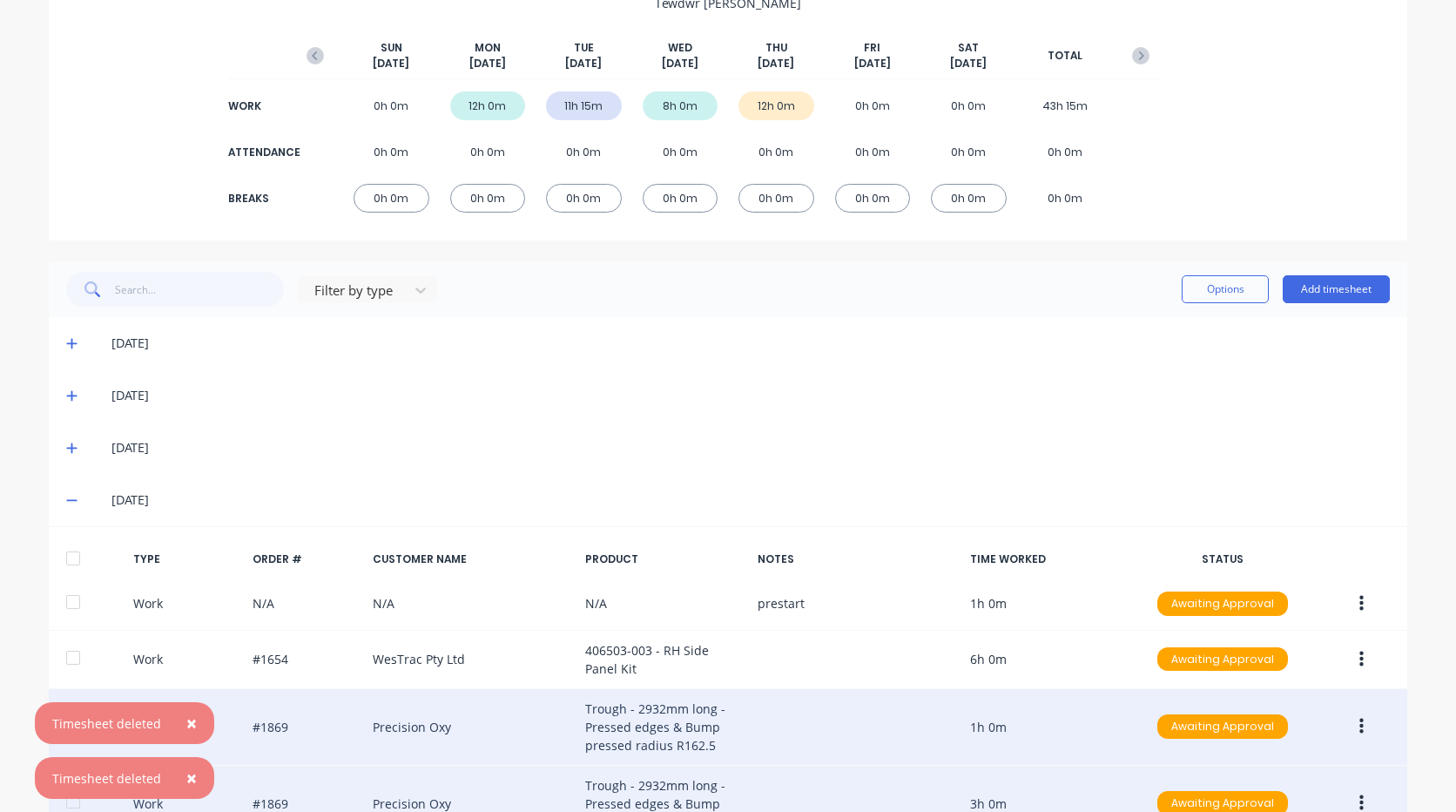
scroll to position [186, 0]
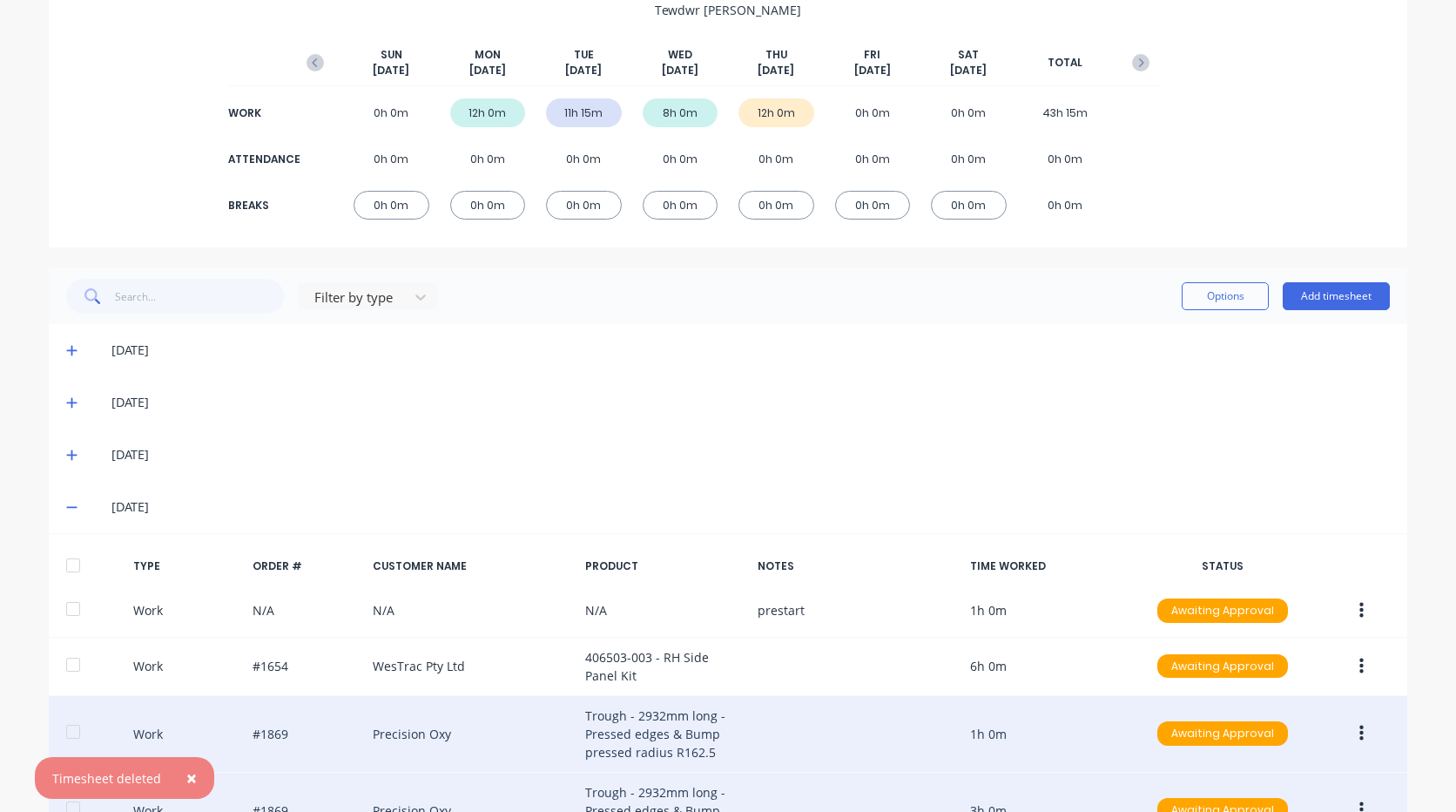
click at [66, 509] on icon at bounding box center [72, 506] width 11 height 12
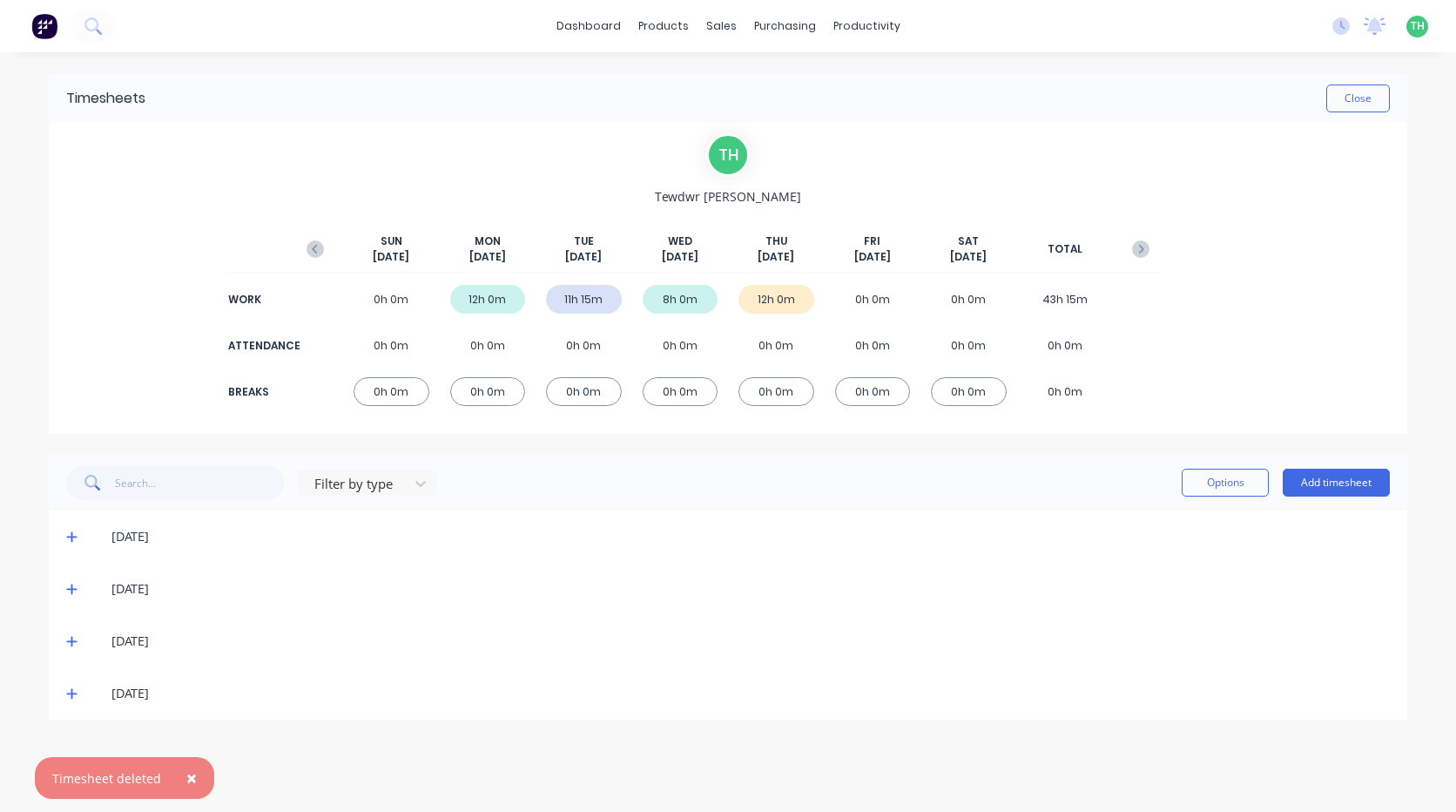
scroll to position [0, 0]
click at [1382, 478] on button "Add timesheet" at bounding box center [1336, 482] width 107 height 28
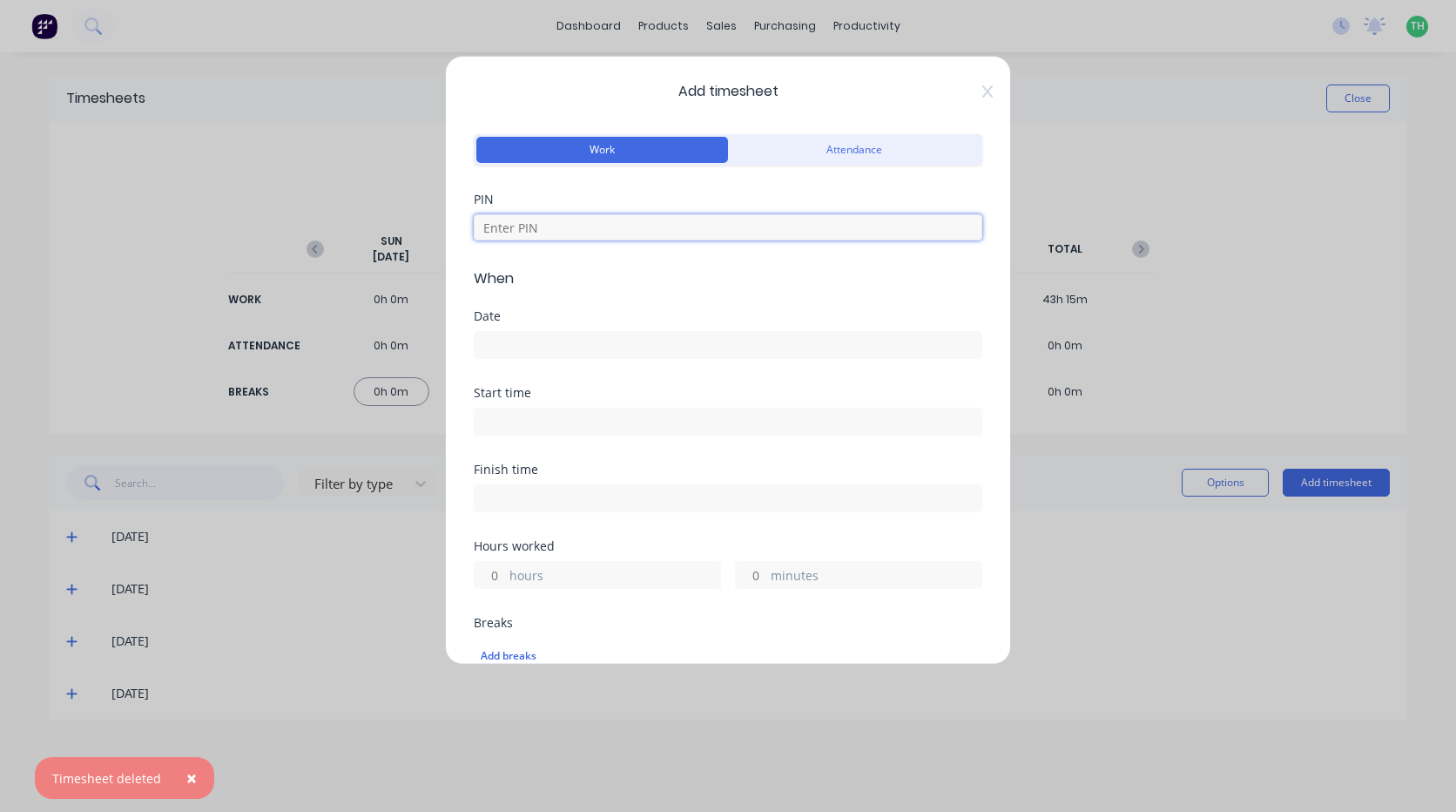
click at [616, 230] on input at bounding box center [728, 227] width 509 height 26
type input "2711"
click at [554, 344] on input at bounding box center [728, 344] width 507 height 26
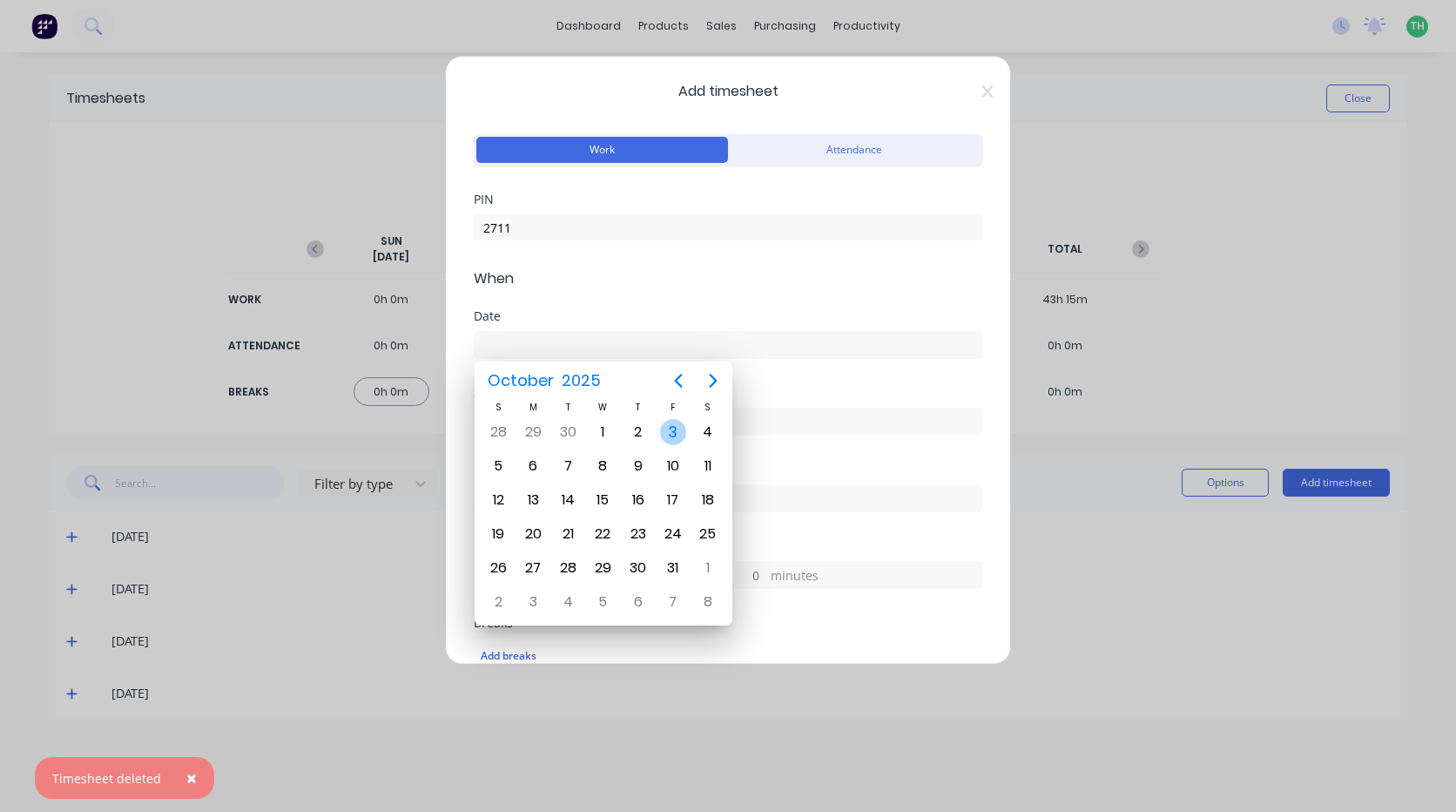
click at [678, 427] on div "3" at bounding box center [673, 431] width 26 height 26
type input "[DATE]"
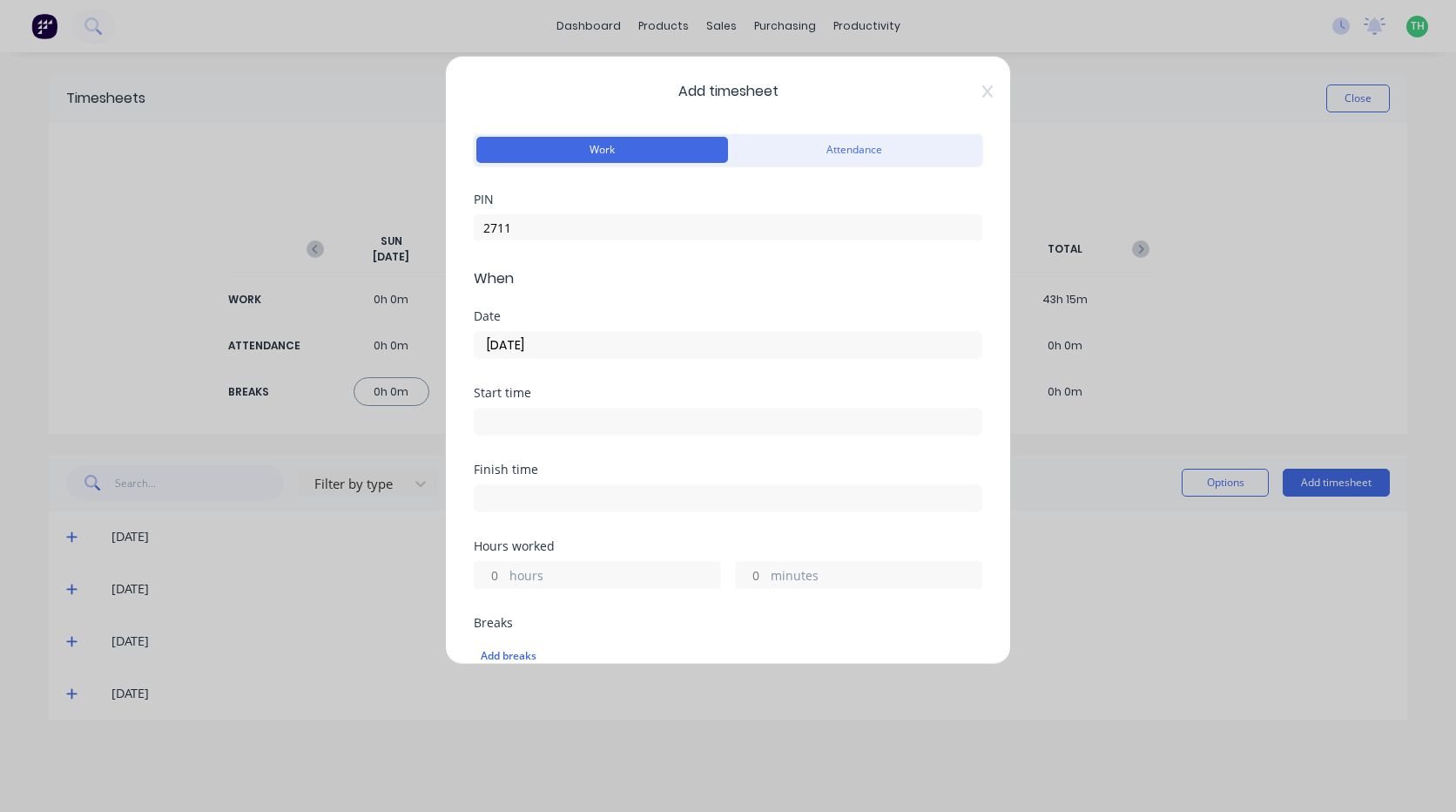
click at [553, 416] on input at bounding box center [728, 421] width 507 height 26
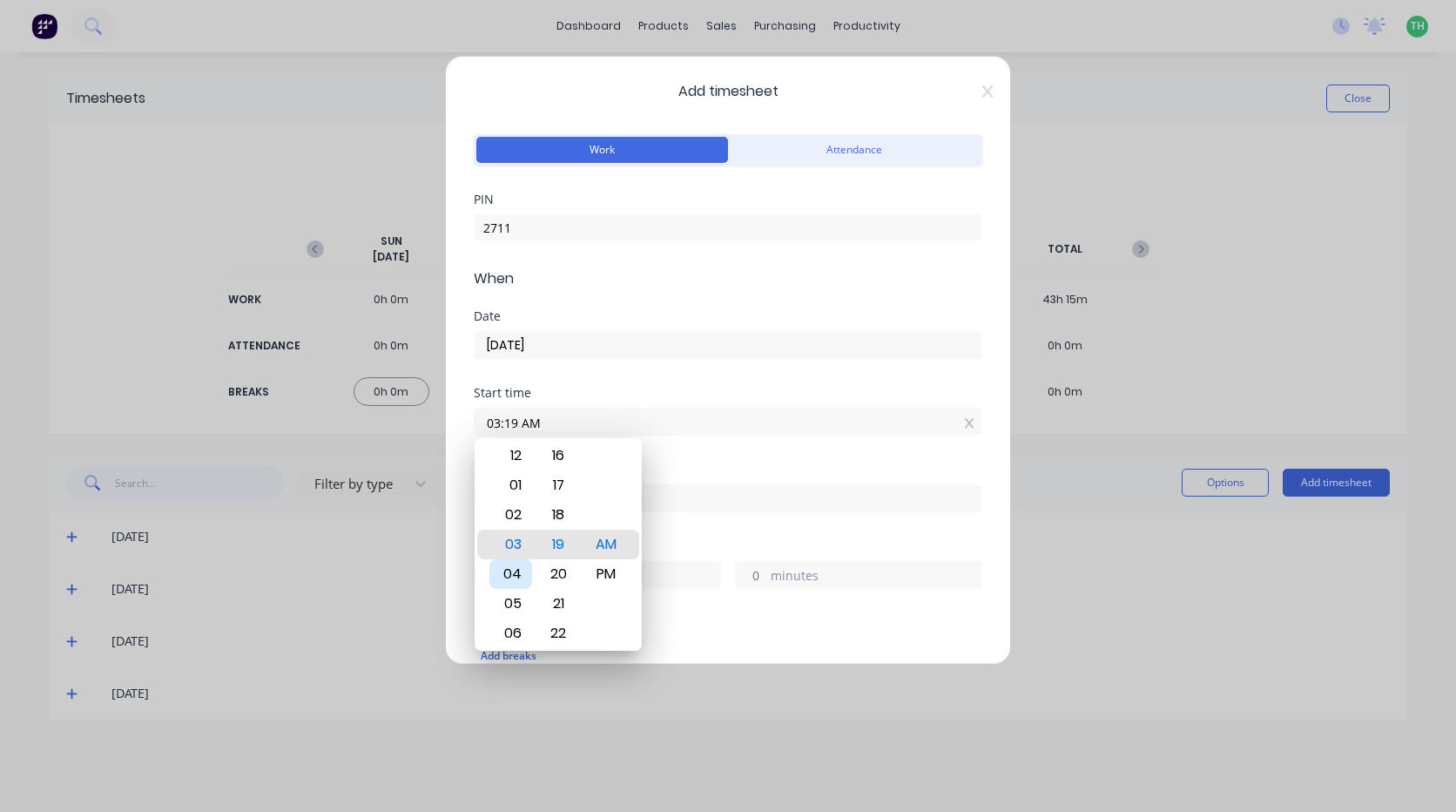
click at [519, 573] on div "04" at bounding box center [510, 573] width 43 height 30
type input "04:19 AM"
click at [982, 95] on icon at bounding box center [987, 91] width 11 height 12
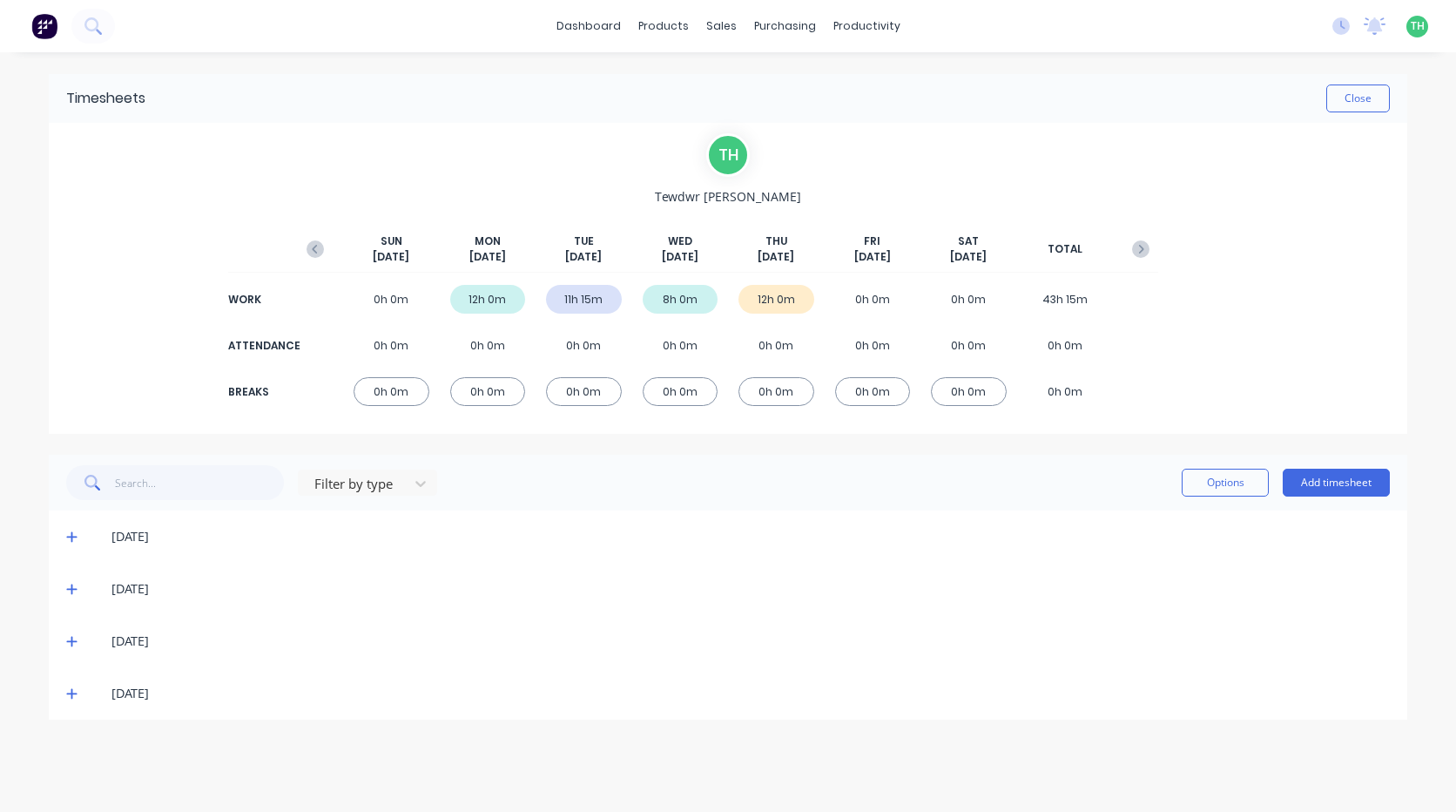
click at [77, 697] on span at bounding box center [74, 693] width 17 height 17
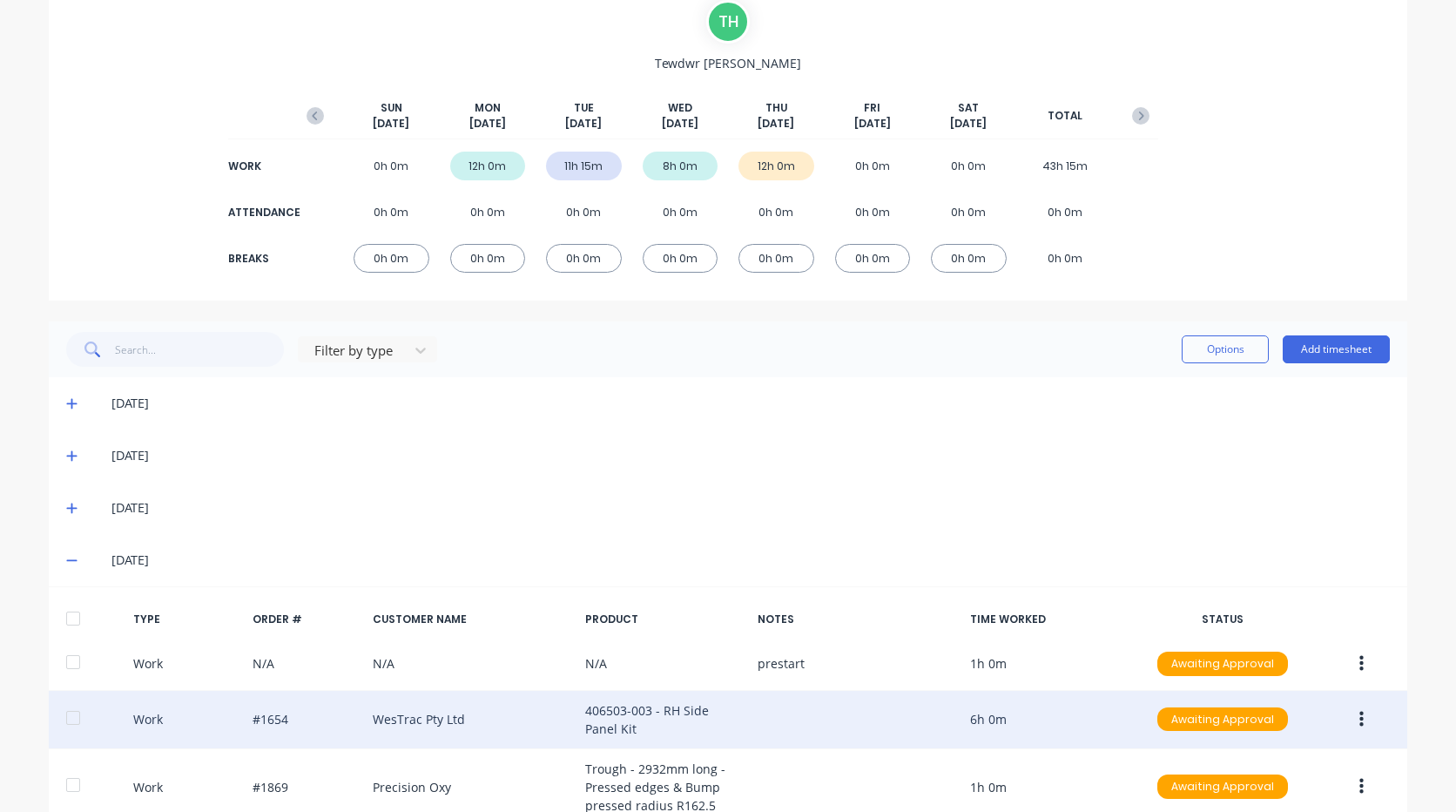
scroll to position [174, 0]
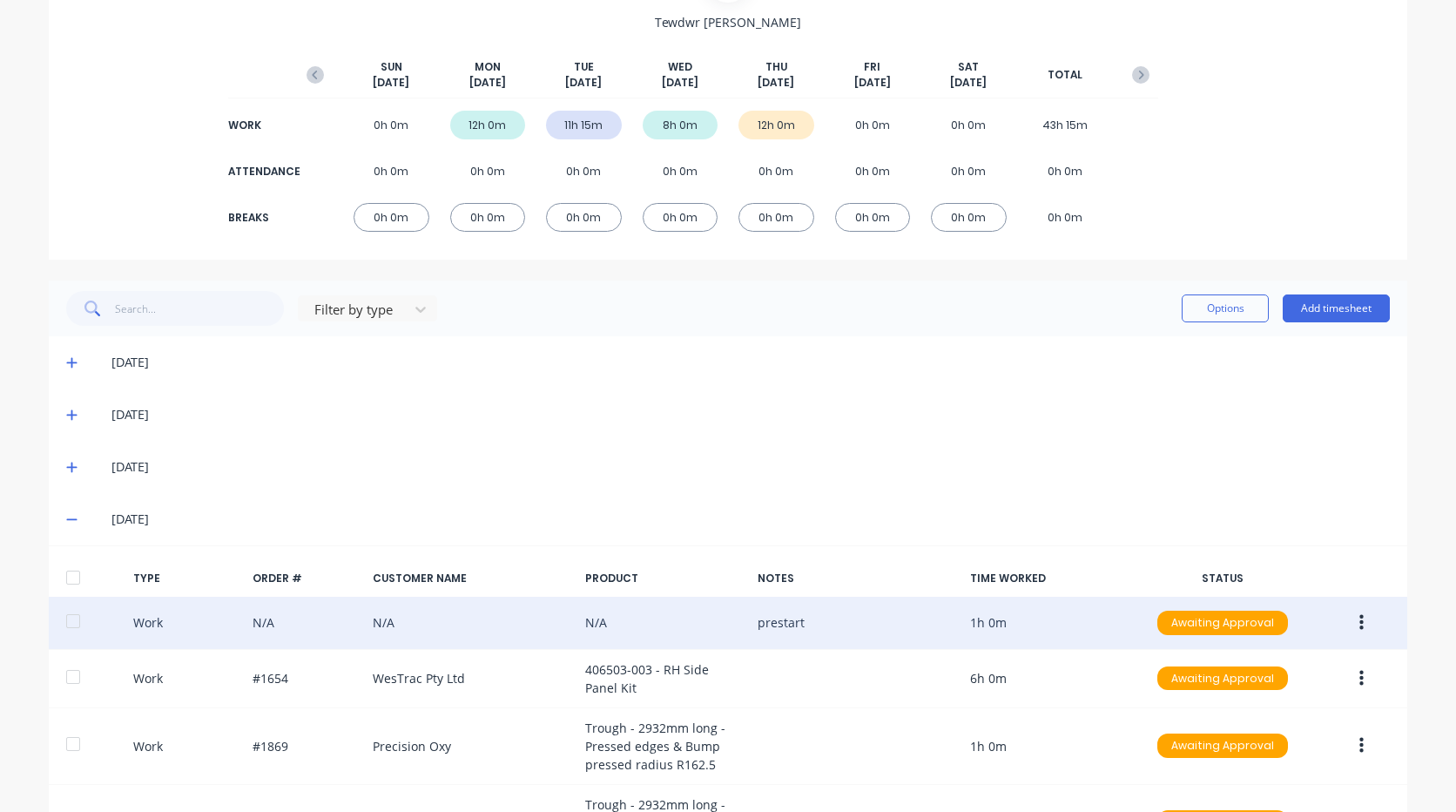
click at [1372, 629] on button "button" at bounding box center [1361, 622] width 41 height 32
click at [1263, 656] on div "Delete" at bounding box center [1300, 661] width 134 height 25
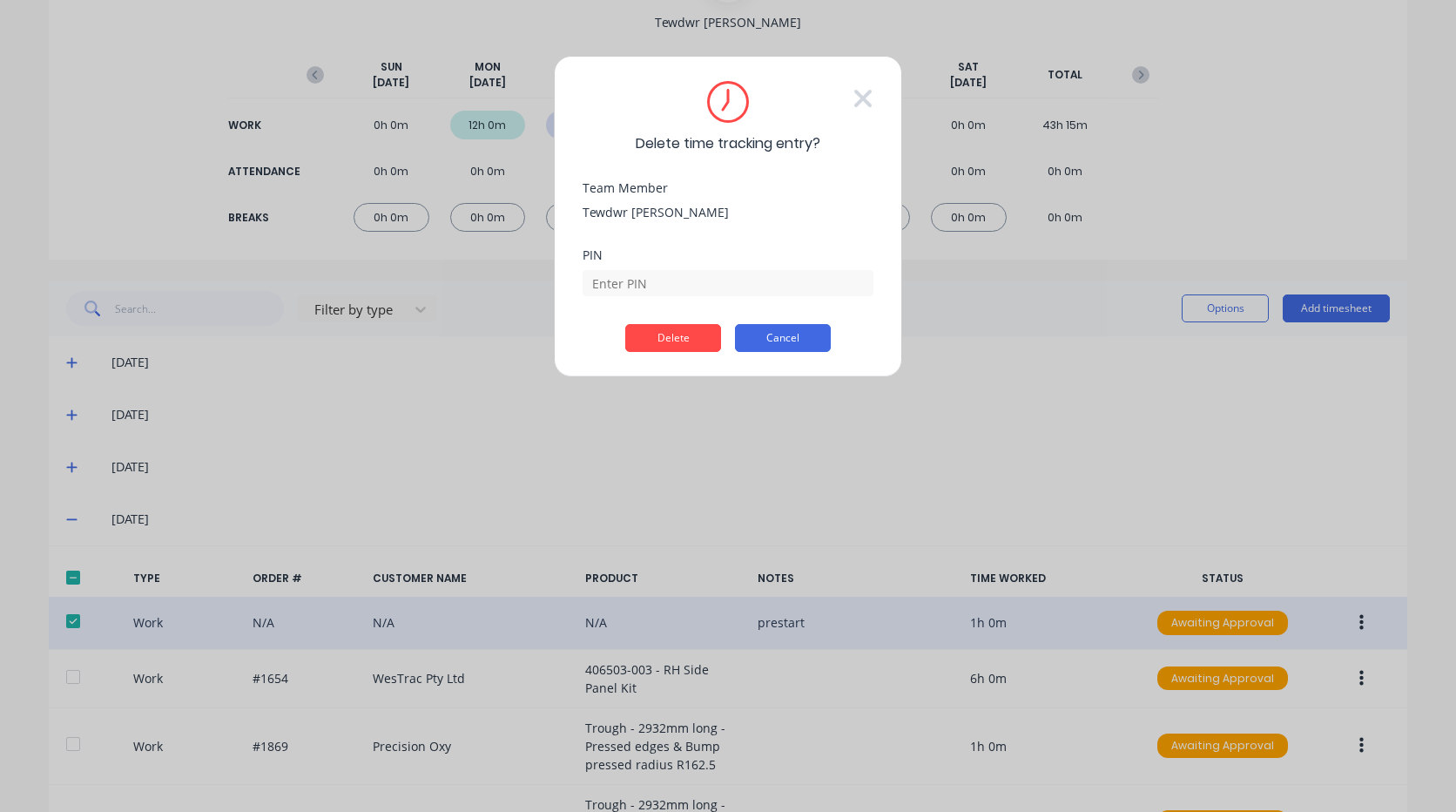
click at [797, 330] on button "Cancel" at bounding box center [782, 338] width 95 height 28
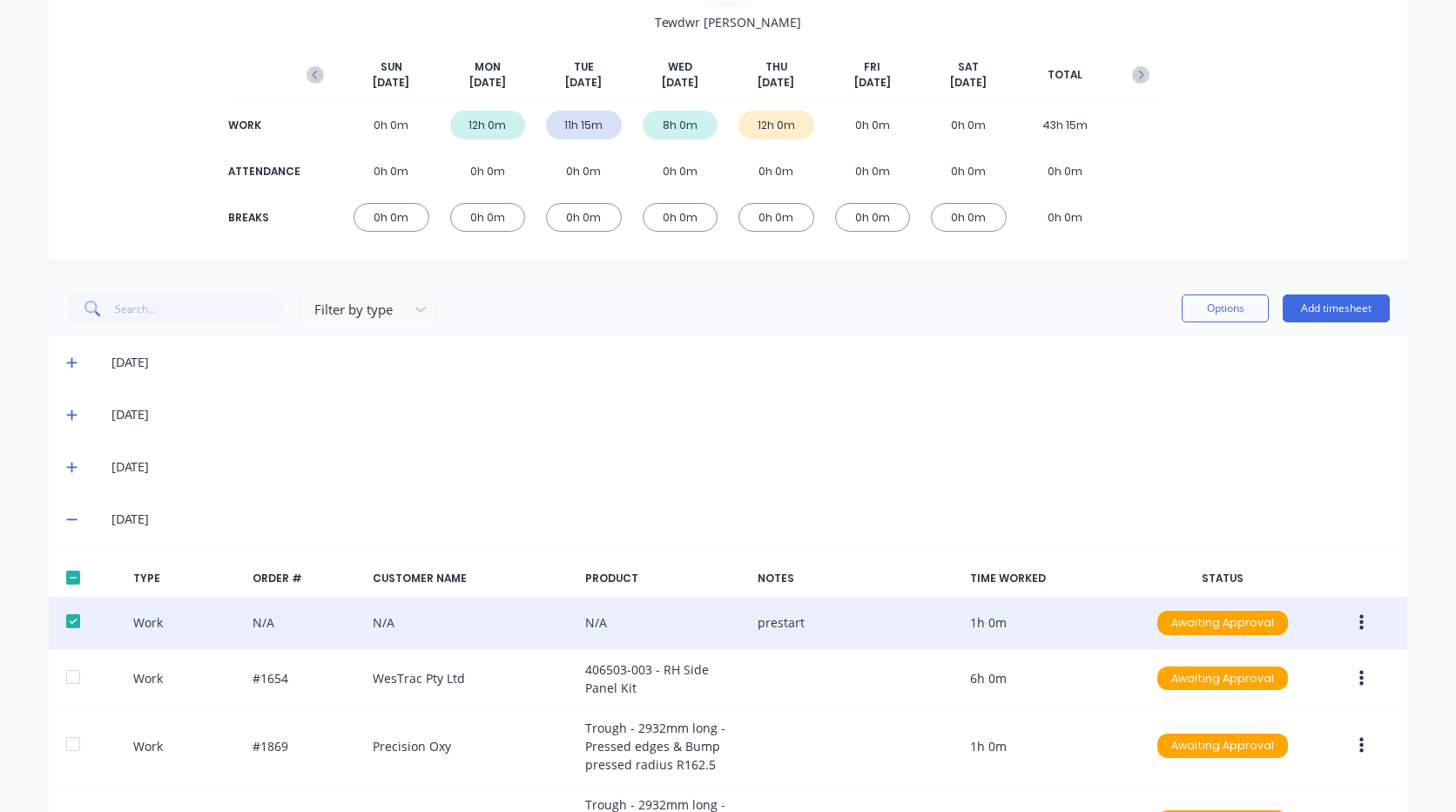
click at [1364, 628] on button "button" at bounding box center [1361, 622] width 41 height 32
click at [1281, 629] on div "Duplicate" at bounding box center [1300, 627] width 134 height 25
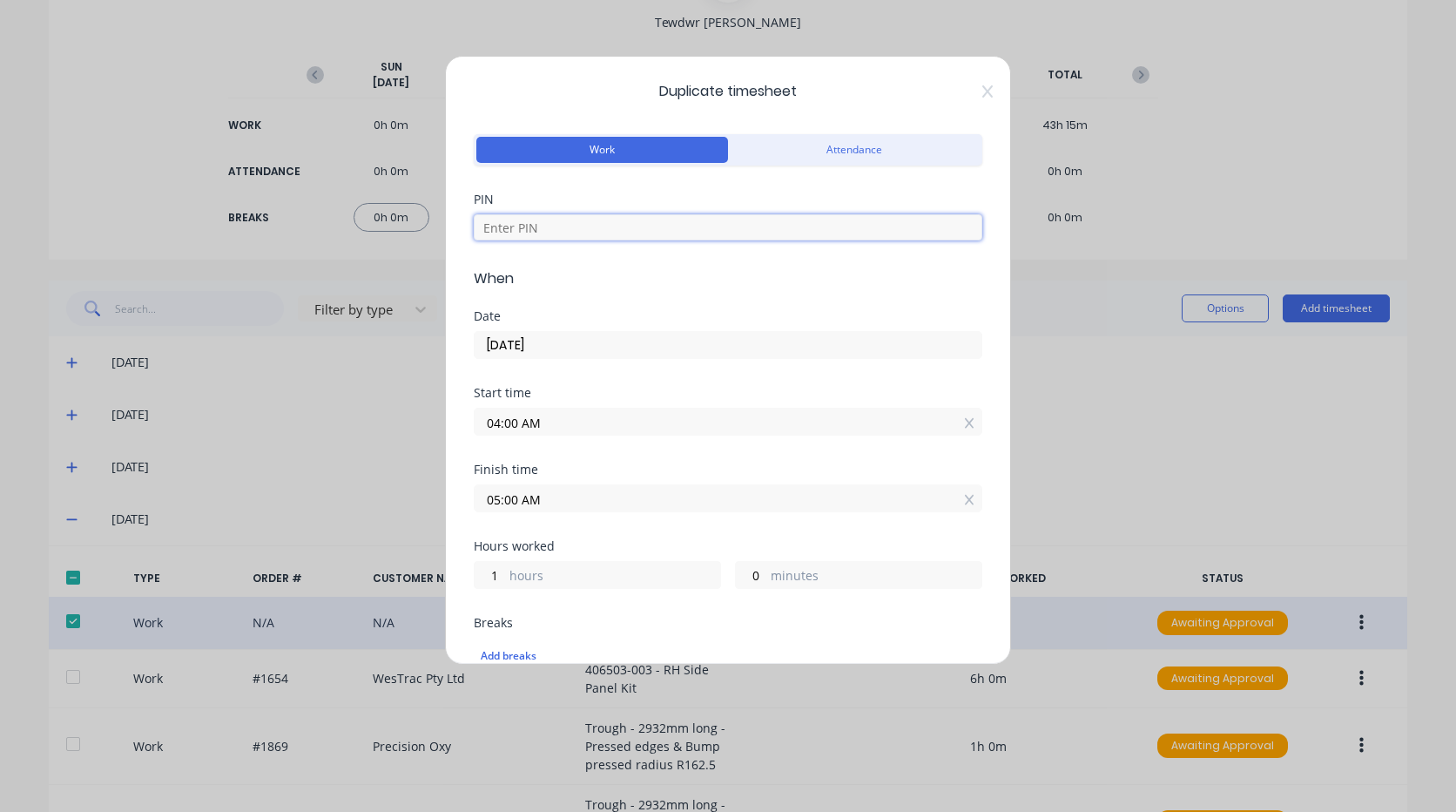
click at [577, 232] on input at bounding box center [728, 227] width 509 height 26
type input "2711"
click at [548, 344] on input "[DATE]" at bounding box center [728, 344] width 507 height 26
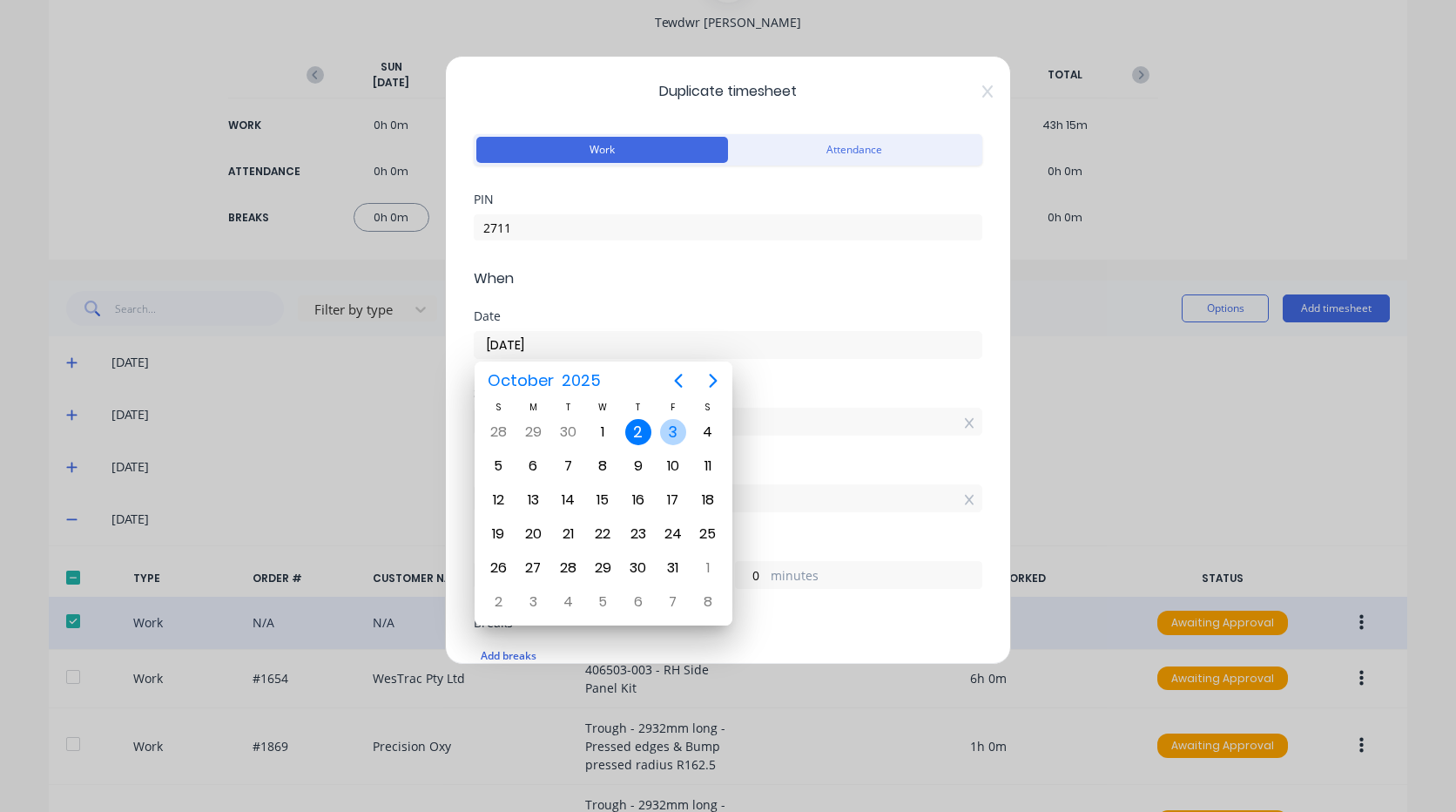
click at [676, 436] on div "3" at bounding box center [673, 431] width 26 height 26
type input "[DATE]"
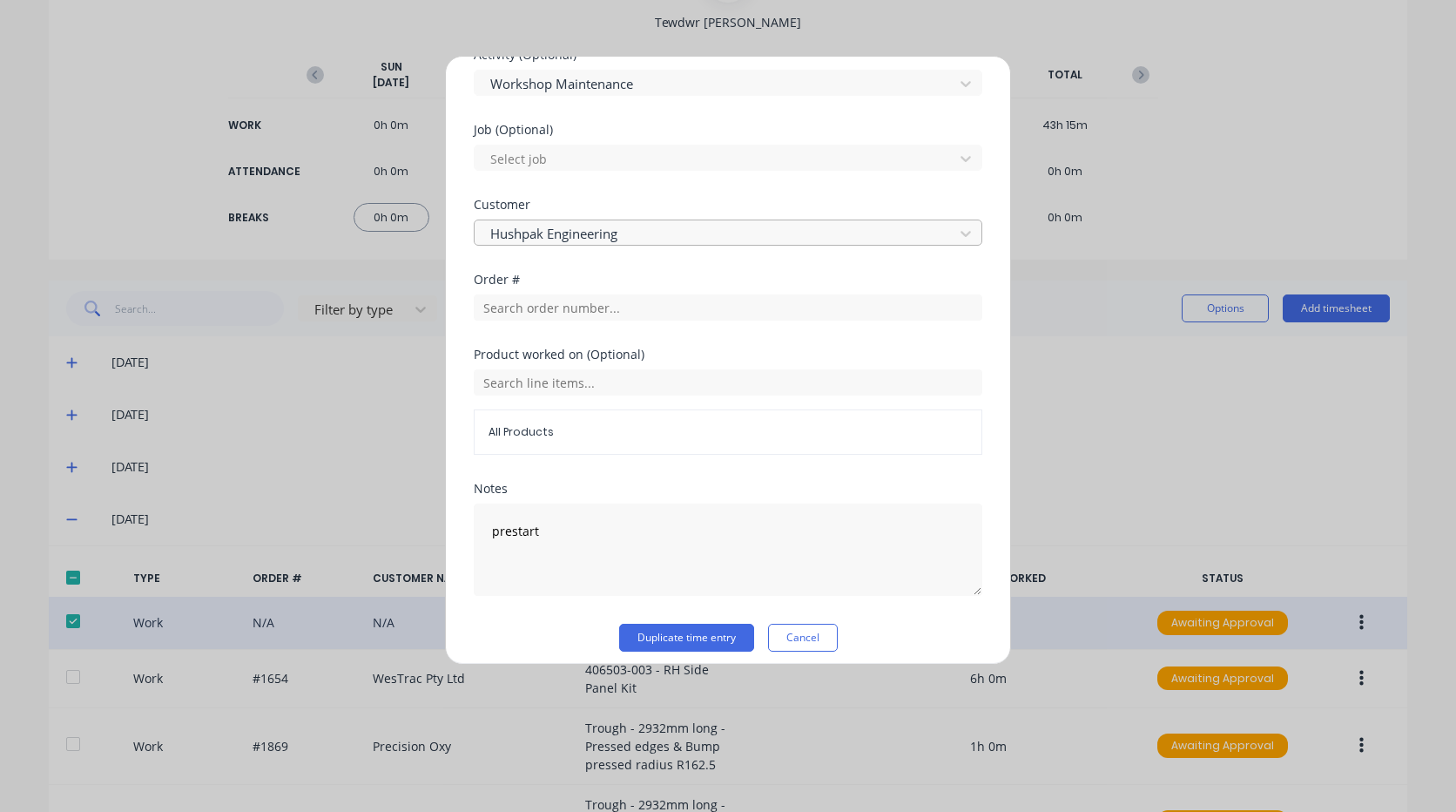
scroll to position [768, 0]
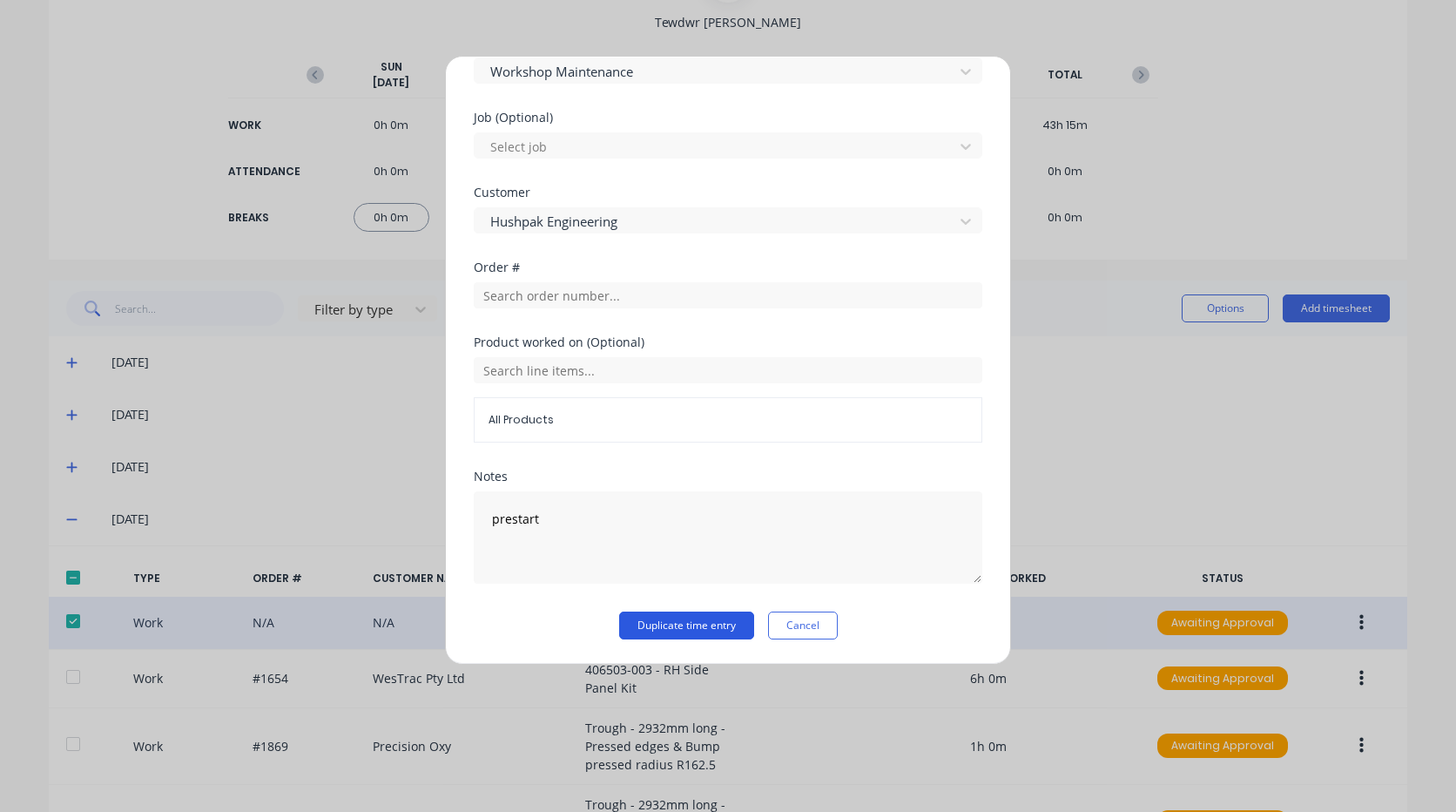
click at [693, 627] on button "Duplicate time entry" at bounding box center [687, 625] width 135 height 28
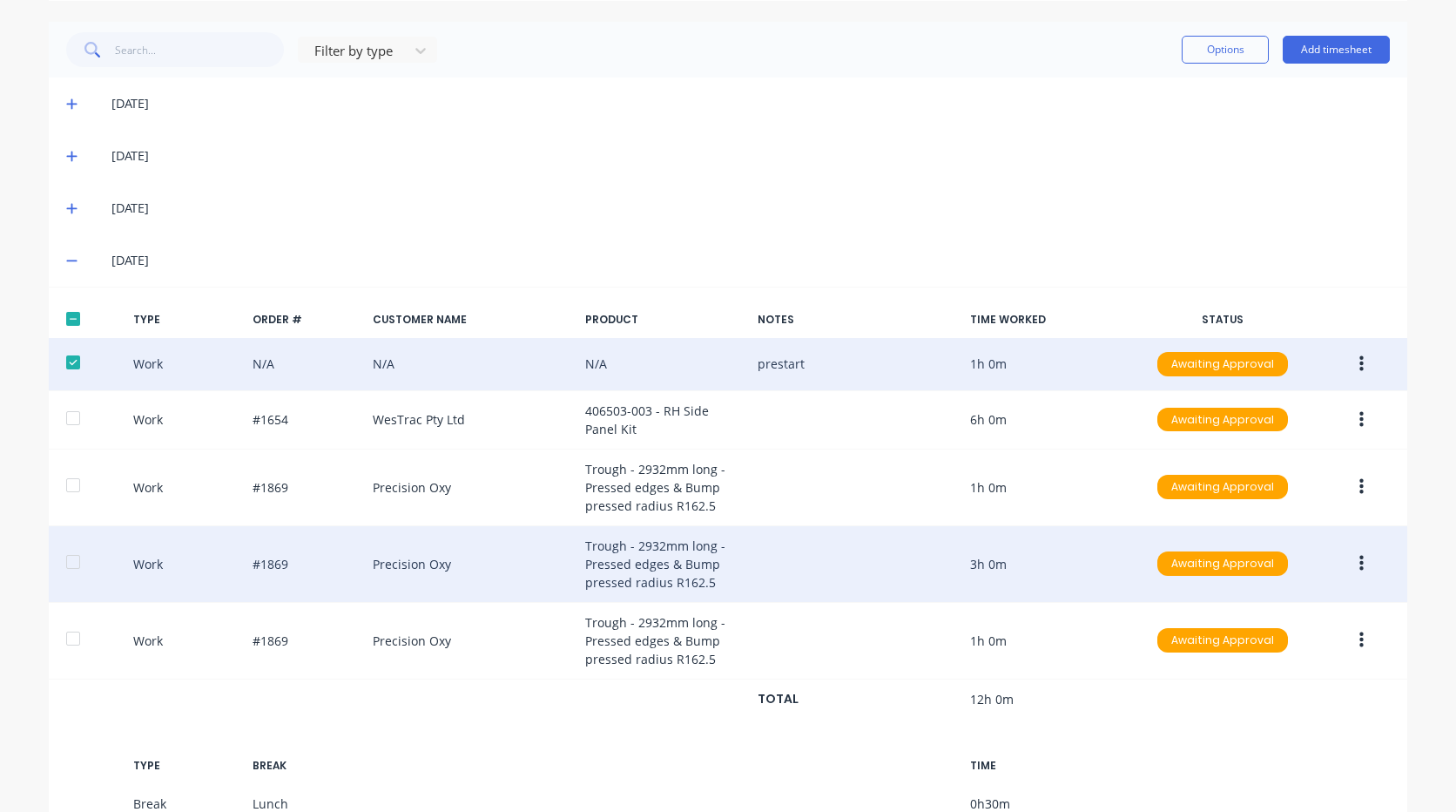
scroll to position [435, 0]
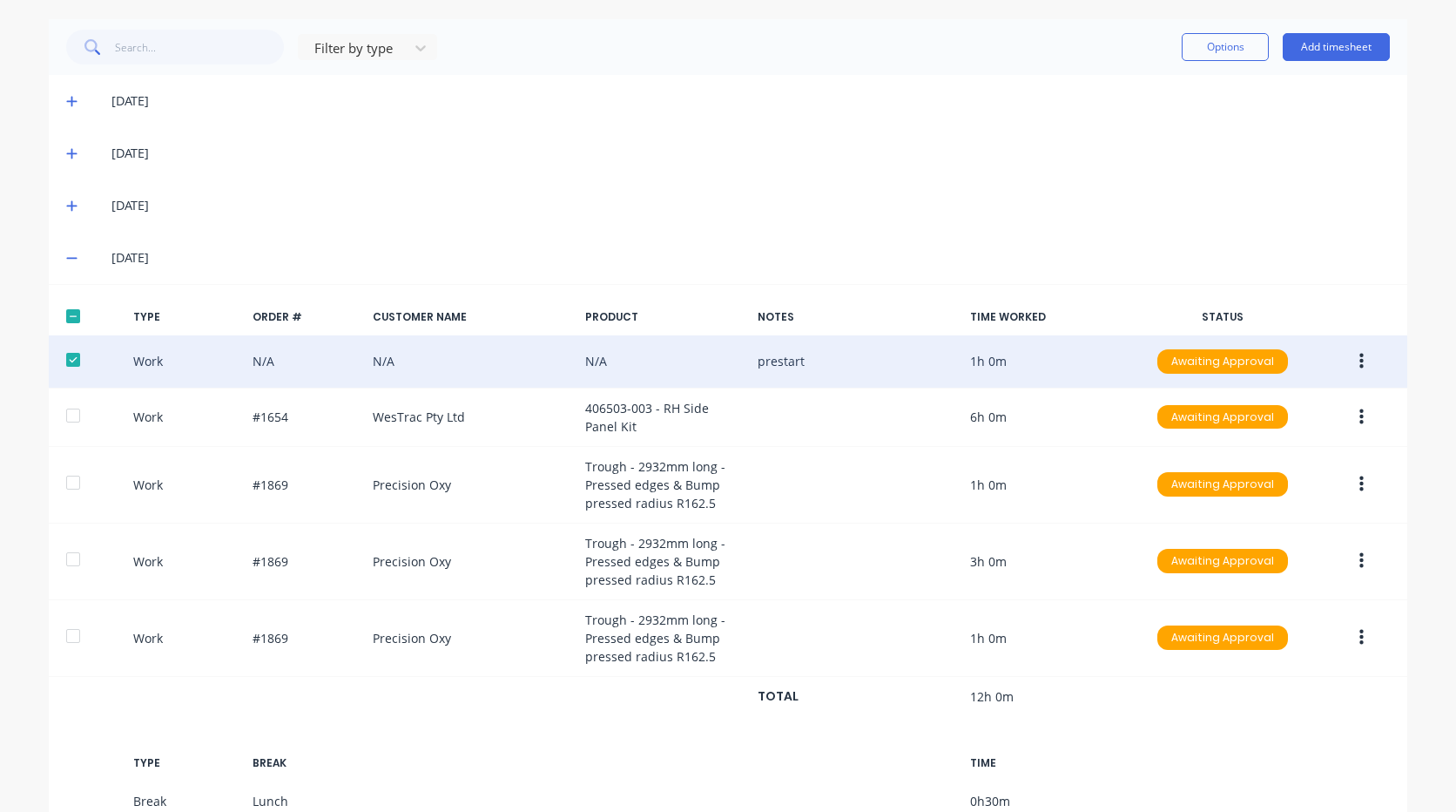
click at [66, 250] on span at bounding box center [74, 257] width 17 height 17
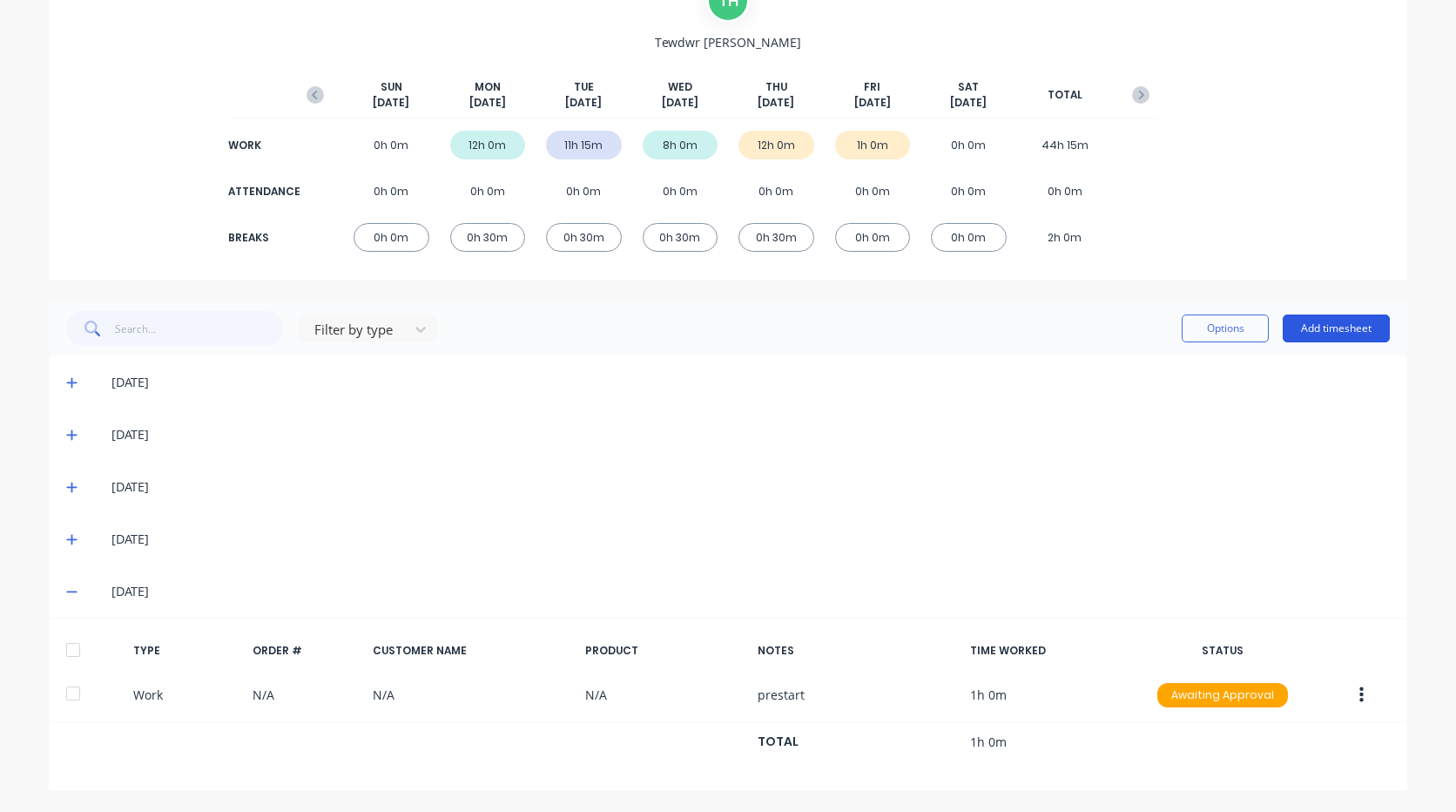
click at [1321, 324] on button "Add timesheet" at bounding box center [1336, 328] width 107 height 28
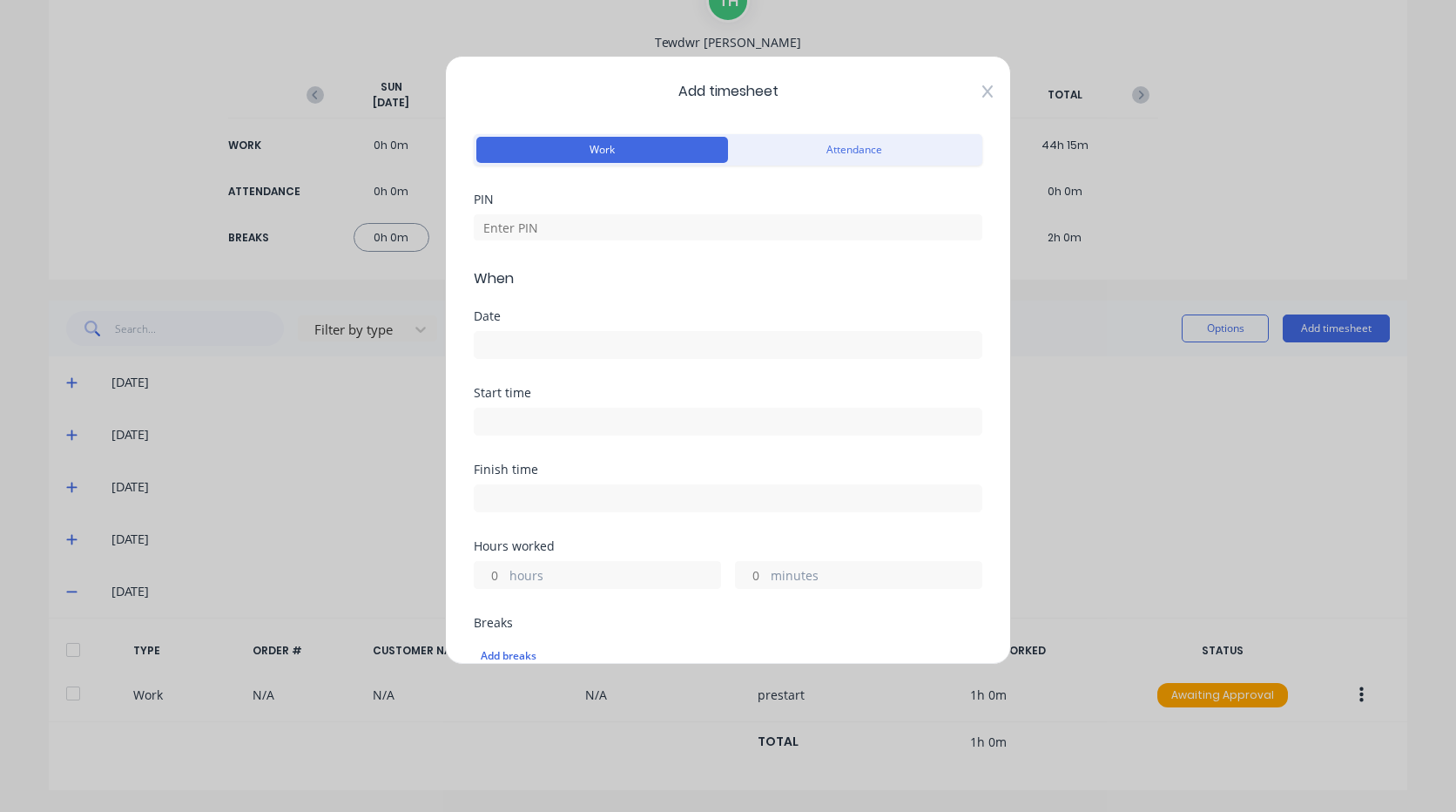
click at [982, 88] on icon at bounding box center [987, 91] width 11 height 12
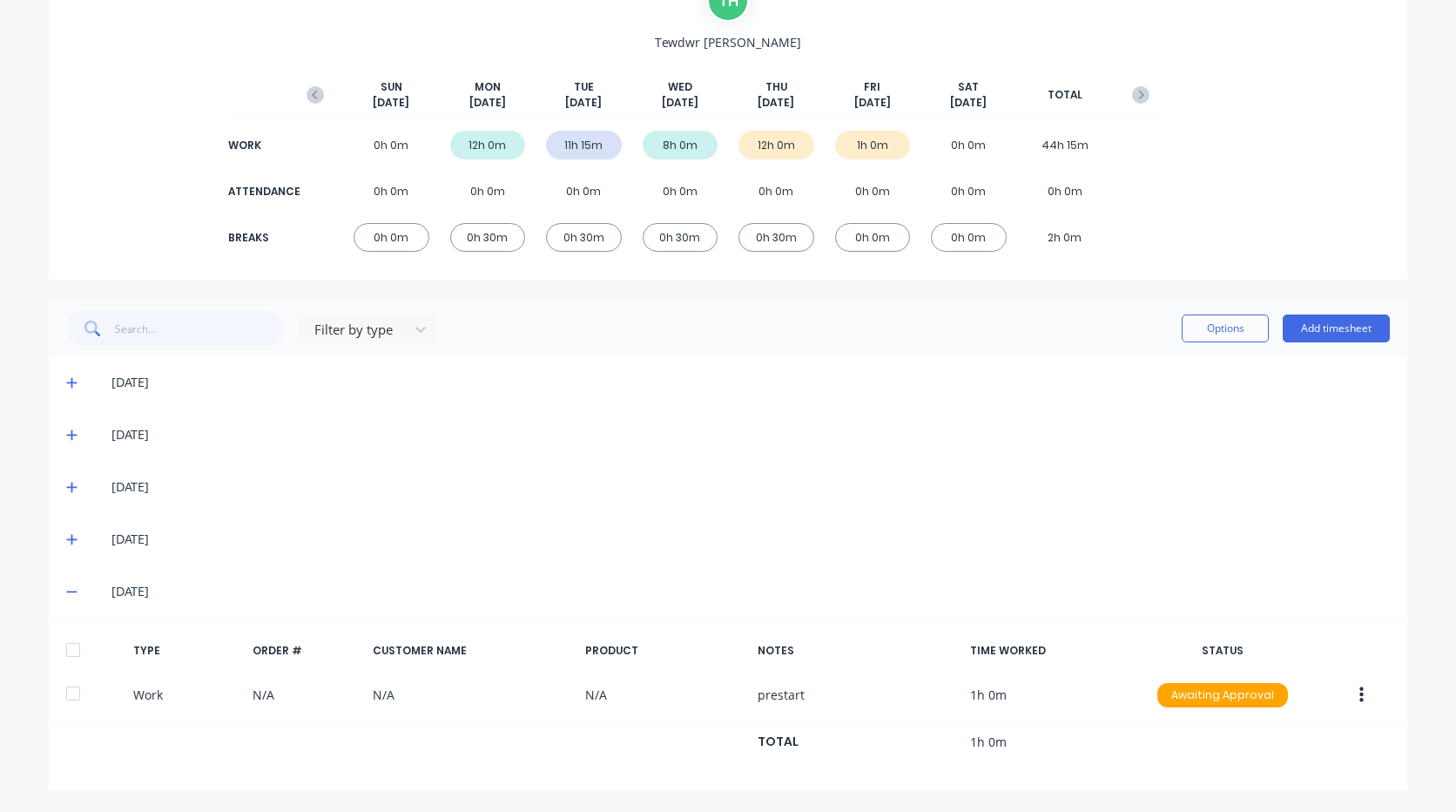
click at [66, 536] on icon at bounding box center [72, 539] width 11 height 12
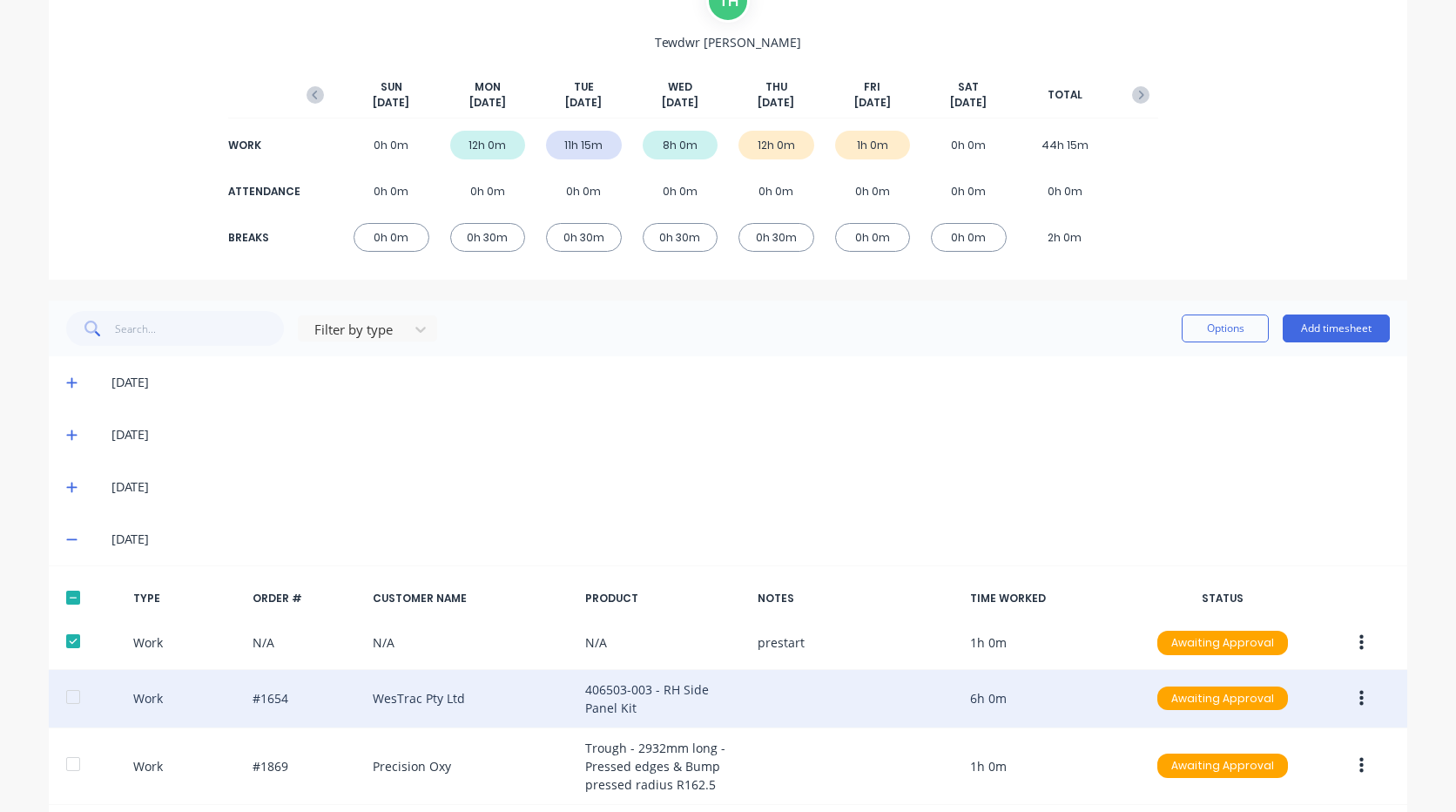
click at [1351, 706] on button "button" at bounding box center [1361, 698] width 41 height 32
click at [1264, 700] on div "Duplicate" at bounding box center [1300, 702] width 134 height 25
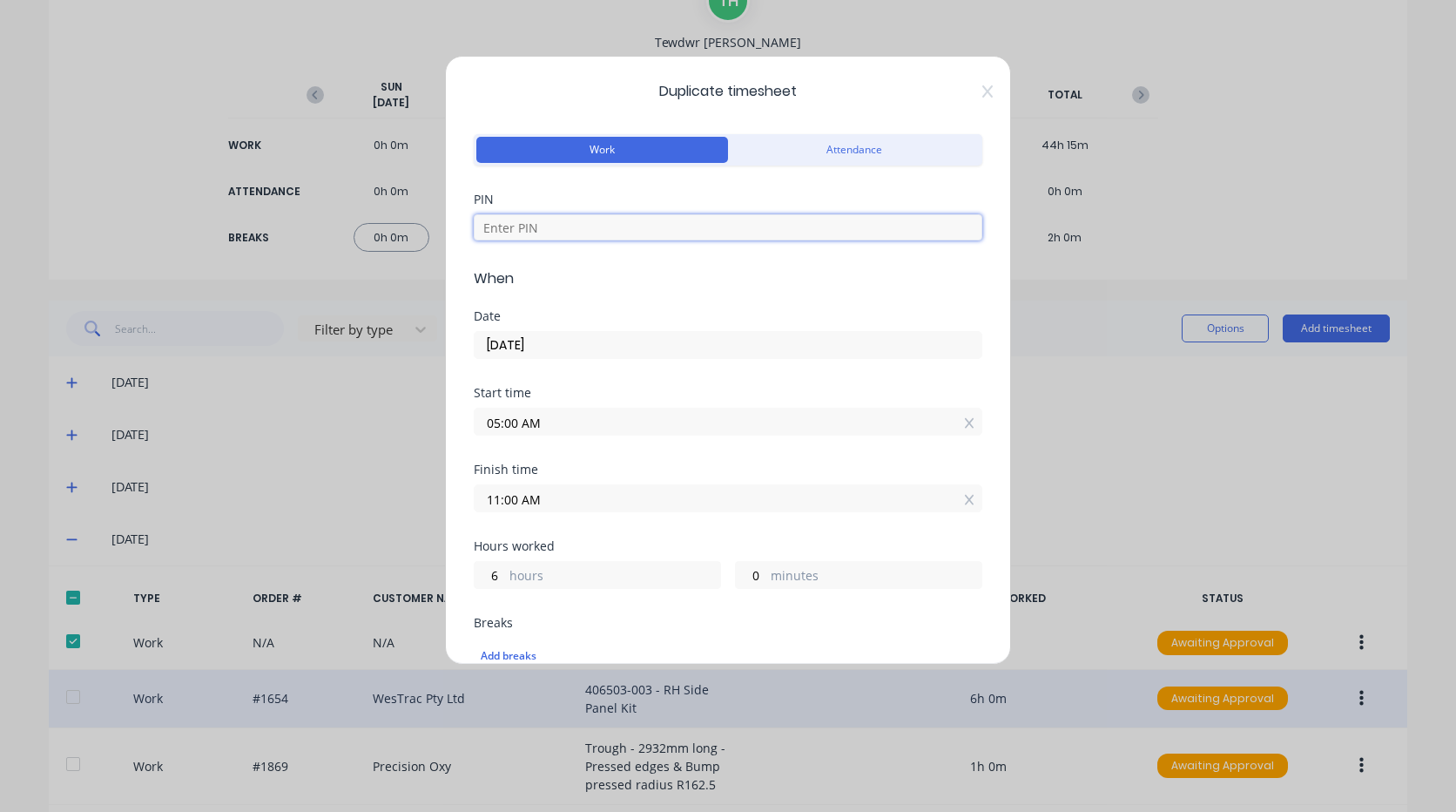
click at [664, 223] on input at bounding box center [728, 227] width 509 height 26
type input "2711"
click at [587, 352] on input "[DATE]" at bounding box center [728, 344] width 507 height 26
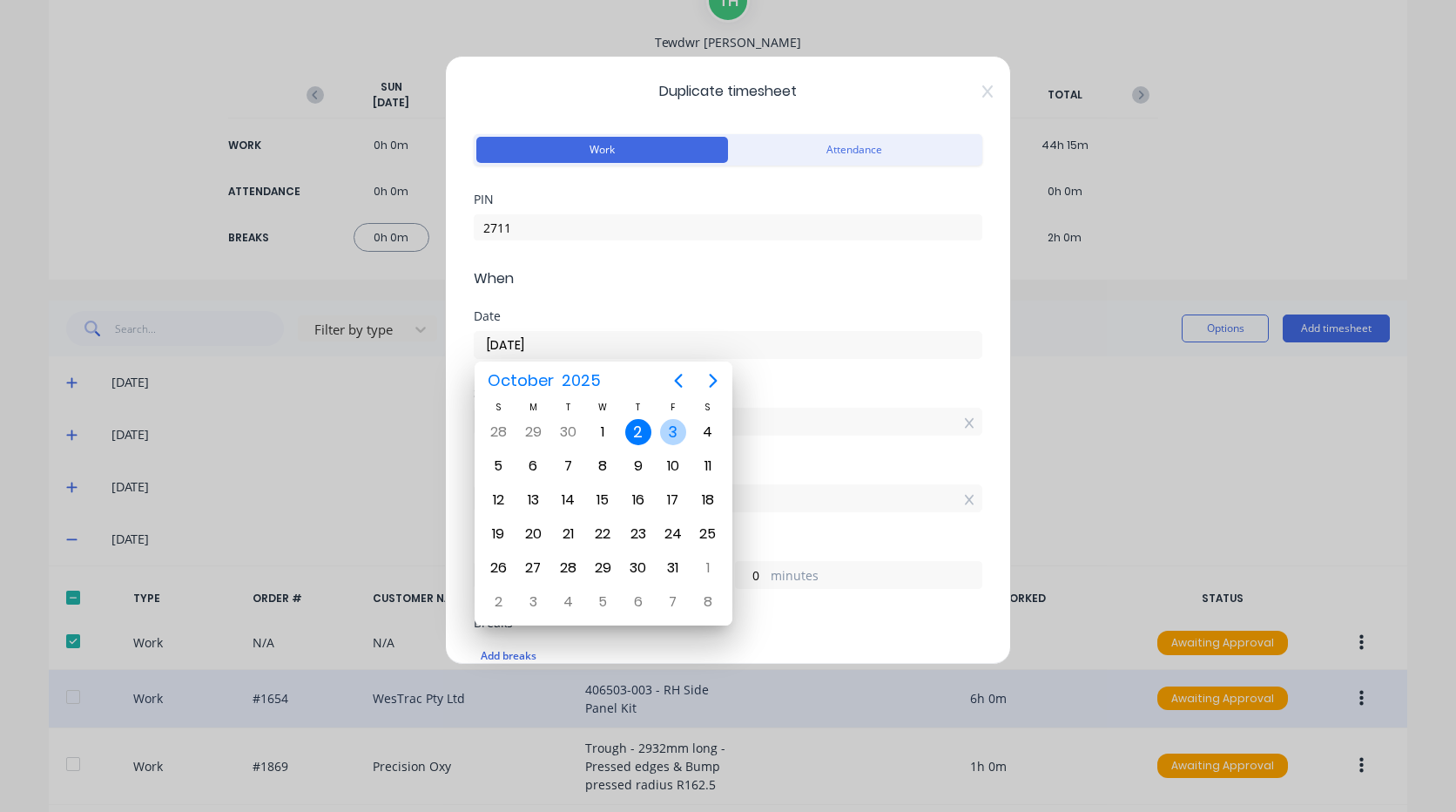
click at [666, 431] on div "3" at bounding box center [673, 431] width 26 height 26
type input "[DATE]"
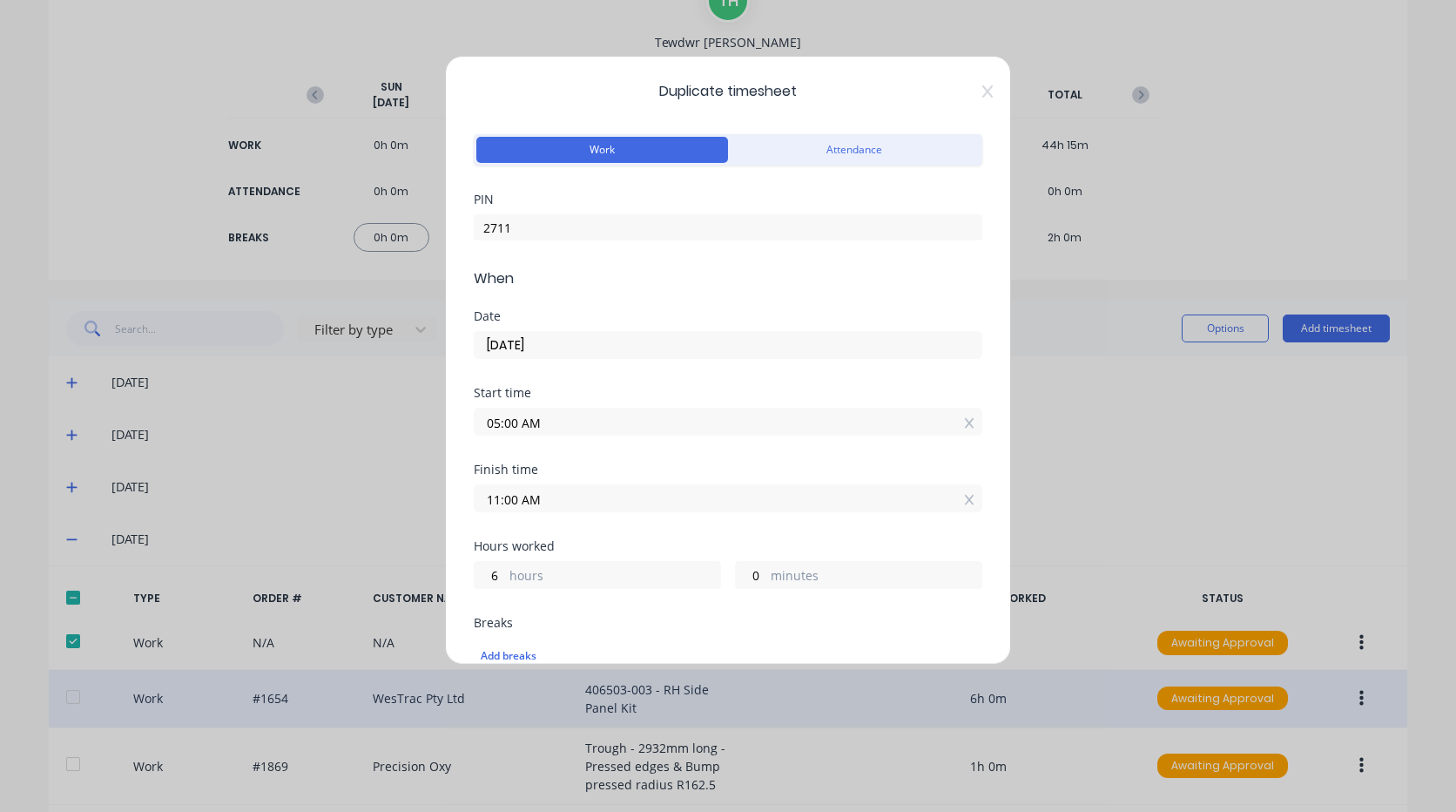
click at [542, 500] on input "11:00 AM" at bounding box center [728, 498] width 507 height 26
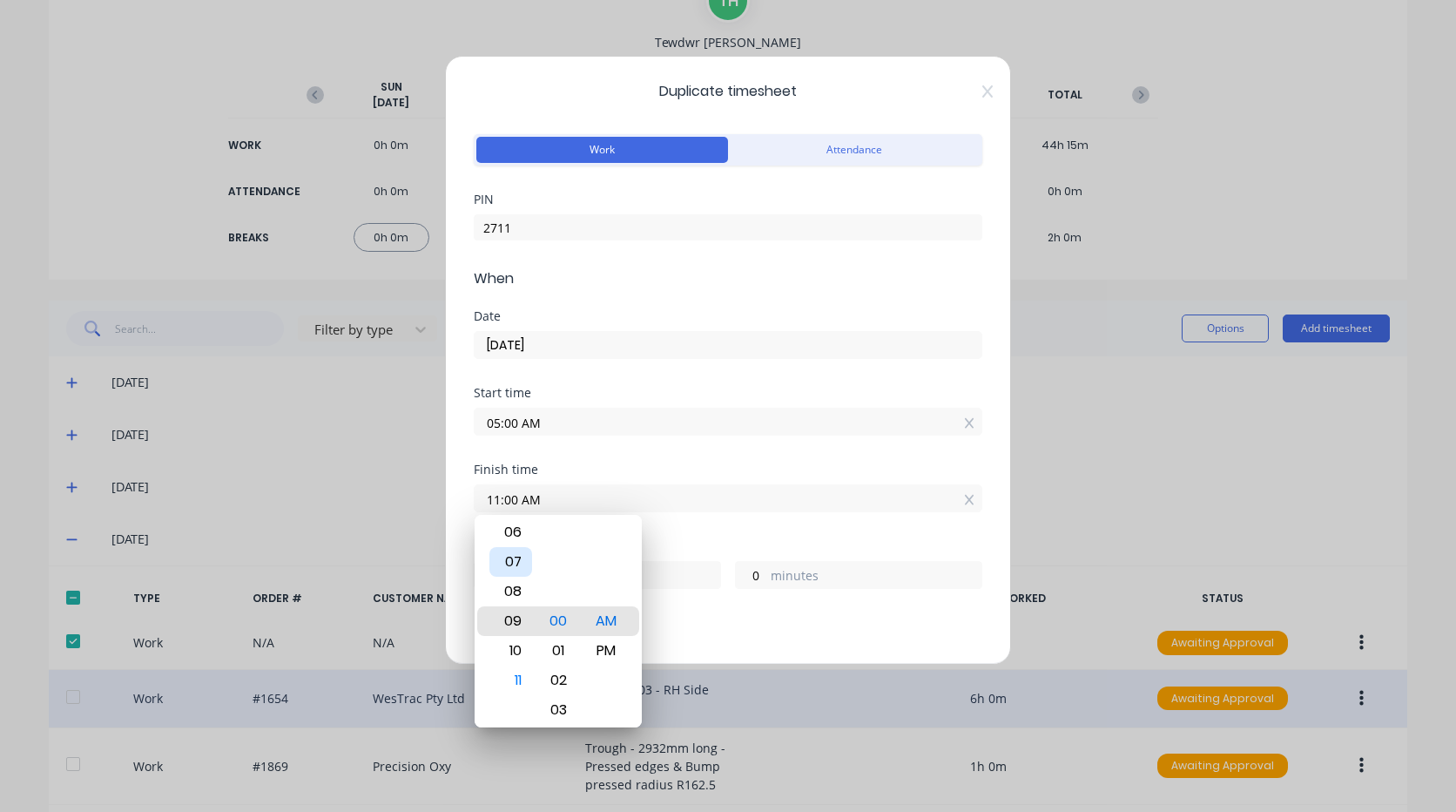
type input "09:00 AM"
type input "4"
type input "08:00 AM"
type input "3"
click at [516, 591] on div "07" at bounding box center [510, 591] width 43 height 30
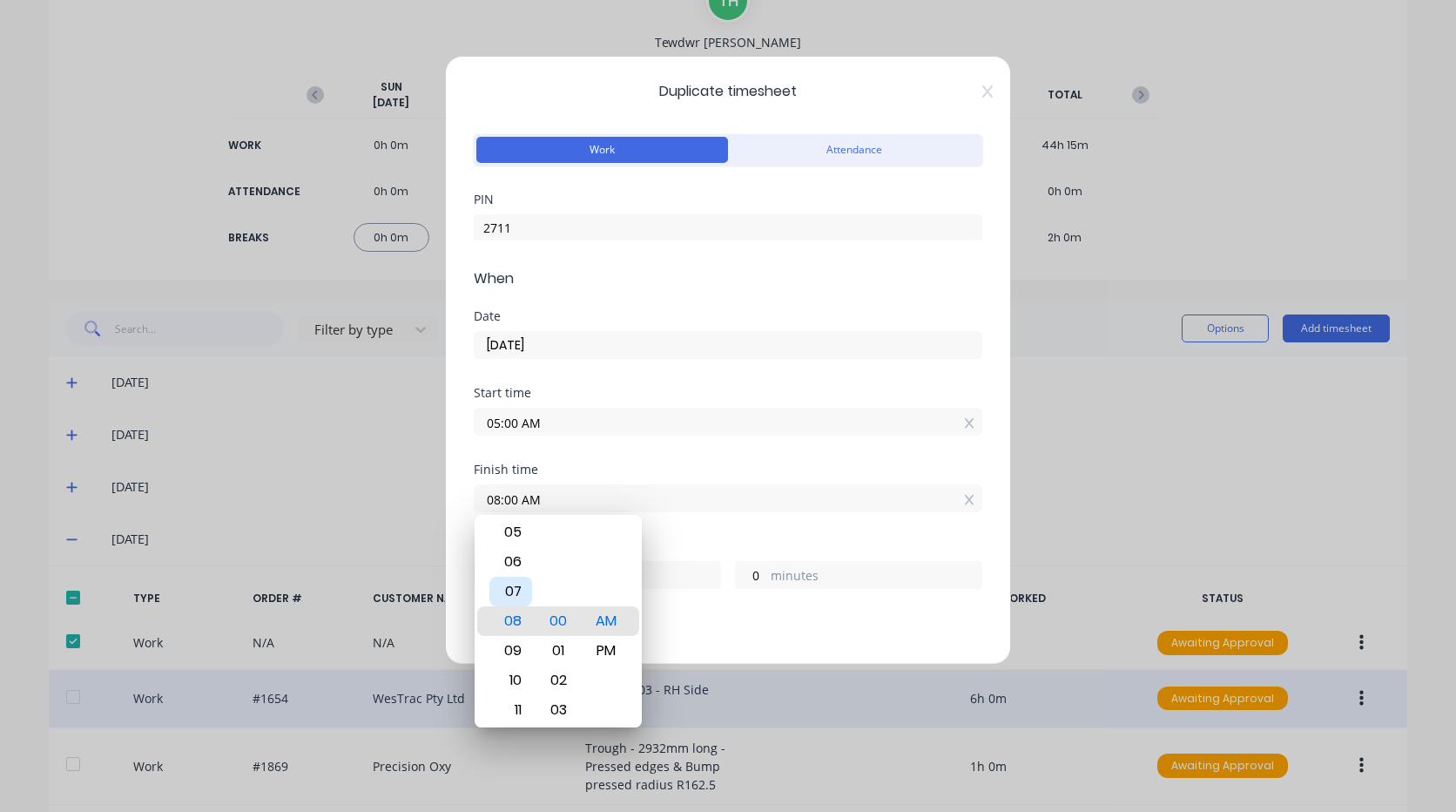
type input "07:00 AM"
type input "2"
click at [691, 526] on div "Finish time 07:00 AM" at bounding box center [728, 501] width 509 height 76
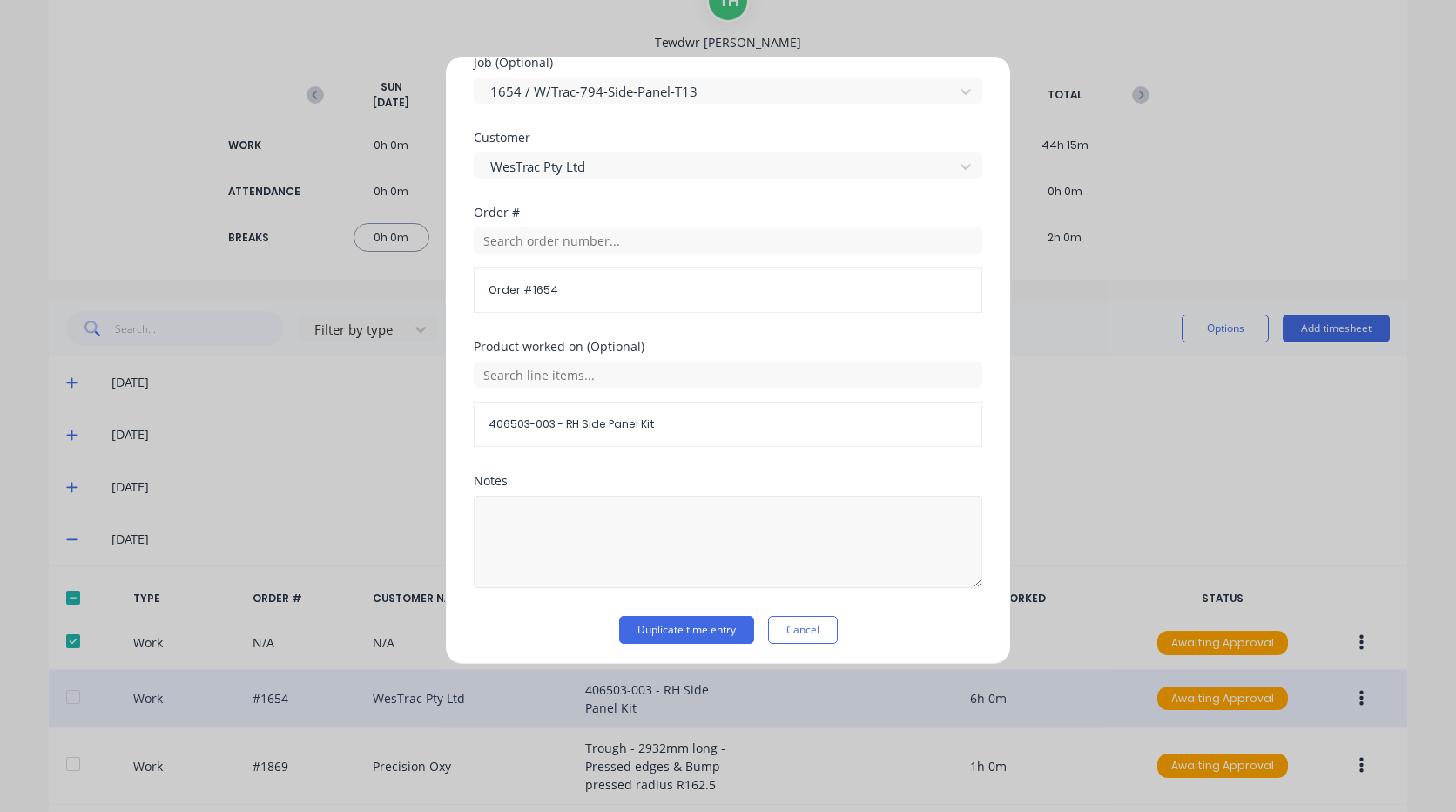
scroll to position [827, 0]
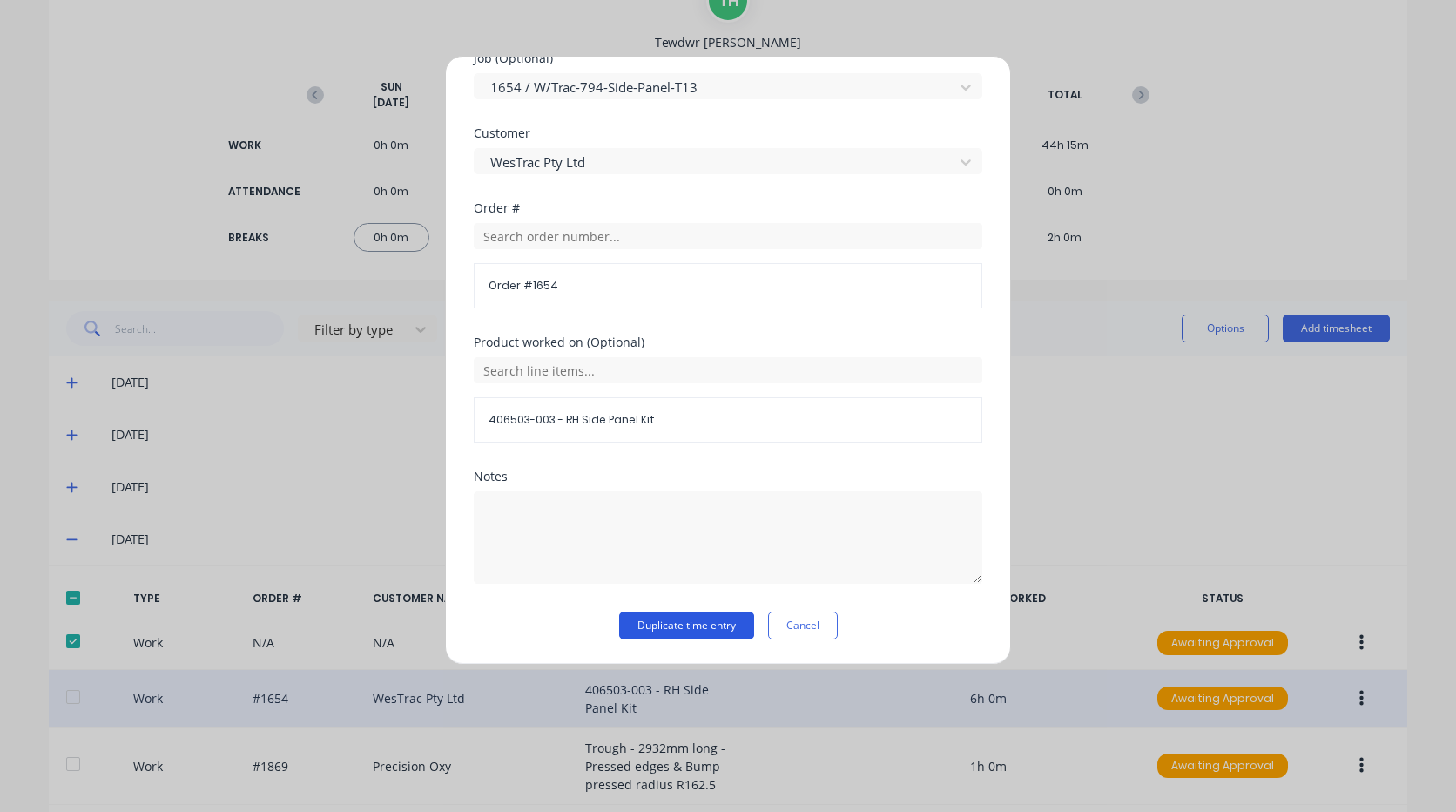
click at [701, 629] on button "Duplicate time entry" at bounding box center [687, 625] width 135 height 28
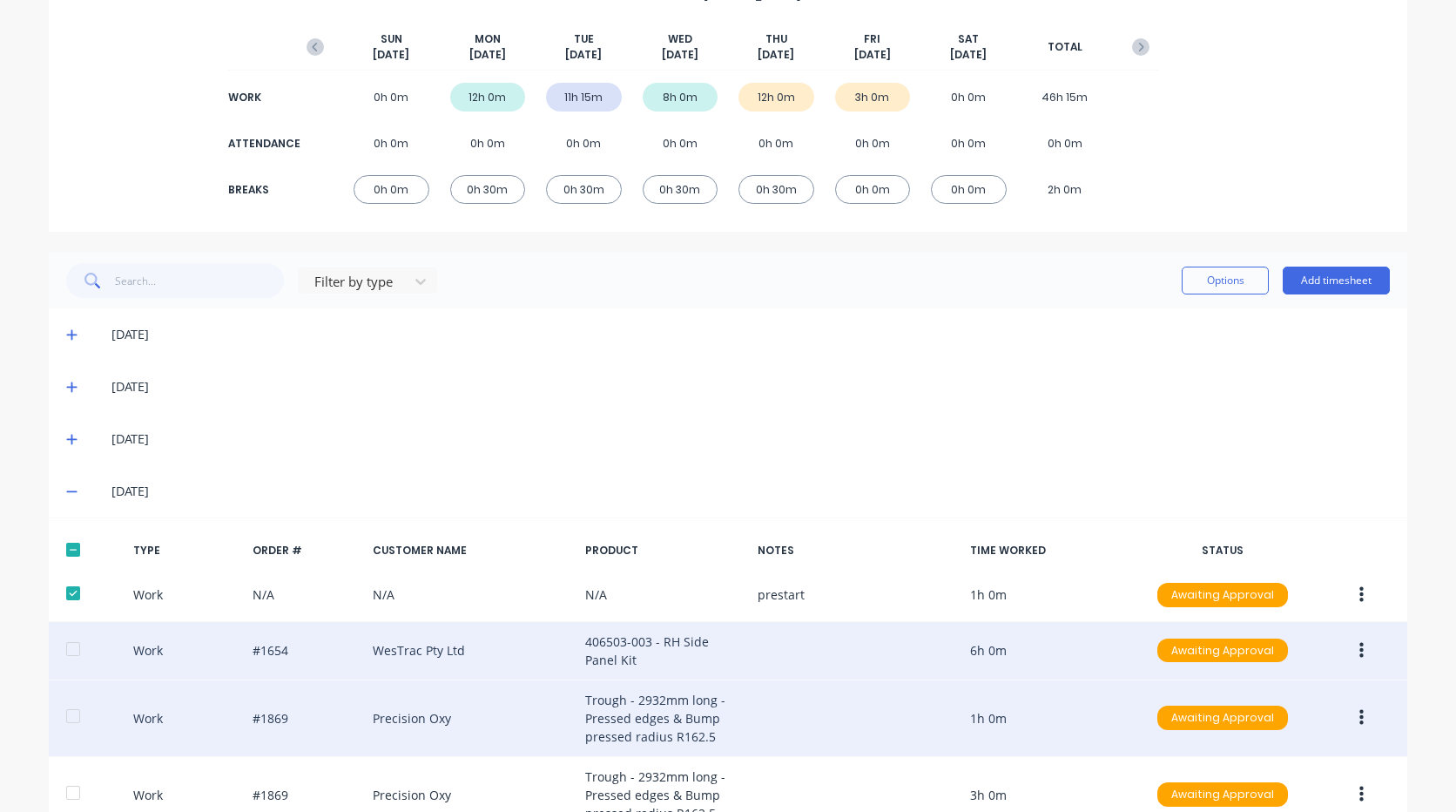
scroll to position [242, 0]
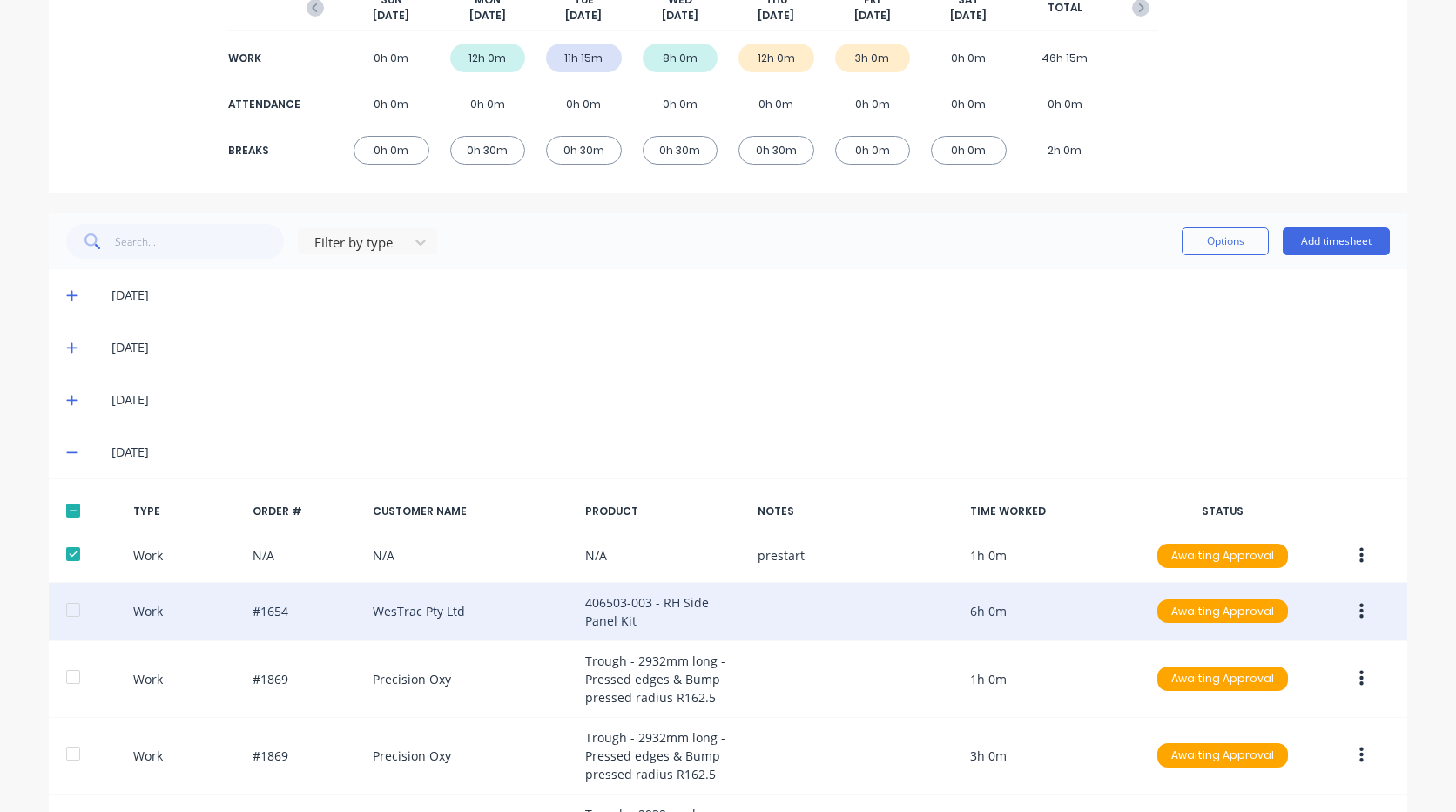
click at [67, 511] on div at bounding box center [73, 510] width 35 height 35
click at [66, 456] on icon at bounding box center [72, 451] width 11 height 12
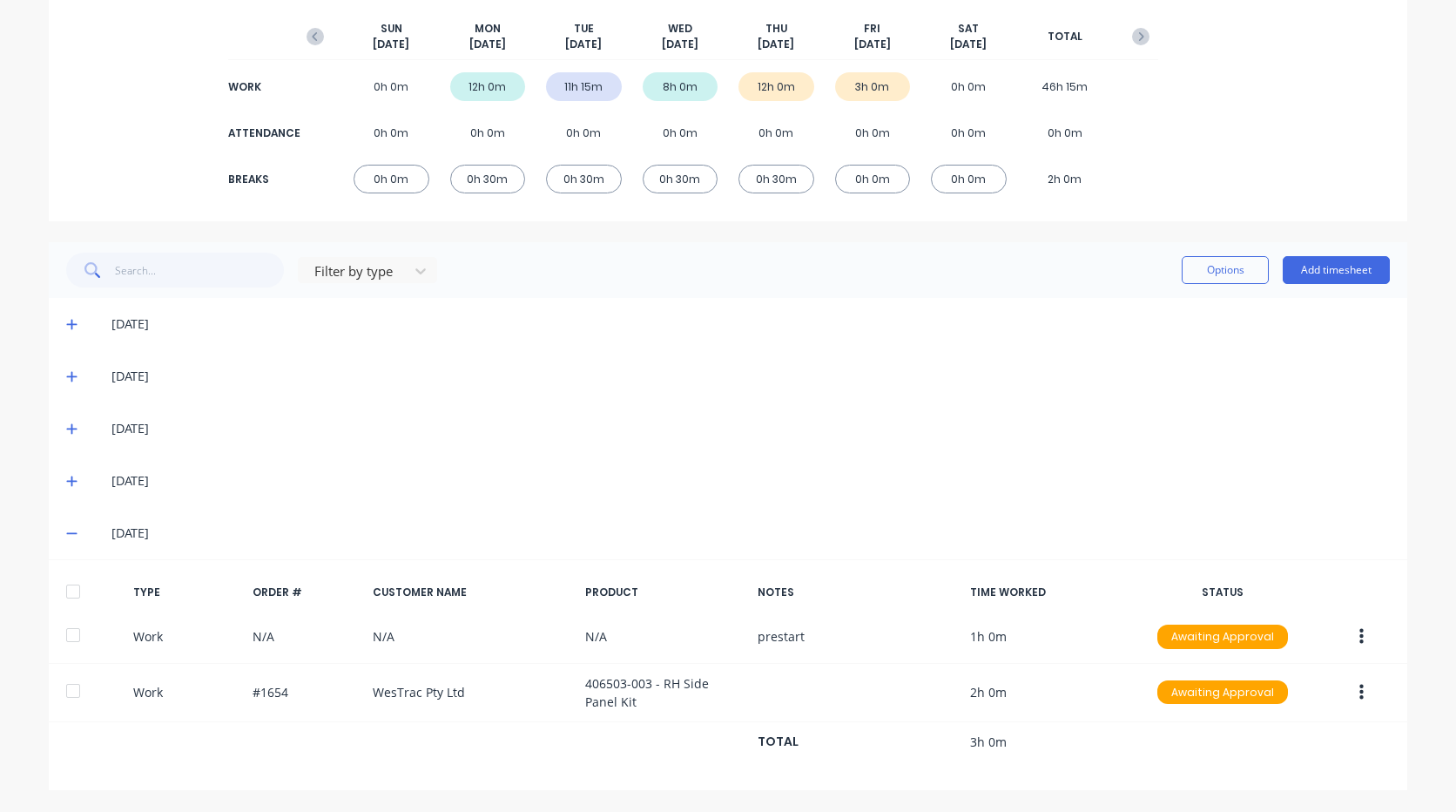
scroll to position [213, 0]
click at [1343, 262] on button "Add timesheet" at bounding box center [1336, 270] width 107 height 28
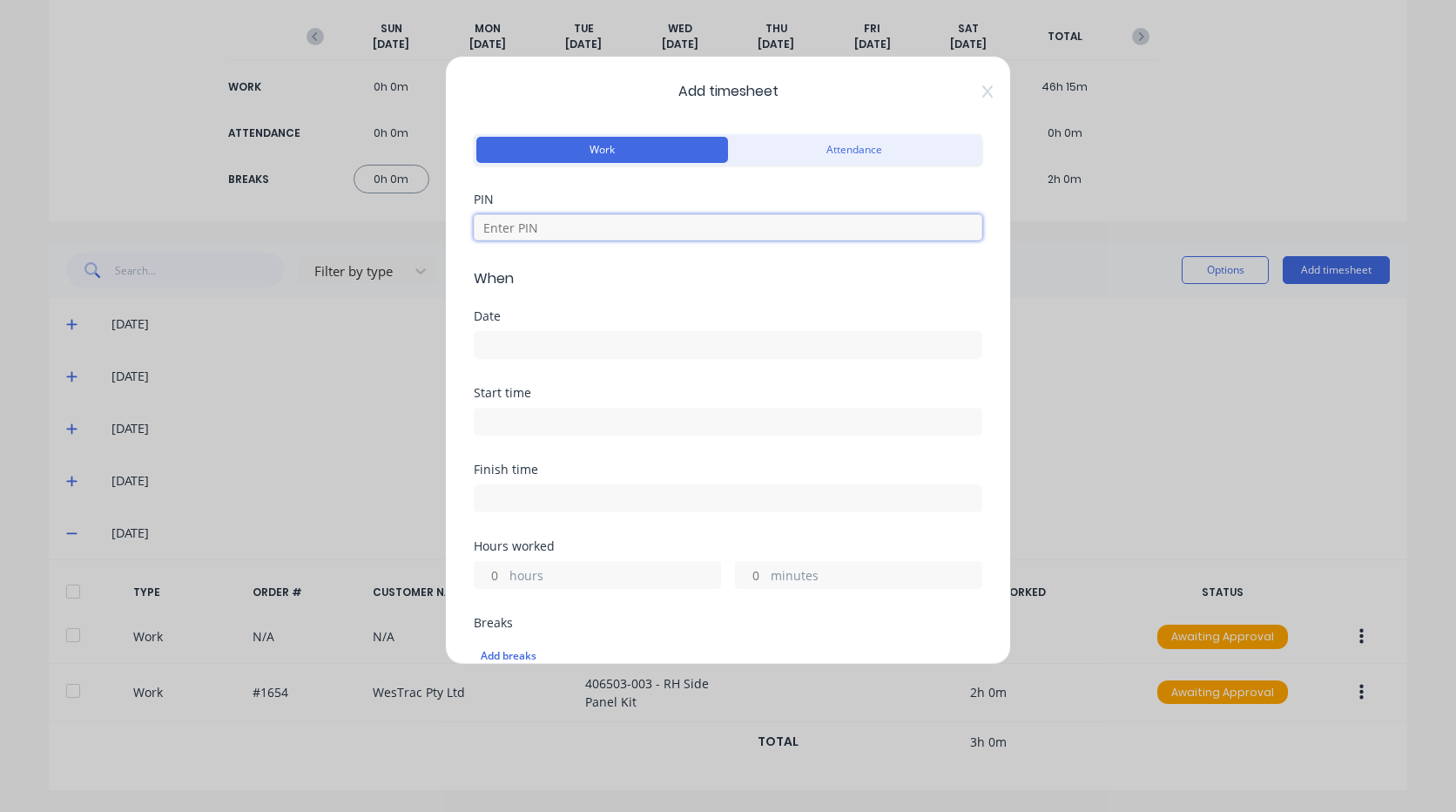
click at [577, 219] on input at bounding box center [728, 227] width 509 height 26
type input "2711"
click at [591, 344] on input at bounding box center [728, 344] width 507 height 26
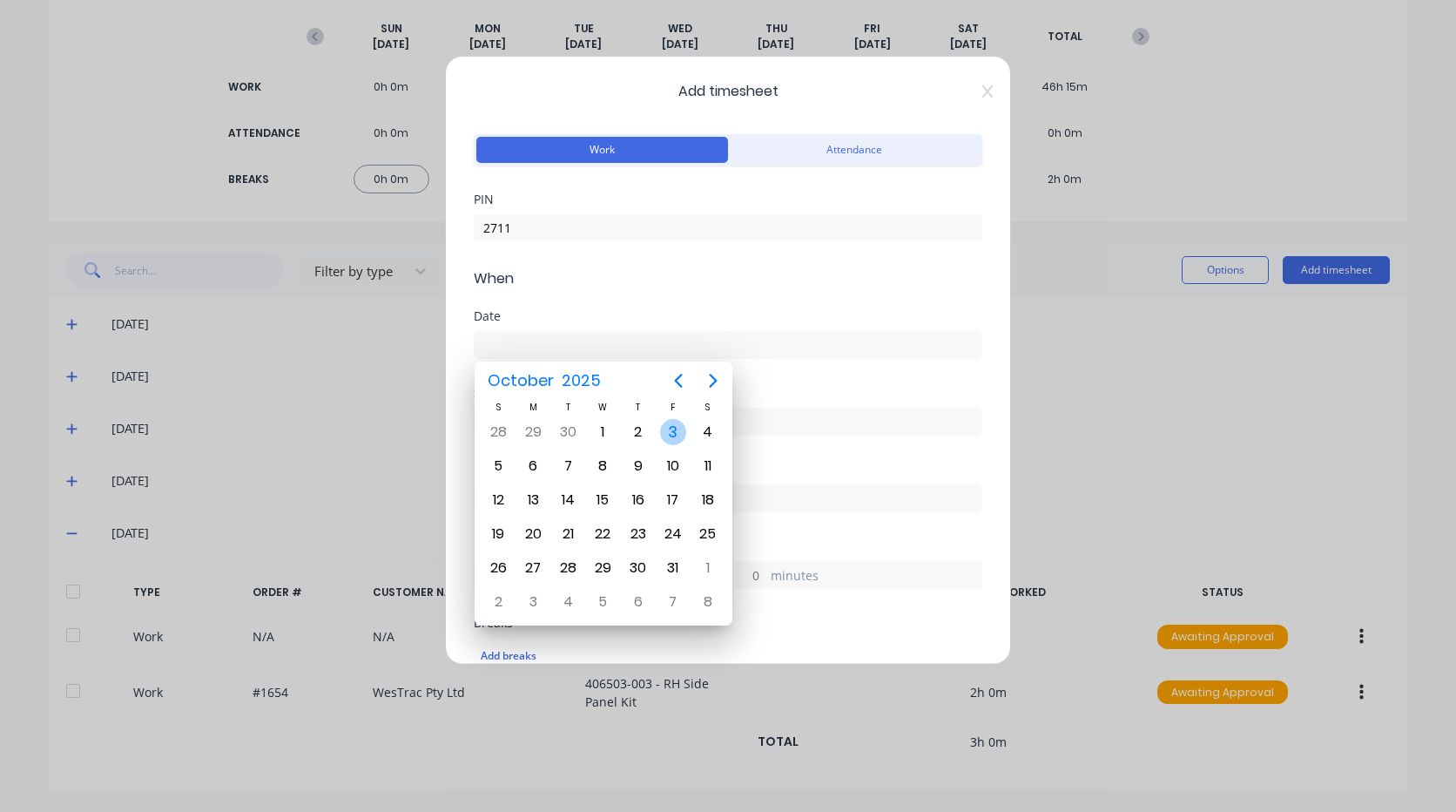
click at [670, 432] on div "3" at bounding box center [673, 431] width 26 height 26
type input "[DATE]"
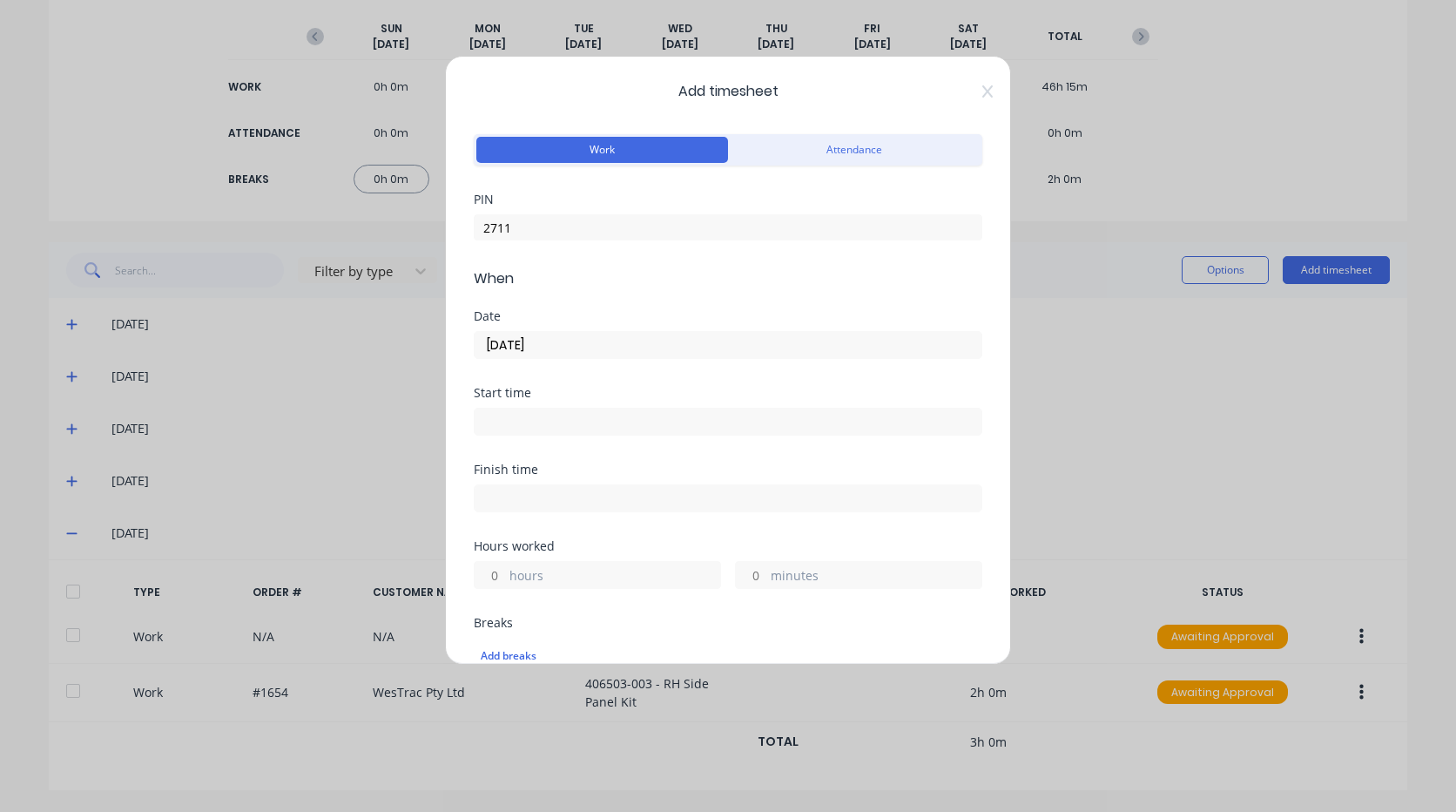
click at [548, 426] on input at bounding box center [728, 421] width 507 height 26
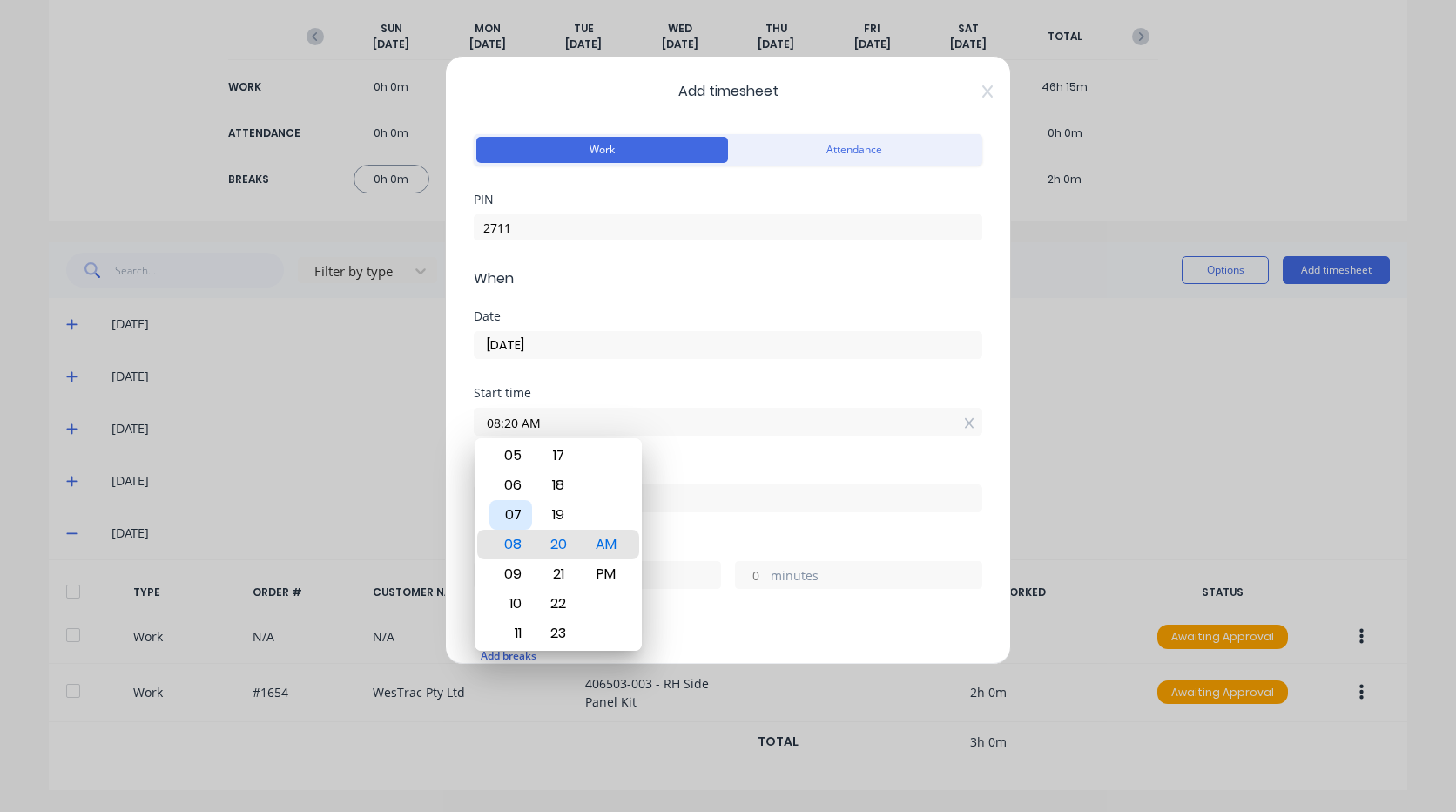
click at [519, 511] on div "07" at bounding box center [510, 514] width 43 height 30
type input "07:00 AM"
click at [697, 458] on div "Start time 07:00 AM" at bounding box center [728, 425] width 509 height 76
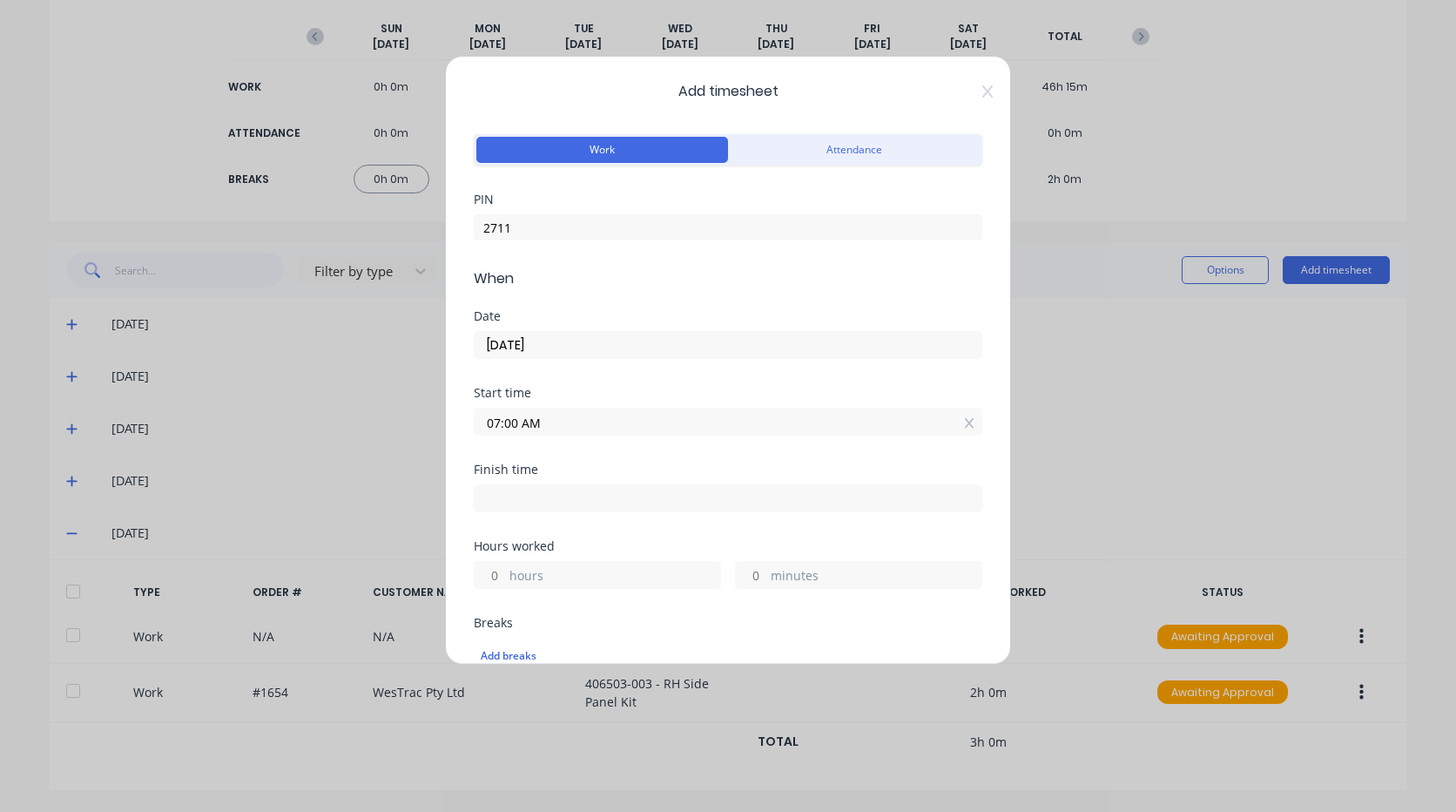
click at [533, 496] on input at bounding box center [728, 498] width 507 height 26
type input "08:20 AM"
type input "1"
type input "20"
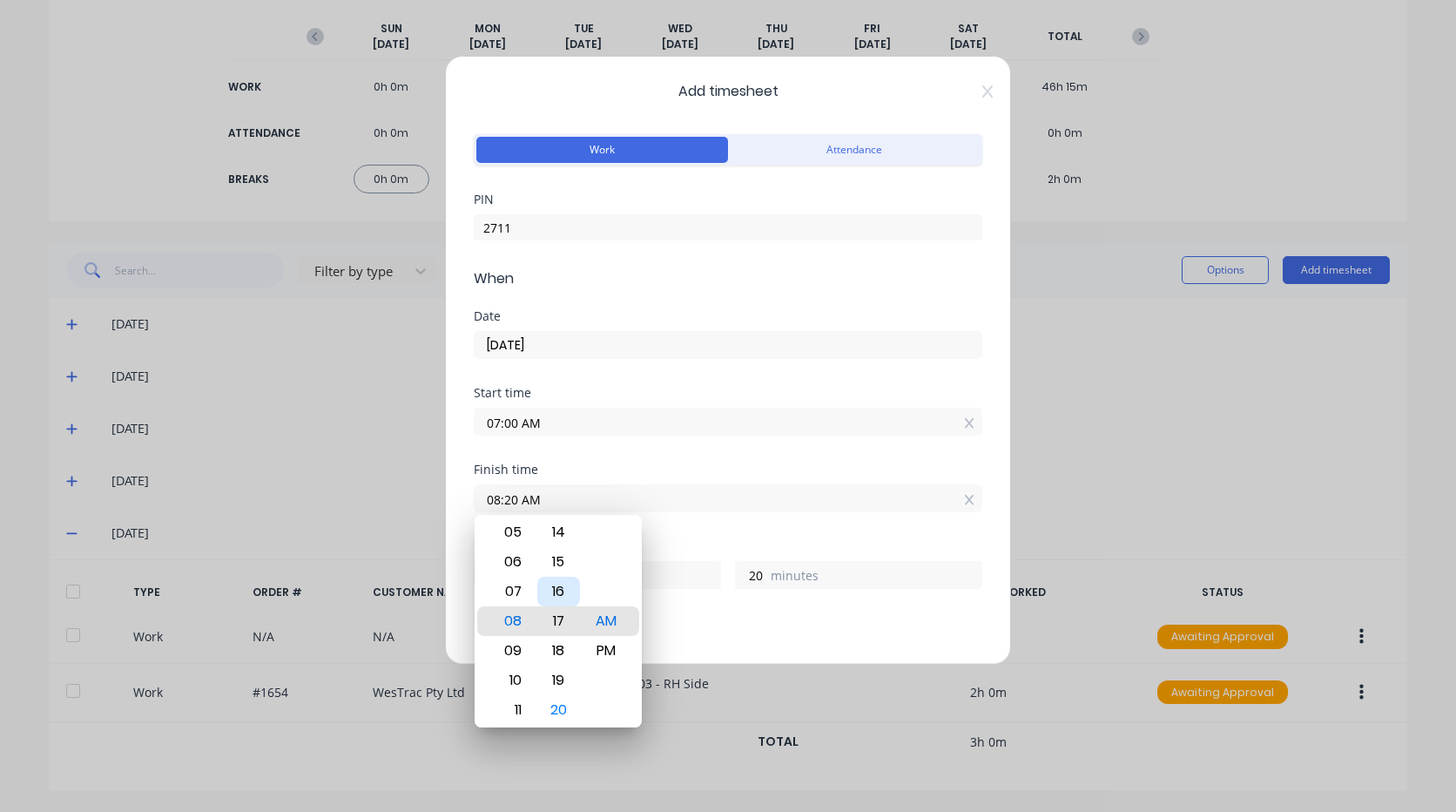
type input "08:17 AM"
type input "17"
type input "08:14 AM"
type input "14"
type input "08:11 AM"
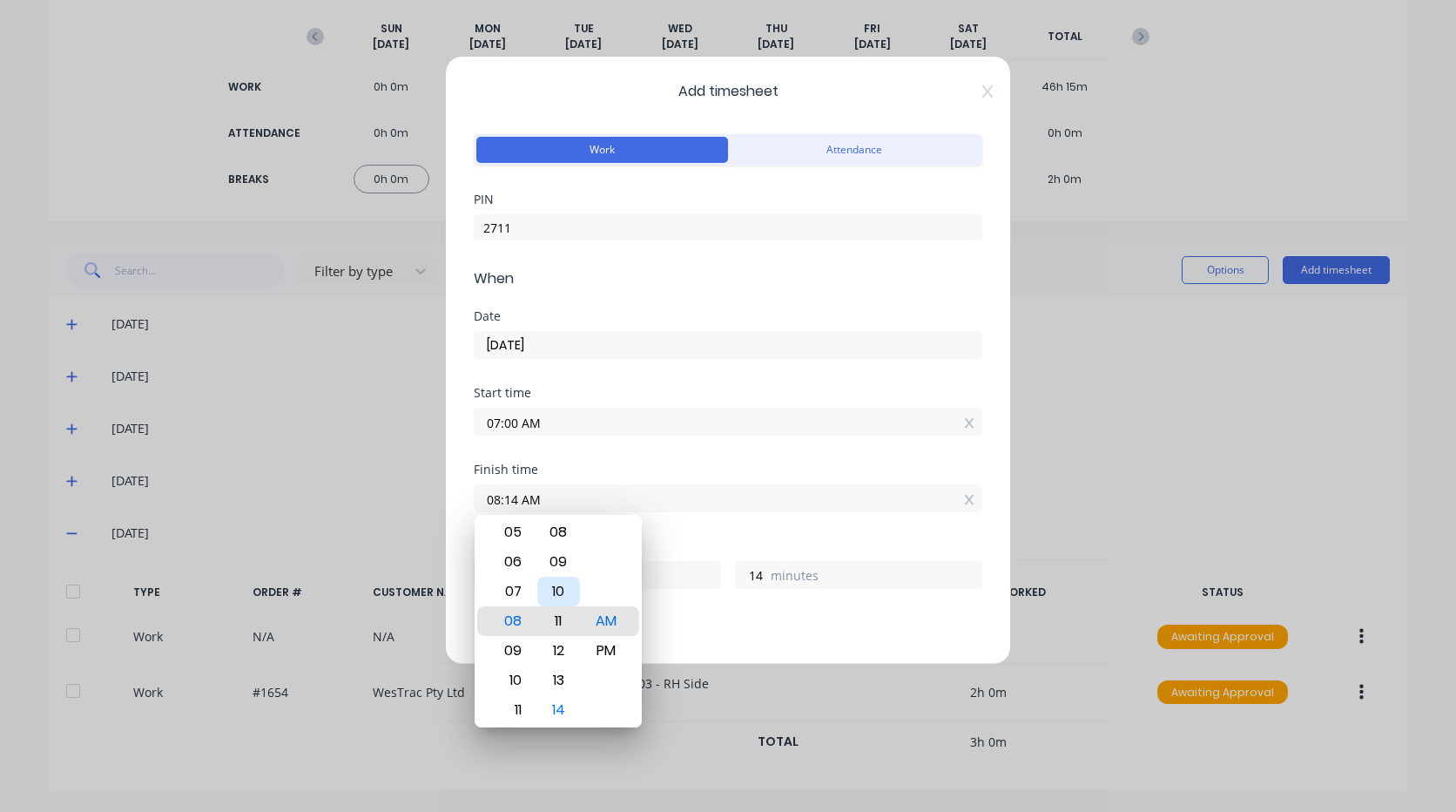
type input "11"
type input "08:08 AM"
type input "8"
type input "08:05 AM"
type input "5"
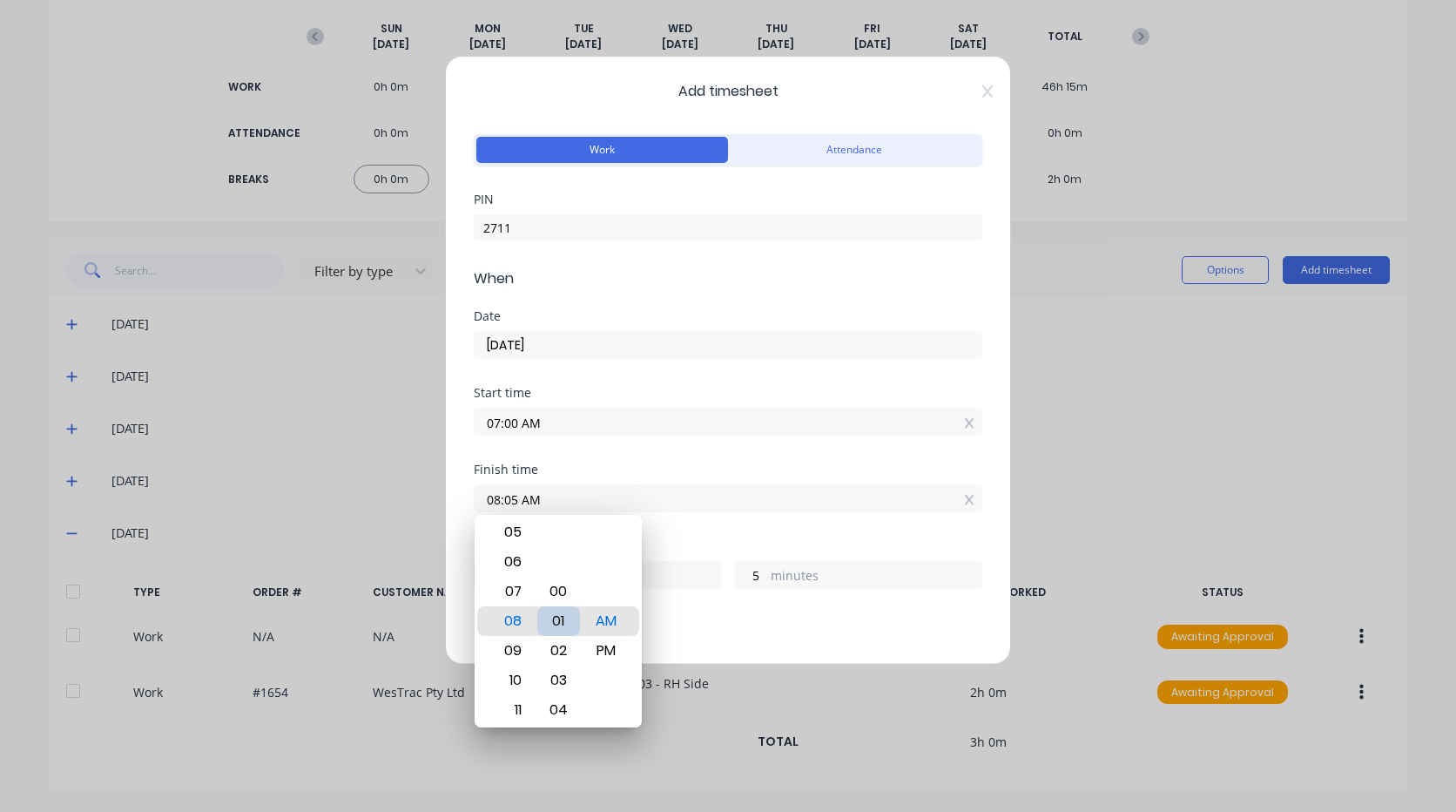
type input "08:01 AM"
type input "1"
type input "08:00 AM"
type input "0"
click at [695, 520] on div "Finish time 08:00 AM" at bounding box center [728, 501] width 509 height 76
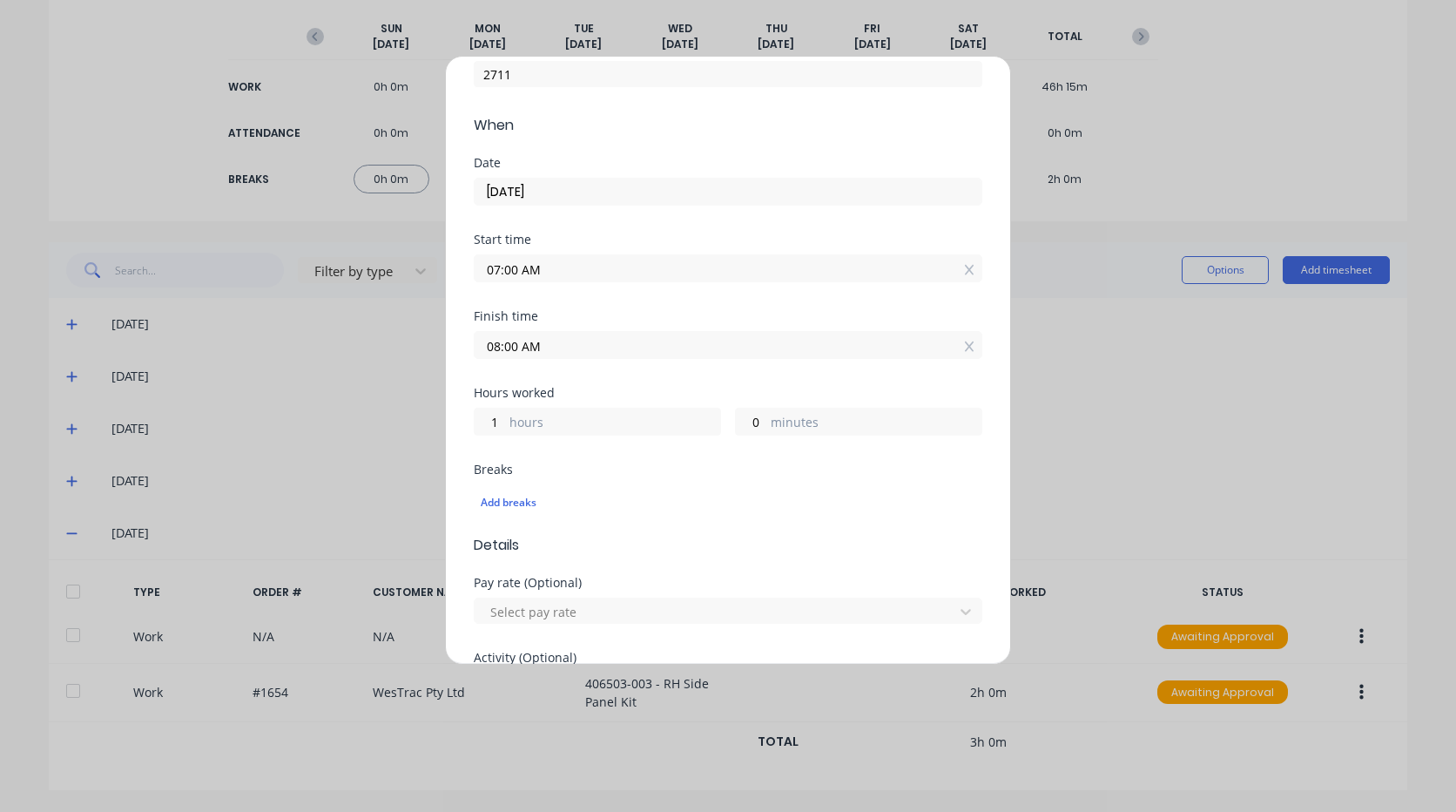
scroll to position [174, 0]
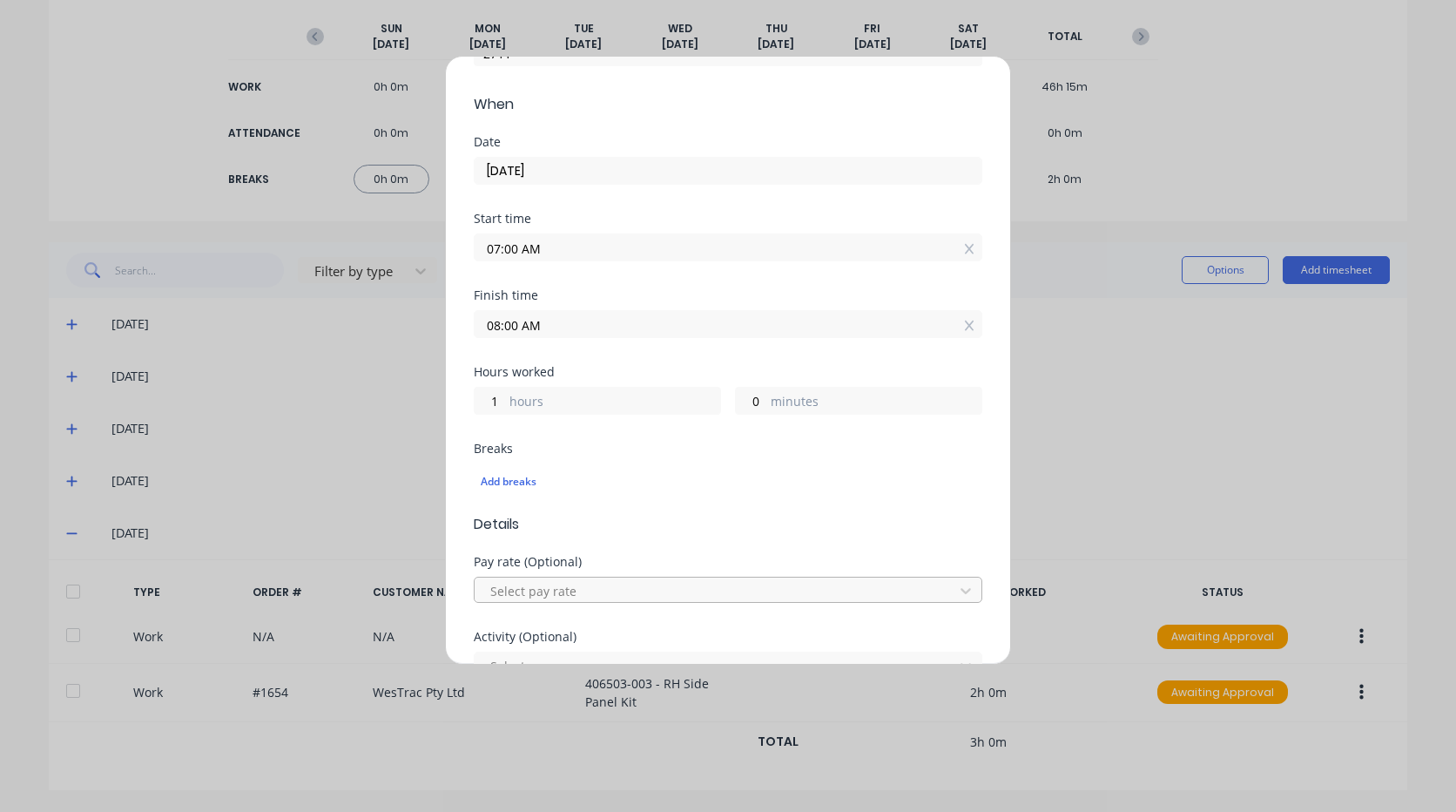
click at [563, 590] on div at bounding box center [717, 590] width 456 height 22
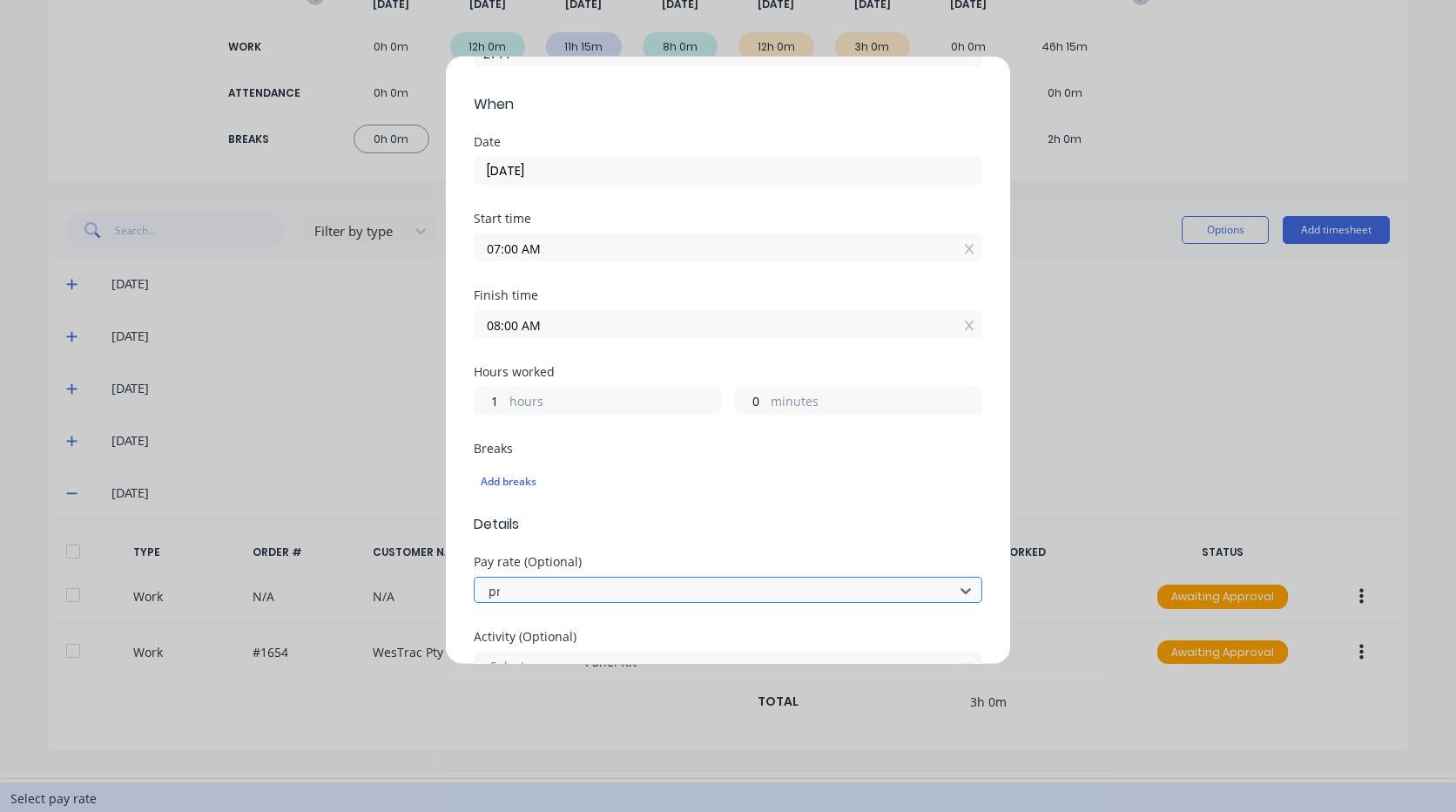
scroll to position [0, 0]
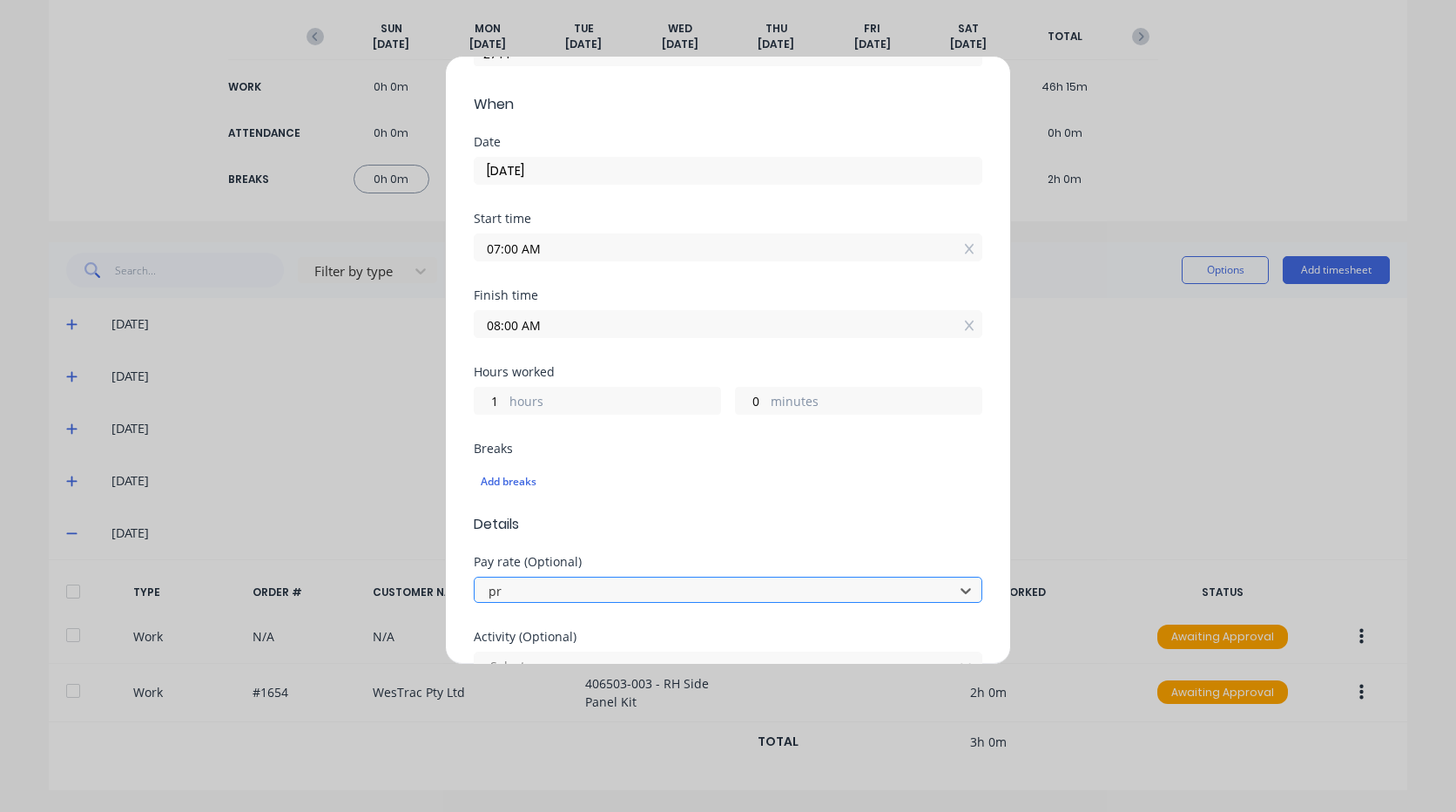
type input "pre"
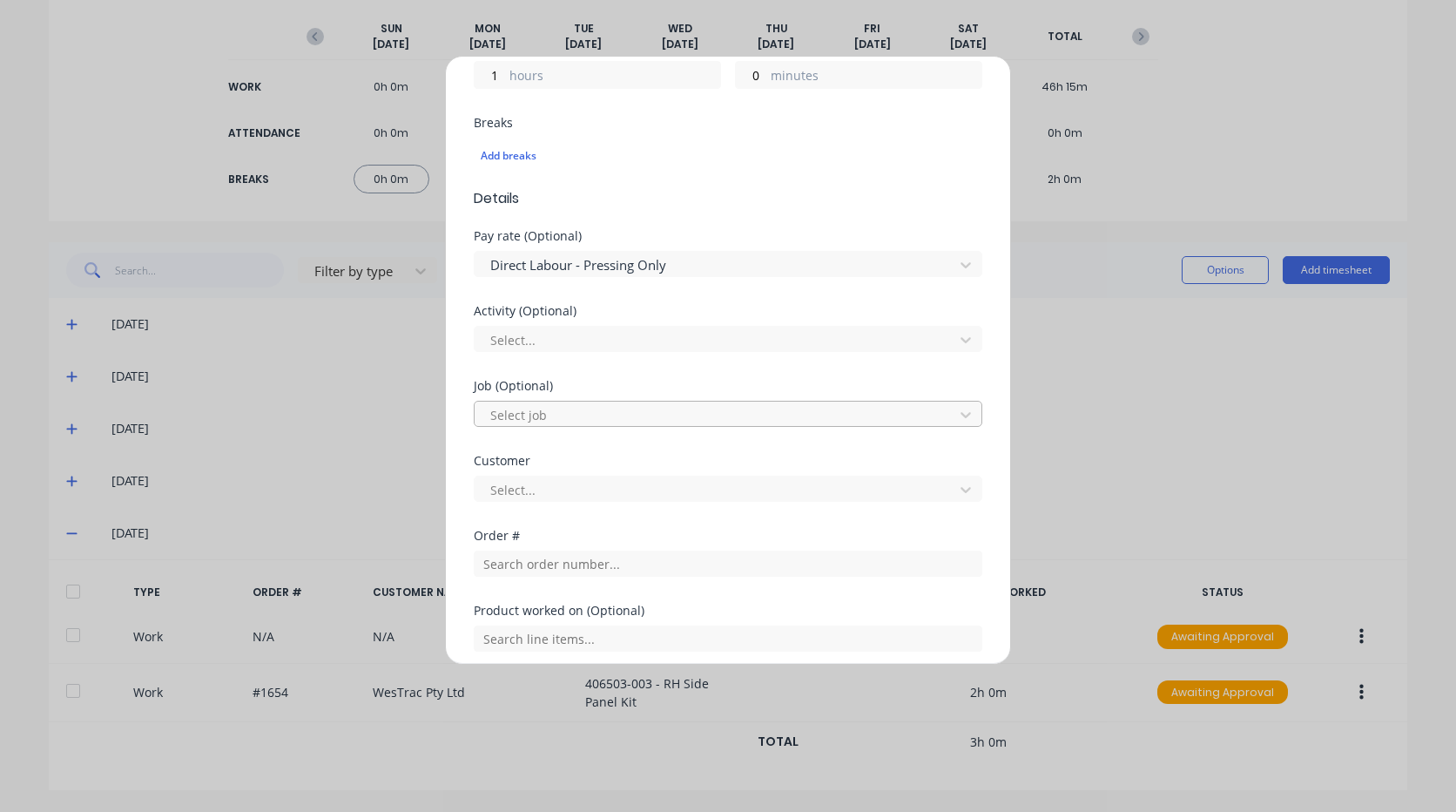
scroll to position [522, 0]
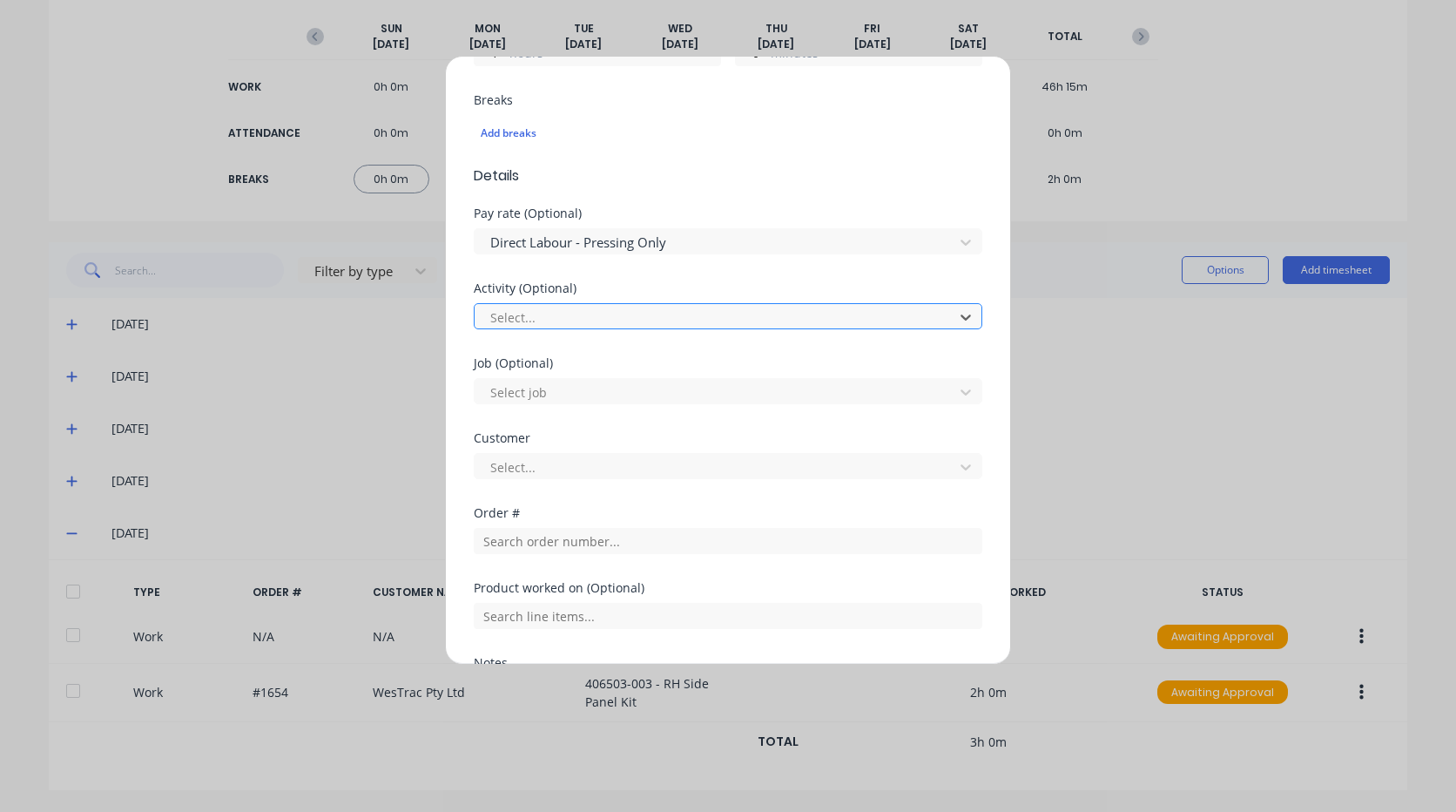
click at [564, 312] on div at bounding box center [717, 317] width 456 height 22
type input "pre"
click at [579, 391] on div at bounding box center [717, 392] width 456 height 22
type input "1925"
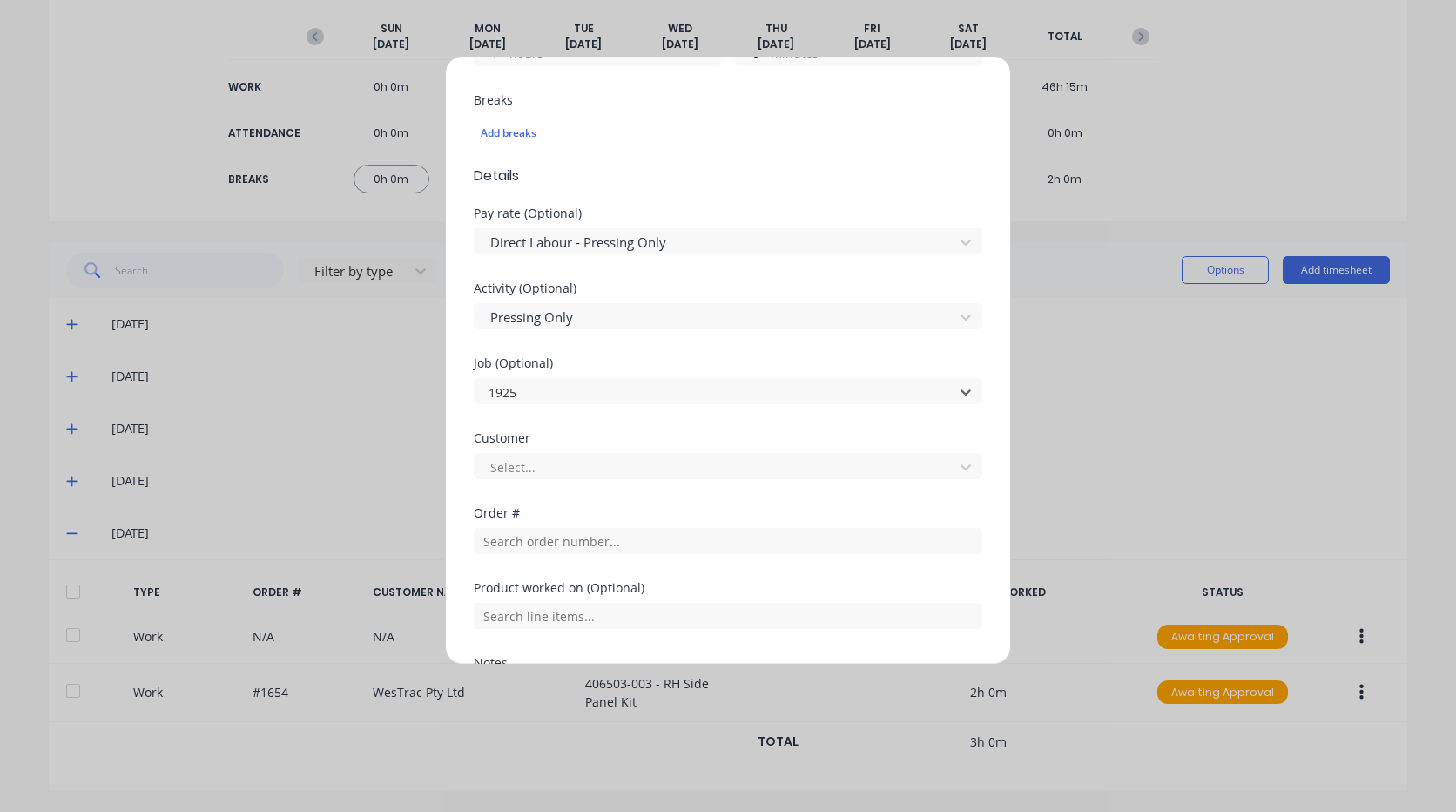
click at [576, 461] on div at bounding box center [717, 467] width 456 height 22
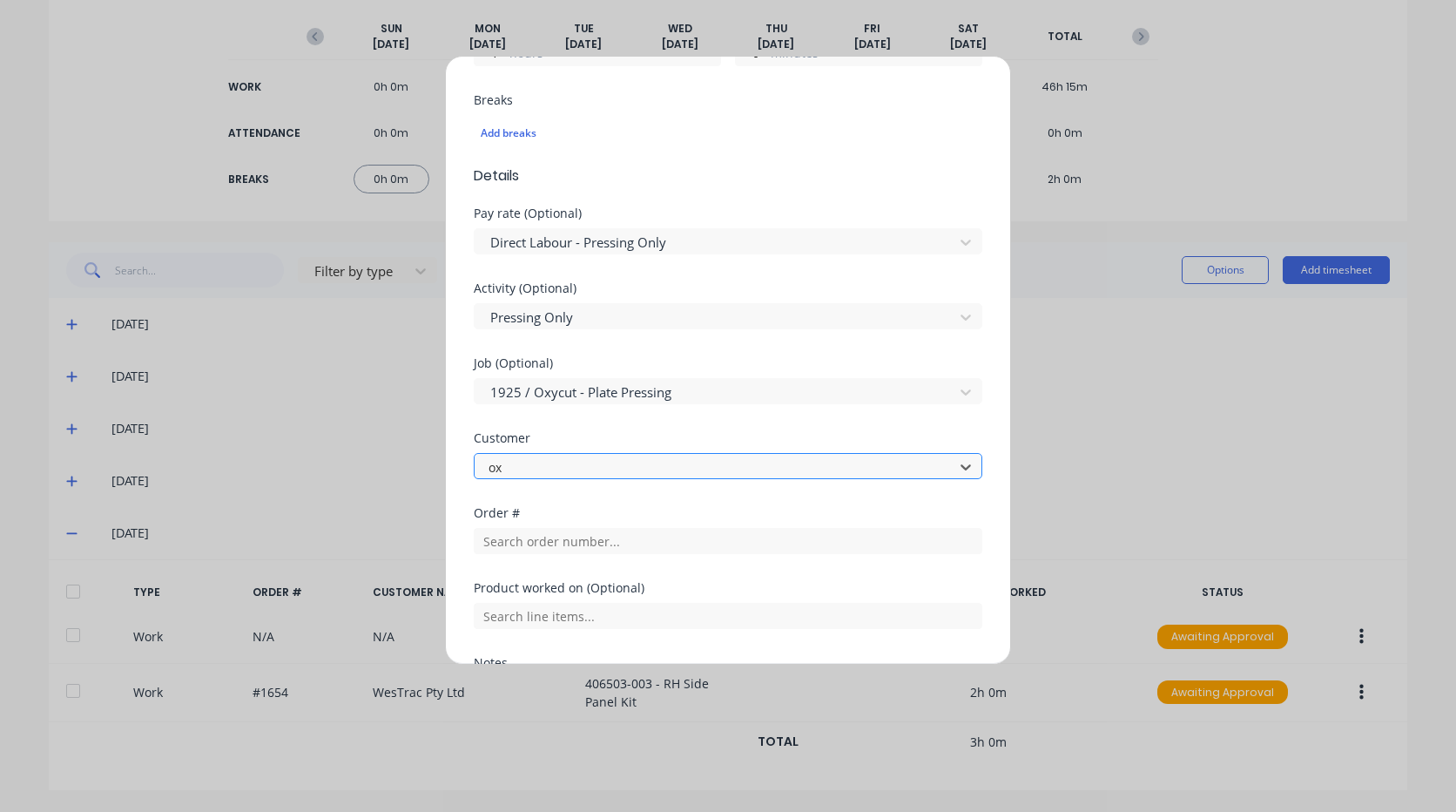
type input "oxy"
click at [622, 546] on input "text" at bounding box center [728, 540] width 509 height 26
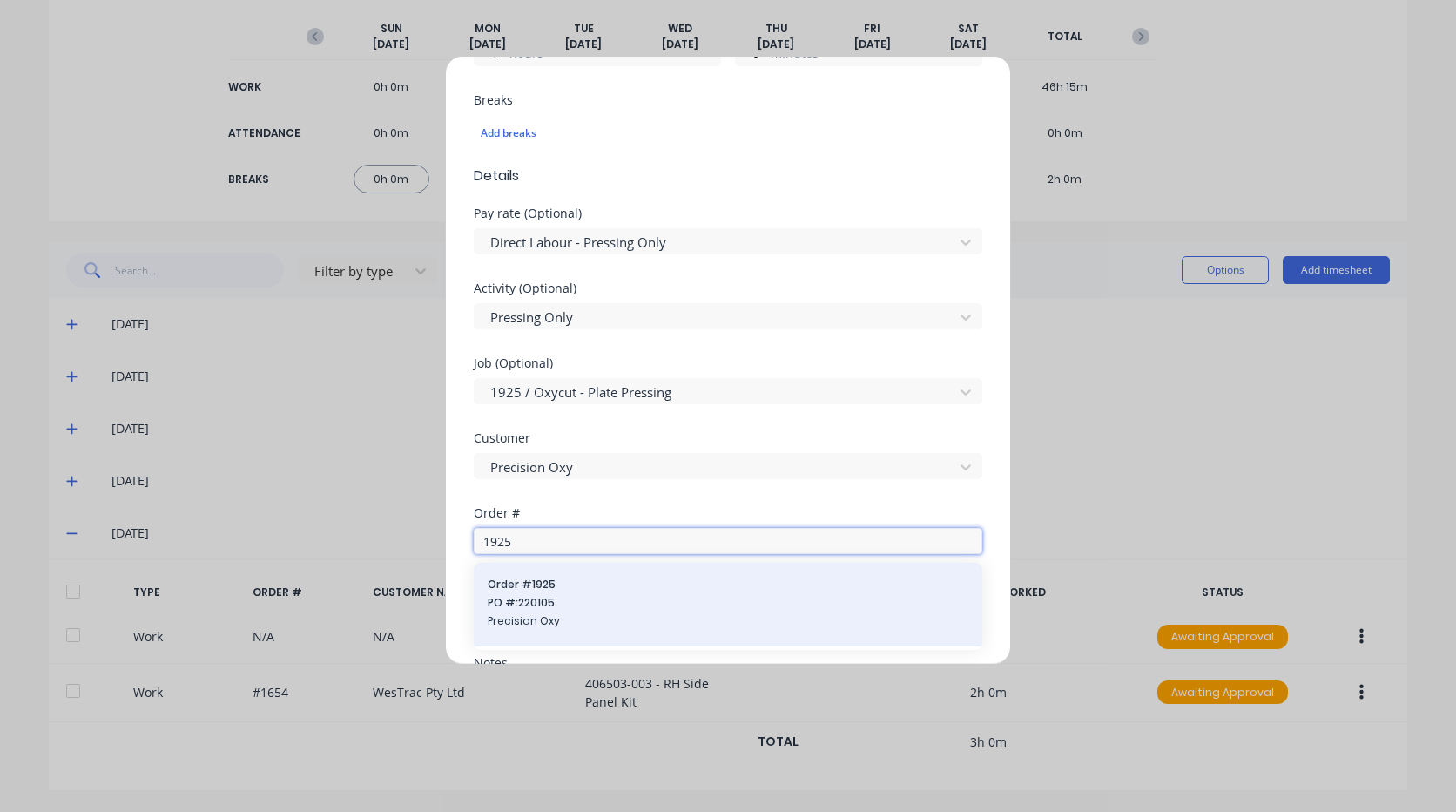
type input "1925"
click at [537, 609] on span "PO #: 220105" at bounding box center [728, 602] width 480 height 15
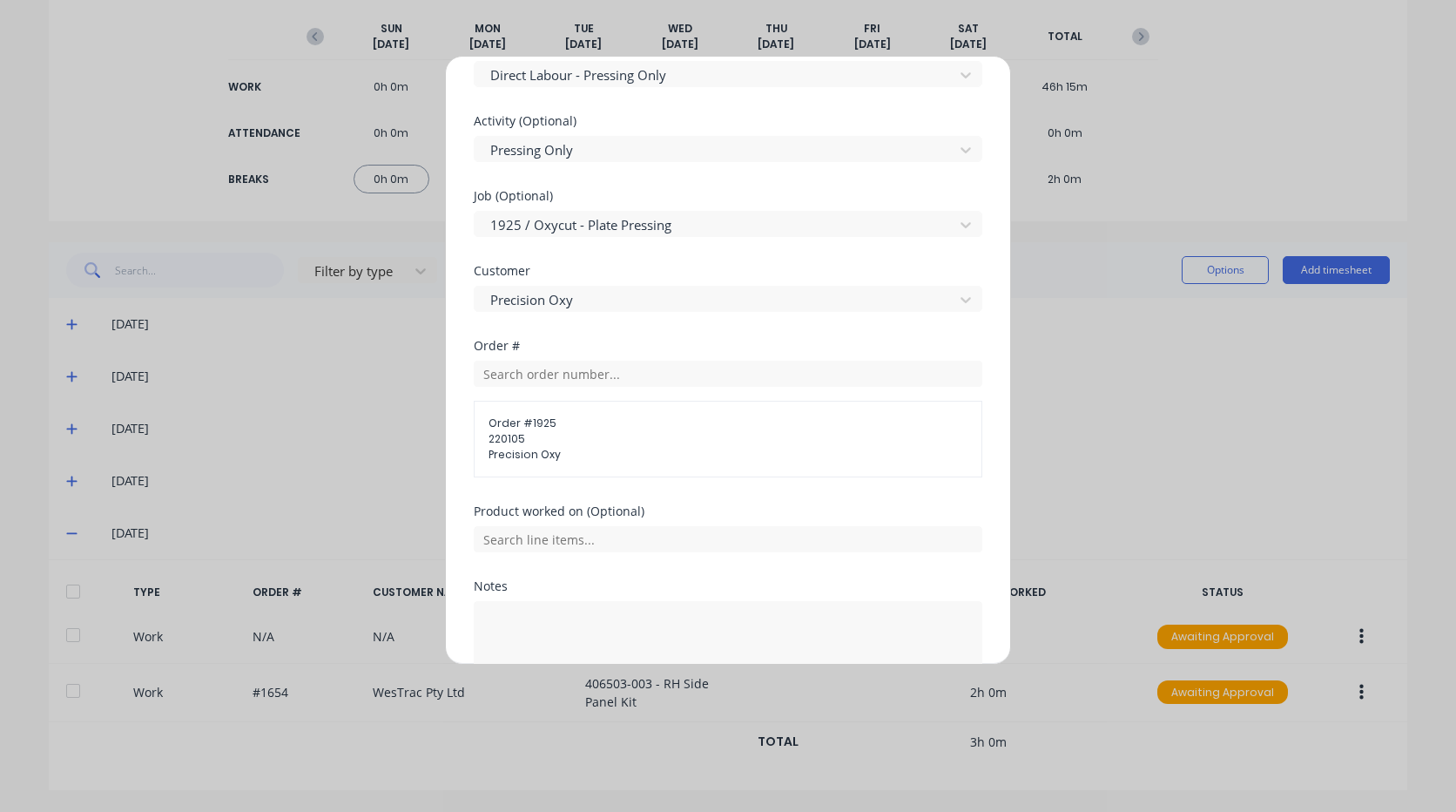
scroll to position [697, 0]
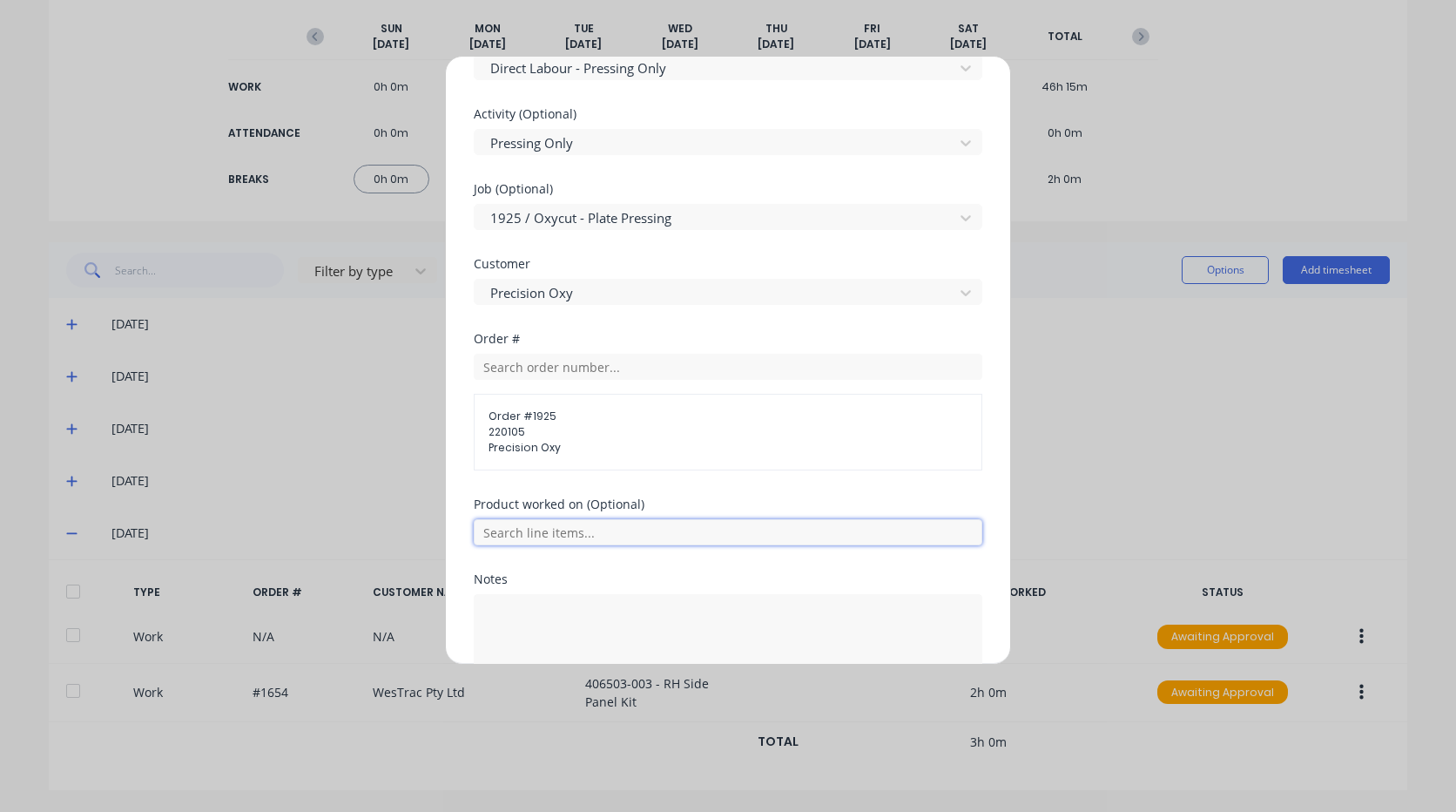
click at [588, 537] on input "text" at bounding box center [728, 531] width 509 height 26
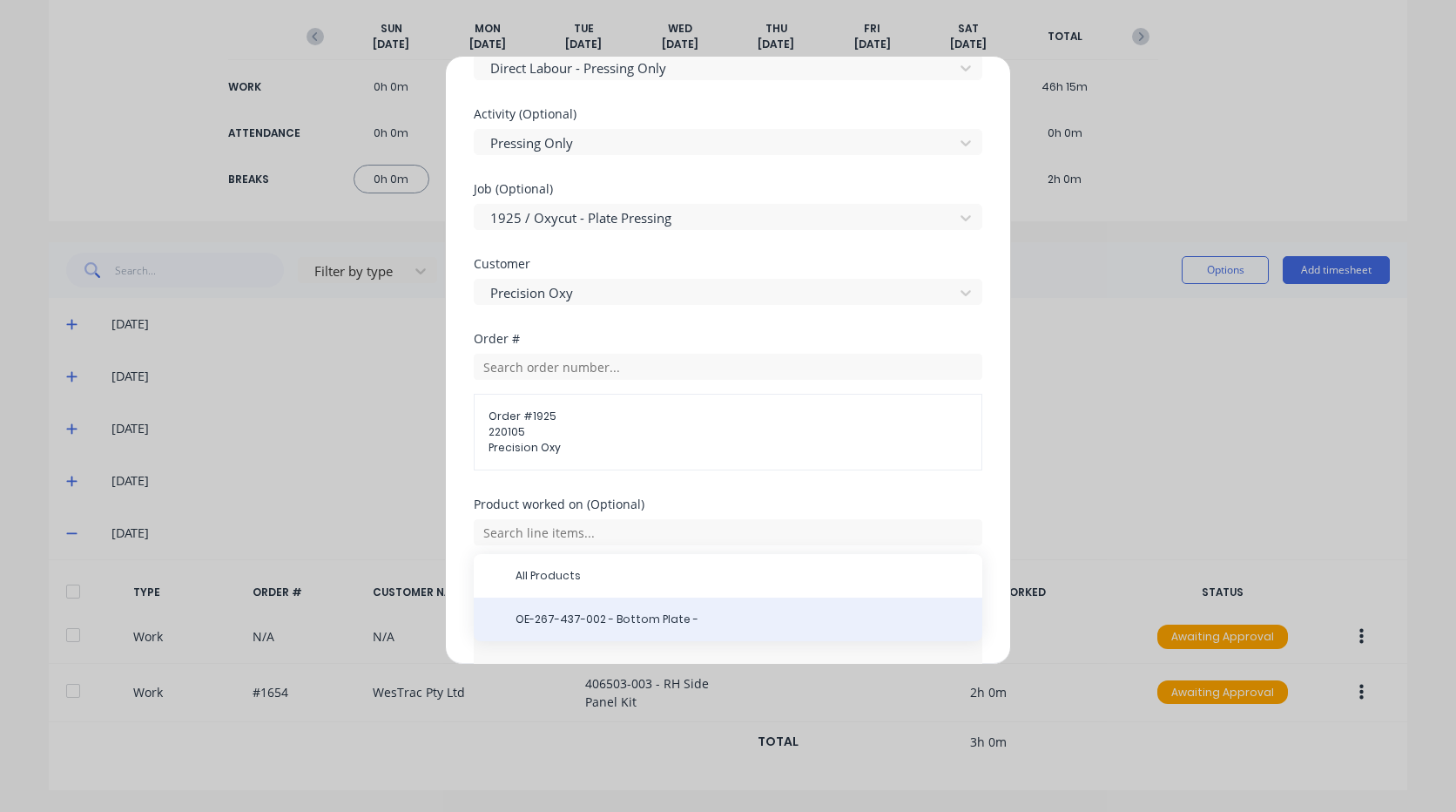
click at [591, 621] on span "OE-267-437-002 - Bottom Plate -" at bounding box center [742, 619] width 453 height 15
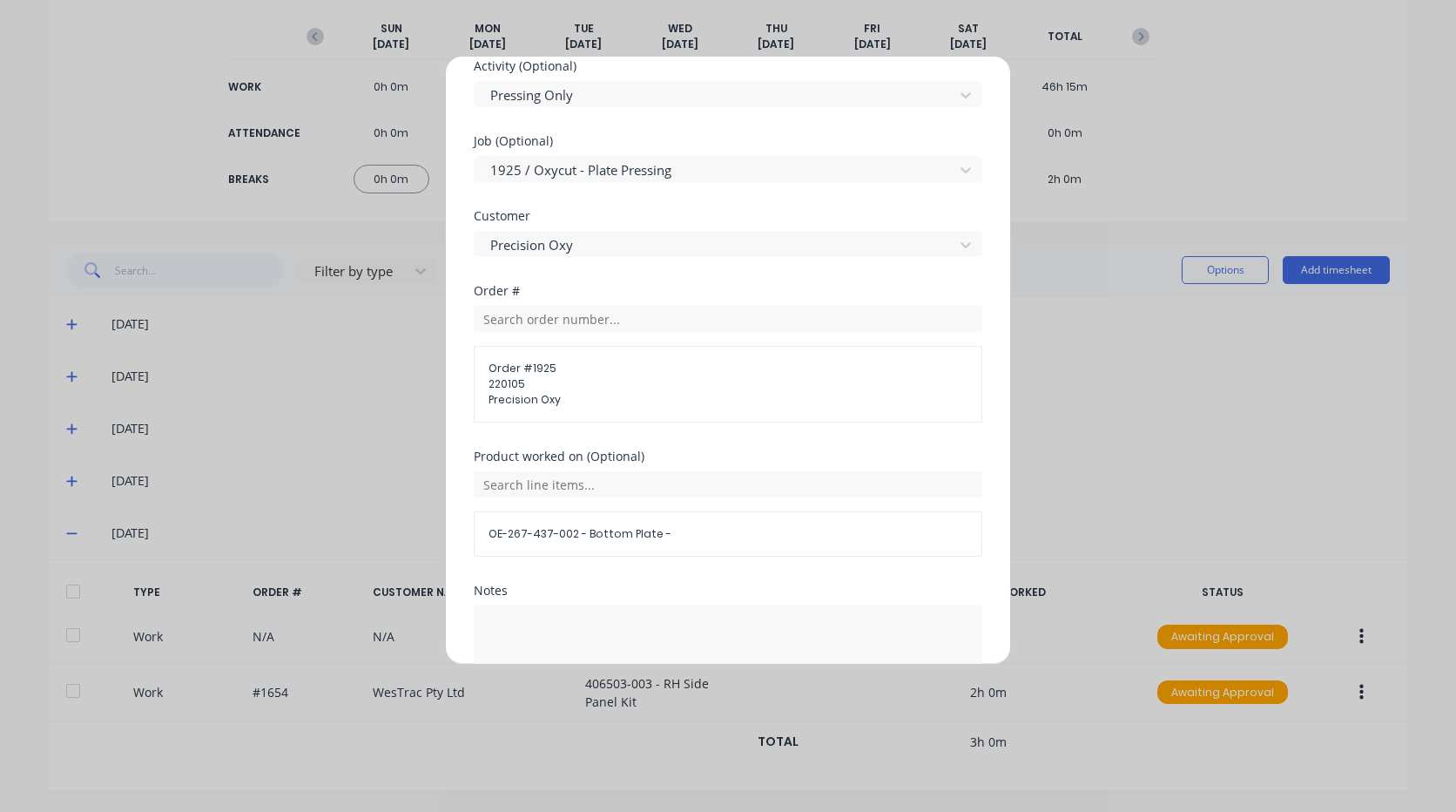
scroll to position [858, 0]
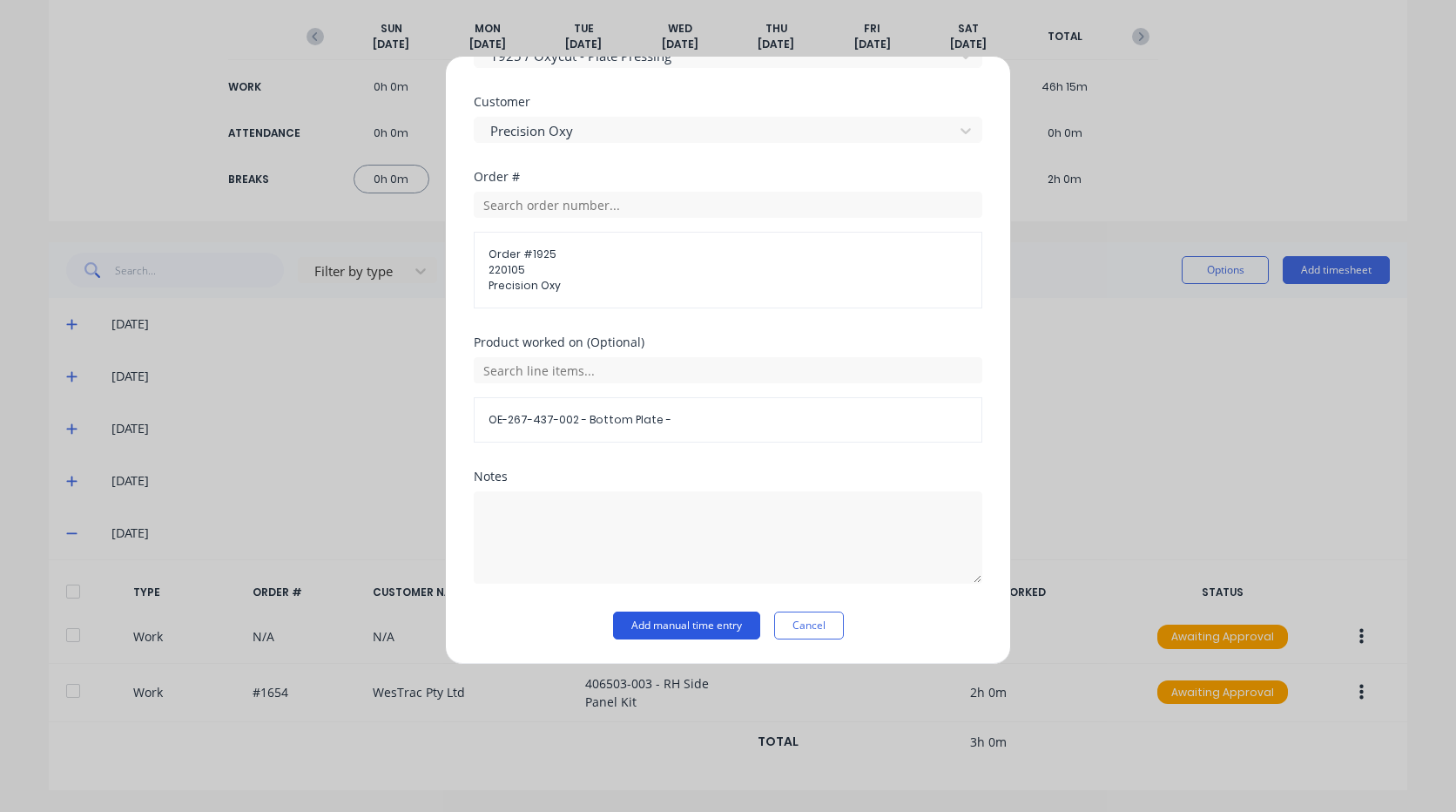
click at [687, 623] on button "Add manual time entry" at bounding box center [687, 625] width 147 height 28
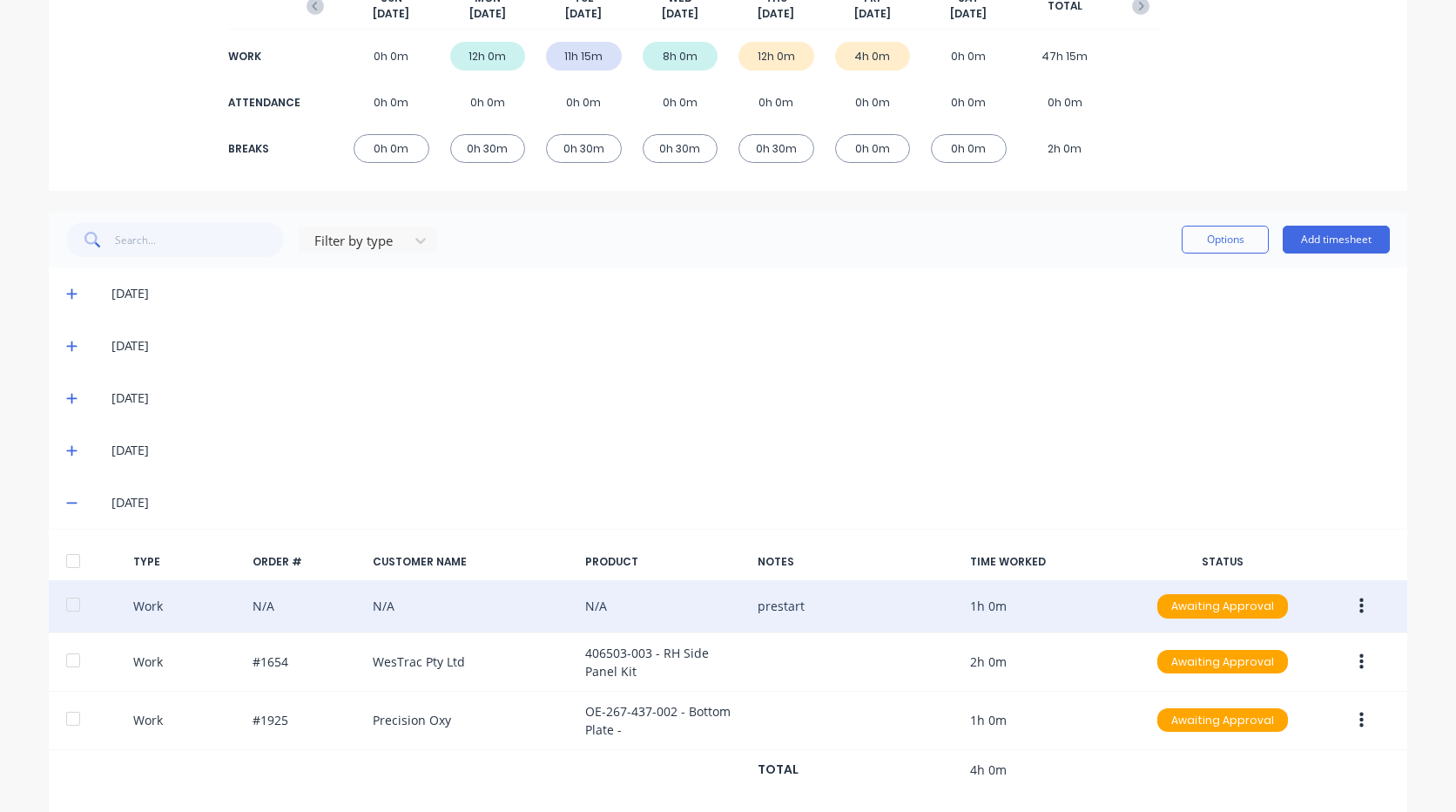
scroll to position [271, 0]
